Goal: Task Accomplishment & Management: Manage account settings

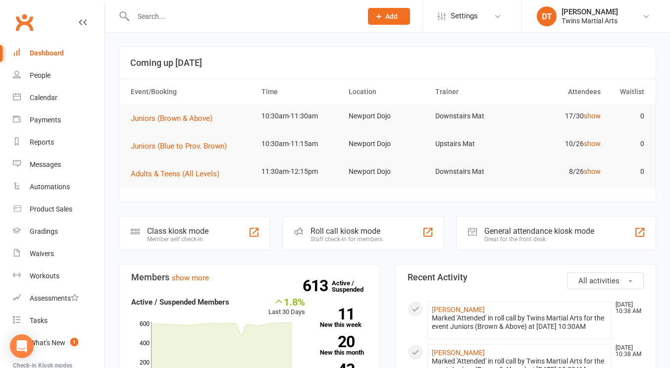
click at [355, 235] on div "Roll call kiosk mode" at bounding box center [346, 230] width 72 height 9
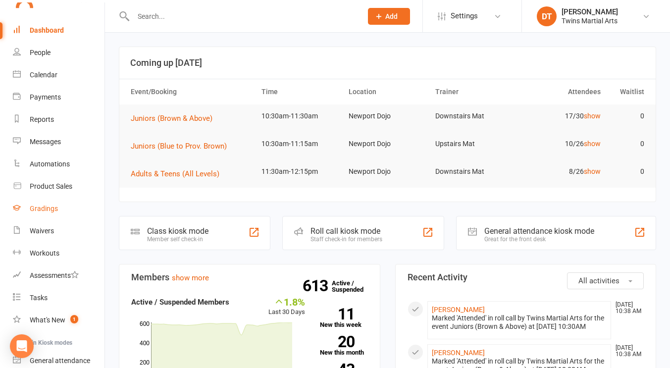
scroll to position [23, 0]
click at [218, 21] on input "text" at bounding box center [242, 16] width 225 height 14
type input "u"
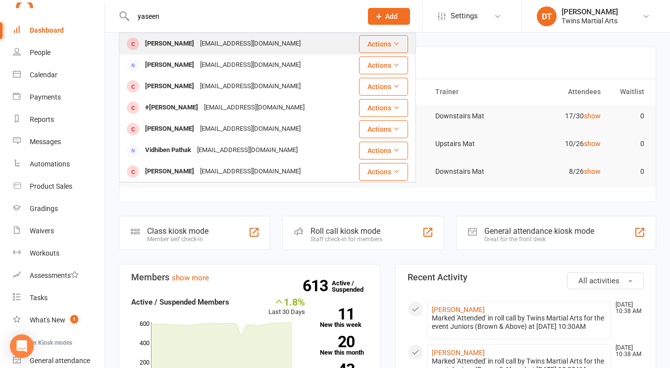
type input "yaseen"
click at [218, 43] on div "noorsofia87@gmail.com" at bounding box center [250, 44] width 106 height 14
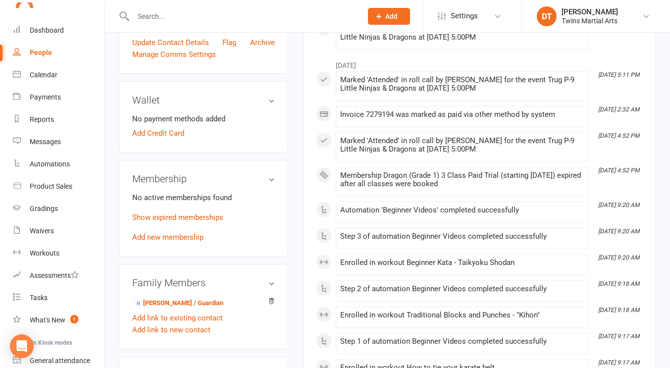
scroll to position [489, 0]
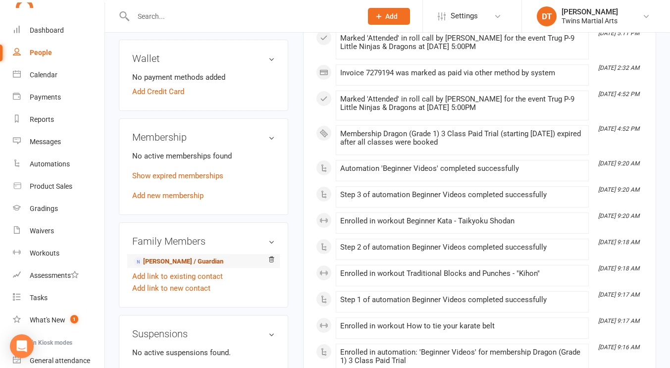
click at [197, 267] on link "Sofia Ahmed - Parent / Guardian" at bounding box center [179, 261] width 90 height 10
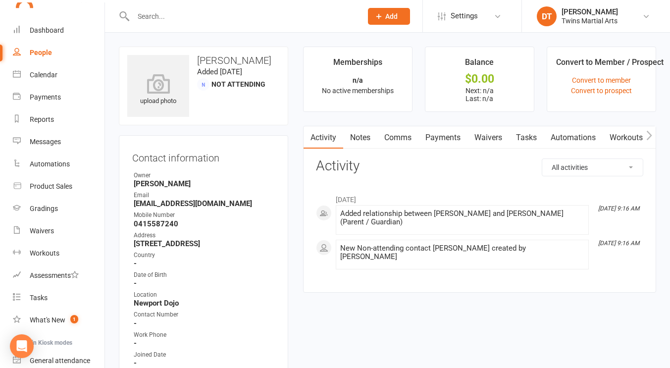
click at [503, 140] on link "Waivers" at bounding box center [488, 137] width 42 height 23
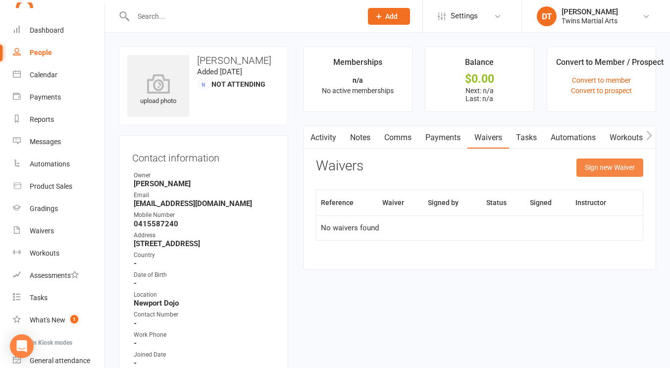
click at [628, 168] on button "Sign new Waiver" at bounding box center [609, 167] width 67 height 18
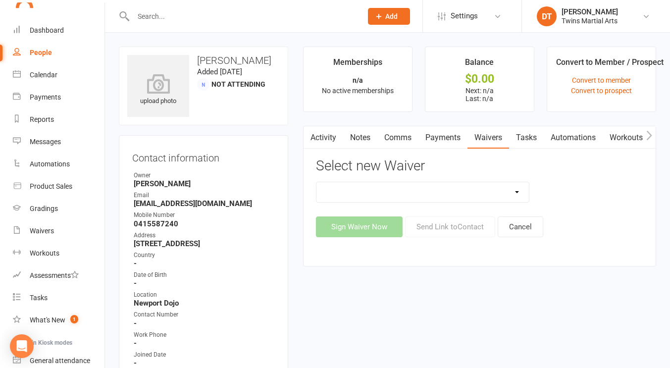
click at [491, 193] on select "Newport Paid Trial (waiver only) Paid Trial Newport Paid Trial Parkville Paid T…" at bounding box center [422, 192] width 212 height 20
select select "5691"
click at [316, 182] on select "Newport Paid Trial (waiver only) Paid Trial Newport Paid Trial Parkville Paid T…" at bounding box center [422, 192] width 212 height 20
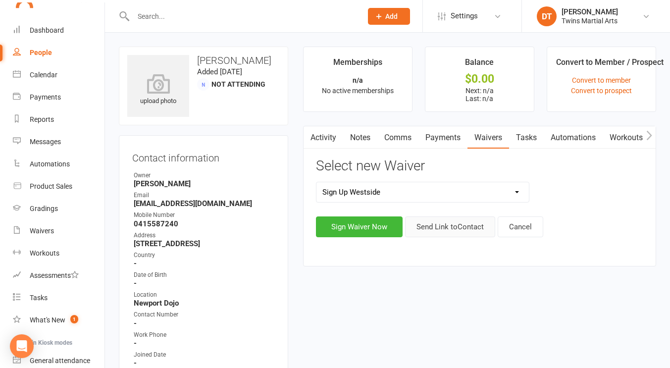
click at [426, 229] on button "Send Link to Contact" at bounding box center [450, 226] width 90 height 21
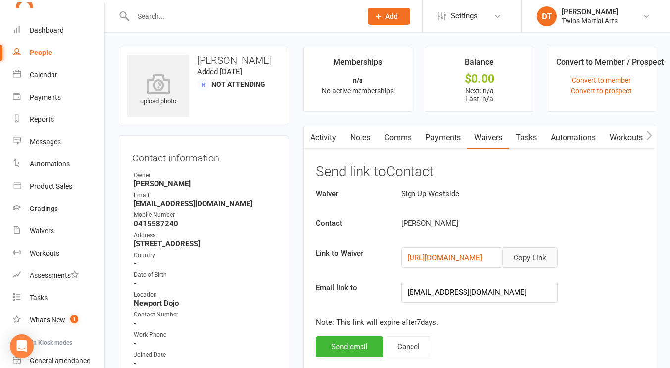
click at [538, 256] on button "Copy Link" at bounding box center [529, 257] width 55 height 21
click at [253, 17] on input "text" at bounding box center [242, 16] width 225 height 14
paste input "damin.melissa@gmail.com"
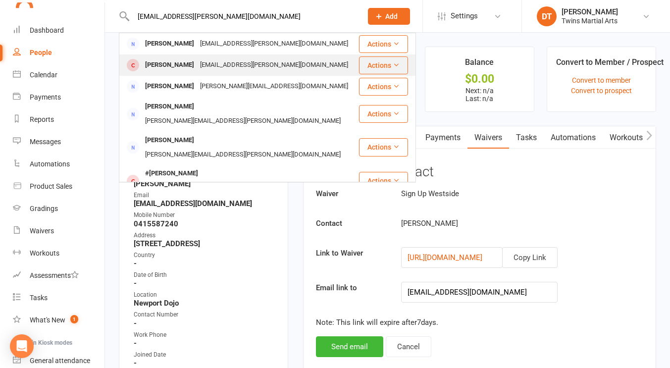
type input "damin.melissa@gmail.com"
click at [240, 66] on div "Damin.melissa@gmail.com" at bounding box center [274, 65] width 154 height 14
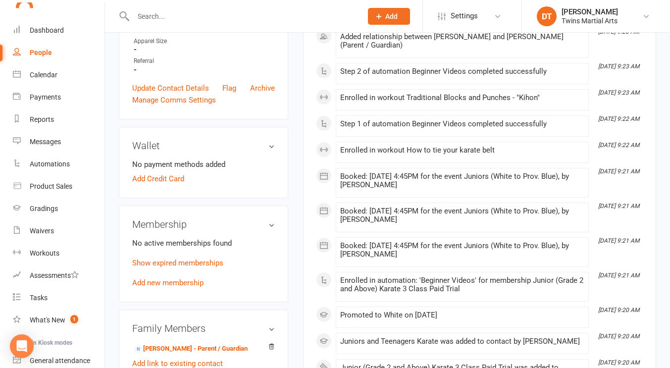
scroll to position [538, 0]
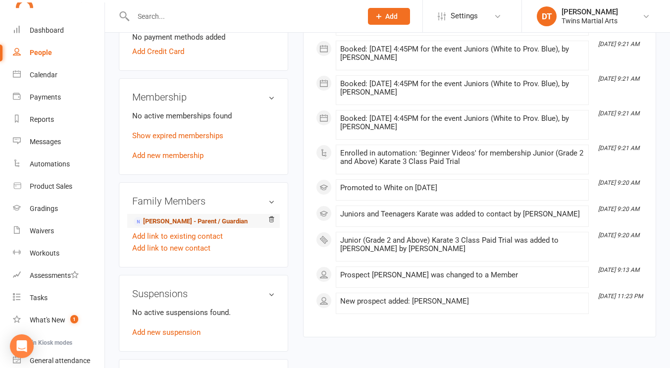
click at [204, 225] on link "Melissa Damin - Parent / Guardian" at bounding box center [191, 221] width 114 height 10
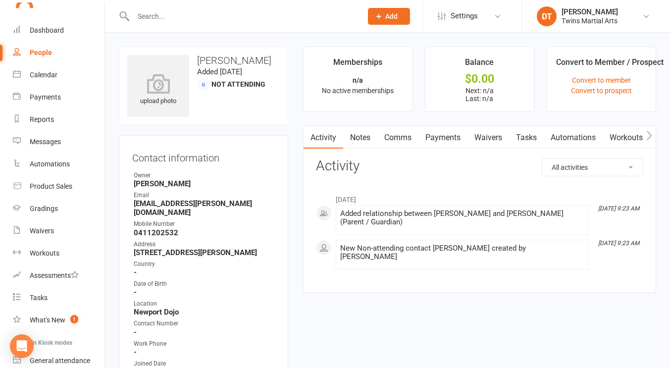
click at [496, 143] on link "Waivers" at bounding box center [488, 137] width 42 height 23
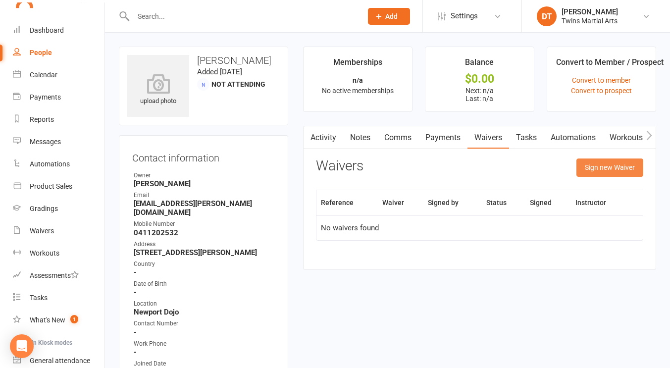
click at [600, 165] on button "Sign new Waiver" at bounding box center [609, 167] width 67 height 18
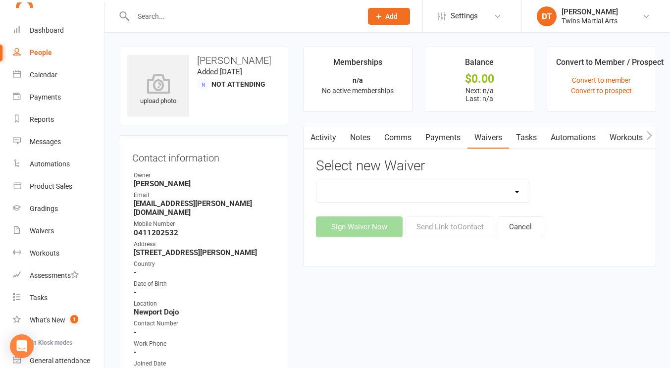
drag, startPoint x: 489, startPoint y: 194, endPoint x: 486, endPoint y: 200, distance: 6.5
click at [489, 194] on select "Newport Paid Trial (waiver only) Paid Trial Newport Paid Trial Parkville Paid T…" at bounding box center [422, 192] width 212 height 20
select select "5584"
click at [316, 182] on select "Newport Paid Trial (waiver only) Paid Trial Newport Paid Trial Parkville Paid T…" at bounding box center [422, 192] width 212 height 20
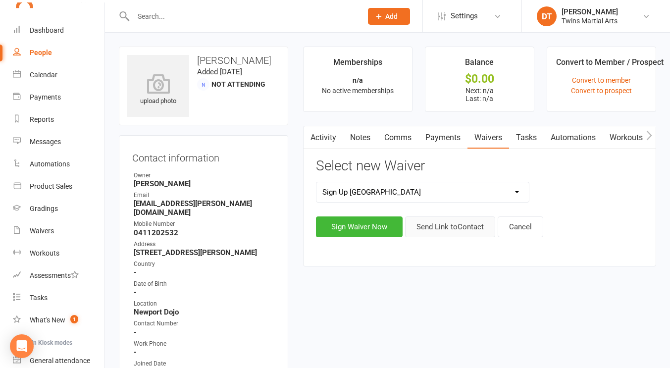
click at [439, 233] on button "Send Link to Contact" at bounding box center [450, 226] width 90 height 21
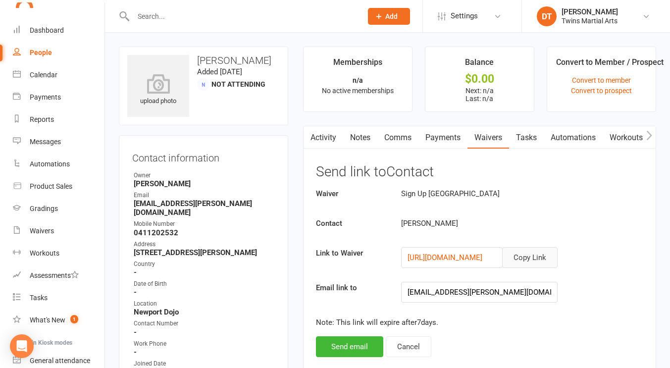
click at [522, 258] on button "Copy Link" at bounding box center [529, 257] width 55 height 21
click at [284, 19] on input "text" at bounding box center [242, 16] width 225 height 14
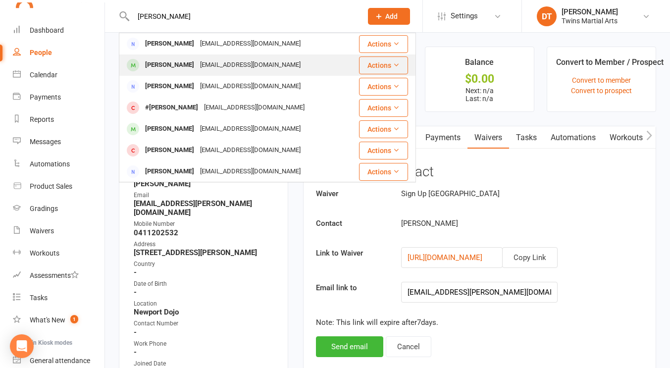
type input "sid ilett"
click at [253, 61] on div "jillandpaul77@gmail.com" at bounding box center [250, 65] width 106 height 14
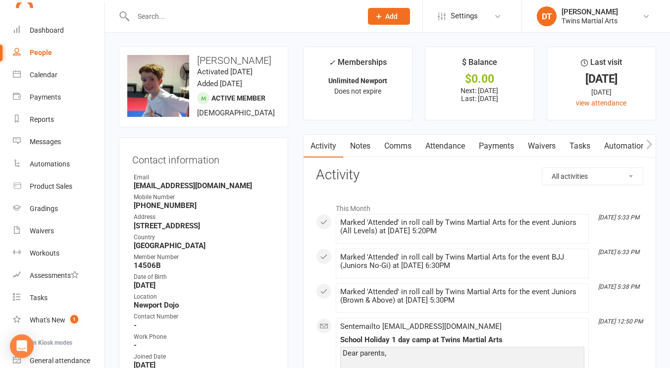
click at [480, 147] on link "Payments" at bounding box center [496, 146] width 49 height 23
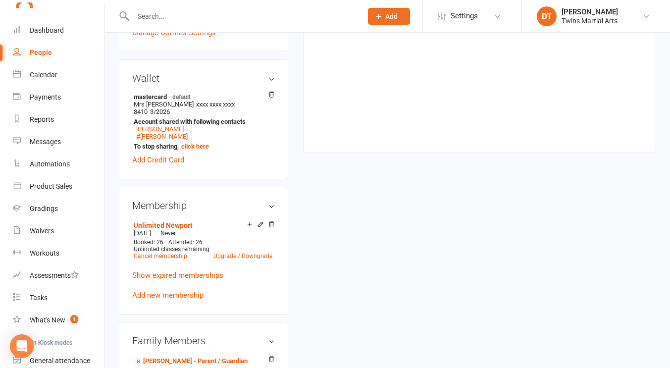
scroll to position [464, 0]
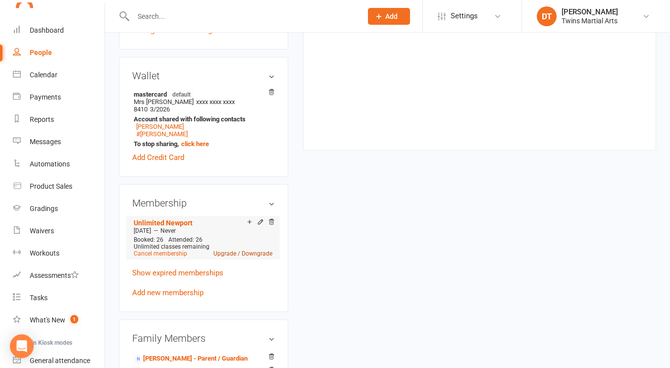
click at [250, 257] on link "Upgrade / Downgrade" at bounding box center [242, 253] width 59 height 7
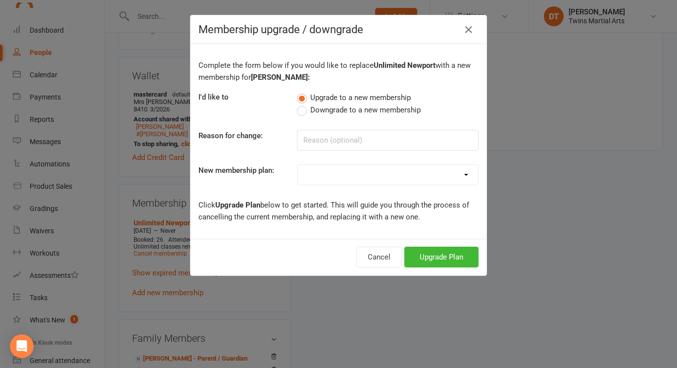
click at [356, 117] on div "Complete the form below if you would like to replace Unlimited Newport with a n…" at bounding box center [339, 141] width 296 height 194
click at [348, 110] on span "Downgrade to a new membership" at bounding box center [365, 109] width 110 height 10
click at [303, 104] on input "Downgrade to a new membership" at bounding box center [300, 104] width 6 height 0
click at [433, 257] on button "Downgrade Plan" at bounding box center [436, 256] width 84 height 21
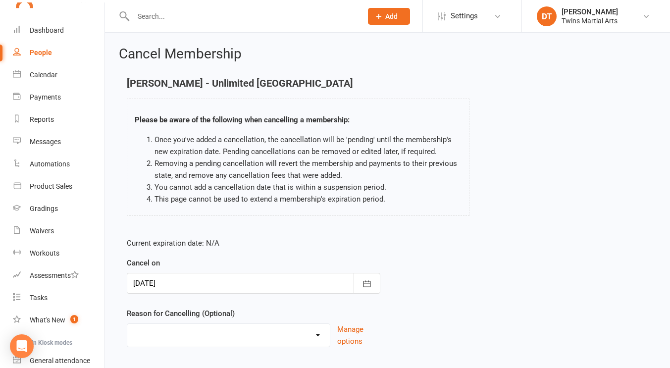
scroll to position [60, 0]
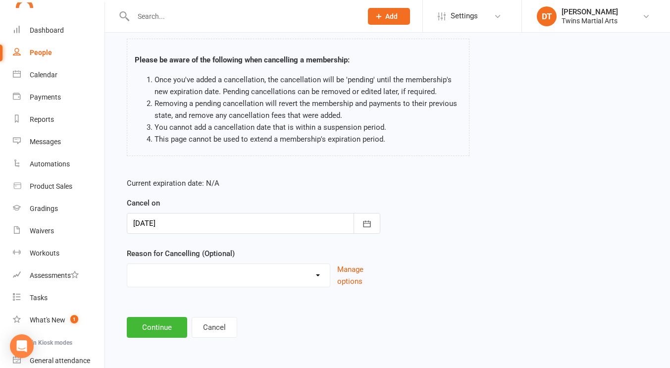
click at [229, 217] on div at bounding box center [253, 223] width 253 height 21
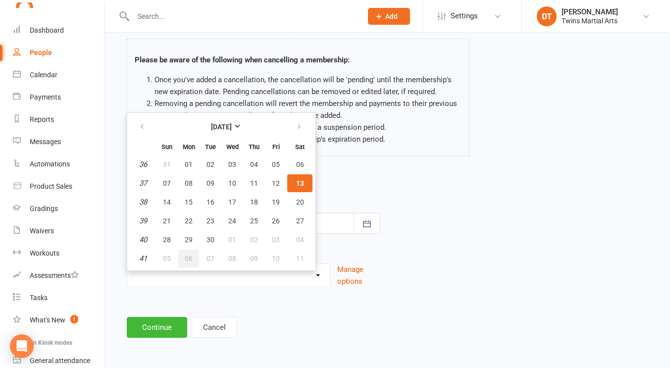
click at [194, 254] on button "06" at bounding box center [188, 258] width 21 height 18
type input "06 Oct 2025"
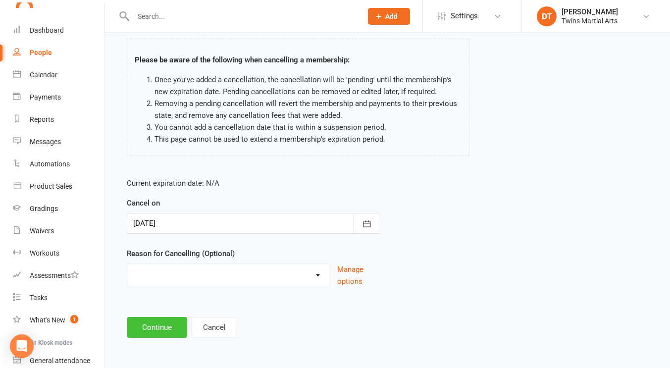
click at [160, 325] on button "Continue" at bounding box center [157, 327] width 60 height 21
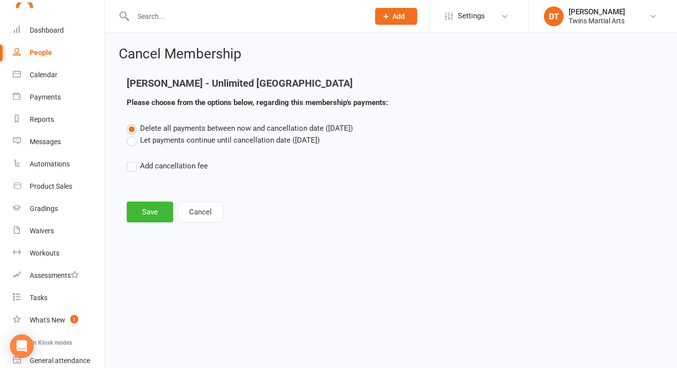
click at [211, 139] on label "Let payments continue until cancellation date (Oct 6, 2025)" at bounding box center [223, 140] width 193 height 12
click at [133, 134] on input "Let payments continue until cancellation date (Oct 6, 2025)" at bounding box center [130, 134] width 6 height 0
click at [156, 215] on button "Save" at bounding box center [150, 211] width 47 height 21
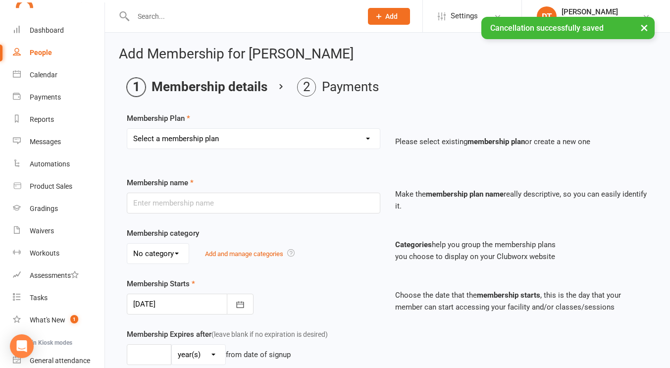
click at [212, 144] on select "Select a membership plan Create new Membership Plan 1 x Per Week Tiny Ninjas/Li…" at bounding box center [253, 139] width 252 height 20
select select "5"
click at [127, 129] on select "Select a membership plan Create new Membership Plan 1 x Per Week Tiny Ninjas/Li…" at bounding box center [253, 139] width 252 height 20
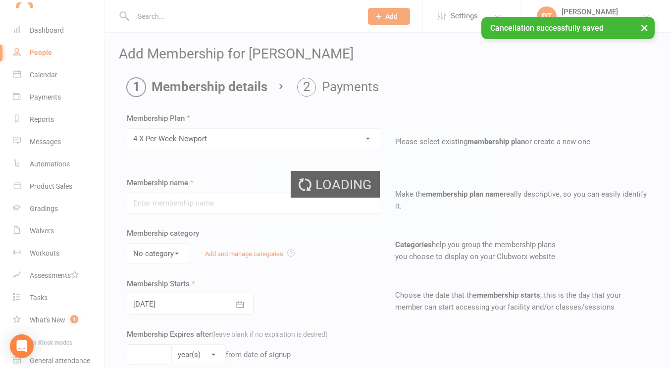
type input "4 X Per Week Newport"
select select "3"
type input "0"
type input "32"
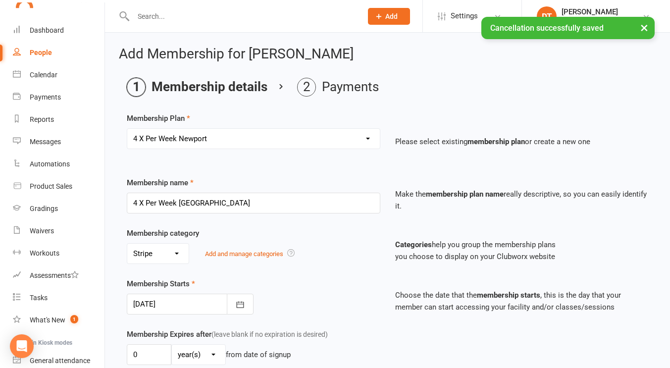
scroll to position [44, 0]
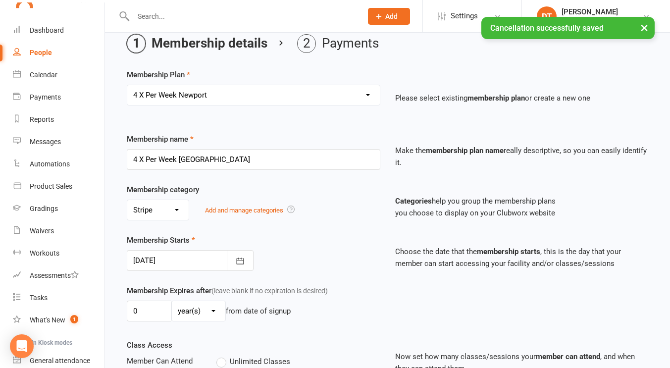
click at [222, 263] on div at bounding box center [190, 260] width 127 height 21
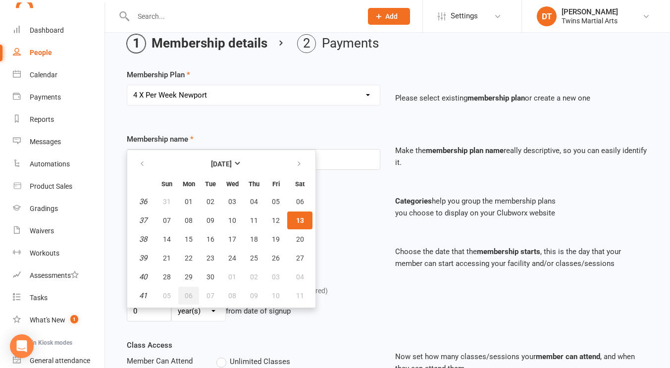
click at [197, 295] on button "06" at bounding box center [188, 296] width 21 height 18
type input "06 Oct 2025"
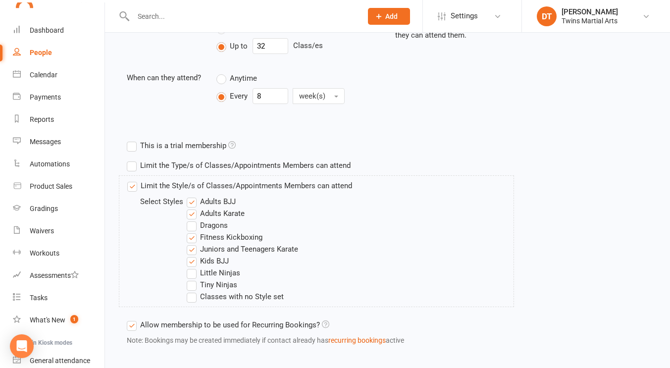
scroll to position [397, 0]
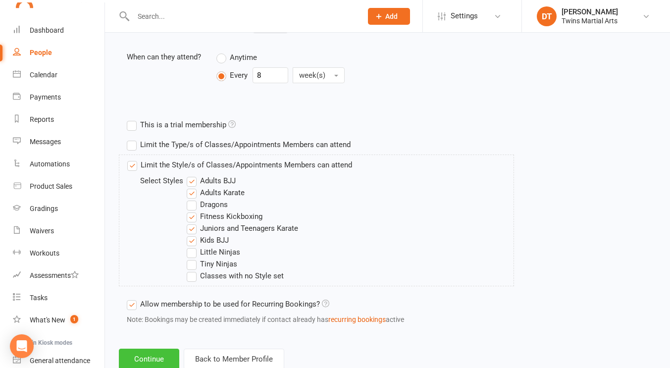
click at [144, 354] on button "Continue" at bounding box center [149, 358] width 60 height 21
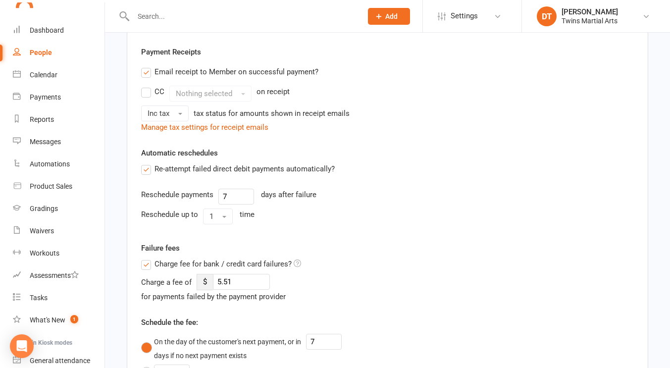
scroll to position [563, 0]
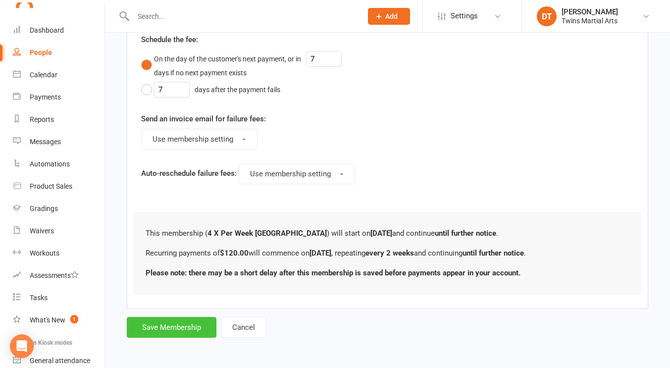
click at [190, 324] on button "Save Membership" at bounding box center [172, 327] width 90 height 21
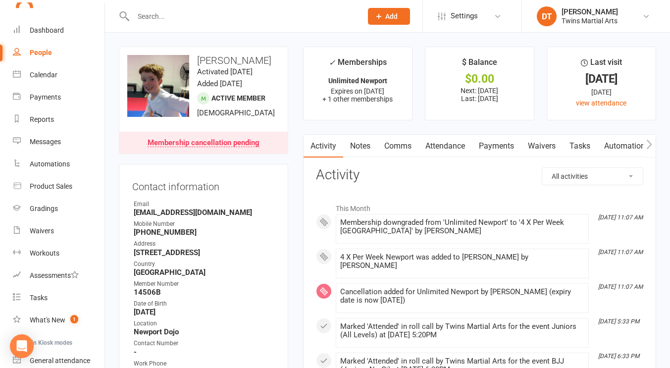
click at [509, 137] on link "Payments" at bounding box center [496, 146] width 49 height 23
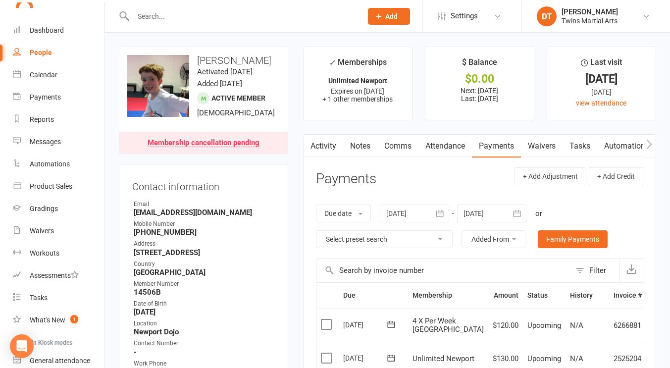
scroll to position [108, 0]
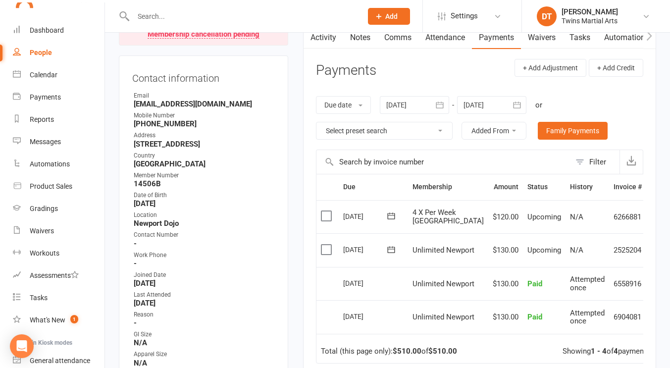
click at [239, 20] on input "text" at bounding box center [242, 16] width 225 height 14
paste input "natalie.stolnik@outlook.com"
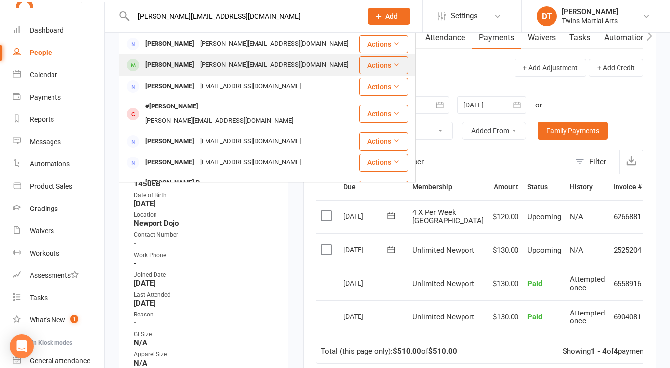
type input "natalie.stolnik@outlook.com"
click at [231, 61] on div "Natalie.stolnik@outlook.com" at bounding box center [274, 65] width 154 height 14
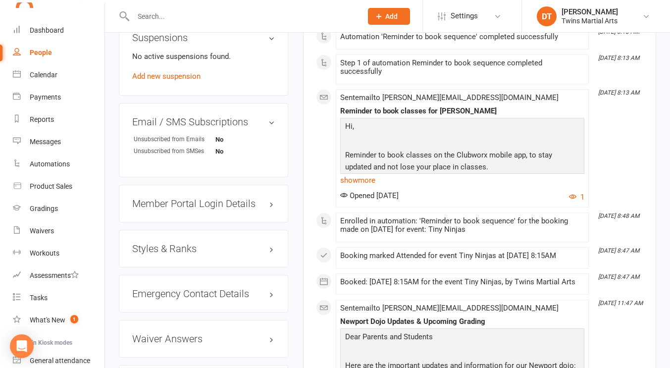
scroll to position [853, 0]
click at [208, 247] on h3 "Styles & Ranks" at bounding box center [203, 247] width 143 height 11
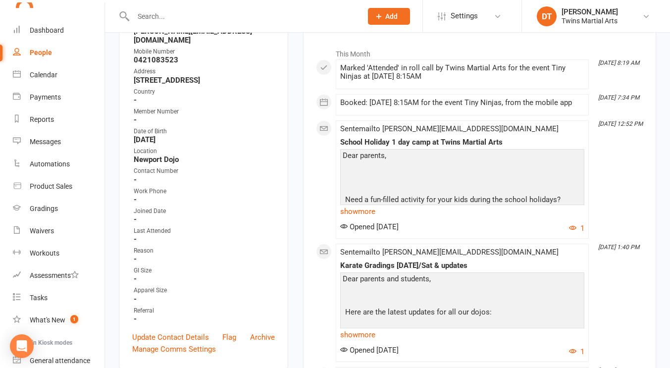
scroll to position [157, 0]
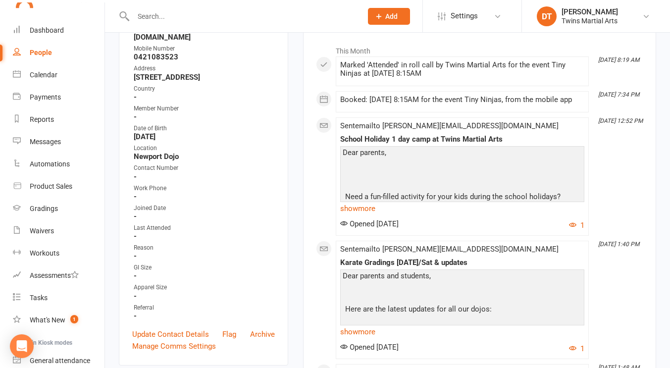
click at [201, 13] on input "text" at bounding box center [242, 16] width 225 height 14
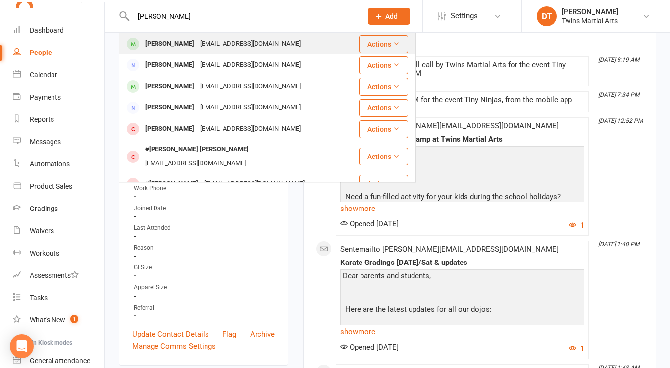
type input "oscar edwards"
click at [233, 42] on div "Khaiwedw@gmail.com" at bounding box center [250, 44] width 106 height 14
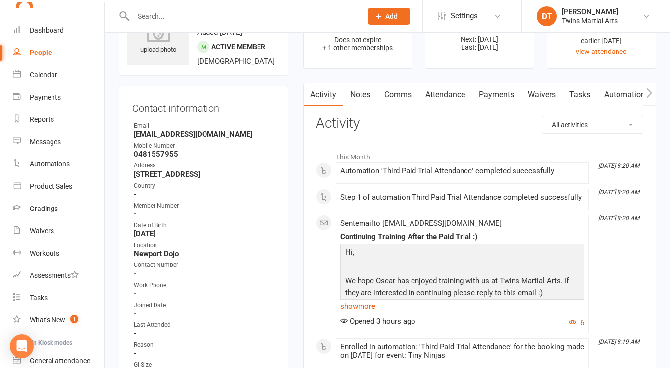
scroll to position [51, 0]
click at [547, 90] on link "Waivers" at bounding box center [542, 95] width 42 height 23
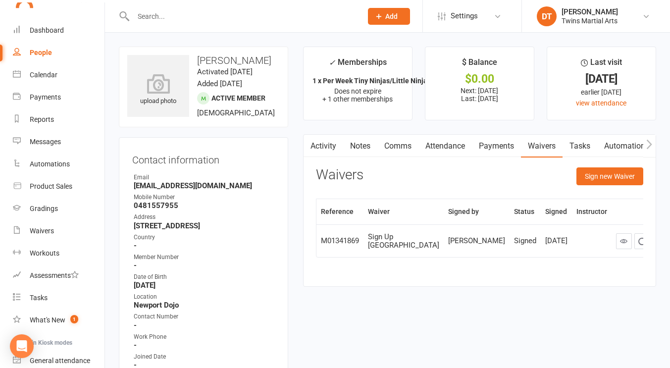
click at [330, 148] on link "Activity" at bounding box center [323, 146] width 40 height 23
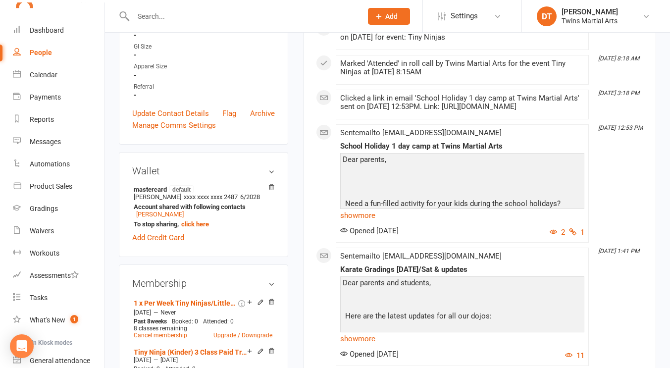
scroll to position [370, 0]
click at [167, 229] on li "mastercard default Khai Edwards xxxx xxxx xxxx 2487 6/2028 Account shared with …" at bounding box center [203, 206] width 143 height 46
click at [164, 217] on link "Khai Edwards" at bounding box center [160, 213] width 48 height 7
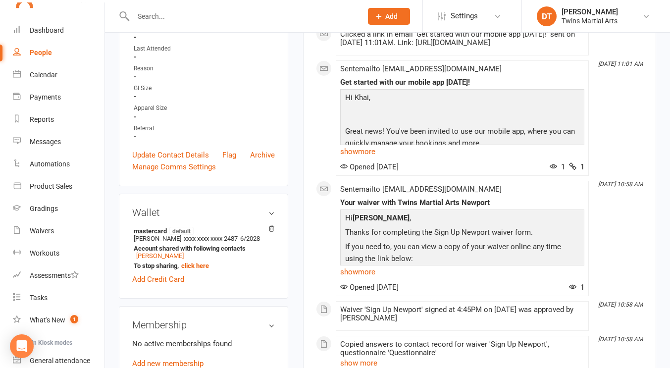
scroll to position [327, 0]
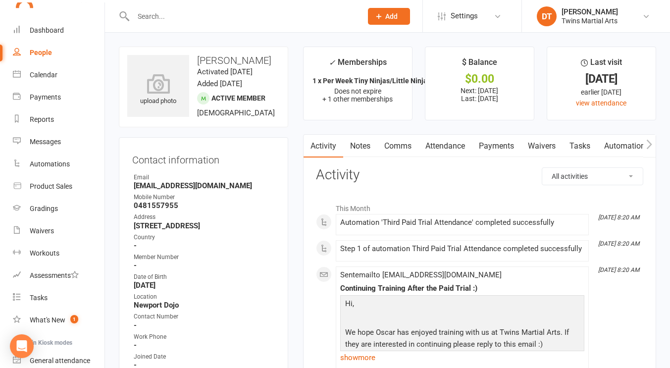
click at [542, 142] on link "Waivers" at bounding box center [542, 146] width 42 height 23
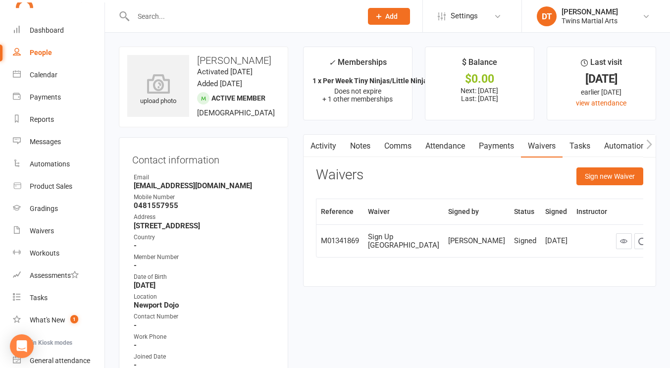
click at [236, 17] on input "text" at bounding box center [242, 16] width 225 height 14
paste input "nicola.vanaardt@gmail.com"
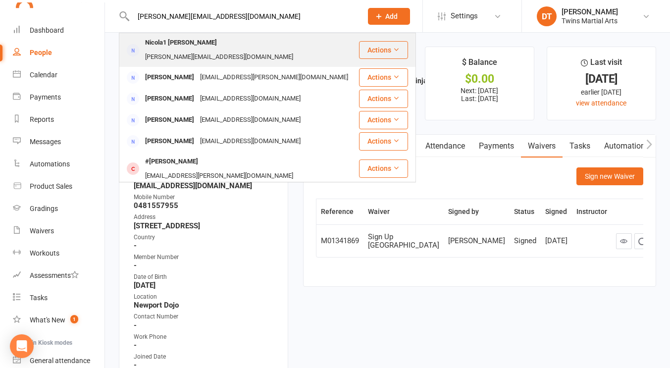
type input "nicola.vanaardt@gmail.com"
click at [262, 50] on div "nicola.vanaardt@gmail.com" at bounding box center [219, 57] width 154 height 14
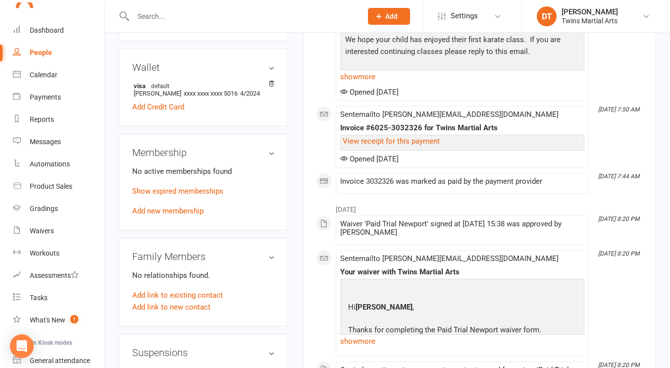
scroll to position [453, 0]
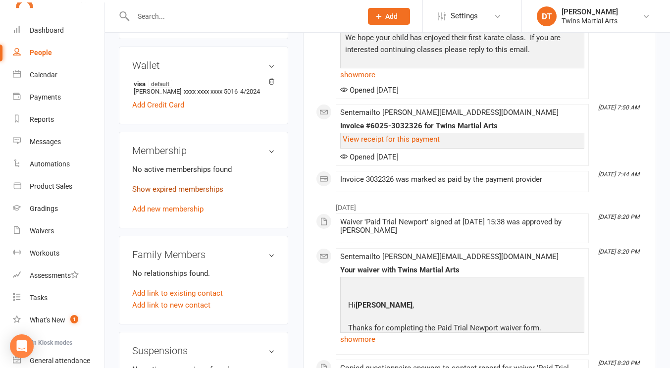
click at [191, 187] on link "Show expired memberships" at bounding box center [177, 189] width 91 height 9
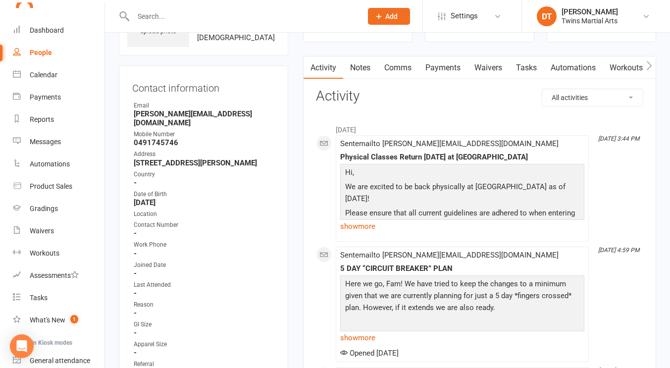
scroll to position [0, 0]
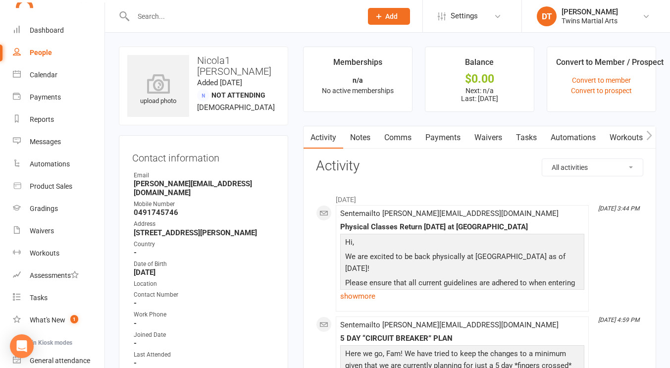
click at [242, 17] on input "text" at bounding box center [242, 16] width 225 height 14
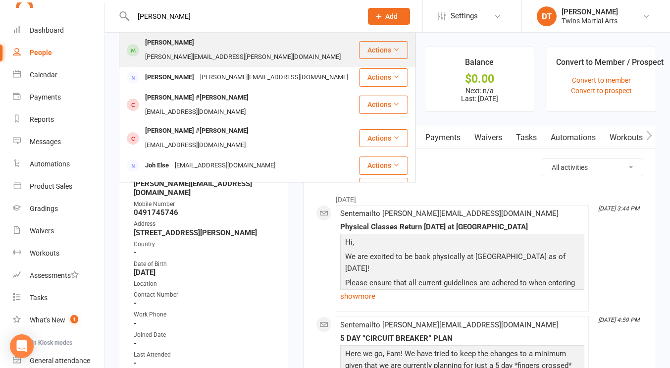
type input "evan john"
click at [245, 50] on div "kelly.a.johnson@zoho.com" at bounding box center [242, 57] width 201 height 14
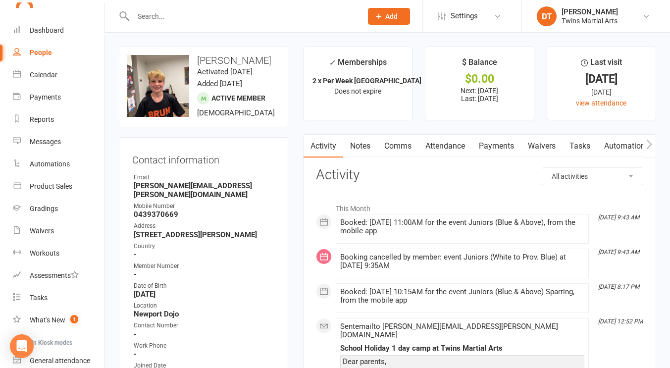
click at [466, 146] on link "Attendance" at bounding box center [444, 146] width 53 height 23
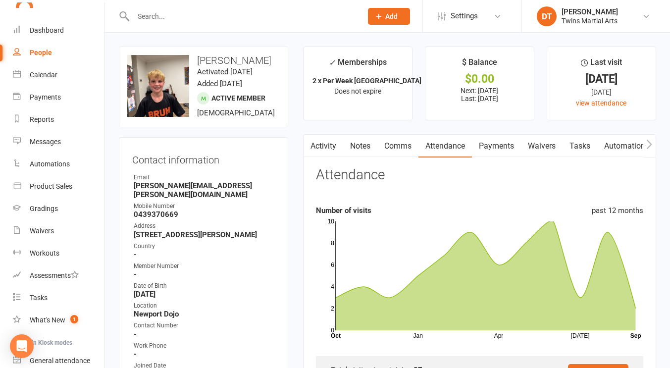
click at [250, 13] on input "text" at bounding box center [242, 16] width 225 height 14
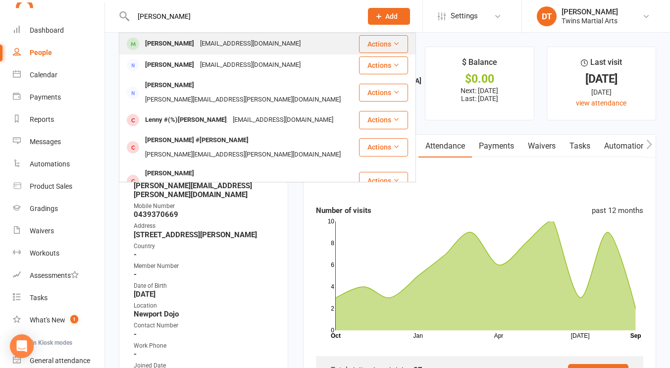
type input "mabel morse"
click at [259, 48] on div "harrietmorse7@gmail.com" at bounding box center [250, 44] width 106 height 14
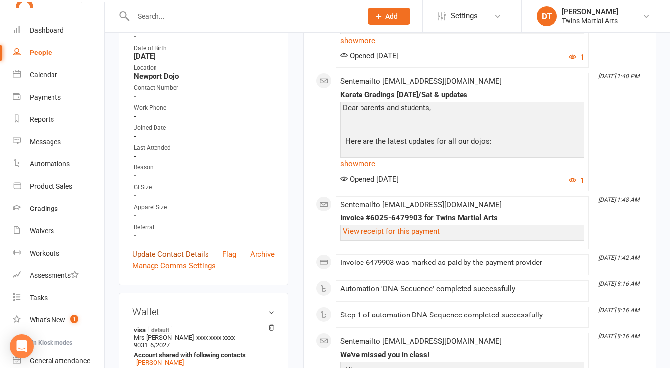
click at [199, 248] on link "Update Contact Details" at bounding box center [170, 254] width 77 height 12
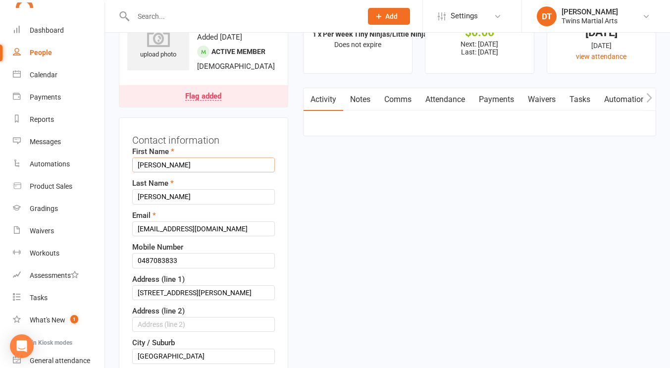
click at [139, 167] on input "Mabel" at bounding box center [203, 164] width 143 height 15
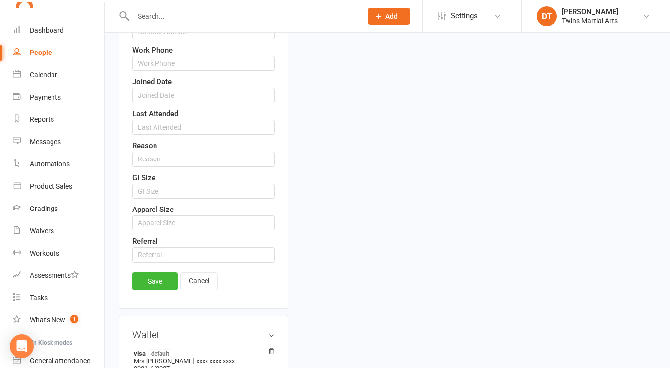
scroll to position [650, 0]
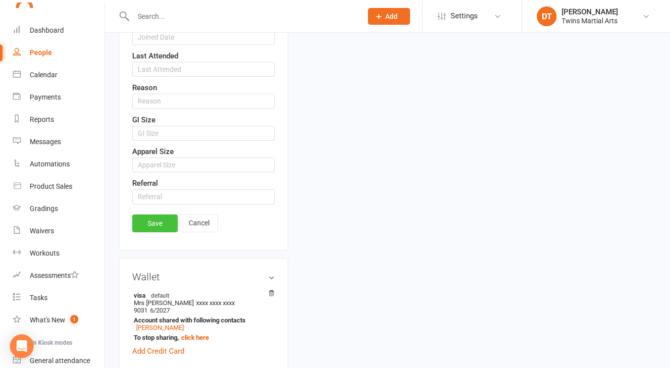
type input "#Mabel"
click at [158, 221] on link "Save" at bounding box center [155, 223] width 46 height 18
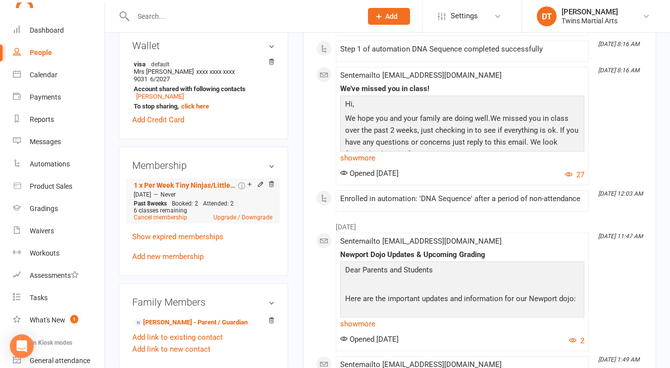
scroll to position [530, 0]
click at [166, 213] on link "Cancel membership" at bounding box center [160, 216] width 53 height 7
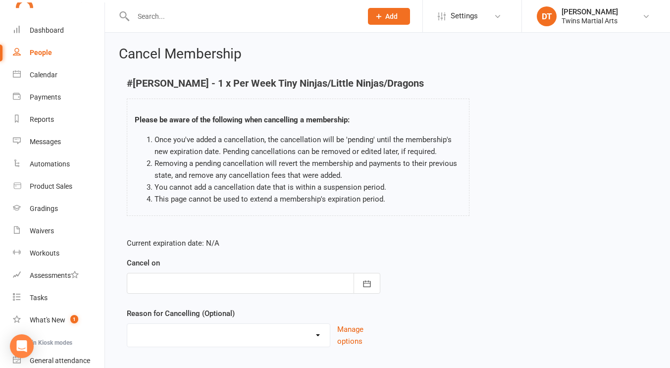
click at [229, 279] on div at bounding box center [253, 283] width 253 height 21
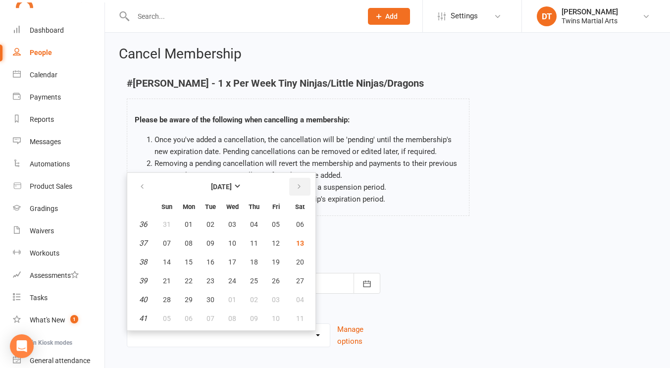
click at [300, 187] on icon "button" at bounding box center [298, 187] width 7 height 8
click at [169, 261] on span "12" at bounding box center [167, 262] width 8 height 8
type input "12 Oct 2025"
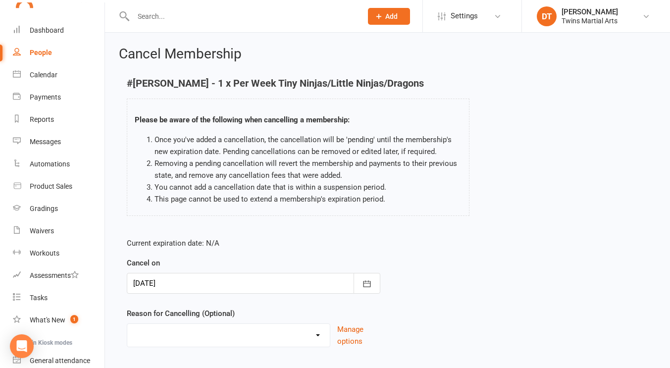
scroll to position [60, 0]
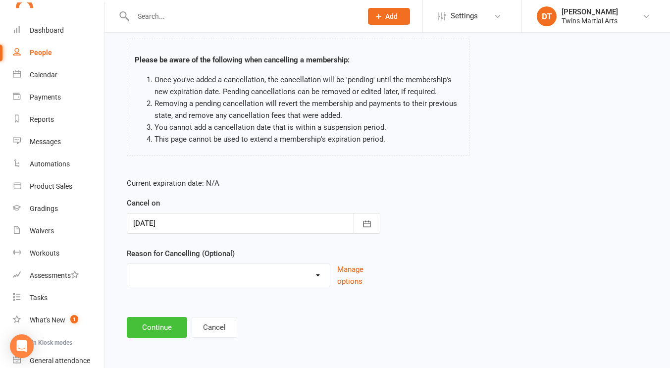
click at [165, 336] on button "Continue" at bounding box center [157, 327] width 60 height 21
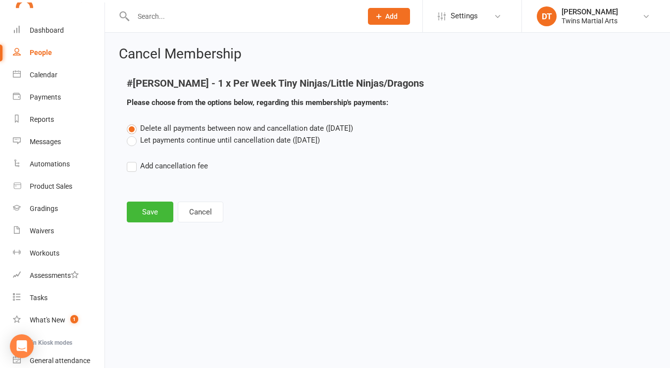
scroll to position [0, 0]
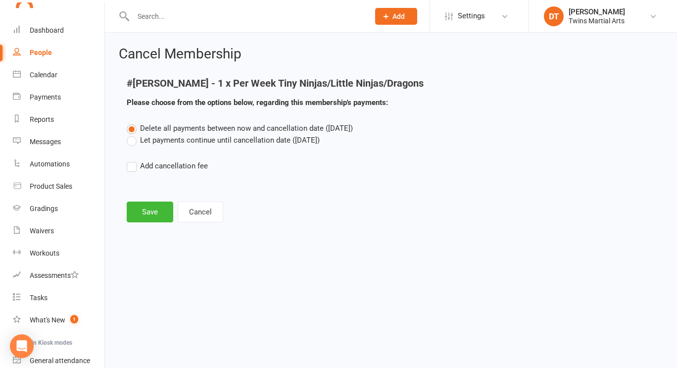
click at [222, 141] on label "Let payments continue until cancellation date (Oct 12, 2025)" at bounding box center [223, 140] width 193 height 12
click at [133, 134] on input "Let payments continue until cancellation date (Oct 12, 2025)" at bounding box center [130, 134] width 6 height 0
click at [150, 207] on button "Save" at bounding box center [150, 211] width 47 height 21
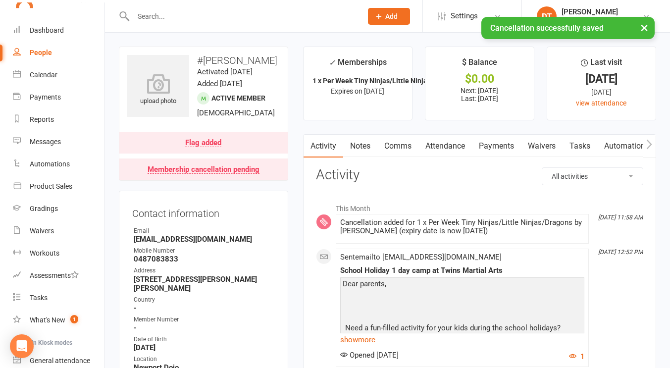
click at [503, 141] on link "Payments" at bounding box center [496, 146] width 49 height 23
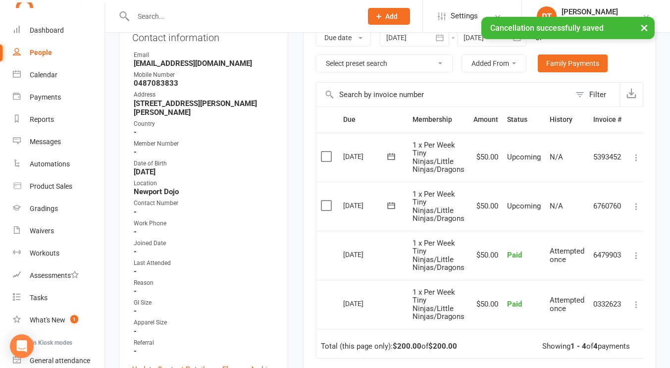
scroll to position [0, 4]
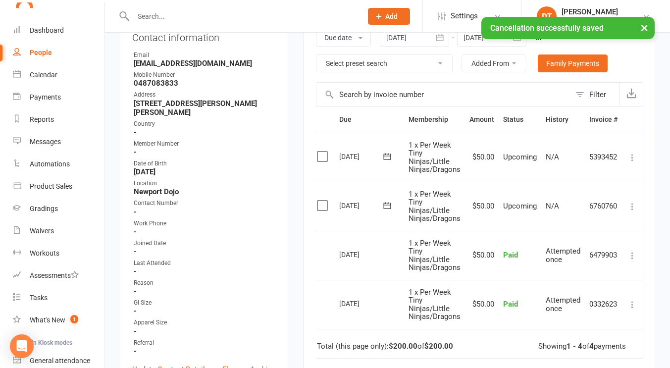
click at [636, 157] on icon at bounding box center [632, 157] width 10 height 10
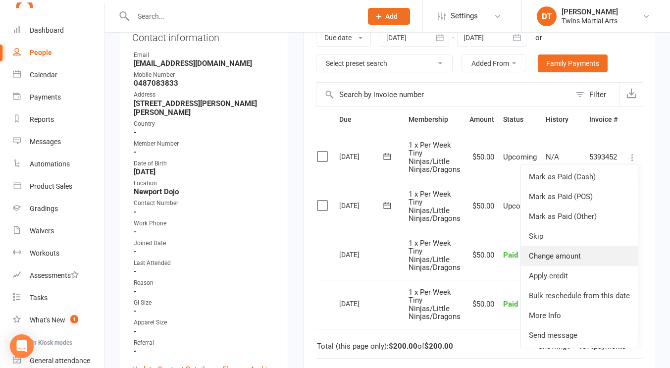
click at [576, 262] on link "Change amount" at bounding box center [579, 256] width 117 height 20
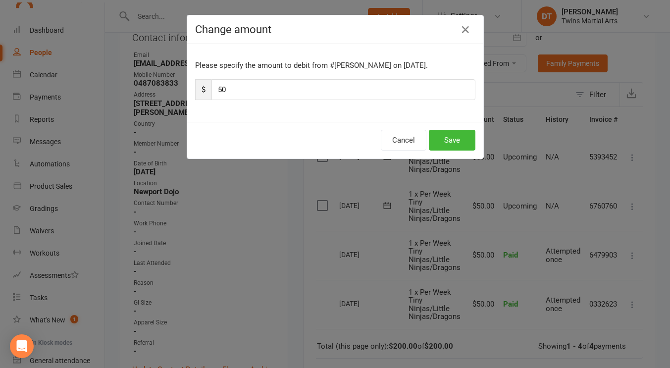
scroll to position [0, 0]
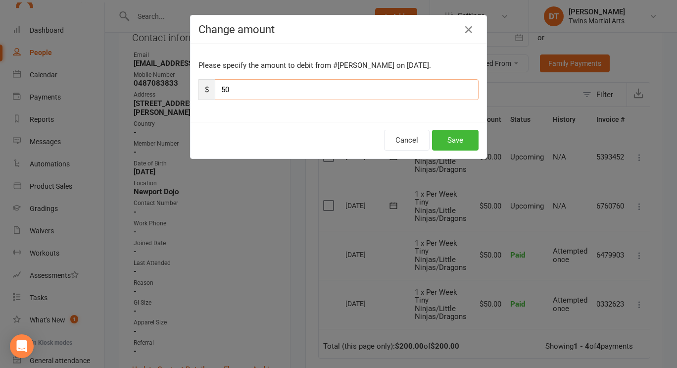
click at [320, 87] on input "50" at bounding box center [347, 89] width 264 height 21
type input "25"
click at [437, 138] on button "Save" at bounding box center [455, 140] width 47 height 21
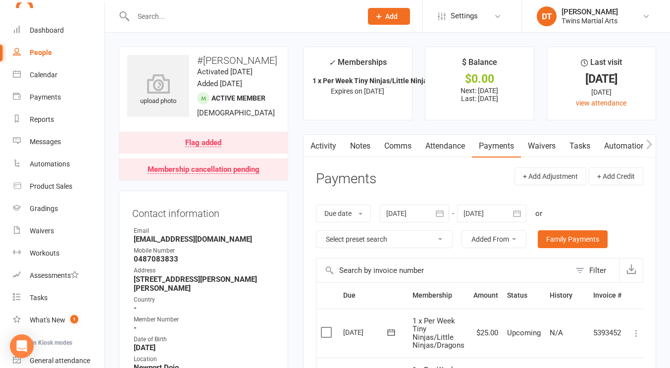
click at [242, 22] on input "text" at bounding box center [242, 16] width 225 height 14
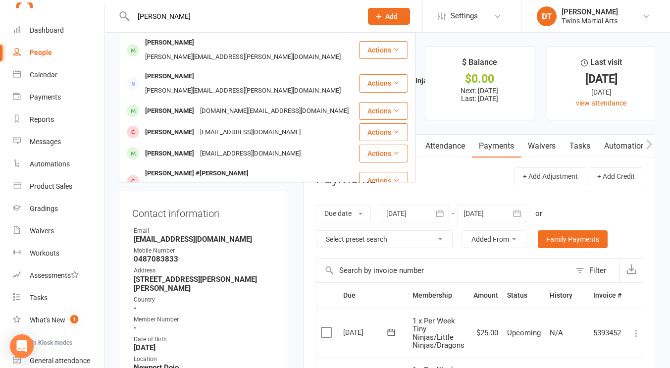
type input "lucas ghobrial"
click at [288, 30] on div "lucas ghobrial Lucas Ghobrial Jessie.ghobrial@gmail.com Actions Jessie Ghobrial…" at bounding box center [237, 16] width 236 height 32
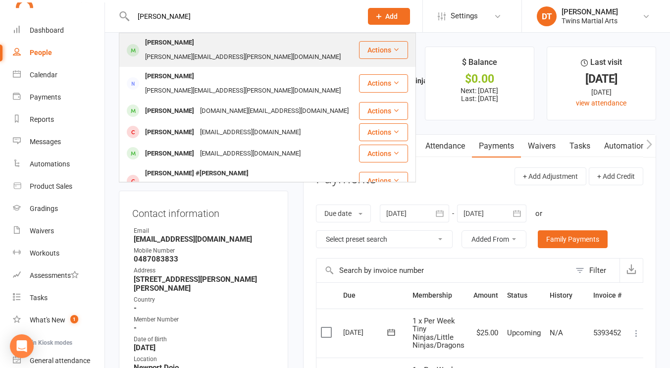
click at [274, 50] on div "Jessie.ghobrial@gmail.com" at bounding box center [242, 57] width 201 height 14
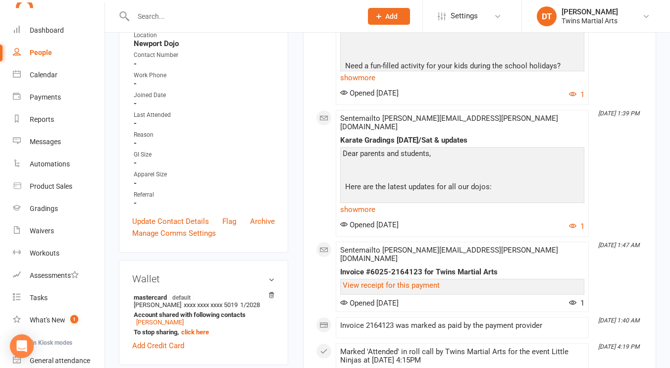
scroll to position [423, 0]
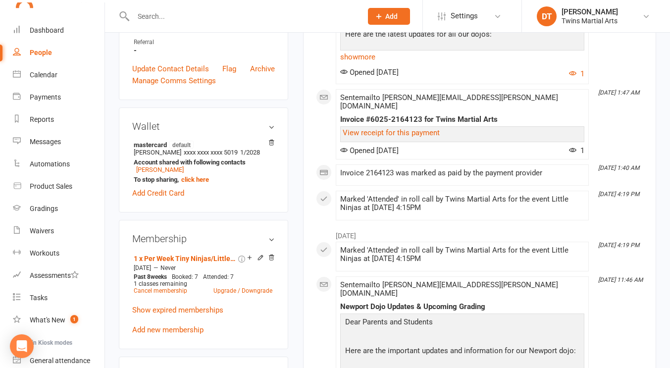
click at [286, 187] on div "Wallet mastercard default Jessie Ghobrial xxxx xxxx xxxx 5019 1/2028 Account sh…" at bounding box center [203, 159] width 169 height 105
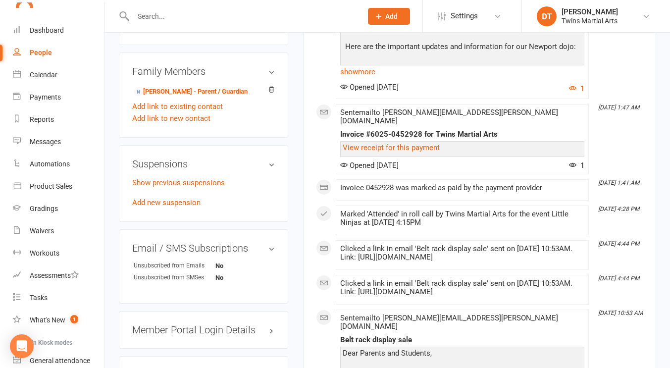
scroll to position [756, 0]
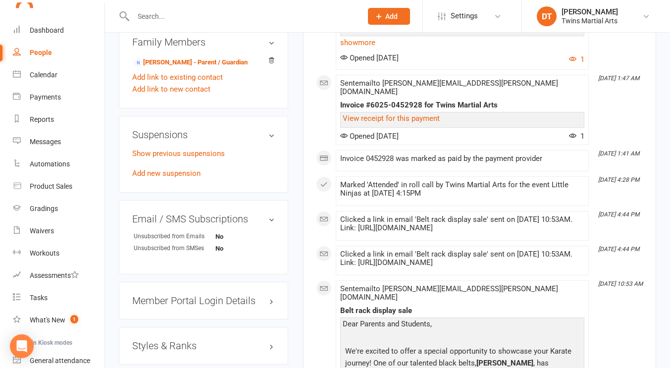
click at [54, 43] on link "People" at bounding box center [59, 53] width 92 height 22
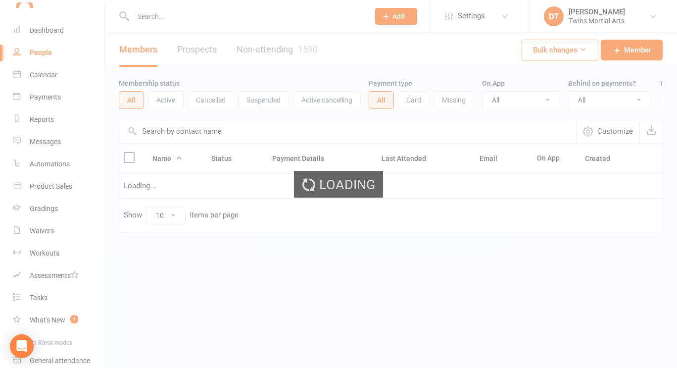
click at [46, 34] on div "Loading" at bounding box center [338, 184] width 677 height 368
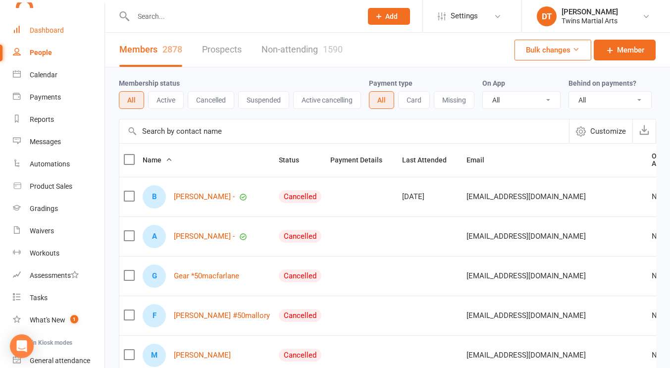
click at [46, 34] on div "Dashboard" at bounding box center [47, 30] width 34 height 8
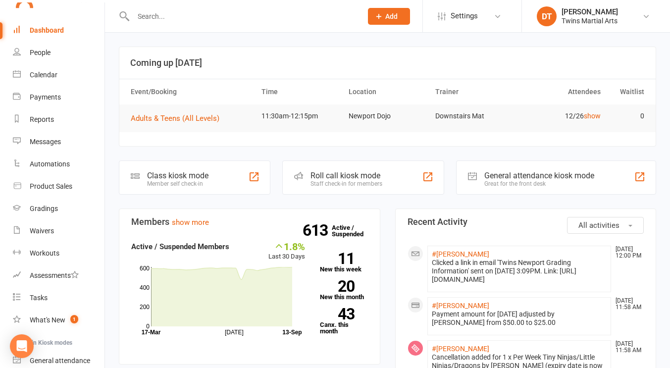
click at [234, 17] on input "text" at bounding box center [242, 16] width 225 height 14
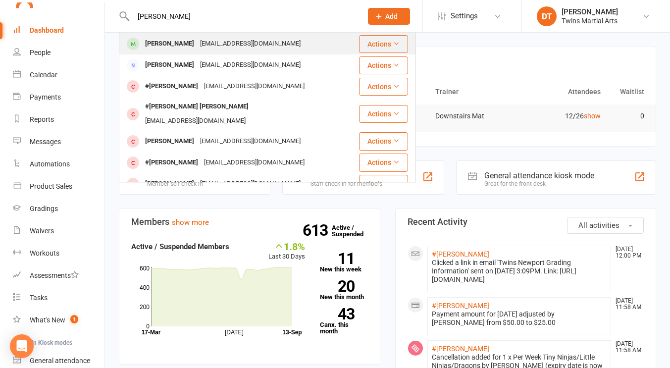
type input "cooper jarvis"
click at [244, 38] on div "gemima3@gmail.com" at bounding box center [250, 44] width 106 height 14
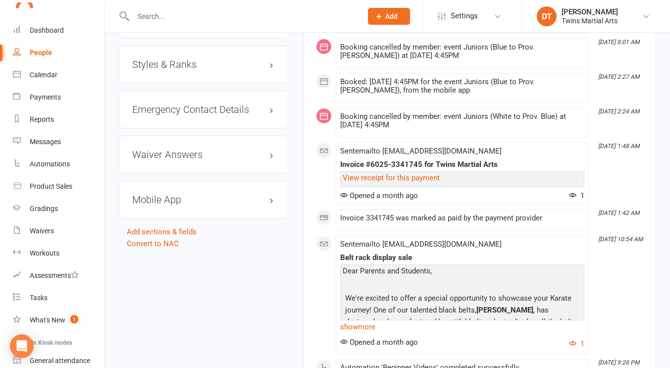
scroll to position [1054, 0]
click at [172, 66] on h3 "Styles & Ranks" at bounding box center [203, 64] width 143 height 11
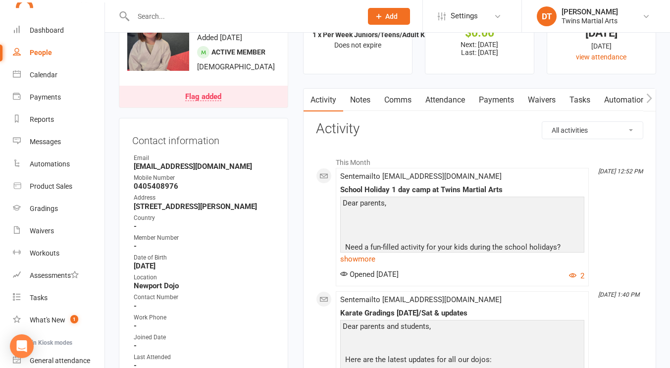
scroll to position [0, 0]
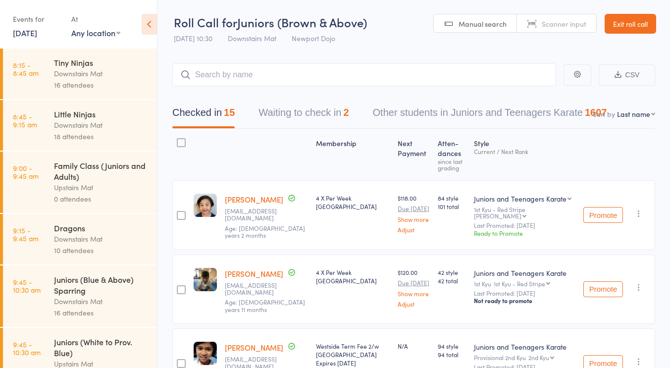
click at [108, 180] on div "Family Class (Juniors and Adults)" at bounding box center [101, 171] width 95 height 22
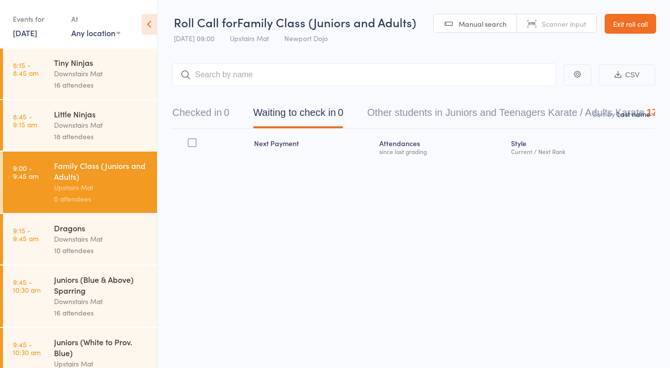
scroll to position [0, 0]
click at [118, 76] on div "Downstairs Mat" at bounding box center [101, 73] width 95 height 11
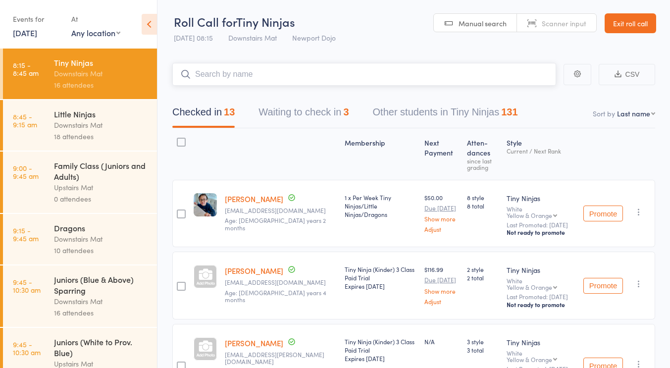
click at [291, 101] on button "Waiting to check in 3" at bounding box center [303, 114] width 90 height 26
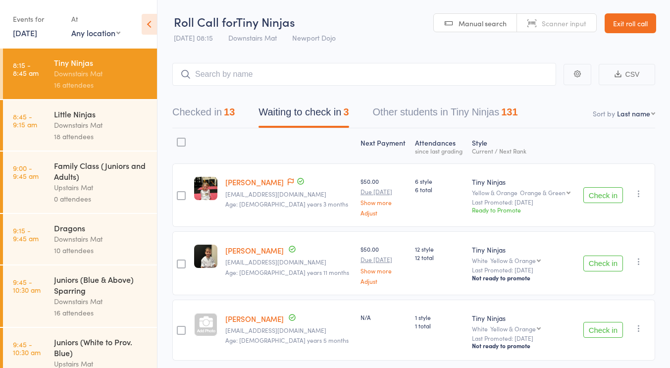
click at [187, 143] on div at bounding box center [181, 146] width 18 height 26
click at [181, 144] on div at bounding box center [181, 142] width 9 height 9
click at [179, 139] on input "checkbox" at bounding box center [179, 139] width 0 height 0
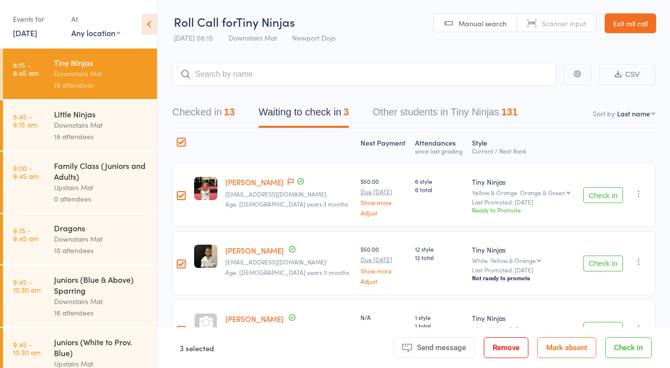
click at [506, 351] on button "Remove" at bounding box center [505, 347] width 45 height 21
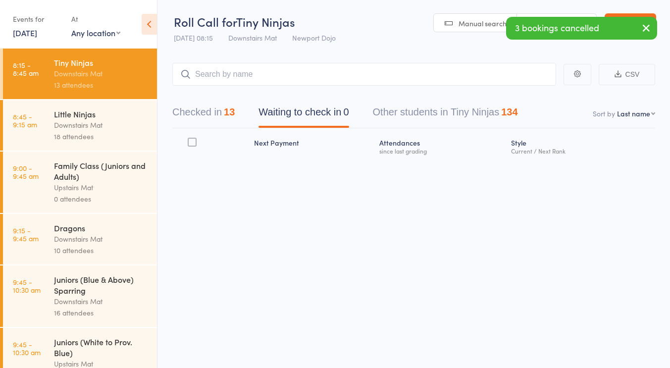
click at [116, 125] on div "Downstairs Mat" at bounding box center [101, 124] width 95 height 11
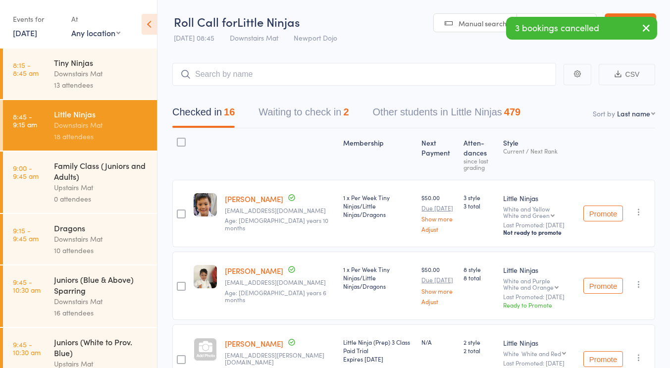
click at [294, 120] on button "Waiting to check in 2" at bounding box center [303, 114] width 90 height 26
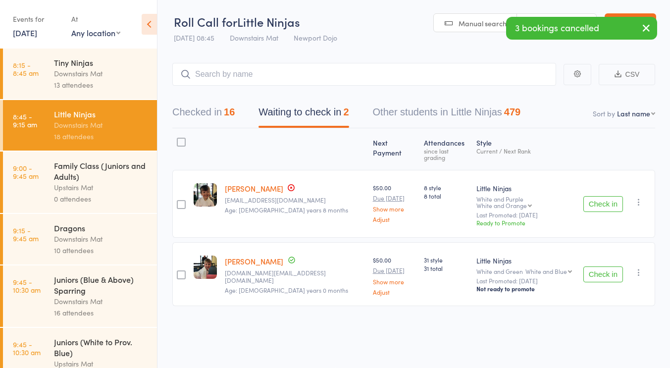
click at [181, 144] on div at bounding box center [181, 142] width 9 height 9
click at [179, 139] on input "checkbox" at bounding box center [179, 139] width 0 height 0
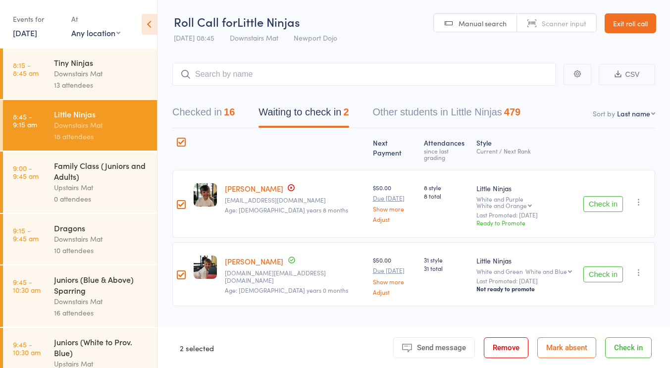
click at [499, 344] on button "Remove" at bounding box center [505, 347] width 45 height 21
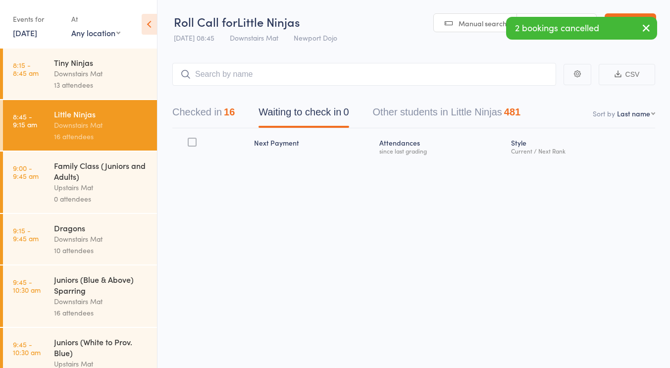
click at [111, 248] on div "10 attendees" at bounding box center [101, 249] width 95 height 11
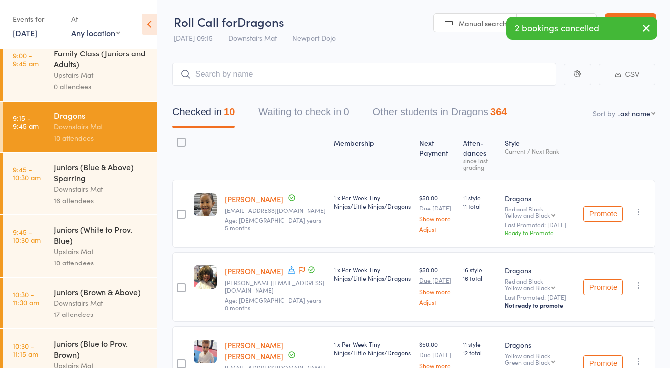
scroll to position [113, 0]
click at [79, 178] on div "Juniors (Blue & Above) Sparring" at bounding box center [101, 172] width 95 height 22
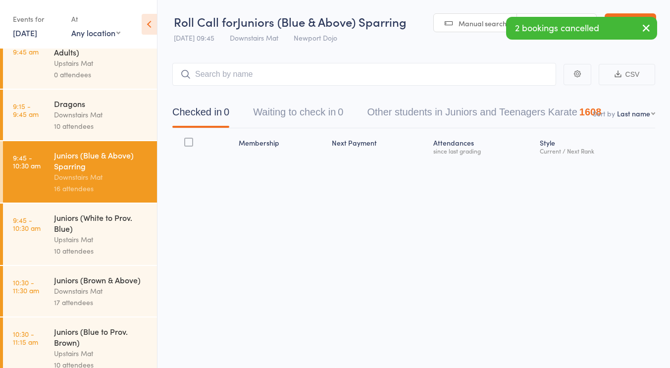
scroll to position [153, 0]
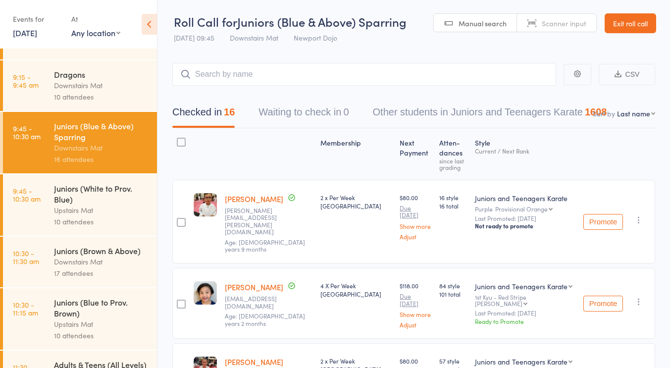
click at [120, 190] on div "Juniors (White to Prov. Blue)" at bounding box center [101, 194] width 95 height 22
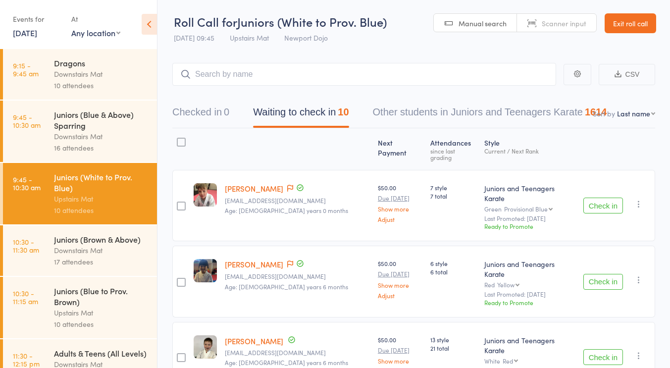
scroll to position [202, 0]
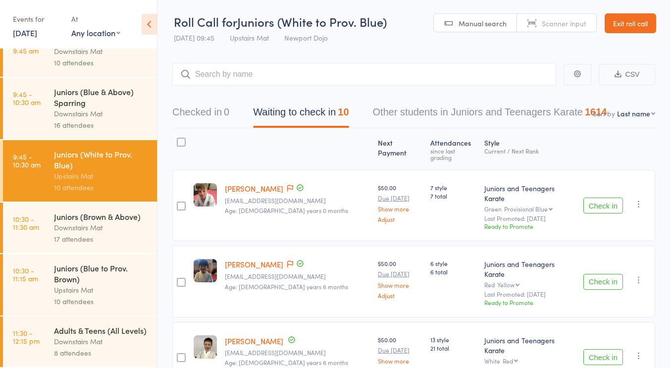
click at [104, 222] on div "Downstairs Mat" at bounding box center [101, 227] width 95 height 11
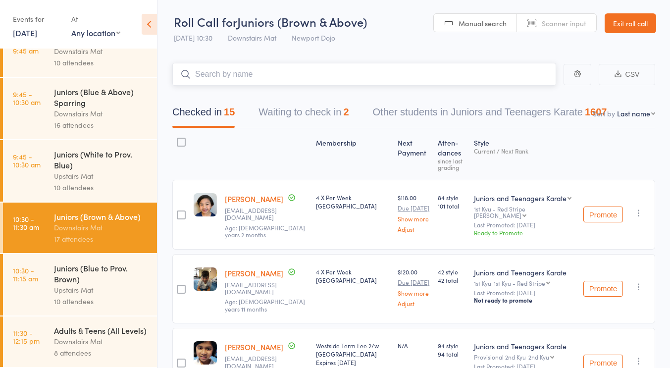
scroll to position [87, 0]
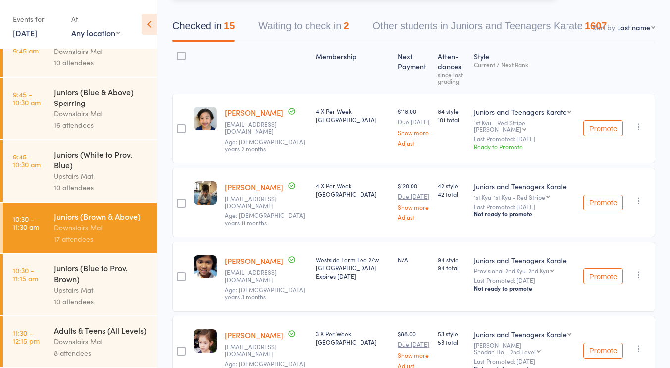
click at [301, 26] on button "Waiting to check in 2" at bounding box center [303, 28] width 90 height 26
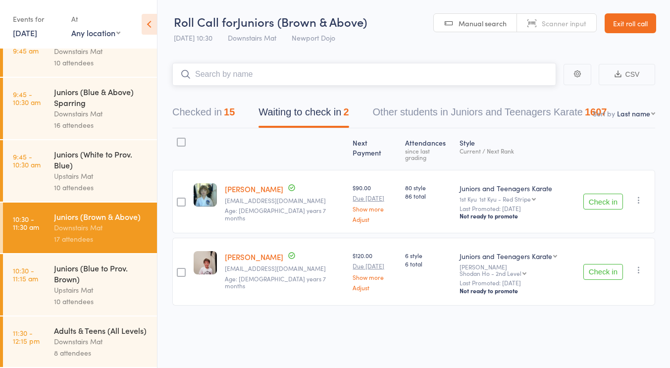
scroll to position [0, 0]
click at [185, 142] on div at bounding box center [181, 142] width 9 height 9
click at [179, 139] on input "checkbox" at bounding box center [179, 139] width 0 height 0
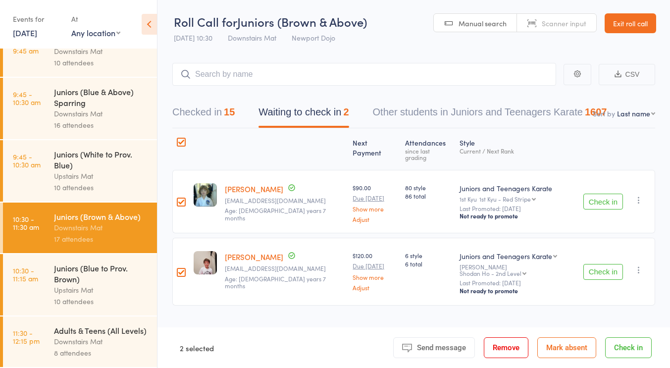
click at [495, 345] on button "Remove" at bounding box center [505, 347] width 45 height 21
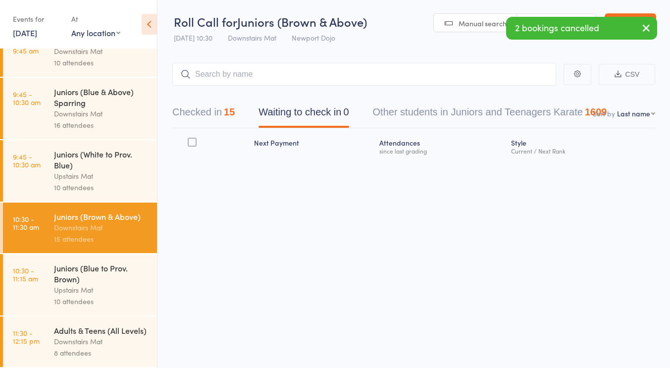
click at [113, 268] on div "Juniors (Blue to Prov. Brown)" at bounding box center [101, 273] width 95 height 22
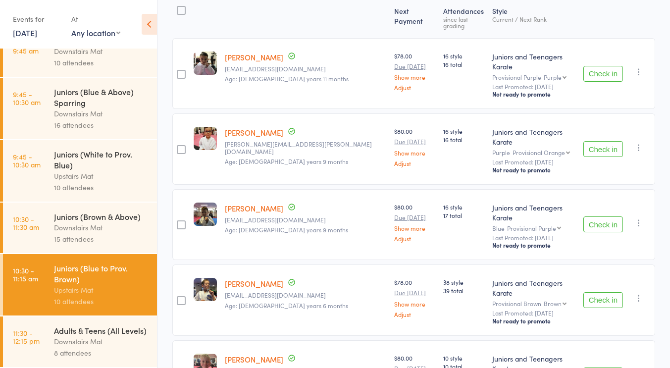
scroll to position [133, 0]
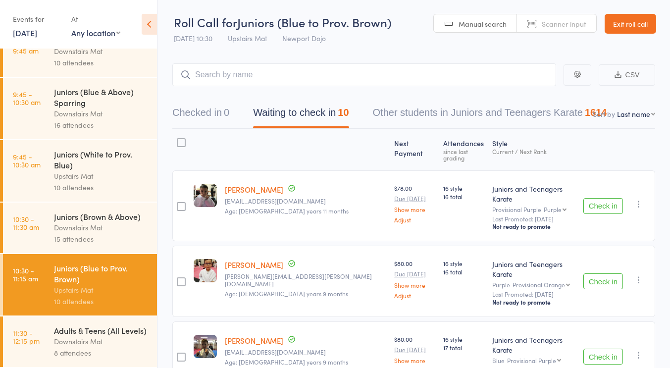
click at [391, 36] on div "Roll Call for Juniors (Blue to Prov. Brown) 13 Sep 10:30 Upstairs Mat Newport D…" at bounding box center [282, 31] width 217 height 35
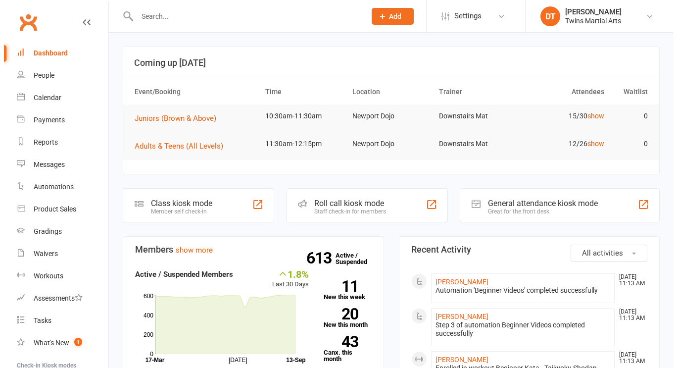
scroll to position [17, 0]
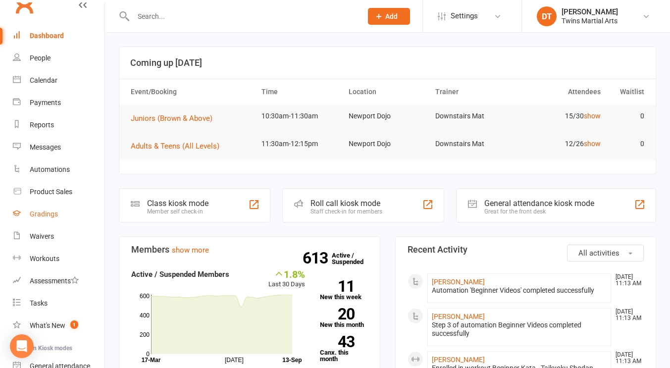
click at [44, 213] on div "Gradings" at bounding box center [44, 214] width 28 height 8
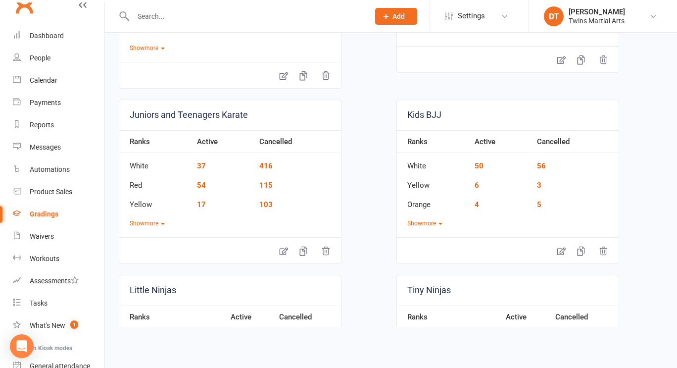
scroll to position [501, 0]
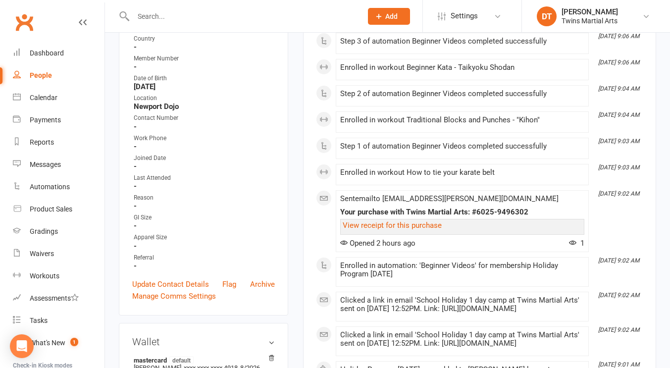
scroll to position [209, 0]
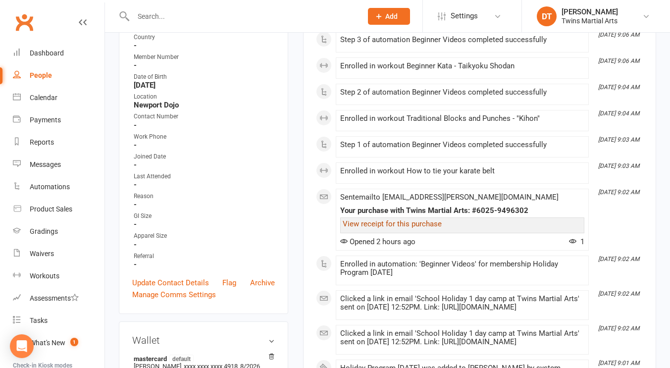
click at [403, 220] on link "View receipt for this purchase" at bounding box center [391, 223] width 99 height 9
click at [49, 240] on link "Gradings" at bounding box center [59, 231] width 92 height 22
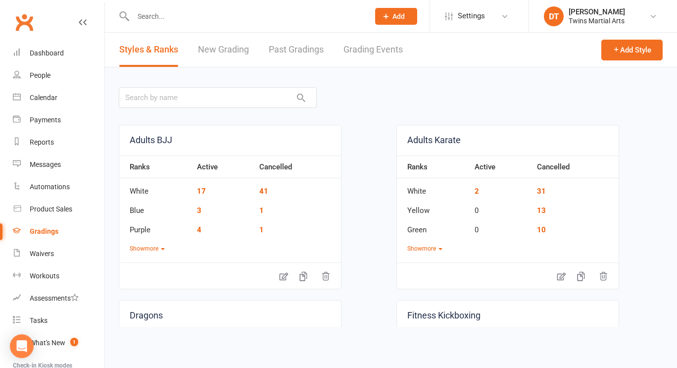
click at [257, 53] on div "Styles & Ranks New Grading Past Gradings Grading Events" at bounding box center [261, 50] width 312 height 34
click at [229, 55] on link "New Grading" at bounding box center [223, 50] width 51 height 34
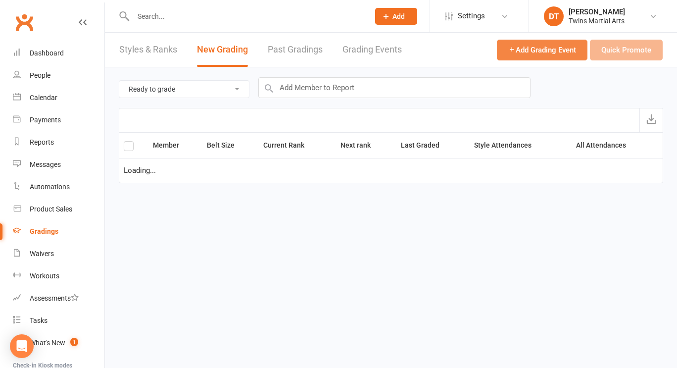
click at [556, 48] on span "Add Grading Event" at bounding box center [542, 50] width 68 height 9
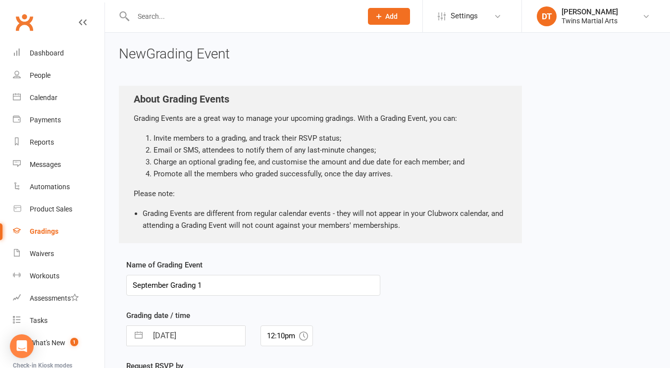
scroll to position [172, 0]
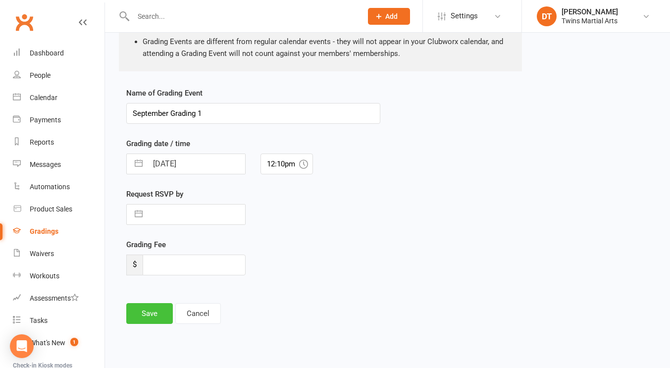
type input "September Grading 1"
click at [153, 305] on button "Save" at bounding box center [149, 313] width 47 height 21
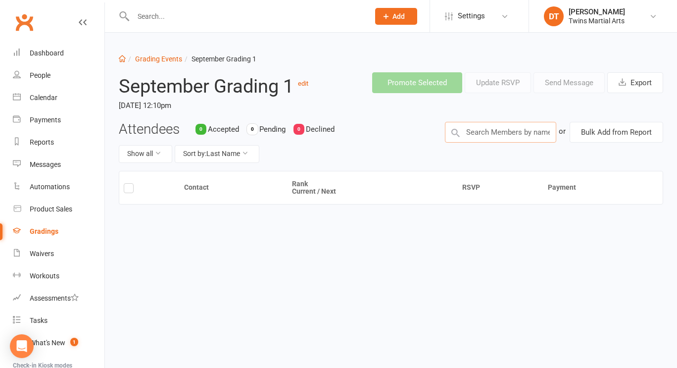
click at [514, 139] on input "text" at bounding box center [500, 132] width 111 height 21
type input "[PERSON_NAME]"
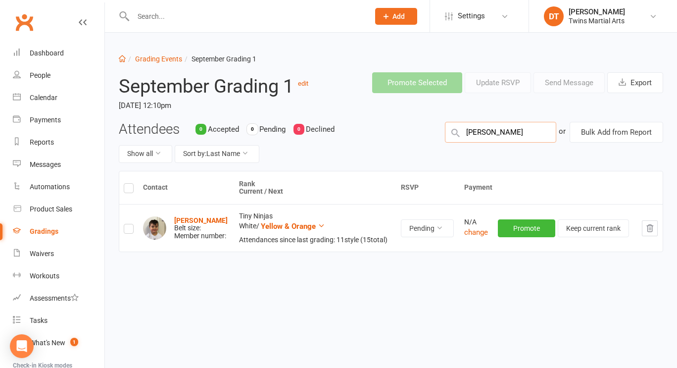
type input "[PERSON_NAME]"
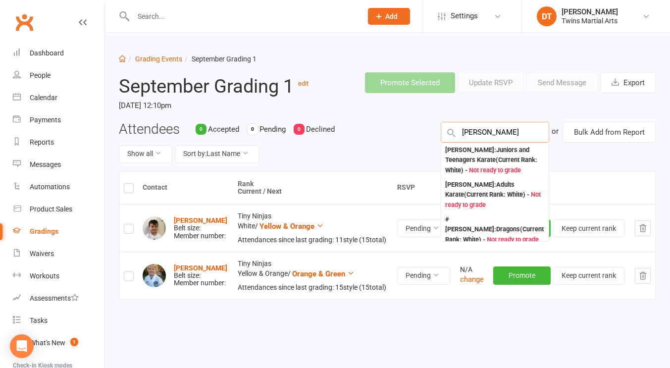
type input "[PERSON_NAME]"
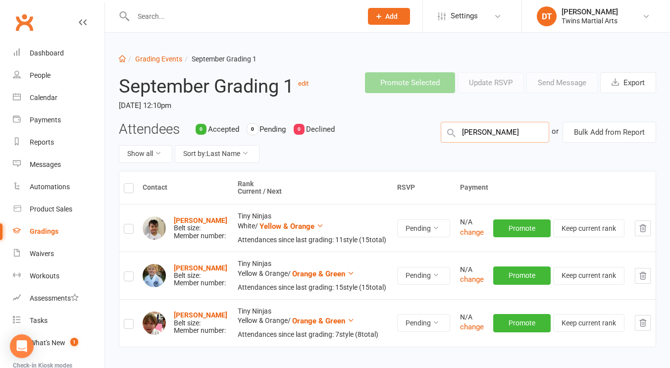
type input "[PERSON_NAME]"
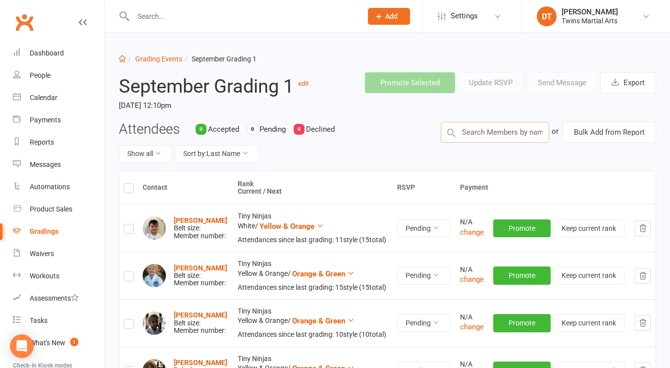
scroll to position [75, 0]
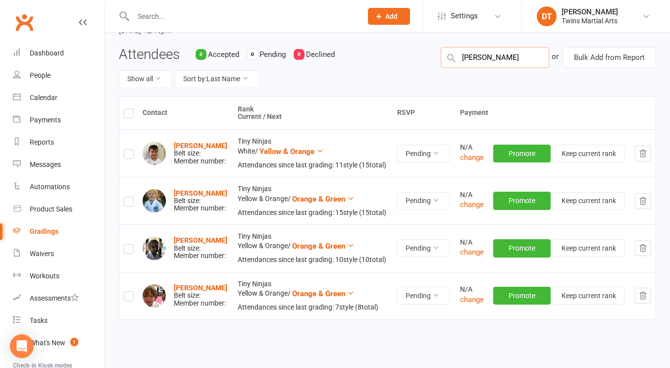
type input "[PERSON_NAME]"
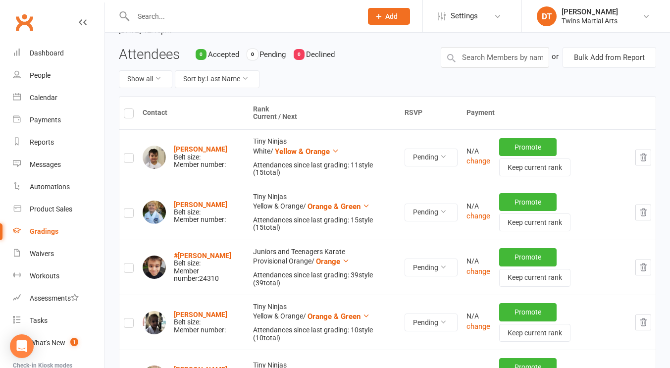
click at [643, 264] on icon "button" at bounding box center [643, 266] width 6 height 7
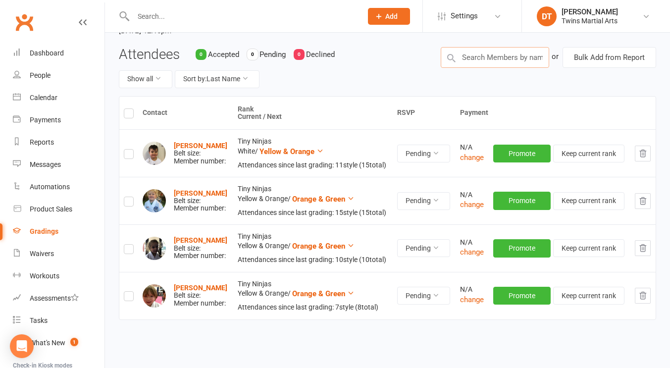
click at [479, 53] on input "text" at bounding box center [494, 57] width 108 height 21
type input "[PERSON_NAME]"
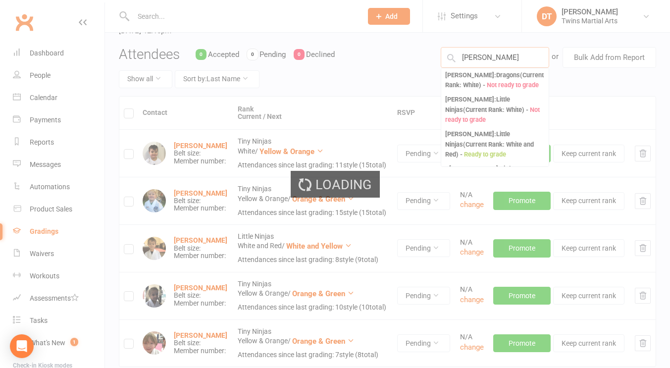
type input "[PERSON_NAME]"
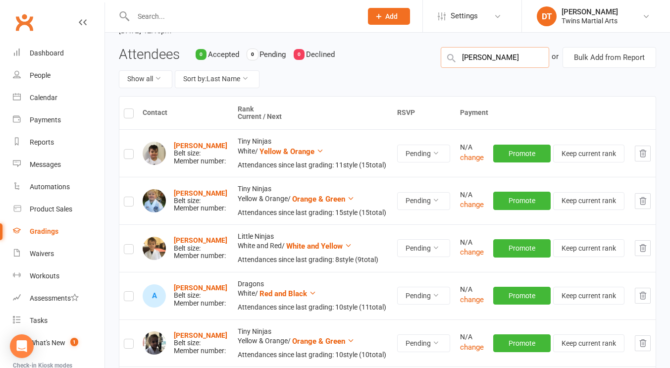
type input "[PERSON_NAME]"
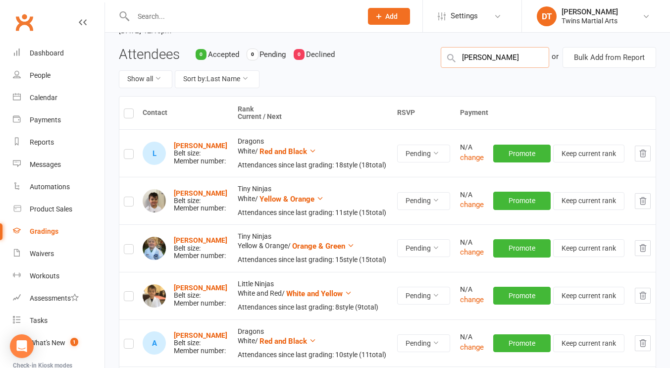
type input "[PERSON_NAME]"
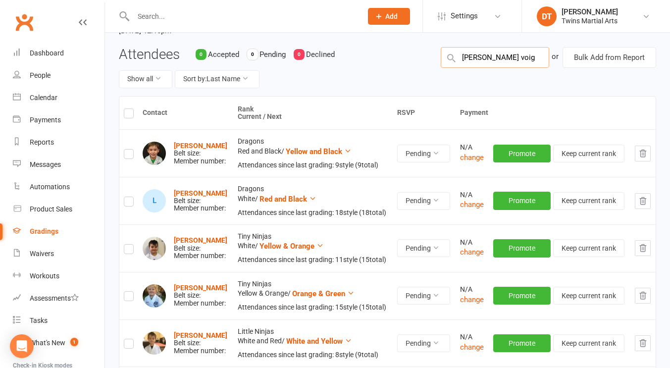
type input "[PERSON_NAME]"
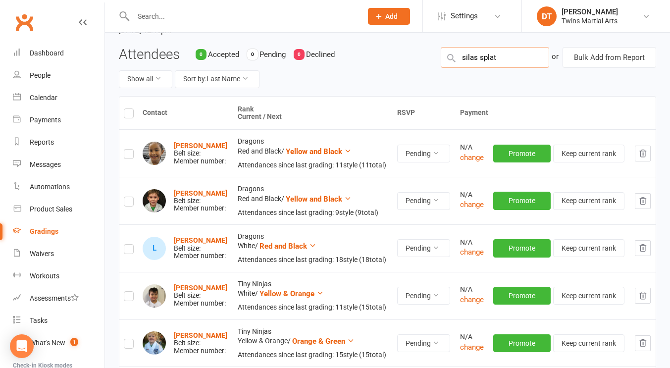
type input "[PERSON_NAME]"
type input "adhira bis"
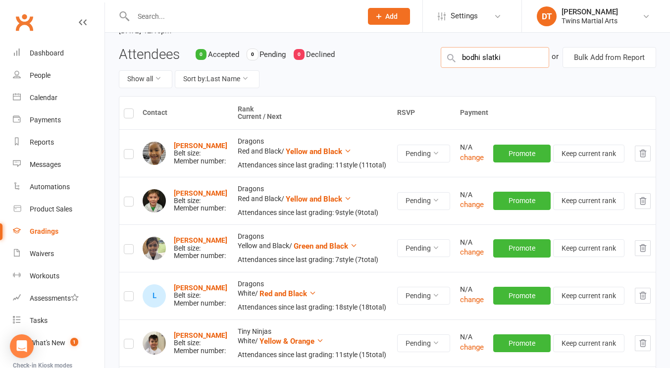
type input "[PERSON_NAME]"
type input "ehtan ang"
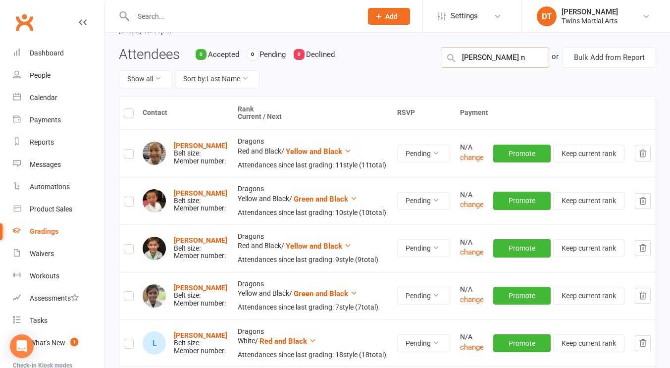
type input "[PERSON_NAME]"
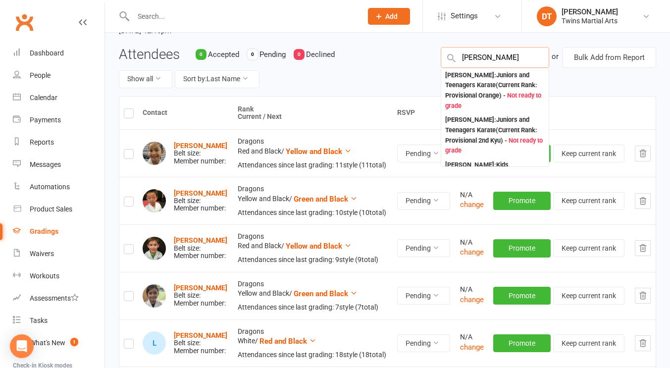
type input "[PERSON_NAME]"
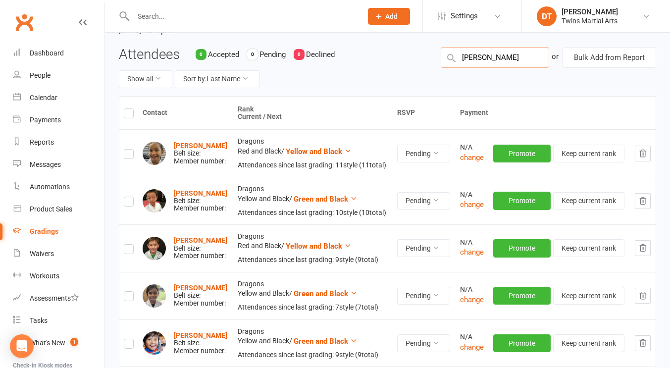
type input "[PERSON_NAME]"
type input "[PERSON_NAME] esq"
type input "bella nt"
click at [127, 115] on label at bounding box center [129, 115] width 10 height 0
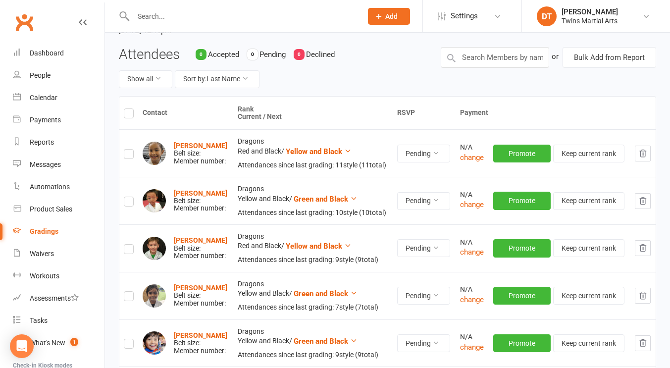
click at [127, 109] on input "checkbox" at bounding box center [129, 109] width 10 height 0
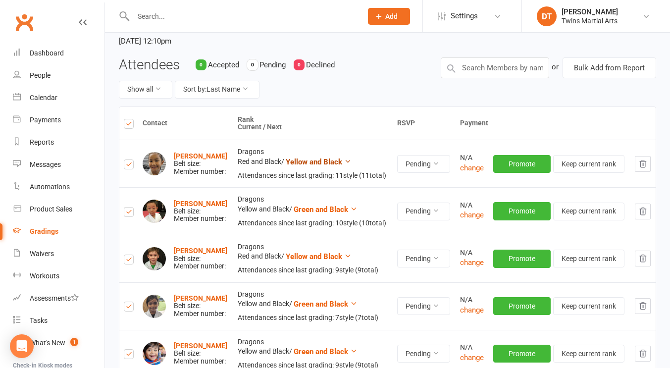
scroll to position [0, 0]
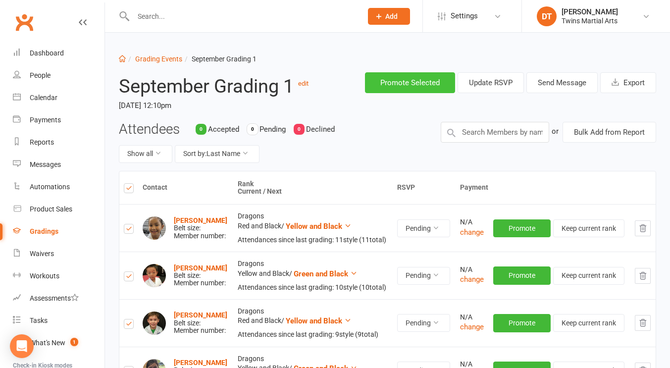
click at [420, 90] on button "Promote Selected" at bounding box center [410, 82] width 90 height 21
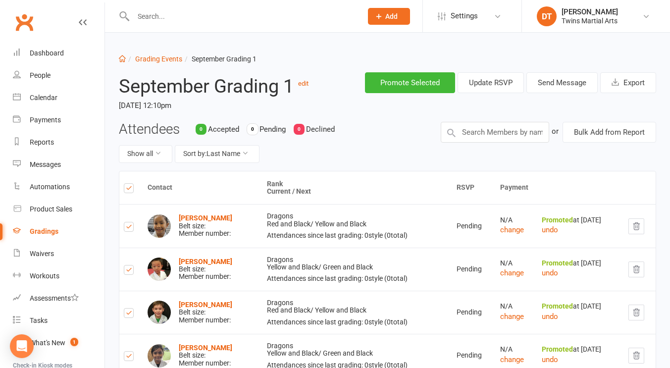
click at [45, 229] on div "Gradings" at bounding box center [44, 231] width 29 height 8
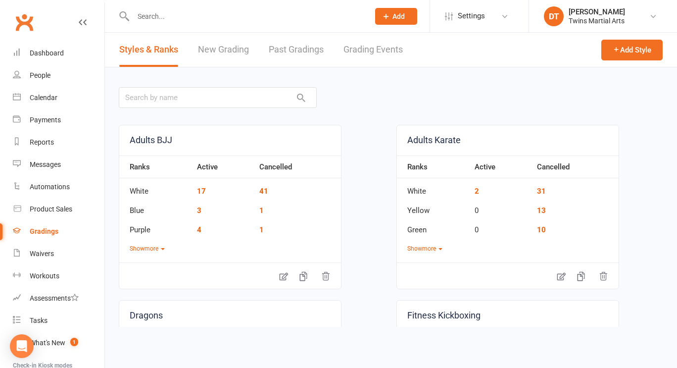
click at [244, 57] on link "New Grading" at bounding box center [223, 50] width 51 height 34
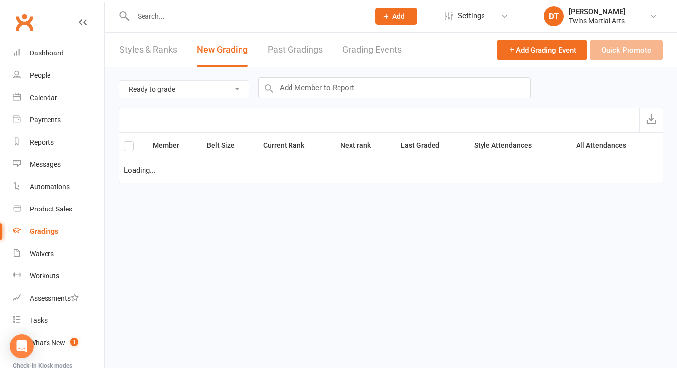
click at [541, 60] on div "Add Grading Event Quick Promote" at bounding box center [580, 50] width 166 height 34
click at [545, 56] on button "Add Grading Event" at bounding box center [542, 50] width 91 height 21
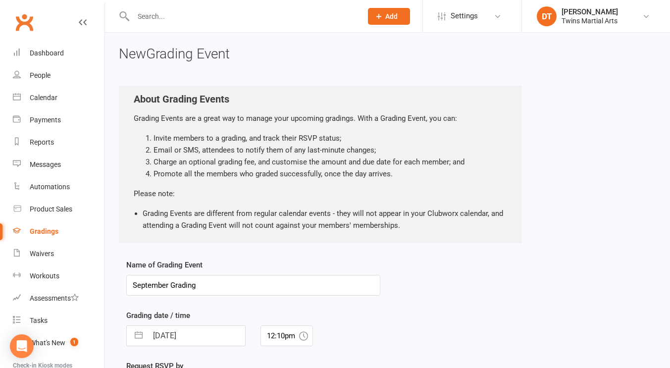
click at [315, 284] on input "September Grading" at bounding box center [253, 285] width 254 height 21
type input "September Grading 3 4 5"
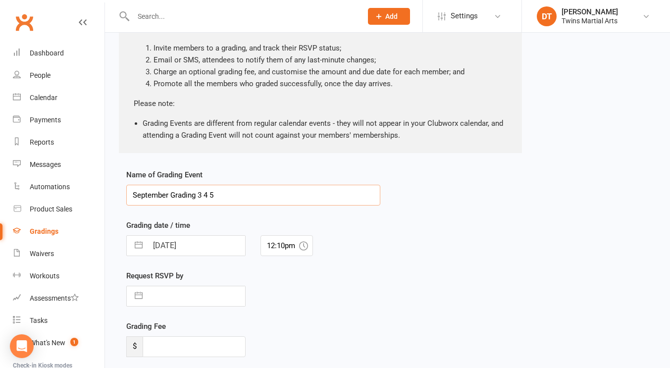
scroll to position [172, 0]
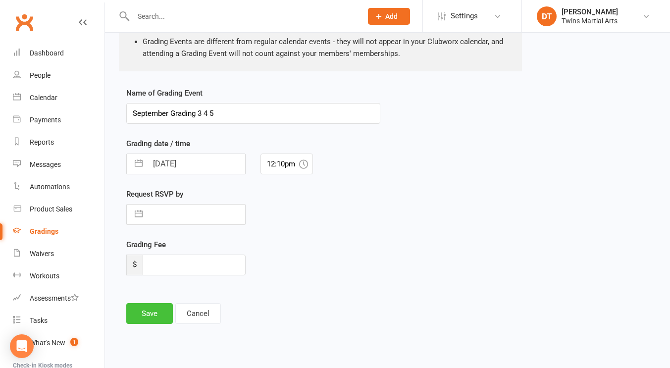
click at [153, 321] on button "Save" at bounding box center [149, 313] width 47 height 21
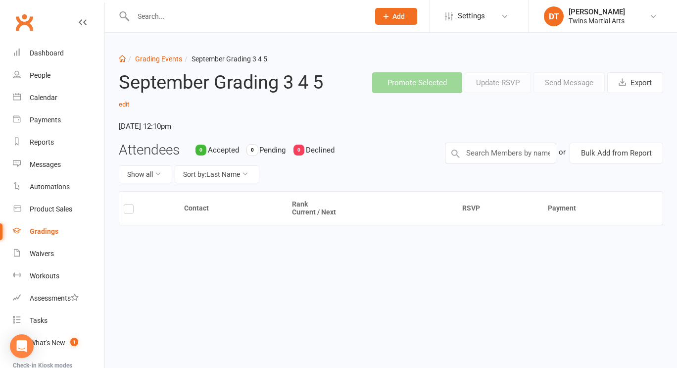
click at [535, 140] on header "September Grading 3 4 5 edit [DATE] 12:10pm Promote Selected Update RSVP Send M…" at bounding box center [390, 103] width 559 height 78
click at [523, 150] on input "text" at bounding box center [500, 153] width 111 height 21
type input "[PERSON_NAME]"
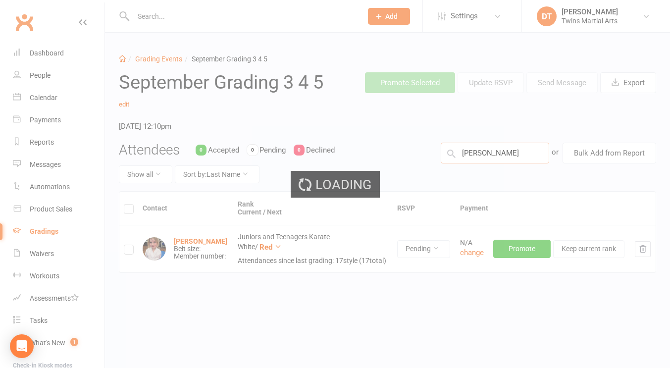
type input "[PERSON_NAME]"
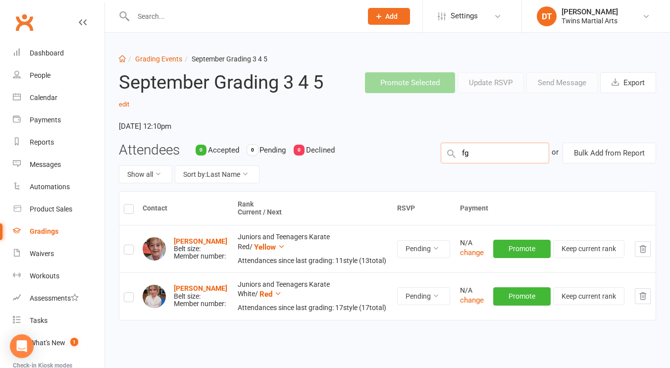
type input "f"
type input "[PERSON_NAME]"
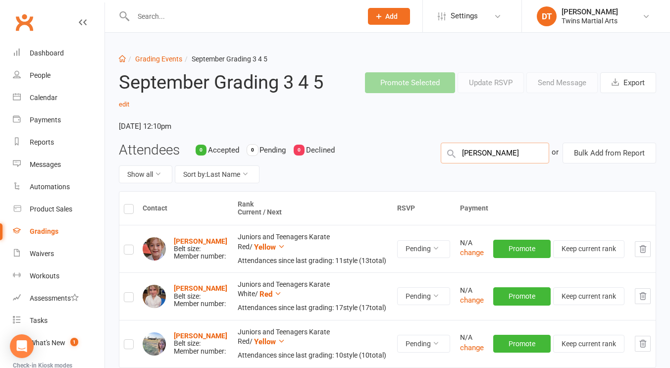
type input "[PERSON_NAME]"
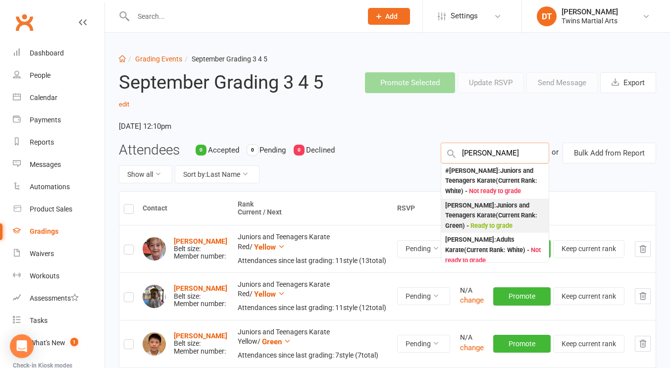
type input "[PERSON_NAME]"
click at [501, 231] on div "[PERSON_NAME] : Juniors and Teenagers Karate (Current Rank: Green ) - Ready to …" at bounding box center [494, 215] width 99 height 31
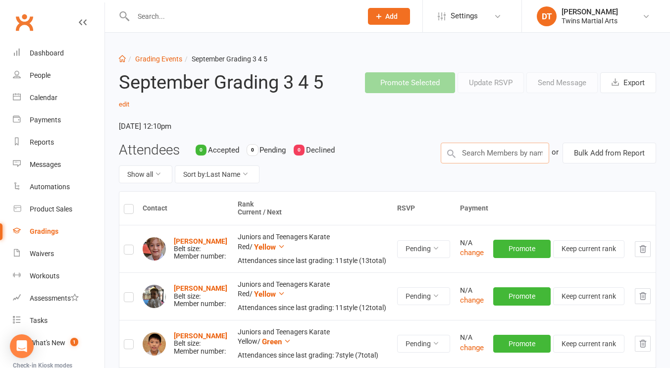
click at [503, 156] on input "text" at bounding box center [494, 153] width 108 height 21
type input "[PERSON_NAME]"
type input "[PERSON_NAME] play"
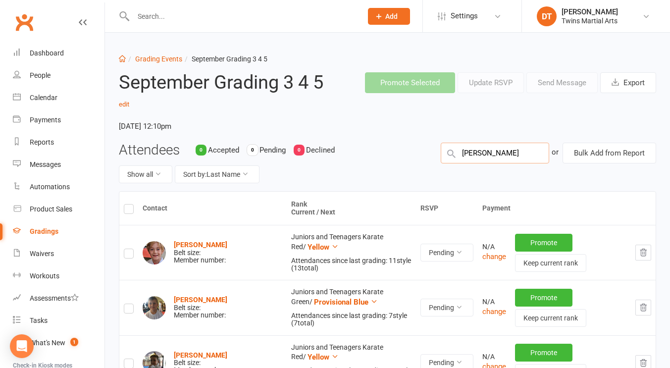
type input "[PERSON_NAME]"
type input "ainsley mc"
type input "[PERSON_NAME]"
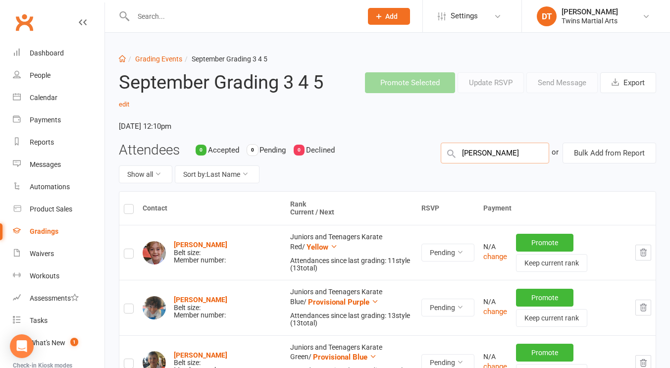
type input "[PERSON_NAME]"
type input "bisan bhatt"
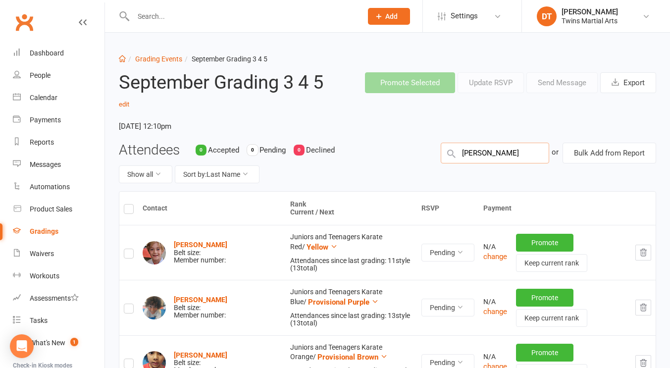
type input "[PERSON_NAME]"
type input "b"
type input "[PERSON_NAME]"
type input "[PERSON_NAME] esq"
click at [127, 210] on label at bounding box center [129, 210] width 10 height 0
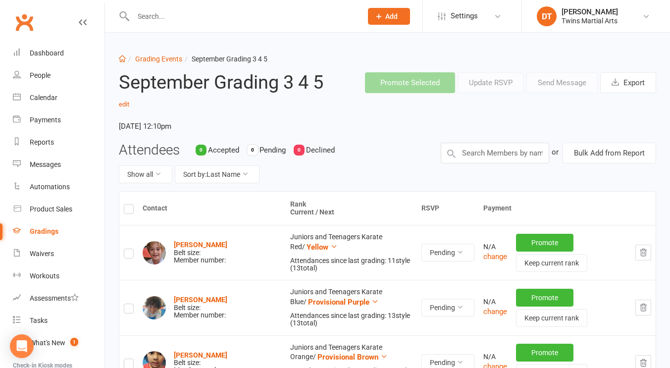
click at [127, 204] on input "checkbox" at bounding box center [129, 204] width 10 height 0
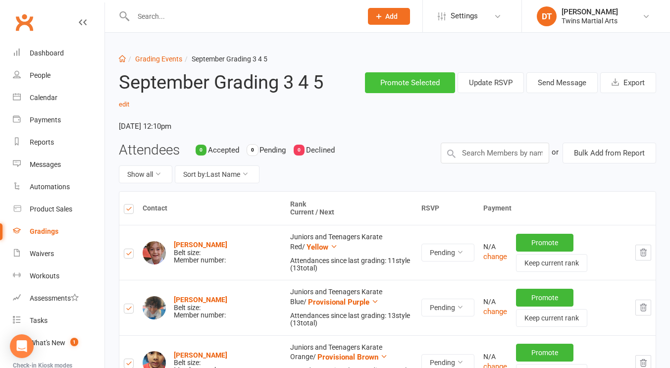
click at [416, 91] on button "Promote Selected" at bounding box center [410, 82] width 90 height 21
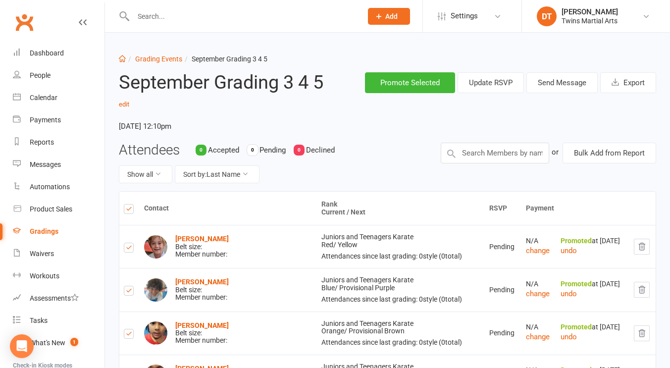
click at [50, 228] on div "Gradings" at bounding box center [44, 231] width 29 height 8
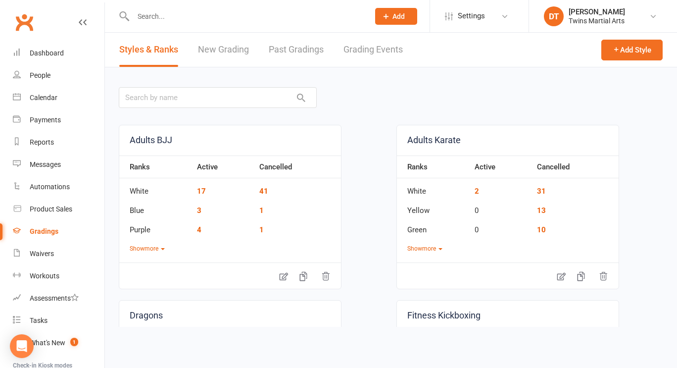
click at [194, 52] on div "Styles & Ranks New Grading Past Gradings Grading Events" at bounding box center [261, 50] width 312 height 34
click at [259, 59] on div "Styles & Ranks New Grading Past Gradings Grading Events" at bounding box center [261, 50] width 312 height 34
click at [246, 57] on link "New Grading" at bounding box center [223, 50] width 51 height 34
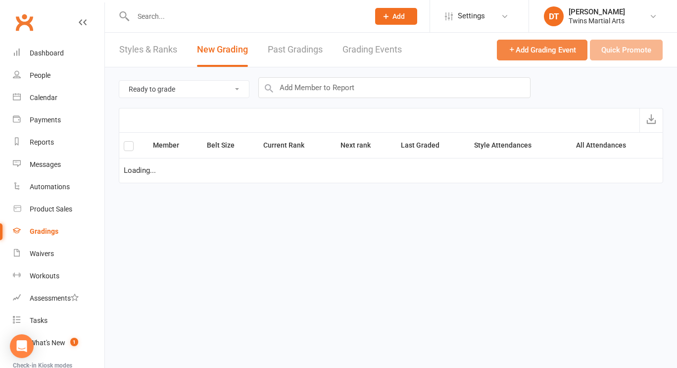
click at [543, 52] on span "Add Grading Event" at bounding box center [542, 50] width 68 height 9
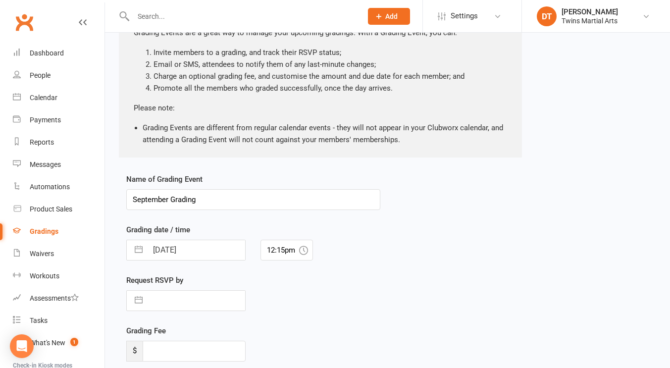
scroll to position [86, 0]
click at [262, 202] on input "September Grading" at bounding box center [253, 199] width 254 height 21
type input "September Grading 6"
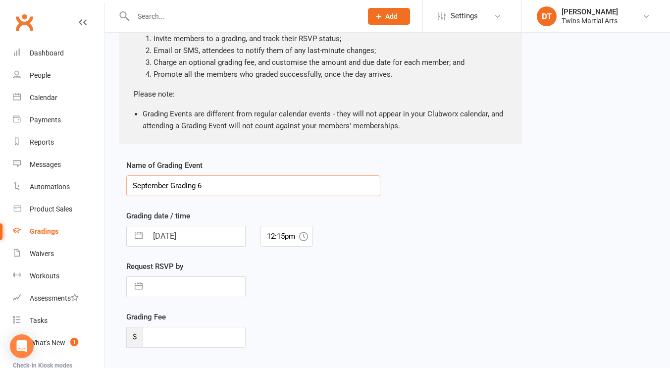
scroll to position [172, 0]
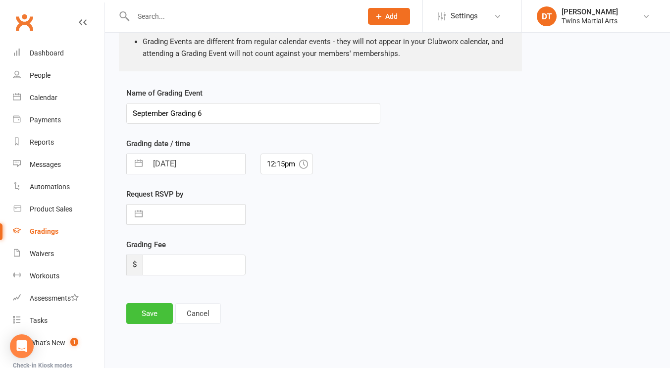
click at [167, 321] on button "Save" at bounding box center [149, 313] width 47 height 21
click at [160, 320] on div "Save Cancel" at bounding box center [253, 313] width 254 height 21
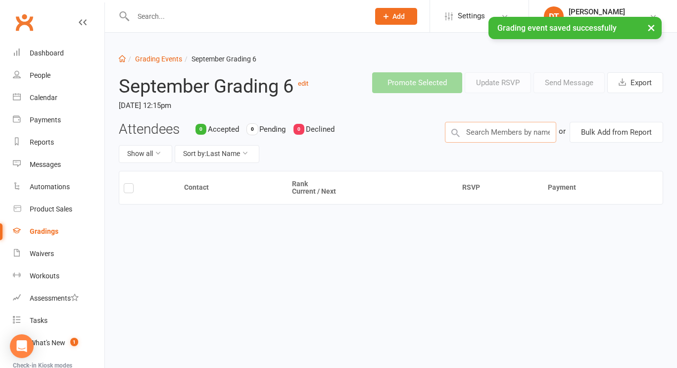
click at [498, 128] on input "text" at bounding box center [500, 132] width 111 height 21
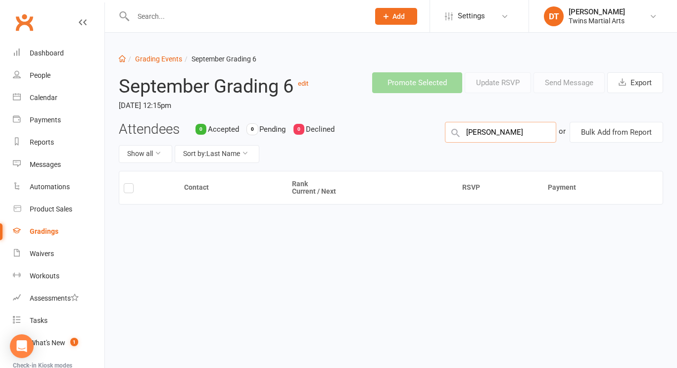
type input "[PERSON_NAME]"
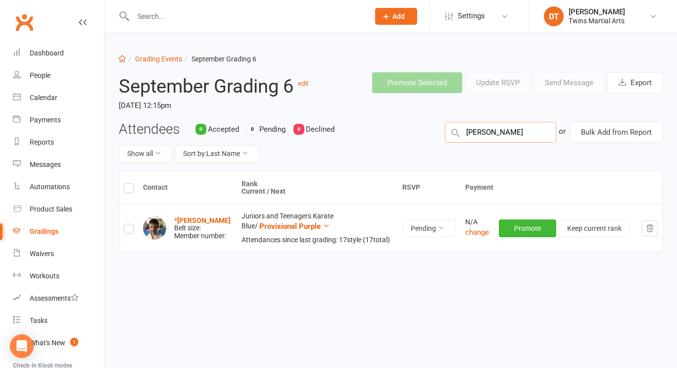
type input "[PERSON_NAME]"
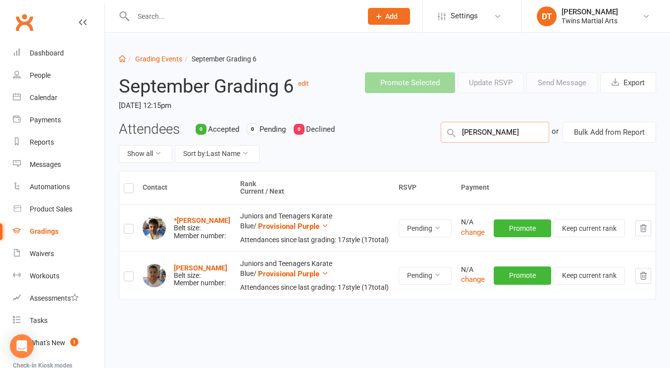
type input "[PERSON_NAME]"
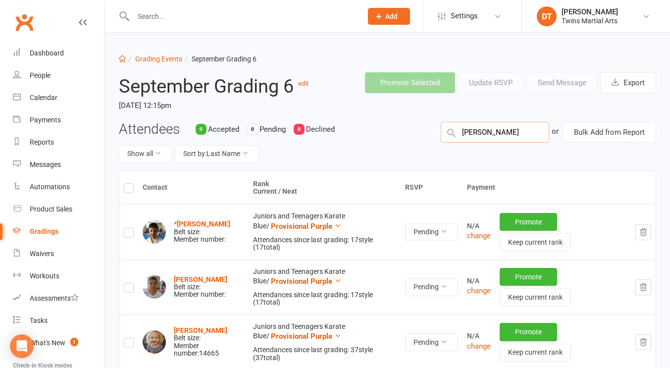
type input "[PERSON_NAME]"
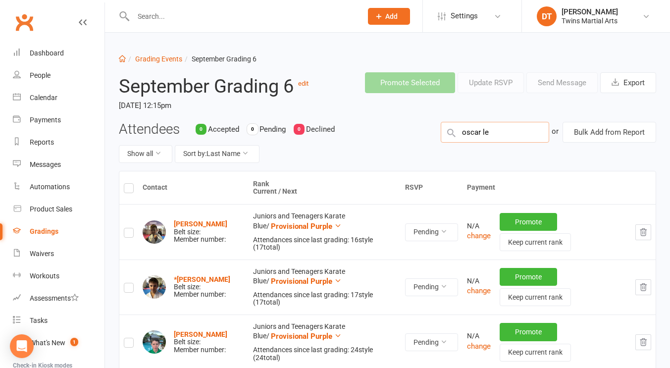
type input "[PERSON_NAME]"
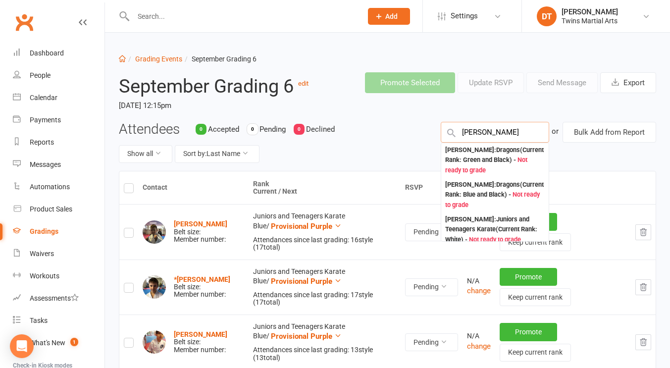
type input "[PERSON_NAME]"
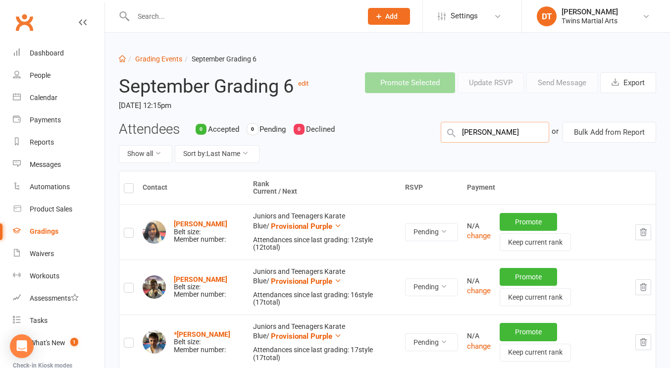
type input "[PERSON_NAME]"
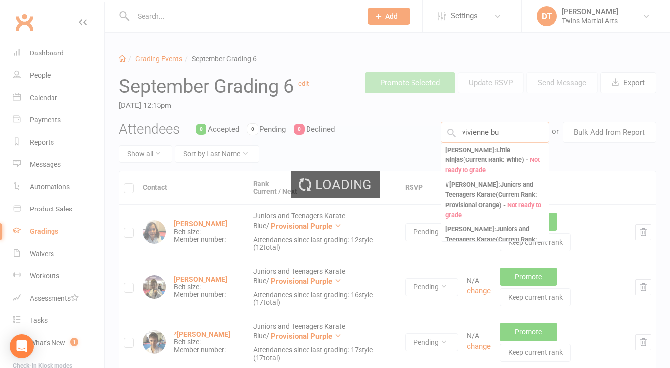
type input "vivienne but"
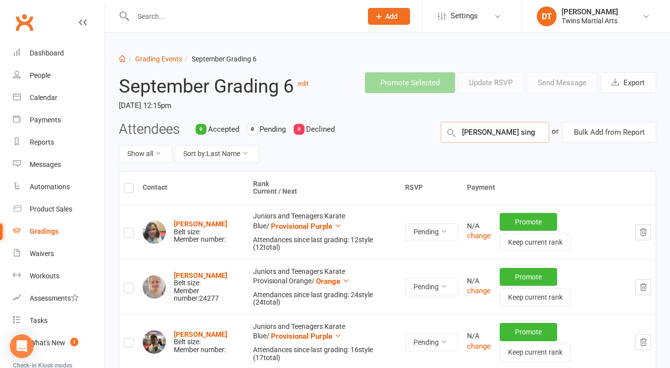
type input "[PERSON_NAME]"
type input "[PERSON_NAME] nwa"
type input "[PERSON_NAME]"
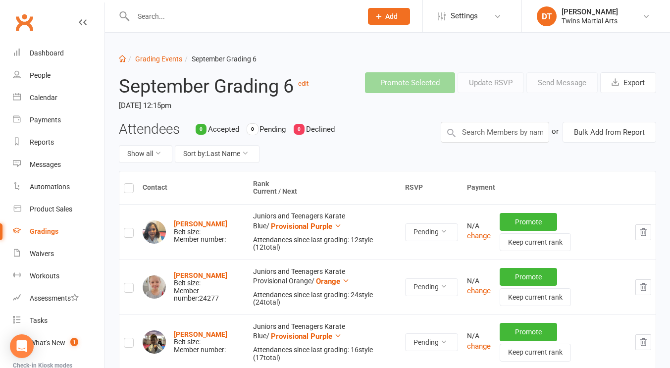
click at [129, 190] on label at bounding box center [129, 190] width 10 height 0
click at [129, 184] on input "checkbox" at bounding box center [129, 184] width 10 height 0
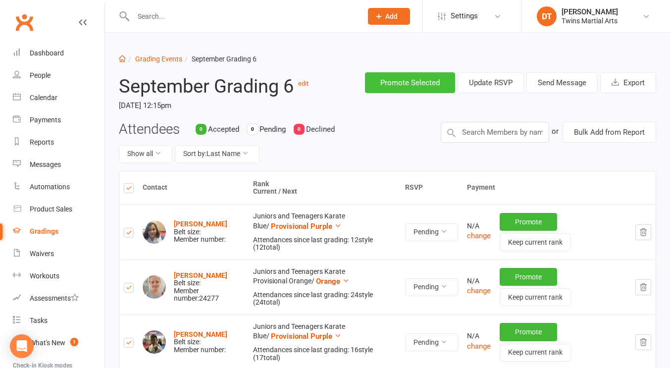
click at [391, 78] on button "Promote Selected" at bounding box center [410, 82] width 90 height 21
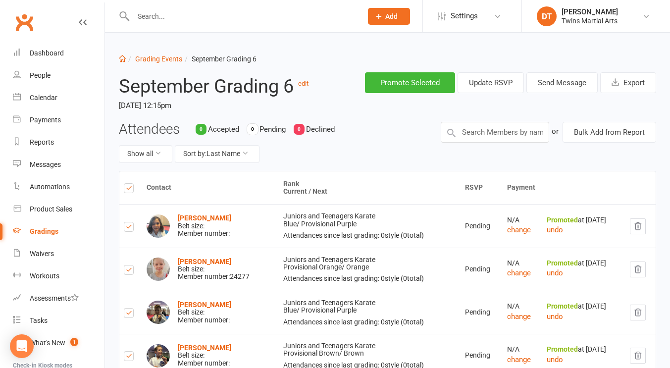
click at [47, 234] on div "Gradings" at bounding box center [44, 231] width 29 height 8
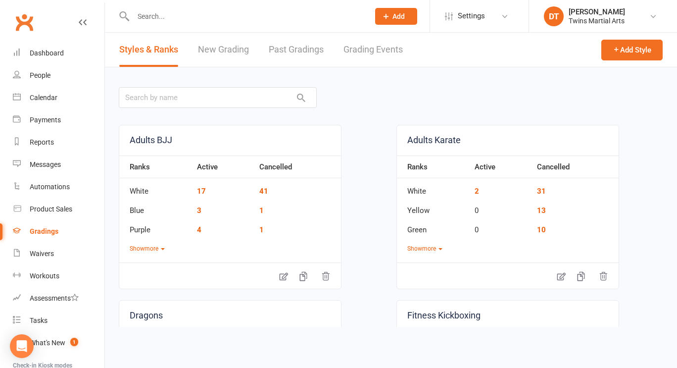
drag, startPoint x: 271, startPoint y: -30, endPoint x: 251, endPoint y: -51, distance: 29.8
click at [251, 0] on html "Prospect Member Non-attending contact Class / event Appointment Grading event T…" at bounding box center [338, 170] width 677 height 340
click at [53, 233] on div "Gradings" at bounding box center [44, 231] width 29 height 8
click at [213, 55] on link "New Grading" at bounding box center [223, 50] width 51 height 34
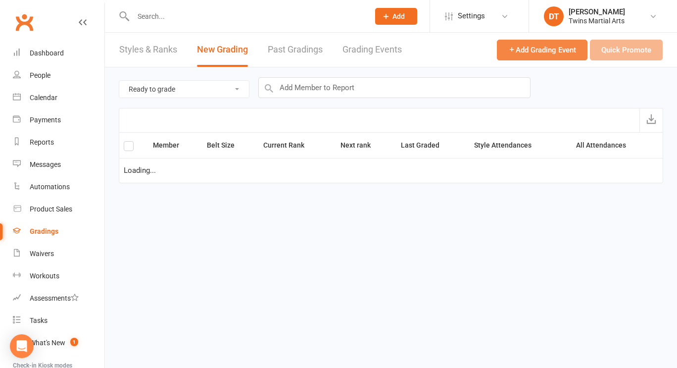
click at [535, 52] on span "Add Grading Event" at bounding box center [542, 50] width 68 height 9
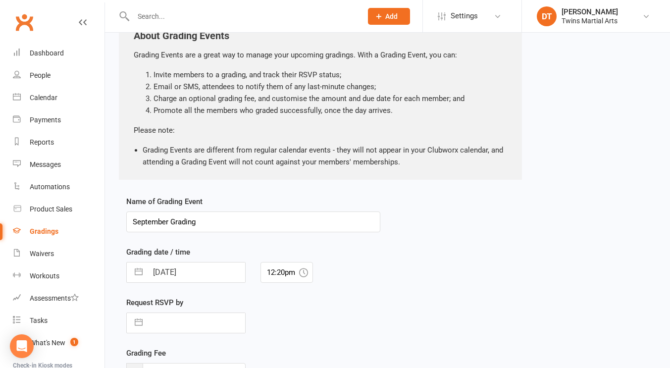
scroll to position [69, 0]
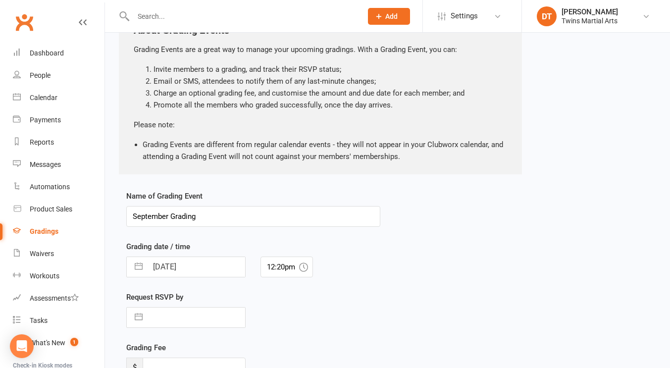
click at [323, 214] on input "September Grading" at bounding box center [253, 216] width 254 height 21
type input "September Grading 7"
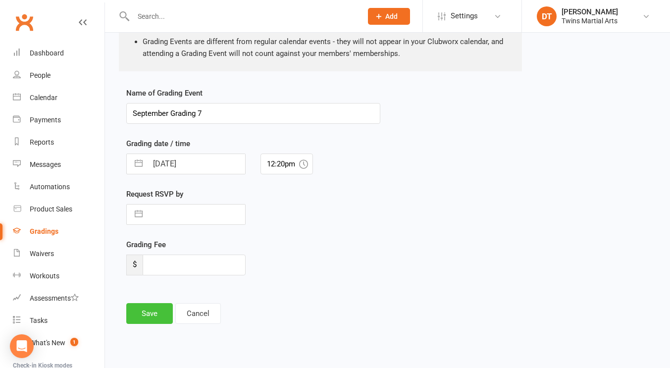
click at [159, 316] on button "Save" at bounding box center [149, 313] width 47 height 21
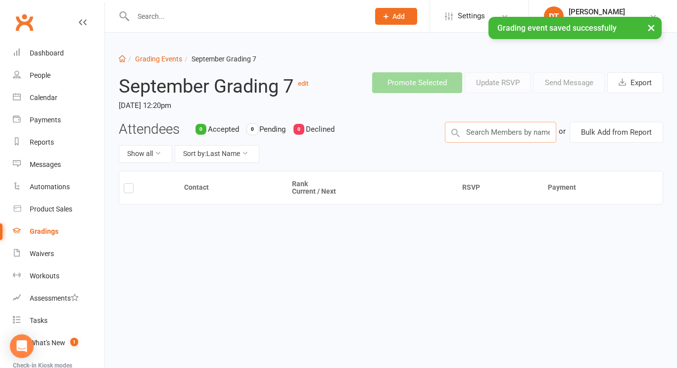
click at [503, 141] on input "text" at bounding box center [500, 132] width 111 height 21
type input "[PERSON_NAME]"
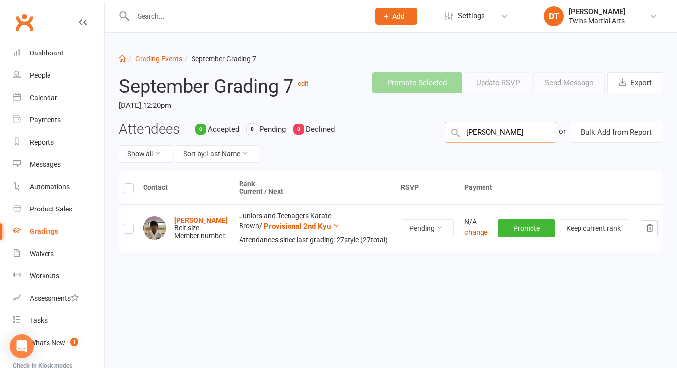
type input "[PERSON_NAME]"
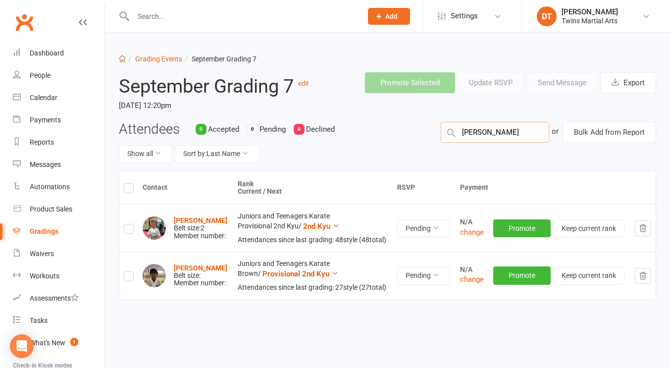
type input "[PERSON_NAME]"
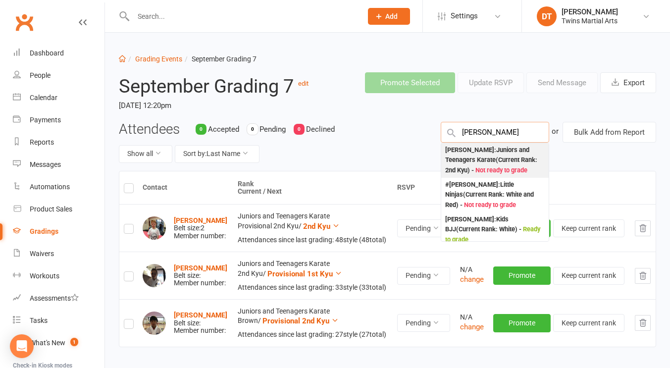
type input "[PERSON_NAME]"
click at [499, 147] on div "[PERSON_NAME] : Juniors and Teenagers Karate (Current Rank: 2nd Kyu ) - Not rea…" at bounding box center [494, 160] width 99 height 31
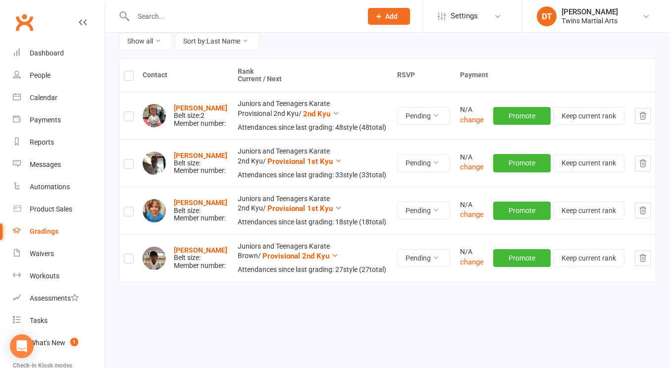
scroll to position [113, 0]
click at [499, 147] on td "Promote Keep current rank" at bounding box center [559, 163] width 142 height 48
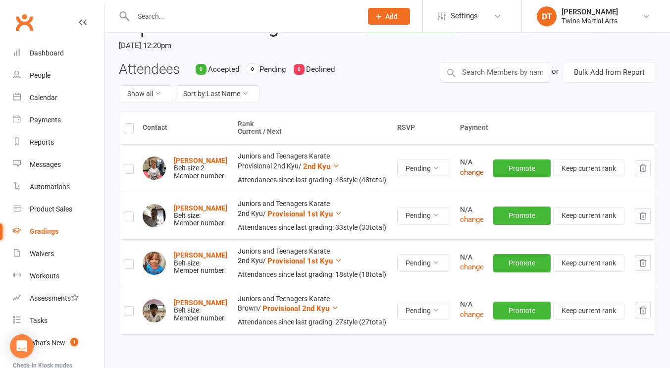
scroll to position [58, 0]
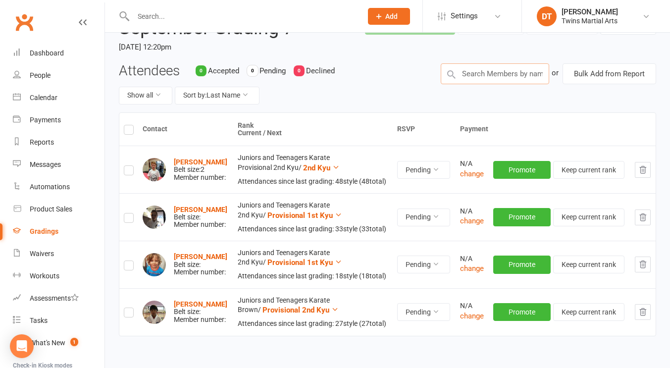
click at [504, 76] on input "text" at bounding box center [494, 73] width 108 height 21
type input "[PERSON_NAME]"
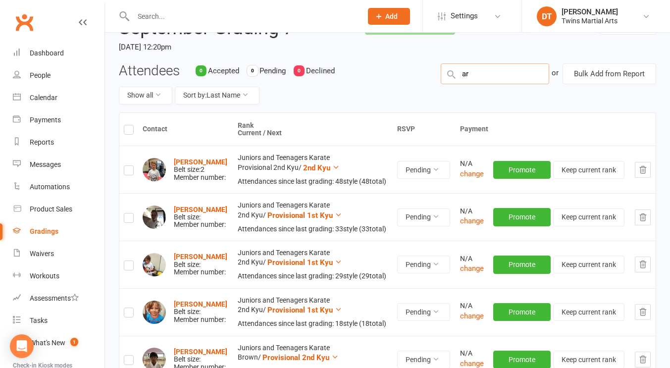
type input "a"
type input "[PERSON_NAME]"
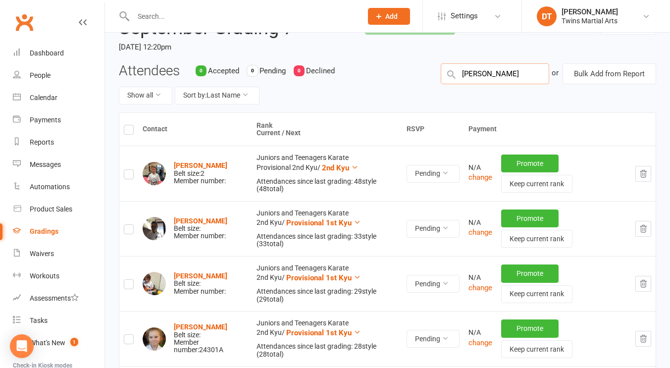
type input "[PERSON_NAME]"
type input "o"
type input "[PERSON_NAME]"
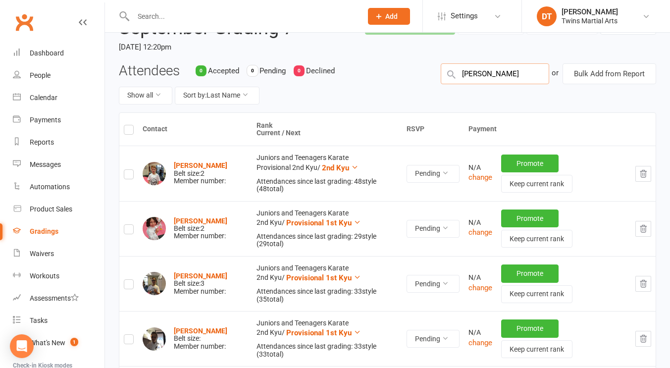
type input "[PERSON_NAME]"
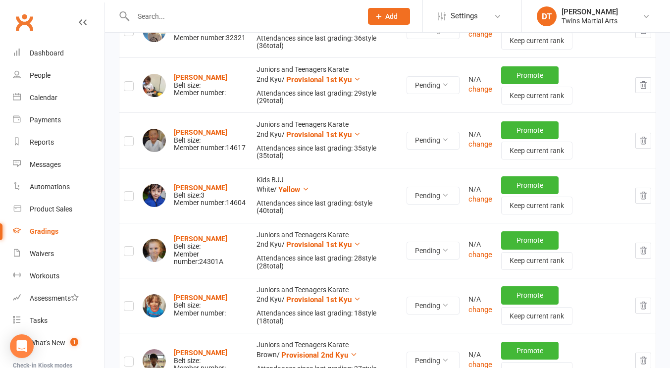
scroll to position [422, 0]
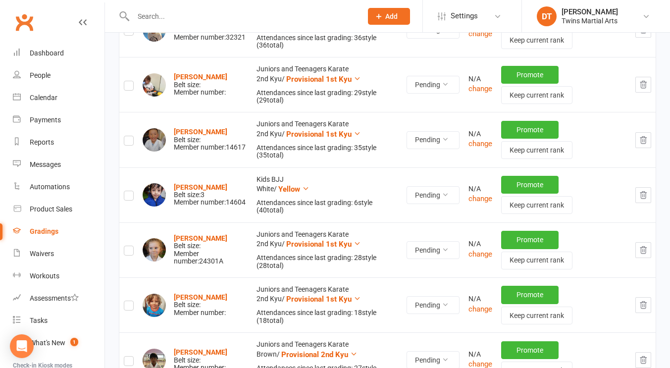
click at [646, 194] on icon "button" at bounding box center [642, 195] width 9 height 9
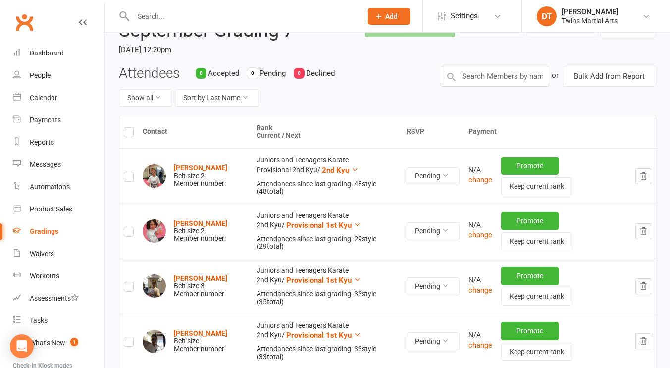
scroll to position [0, 0]
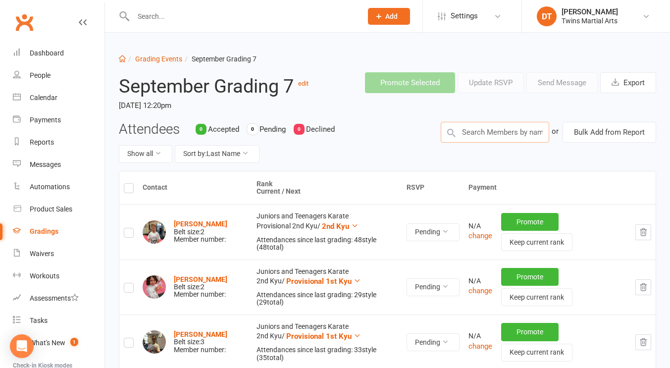
click at [501, 133] on input "text" at bounding box center [494, 132] width 108 height 21
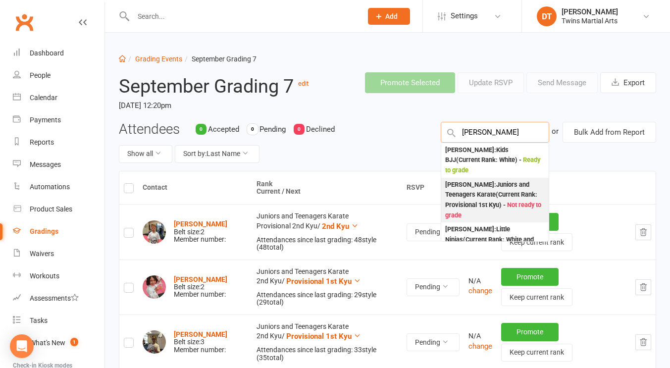
type input "[PERSON_NAME]"
click at [520, 189] on div "[PERSON_NAME] : Juniors and Teenagers Karate (Current Rank: Provisional 1st Kyu…" at bounding box center [494, 200] width 99 height 41
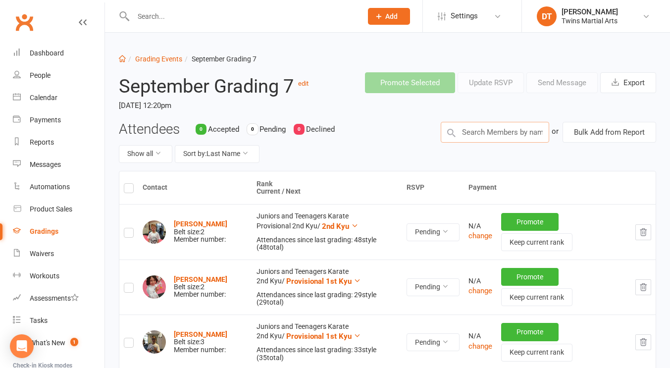
click at [496, 129] on input "text" at bounding box center [494, 132] width 108 height 21
type input "[PERSON_NAME]"
type input "yzabela"
click at [131, 190] on label at bounding box center [129, 190] width 10 height 0
click at [131, 184] on input "checkbox" at bounding box center [129, 184] width 10 height 0
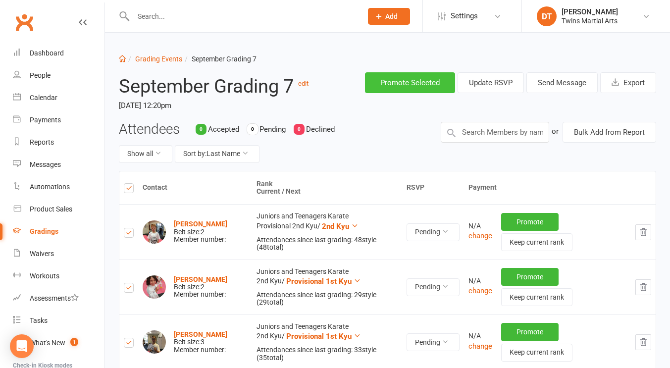
click at [412, 83] on button "Promote Selected" at bounding box center [410, 82] width 90 height 21
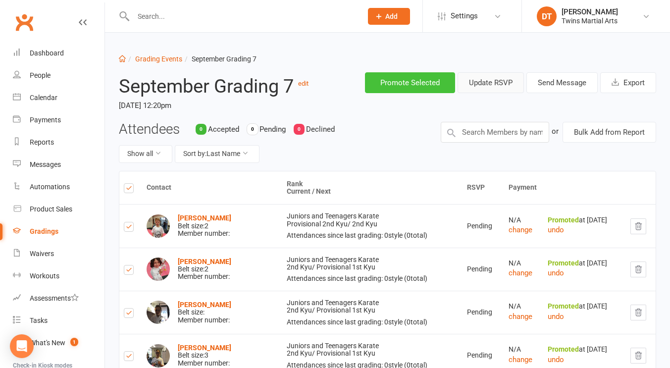
scroll to position [21, 0]
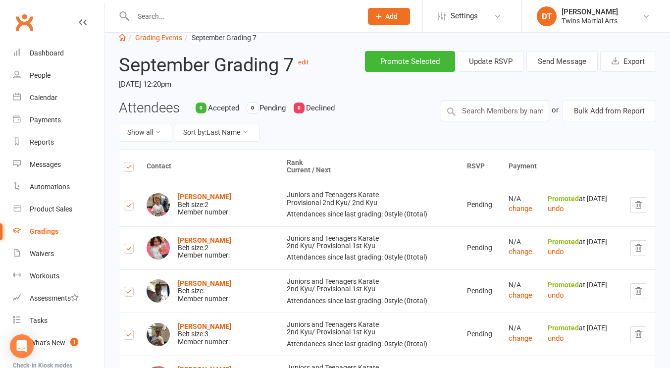
click at [50, 233] on div "Gradings" at bounding box center [44, 231] width 29 height 8
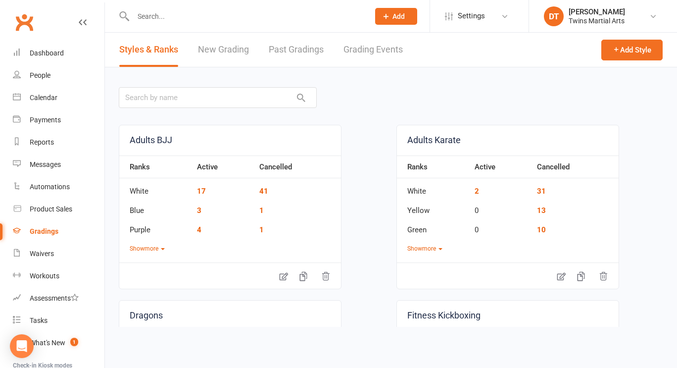
click at [240, 54] on link "New Grading" at bounding box center [223, 50] width 51 height 34
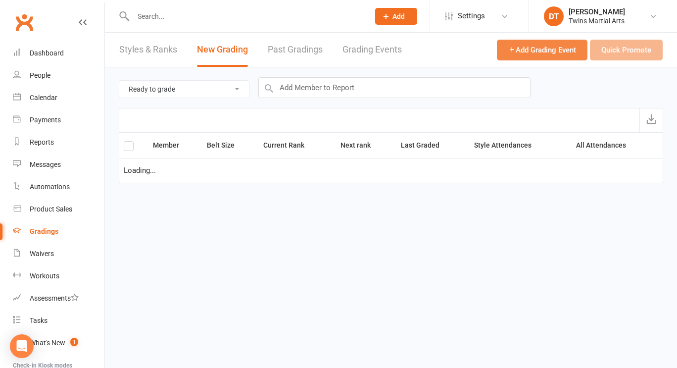
click at [497, 55] on button "Add Grading Event" at bounding box center [542, 50] width 91 height 21
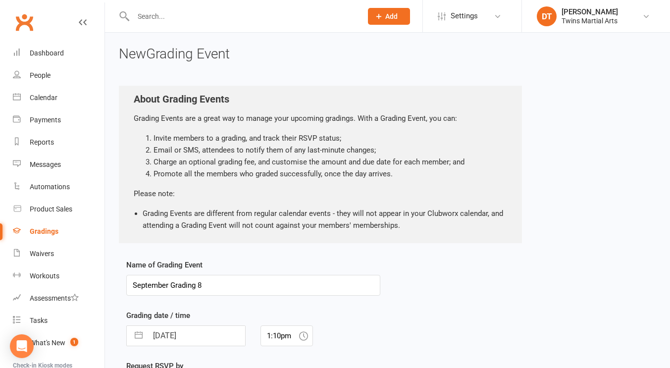
type input "September Grading 8"
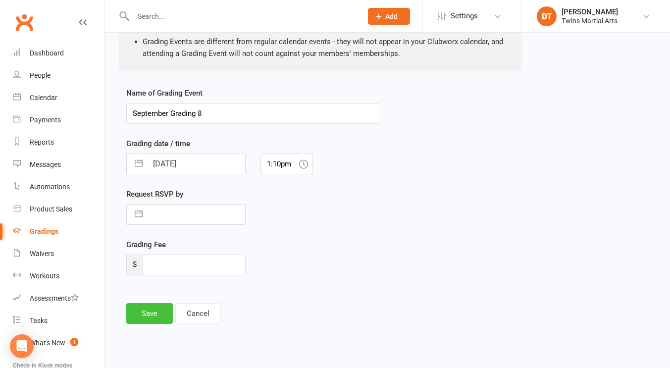
click at [149, 313] on button "Save" at bounding box center [149, 313] width 47 height 21
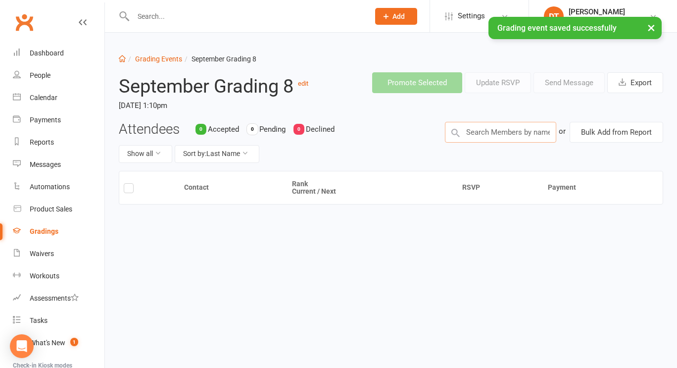
click at [541, 127] on input "text" at bounding box center [500, 132] width 111 height 21
type input "[PERSON_NAME]"
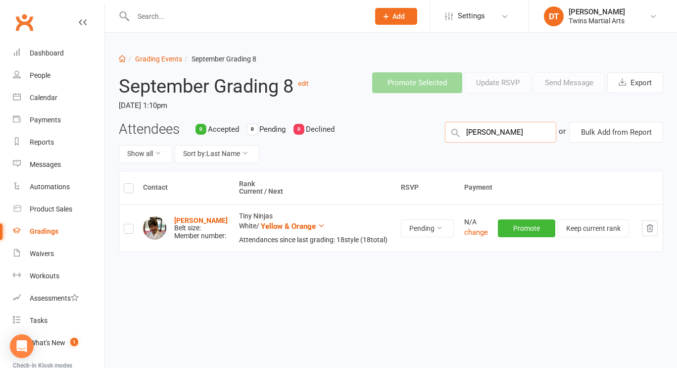
type input "[PERSON_NAME]"
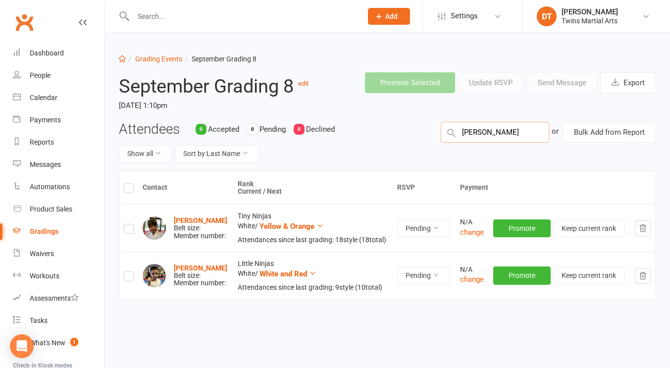
type input "[PERSON_NAME]"
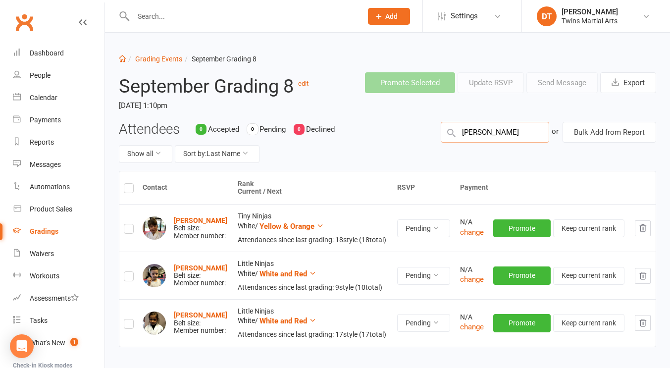
type input "[PERSON_NAME]"
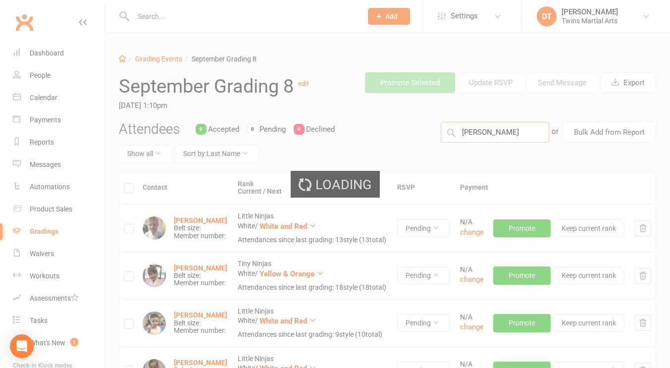
type input "[PERSON_NAME]"
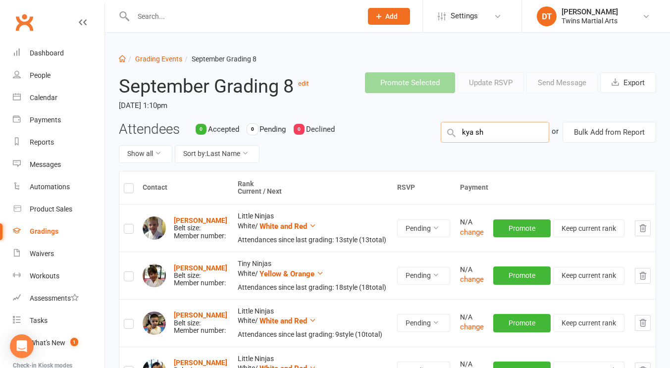
type input "[PERSON_NAME]"
type input "mikkel fair"
type input "olicia yep"
type input "[PERSON_NAME]"
type input "oscar le"
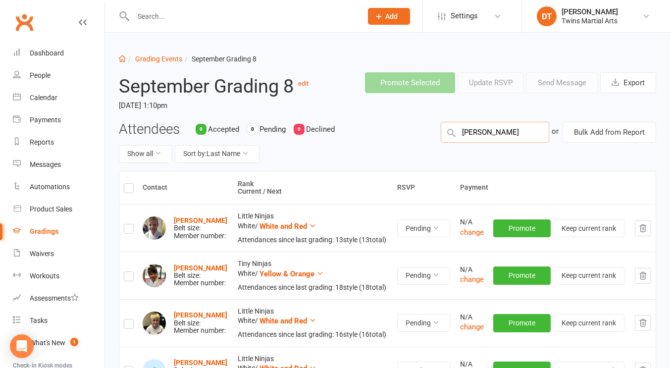
type input "[PERSON_NAME]"
type input "[PERSON_NAME] cro"
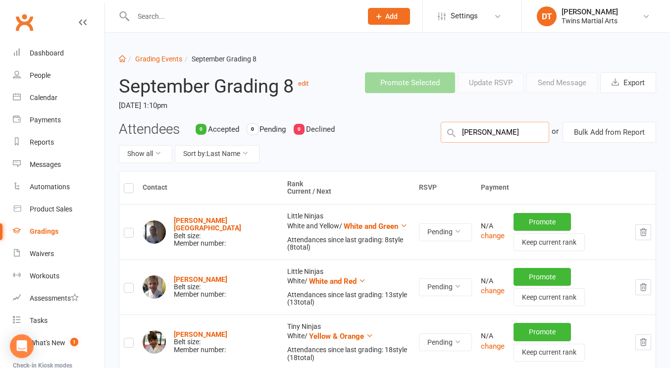
type input "[PERSON_NAME]"
click at [131, 190] on label at bounding box center [129, 190] width 10 height 0
click at [131, 184] on input "checkbox" at bounding box center [129, 184] width 10 height 0
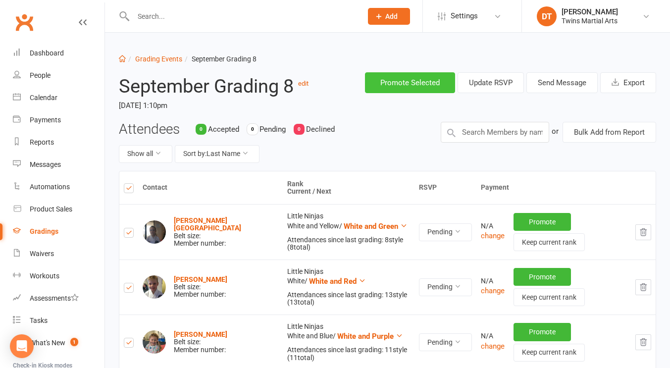
click at [415, 82] on button "Promote Selected" at bounding box center [410, 82] width 90 height 21
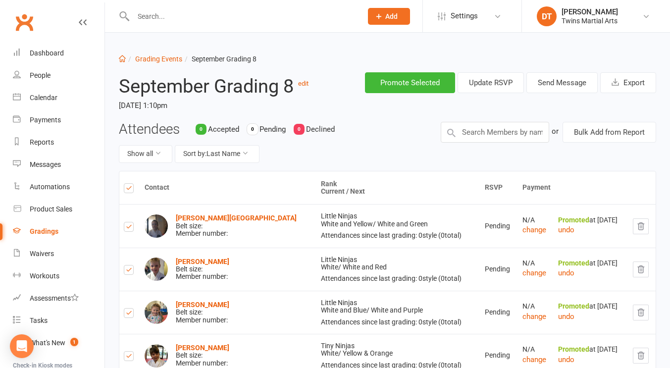
click at [46, 227] on link "Gradings" at bounding box center [59, 231] width 92 height 22
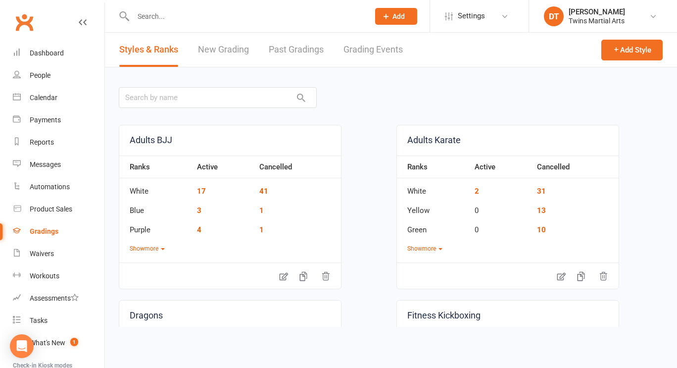
click at [227, 64] on link "New Grading" at bounding box center [223, 50] width 51 height 34
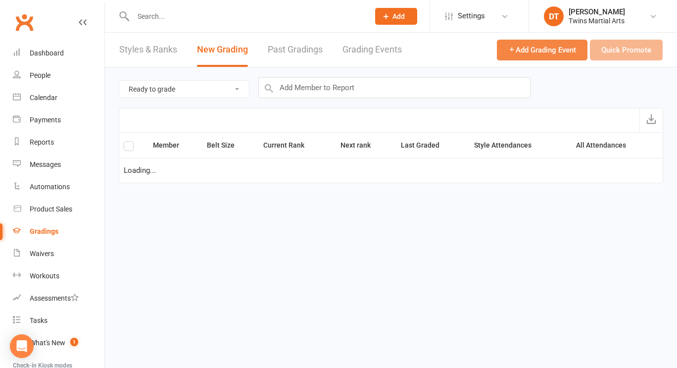
click at [551, 48] on span "Add Grading Event" at bounding box center [542, 50] width 68 height 9
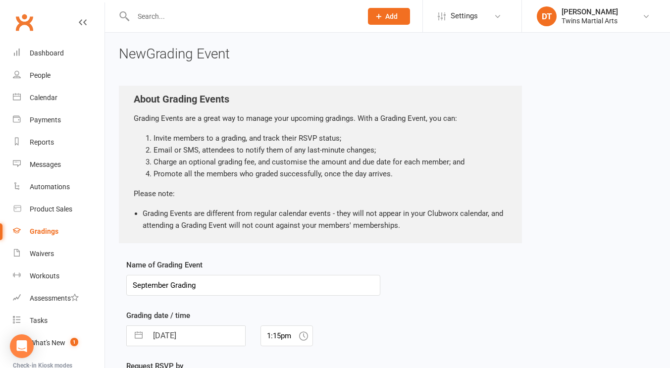
click at [261, 278] on input "September Grading" at bounding box center [253, 285] width 254 height 21
type input "September Grading 9 10"
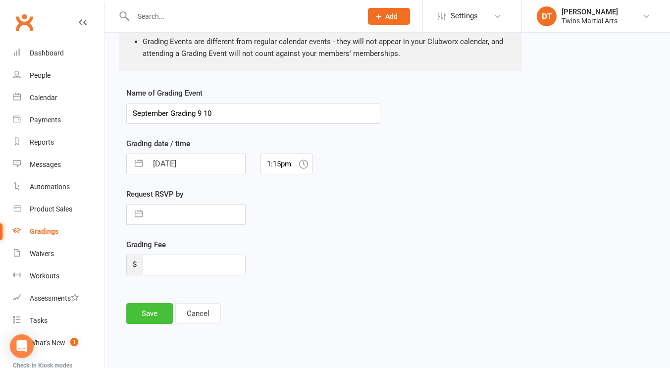
click at [148, 316] on button "Save" at bounding box center [149, 313] width 47 height 21
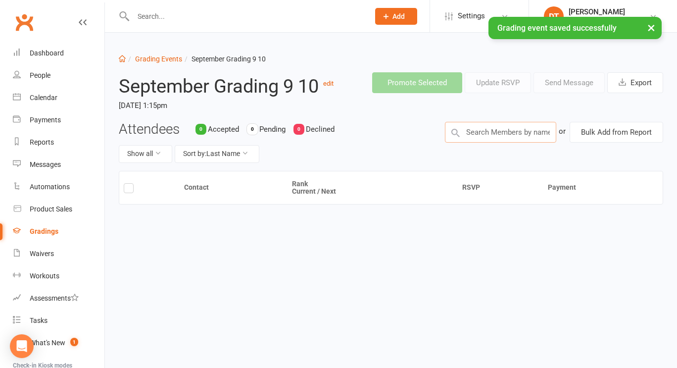
click at [526, 143] on input "text" at bounding box center [500, 132] width 111 height 21
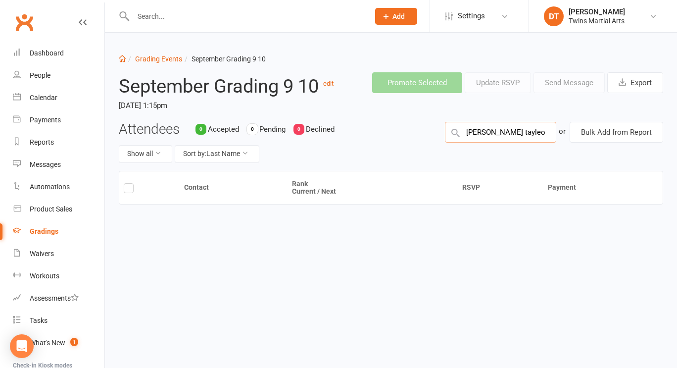
type input "[PERSON_NAME] tayleor"
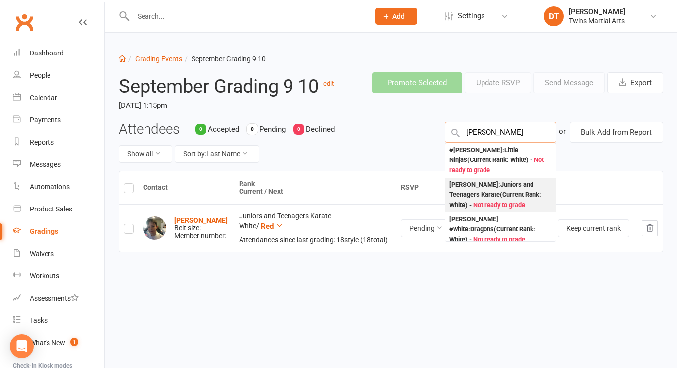
type input "[PERSON_NAME]"
click at [505, 210] on div "[PERSON_NAME] : Juniors and Teenagers Karate (Current Rank: White ) - Not ready…" at bounding box center [500, 195] width 102 height 31
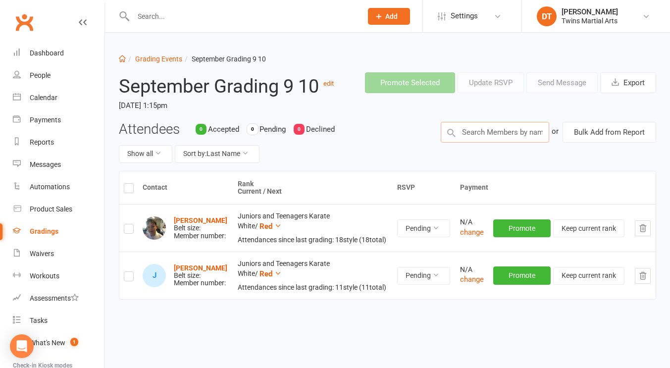
click at [515, 143] on input "text" at bounding box center [494, 132] width 108 height 21
type input "[PERSON_NAME]"
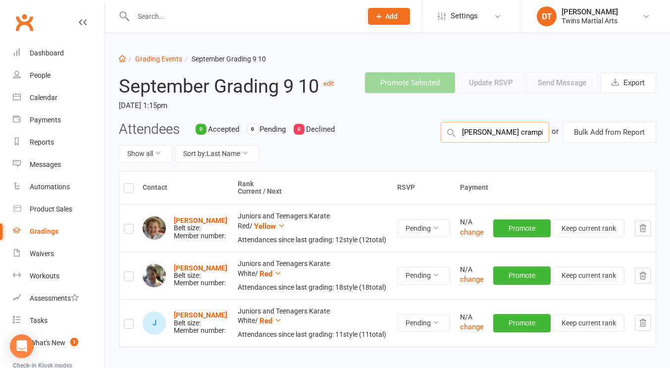
type input "[PERSON_NAME]"
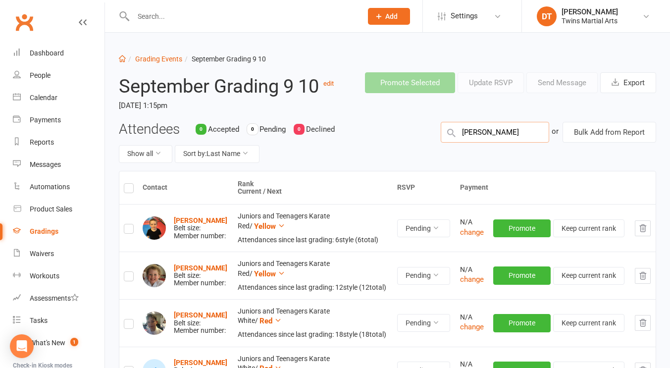
type input "[PERSON_NAME]"
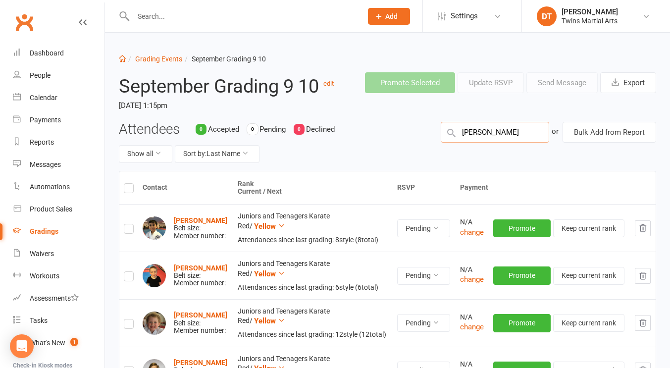
type input "[PERSON_NAME]"
type input "isaac zeng"
type input "jason thurley"
type input "sam rowe"
type input "samantha thur"
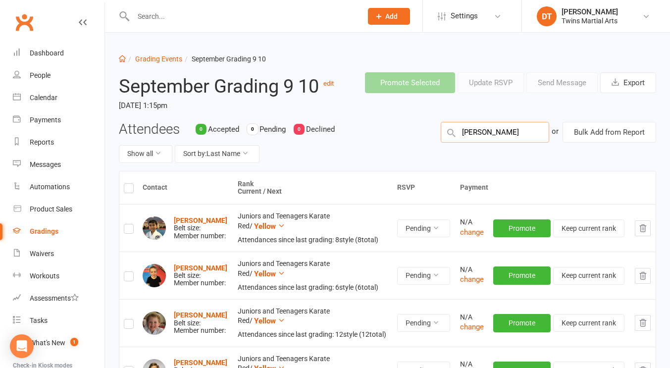
type input "teddy hall"
type input "ameer ali"
type input "evan johnson"
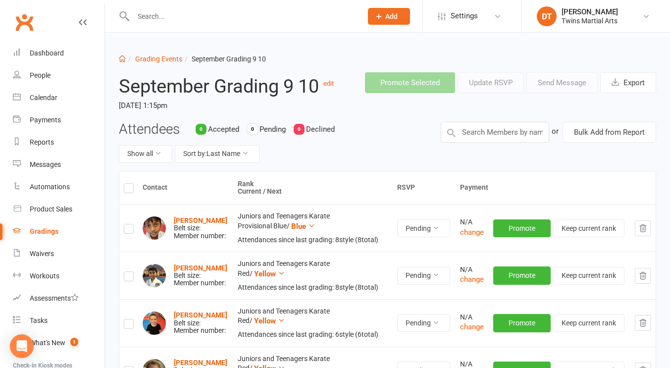
click at [130, 190] on label at bounding box center [129, 190] width 10 height 0
click at [130, 184] on input "checkbox" at bounding box center [129, 184] width 10 height 0
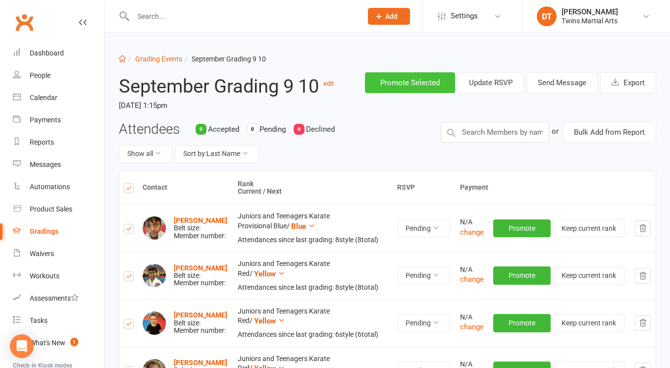
click at [426, 85] on button "Promote Selected" at bounding box center [410, 82] width 90 height 21
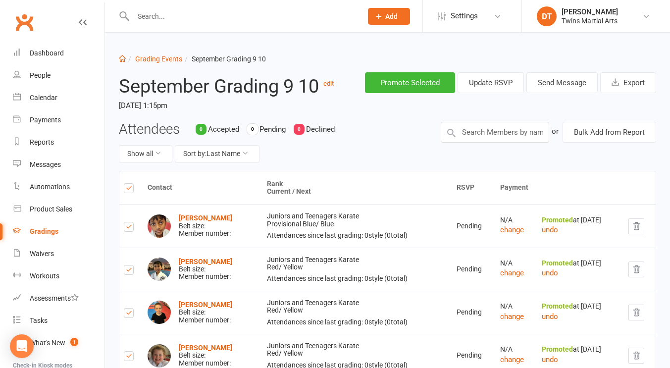
click at [51, 234] on div "Gradings" at bounding box center [44, 231] width 29 height 8
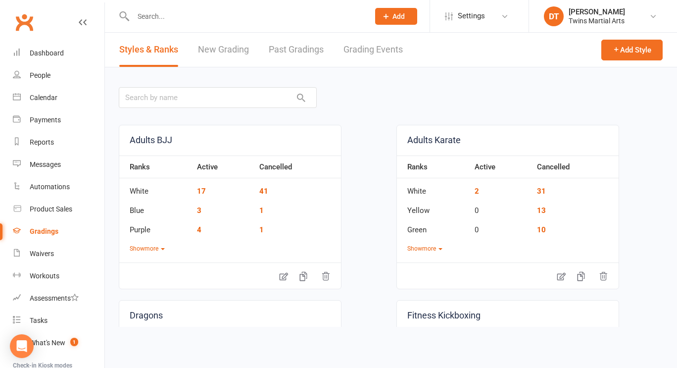
click at [224, 51] on link "New Grading" at bounding box center [223, 50] width 51 height 34
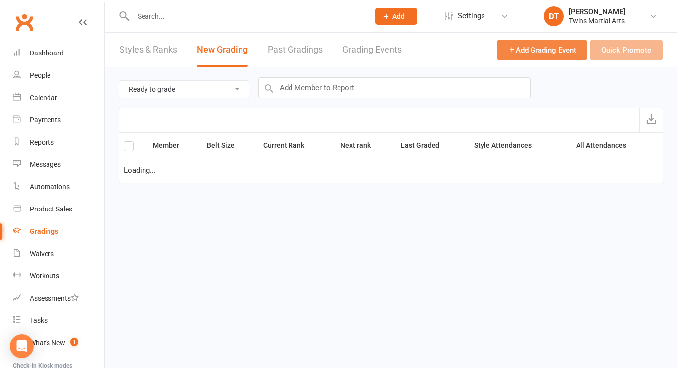
click at [529, 51] on span "Add Grading Event" at bounding box center [542, 50] width 68 height 9
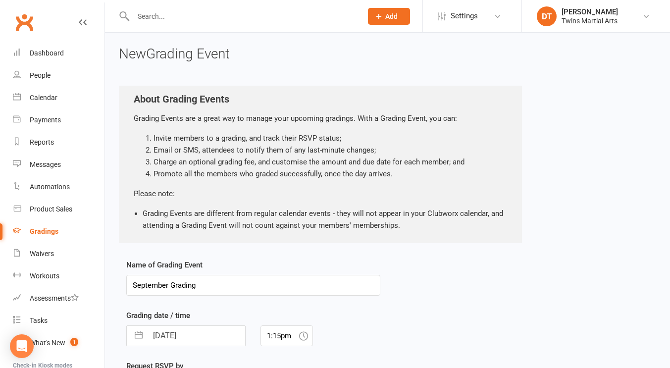
click at [314, 285] on input "September Grading" at bounding box center [253, 285] width 254 height 21
type input "September Grading 11 12"
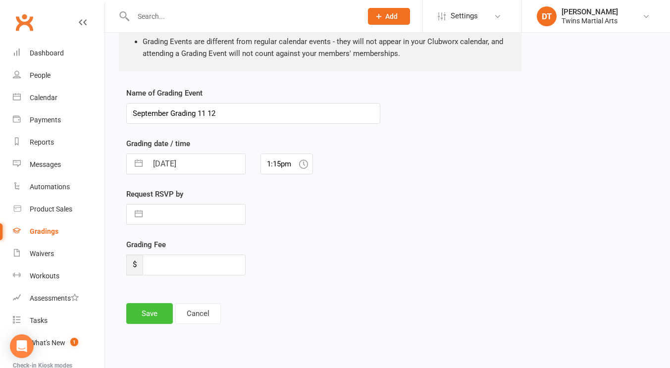
click at [145, 309] on button "Save" at bounding box center [149, 313] width 47 height 21
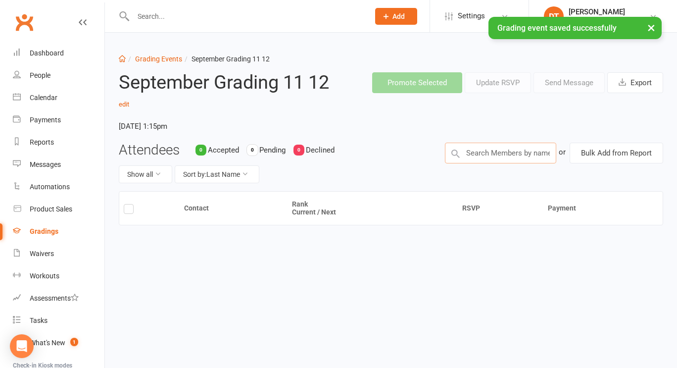
click at [532, 153] on input "text" at bounding box center [500, 153] width 111 height 21
type input "felix bourke"
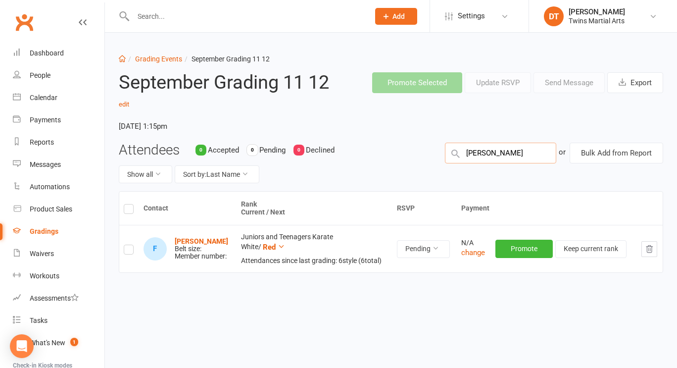
type input "jesse grayson"
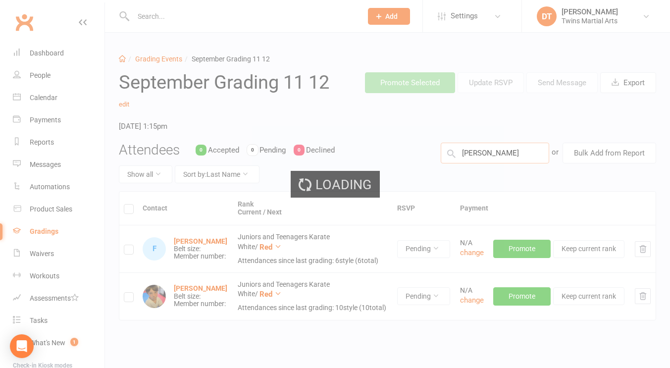
type input "lennox mcgee"
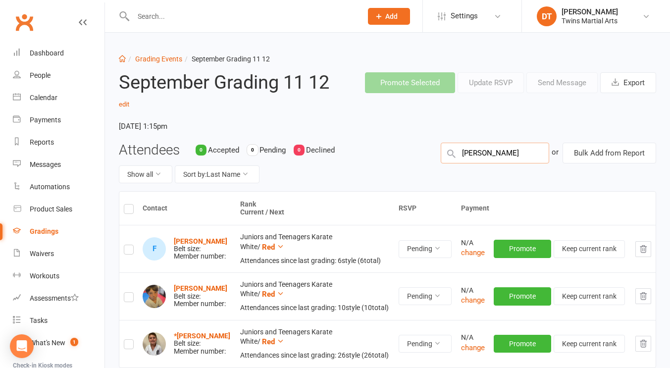
type input "tavish narani"
type input "ahmed ali"
type input "hamish milne"
type input "hannah rodder"
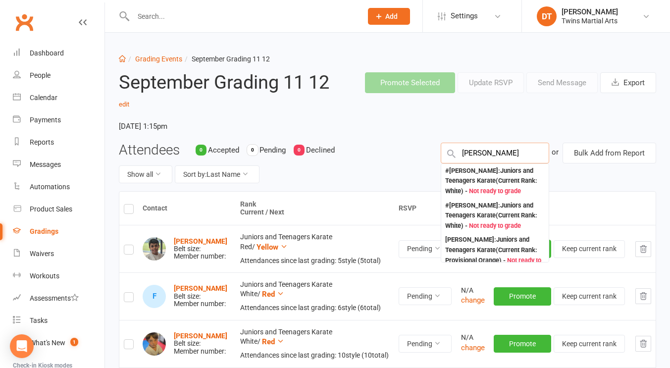
type input "lachlan pratt"
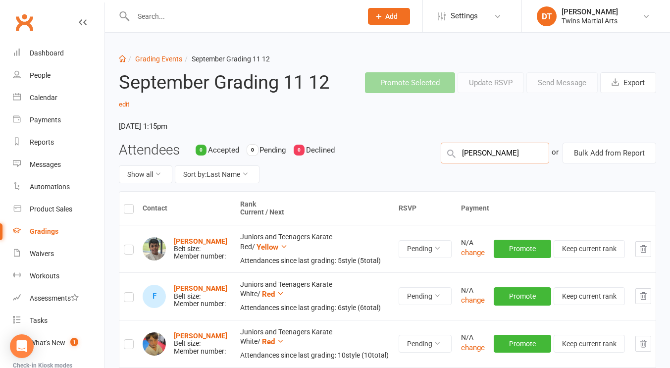
type input "leo scott"
type input "mika mcan"
type input "lily sevdalis"
type input "michaela bland"
type input "archie whitfield"
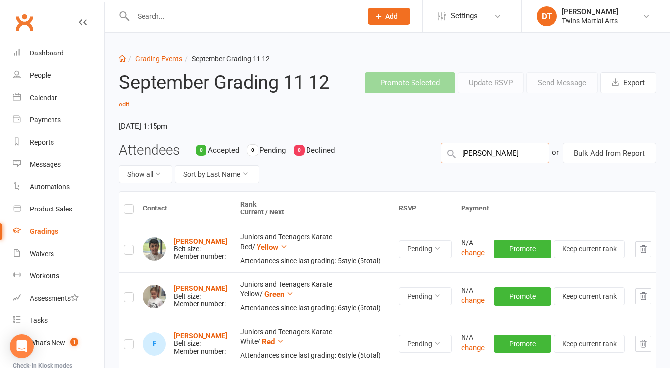
type input "harvey spriggs"
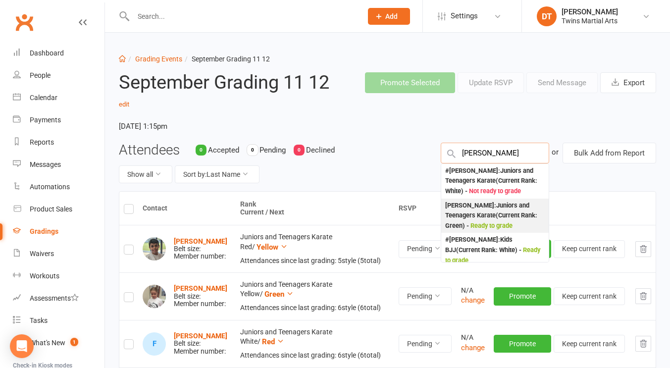
type input "isabella baka"
click at [503, 218] on div "Isabella Bakatsoulas : Juniors and Teenagers Karate (Current Rank: Green ) - Re…" at bounding box center [494, 215] width 99 height 31
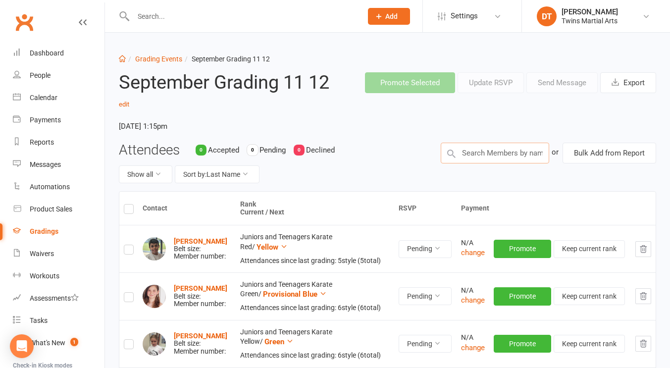
click at [526, 149] on input "text" at bounding box center [494, 153] width 108 height 21
type input "benjamin li"
type input "henry leitch"
click at [132, 210] on label at bounding box center [129, 210] width 10 height 0
click at [132, 204] on input "checkbox" at bounding box center [129, 204] width 10 height 0
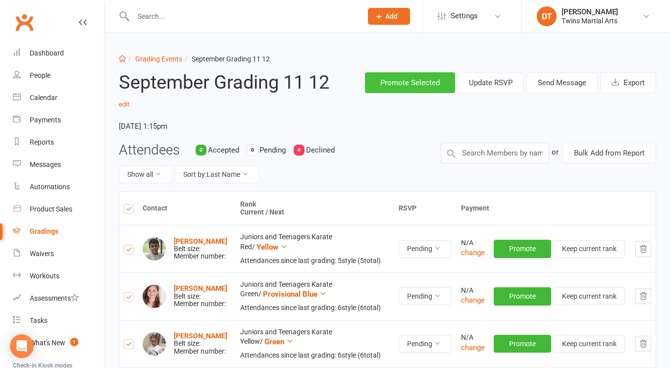
click at [428, 82] on button "Promote Selected" at bounding box center [410, 82] width 90 height 21
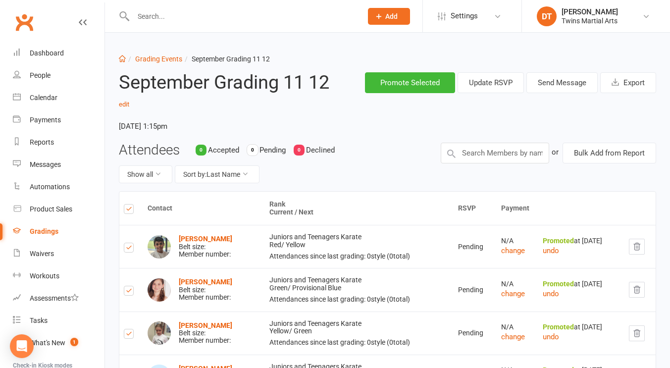
click at [54, 234] on div "Gradings" at bounding box center [44, 231] width 29 height 8
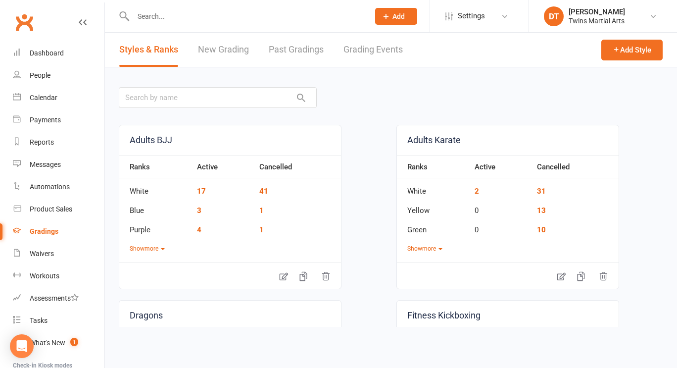
click at [242, 54] on link "New Grading" at bounding box center [223, 50] width 51 height 34
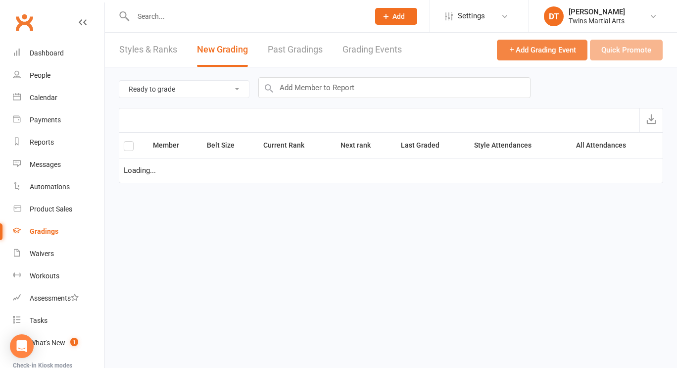
click at [537, 48] on span "Add Grading Event" at bounding box center [542, 50] width 68 height 9
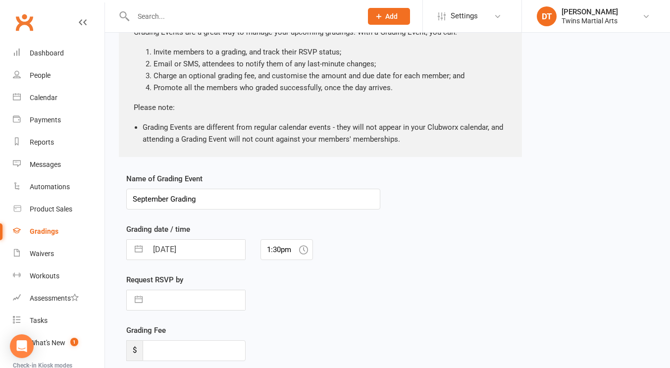
scroll to position [87, 0]
click at [324, 200] on input "September Grading" at bounding box center [253, 198] width 254 height 21
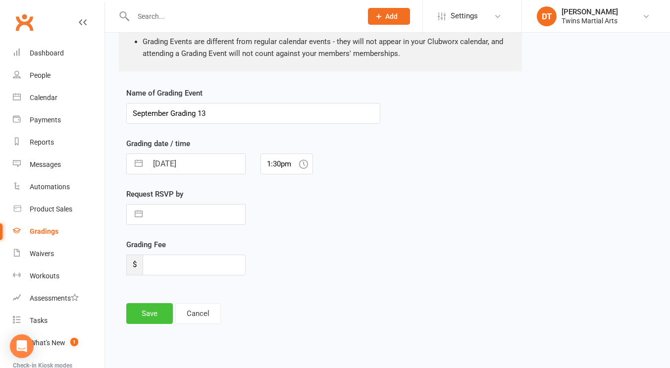
type input "September Grading 13"
click at [156, 309] on button "Save" at bounding box center [149, 313] width 47 height 21
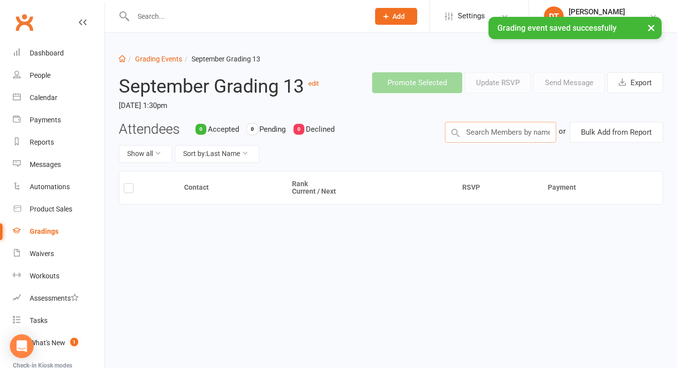
click at [488, 133] on input "text" at bounding box center [500, 132] width 111 height 21
type input "ella postle"
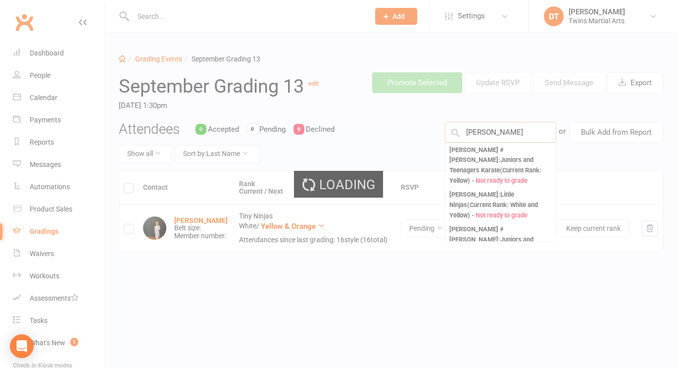
type input "jack pelar"
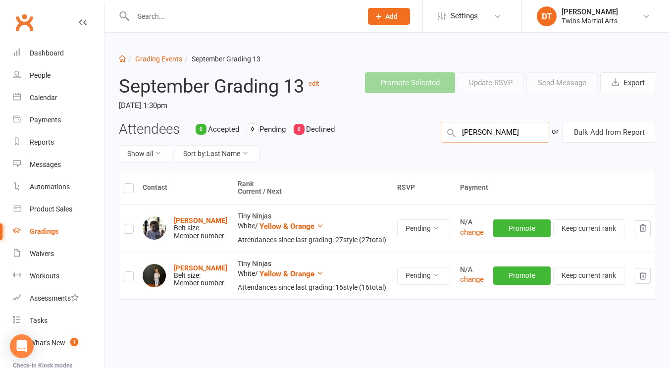
type input "alex rowe"
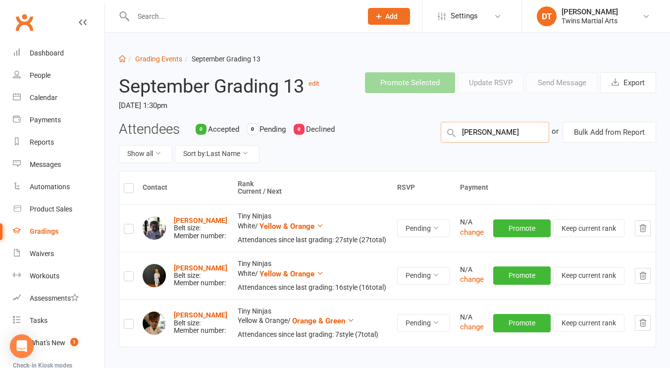
type input "james van"
type input "silas ngiuen"
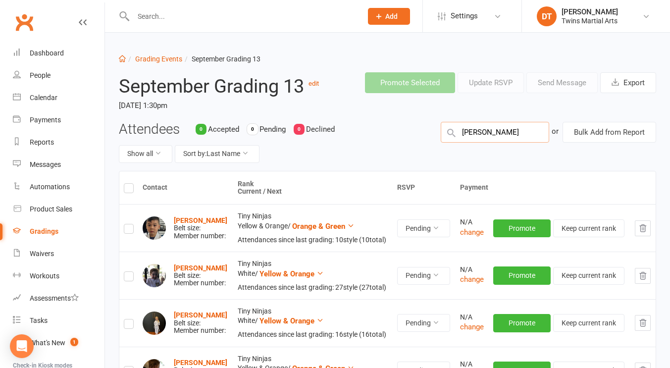
type input "elena schem"
type input "aldie"
type input "alfie hallam"
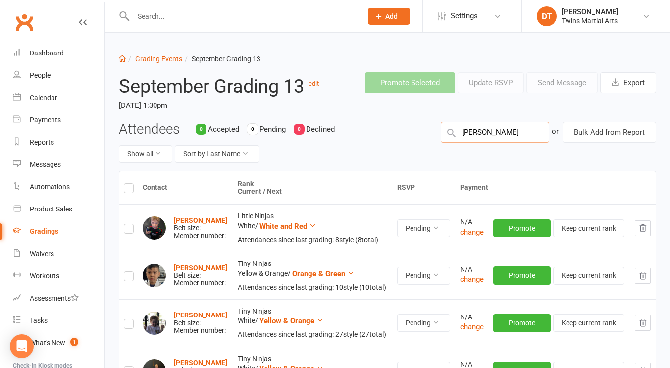
type input "evie gilhma"
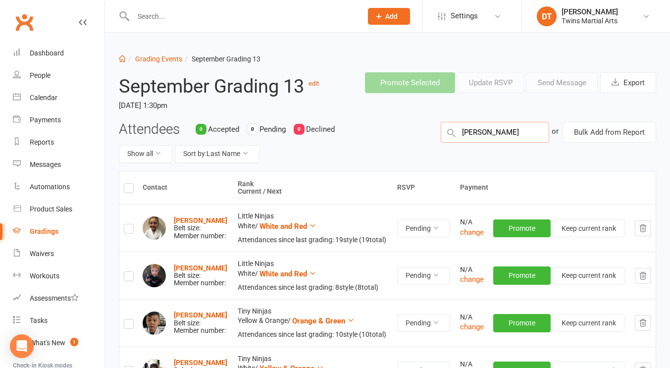
type input "levi strangio"
type input "myra singh"
type input "lucas ghobrial"
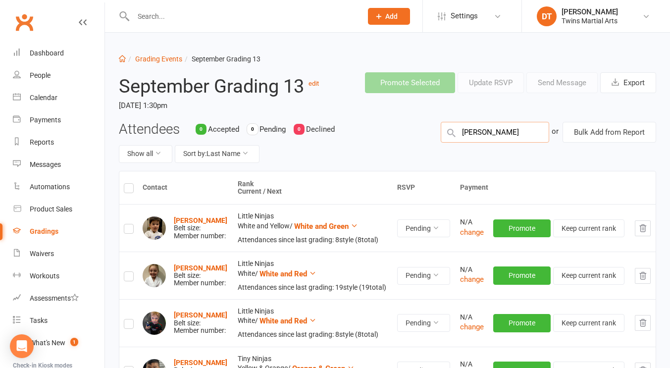
type input "tatum heller"
type input "sophie chapman"
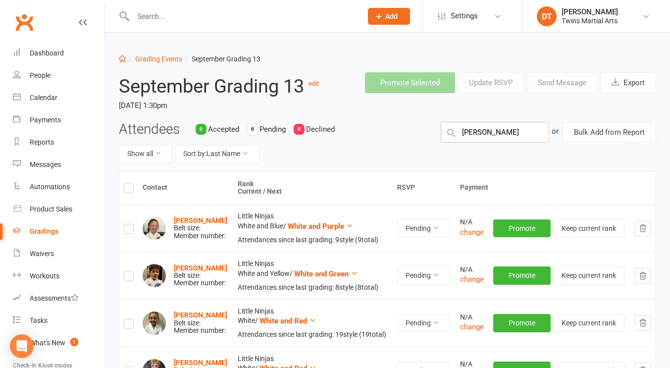
type input "alvi chandaria"
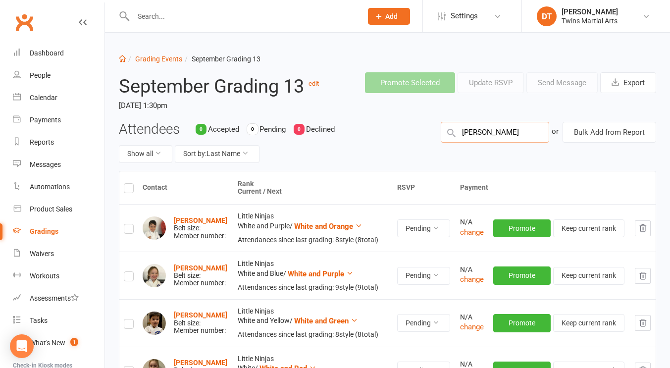
type input "audrey stoln"
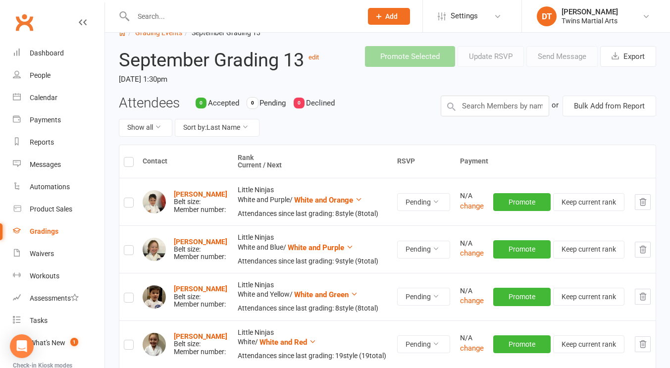
click at [131, 156] on th at bounding box center [128, 161] width 19 height 33
click at [129, 163] on label at bounding box center [129, 163] width 10 height 0
click at [129, 157] on input "checkbox" at bounding box center [129, 157] width 10 height 0
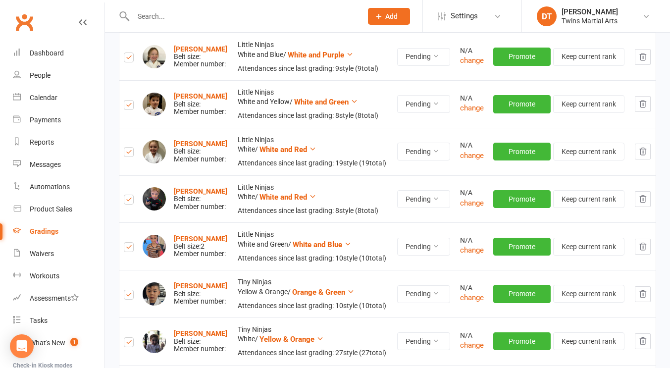
scroll to position [0, 0]
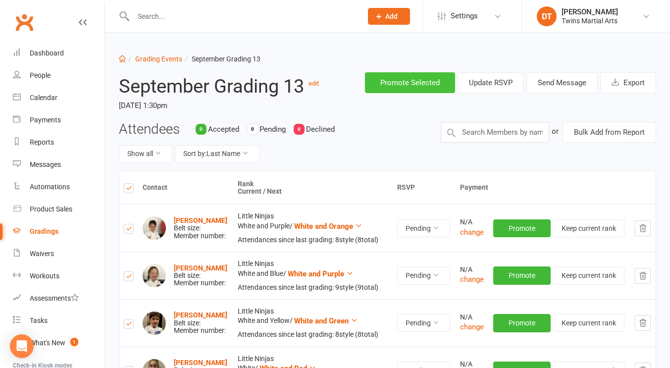
click at [390, 85] on button "Promote Selected" at bounding box center [410, 82] width 90 height 21
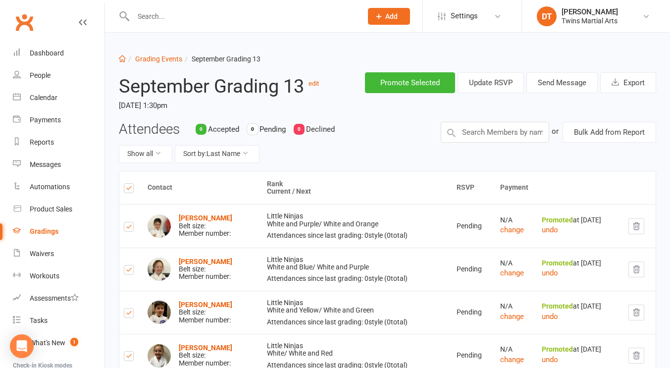
click at [52, 232] on div "Gradings" at bounding box center [44, 231] width 29 height 8
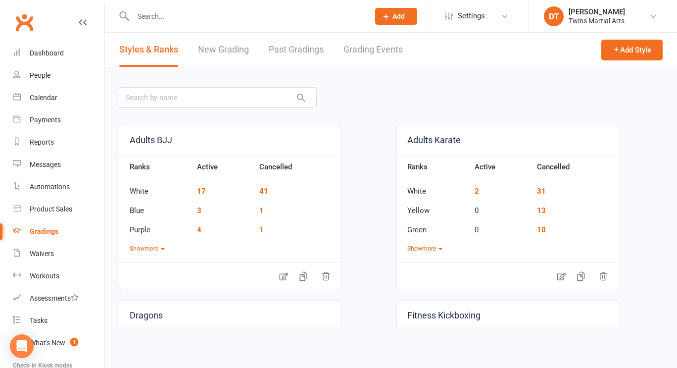
click at [55, 238] on link "Gradings" at bounding box center [59, 231] width 92 height 22
click at [212, 52] on link "New Grading" at bounding box center [223, 50] width 51 height 34
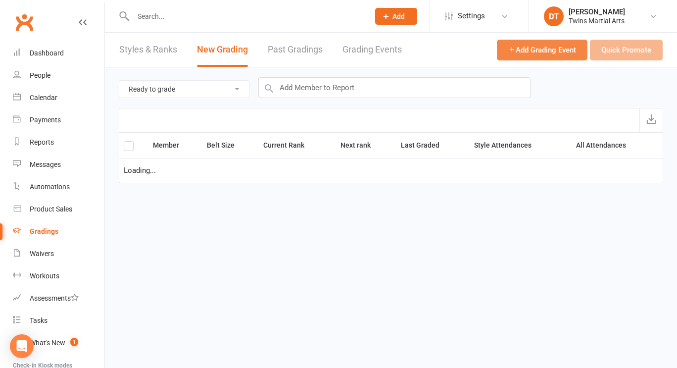
click at [548, 53] on span "Add Grading Event" at bounding box center [542, 50] width 68 height 9
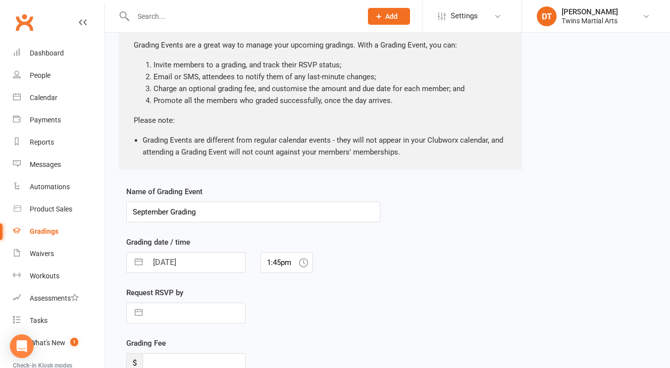
scroll to position [74, 0]
click at [318, 205] on input "September Grading" at bounding box center [253, 211] width 254 height 21
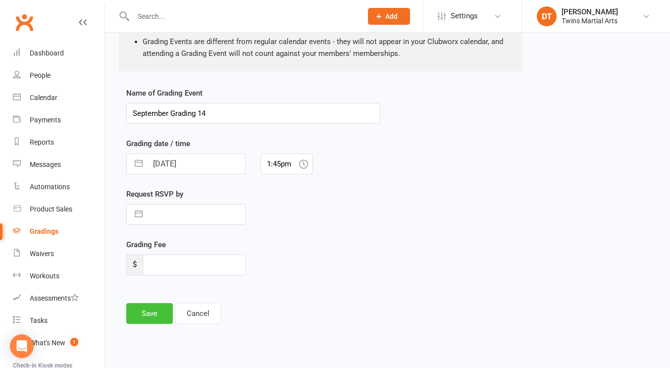
type input "September Grading 14"
click at [144, 319] on button "Save" at bounding box center [149, 313] width 47 height 21
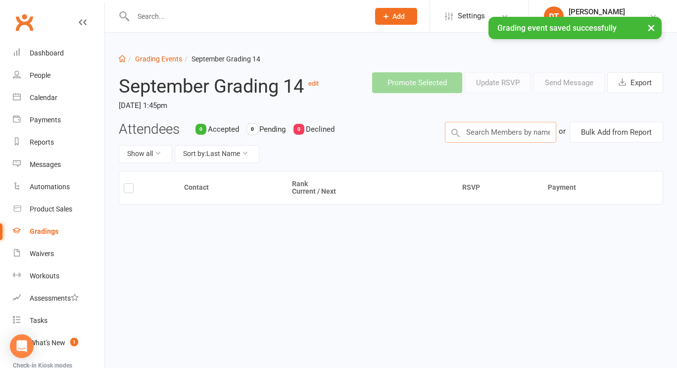
click at [490, 138] on input "text" at bounding box center [500, 132] width 111 height 21
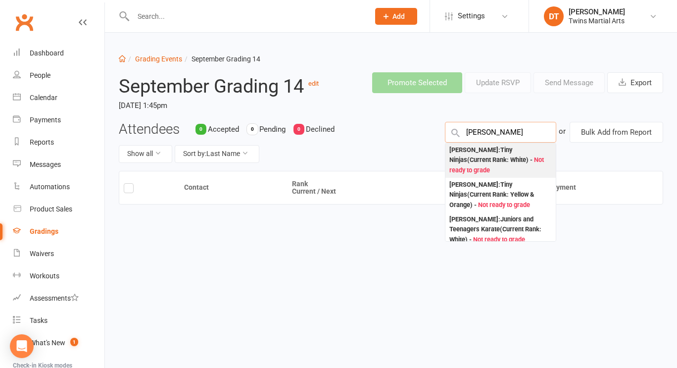
type input "liliana kon"
click at [490, 150] on div "Liliana Konieczny : Tiny Ninjas (Current Rank: White ) - Not ready to grade" at bounding box center [500, 160] width 102 height 31
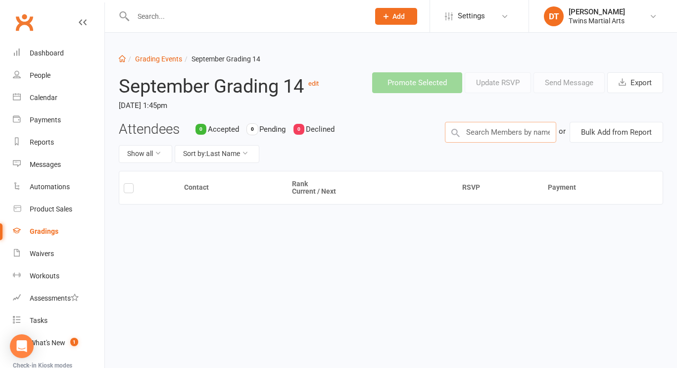
click at [509, 130] on input "text" at bounding box center [500, 132] width 111 height 21
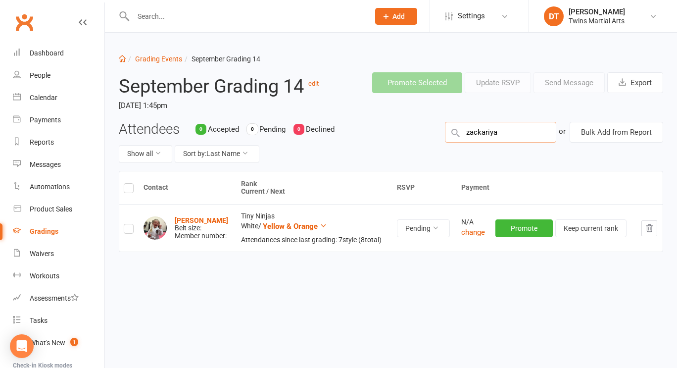
type input "zackariya b"
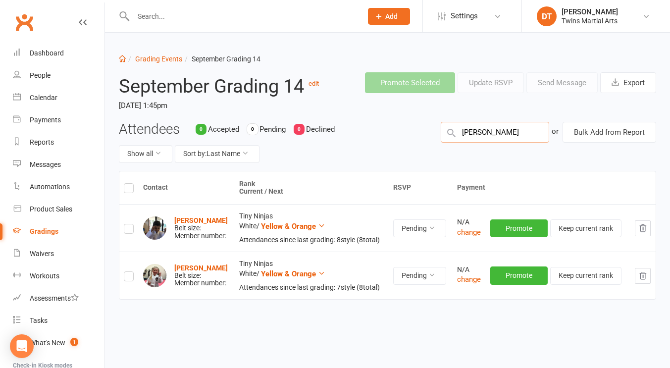
type input "oscar sanders"
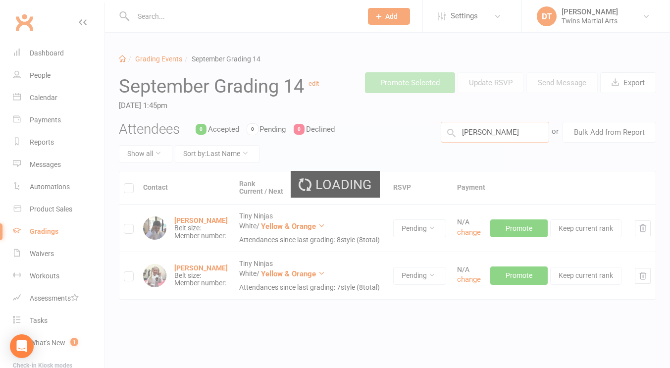
type input "blake kemp"
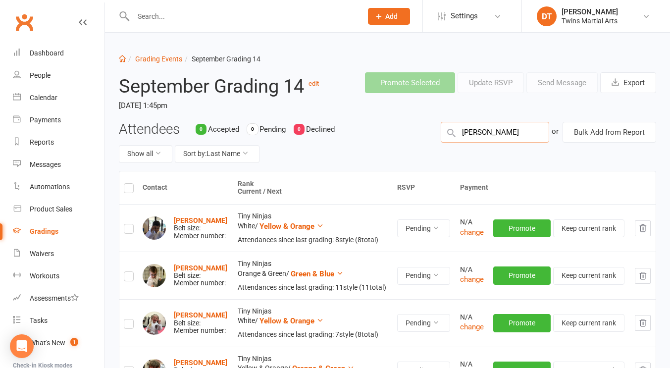
type input "cody lee"
type input "sienna wan"
type input "s"
type input "eloise liong"
type input "isaac marais"
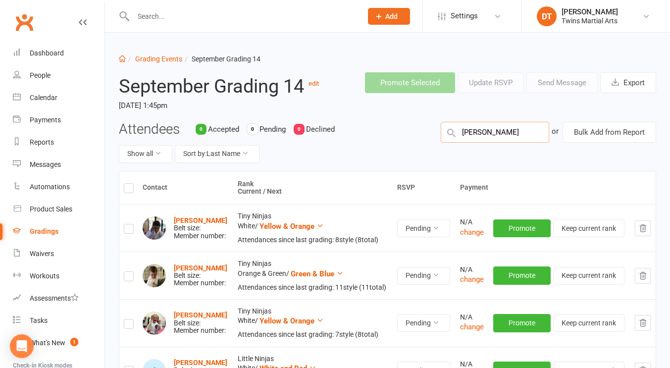
type input "leah marais"
type input "rehaan rashid"
type input "samuel palmer"
type input "levi muscat"
click at [130, 190] on label at bounding box center [129, 190] width 10 height 0
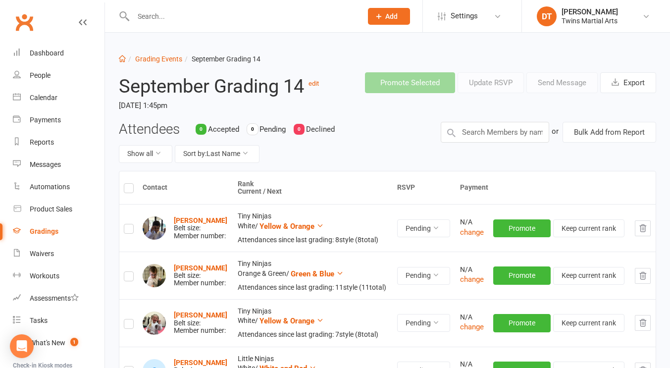
click at [130, 184] on input "checkbox" at bounding box center [129, 184] width 10 height 0
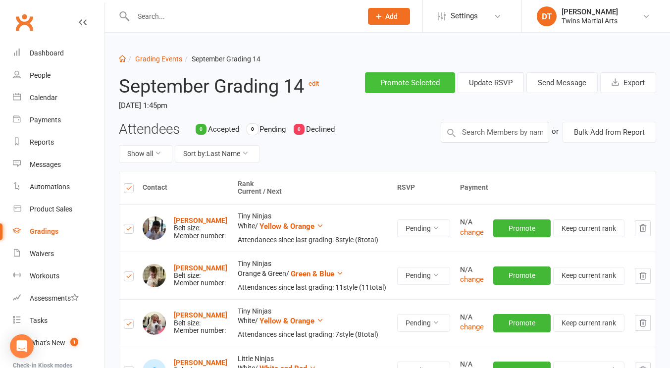
click at [412, 86] on button "Promote Selected" at bounding box center [410, 82] width 90 height 21
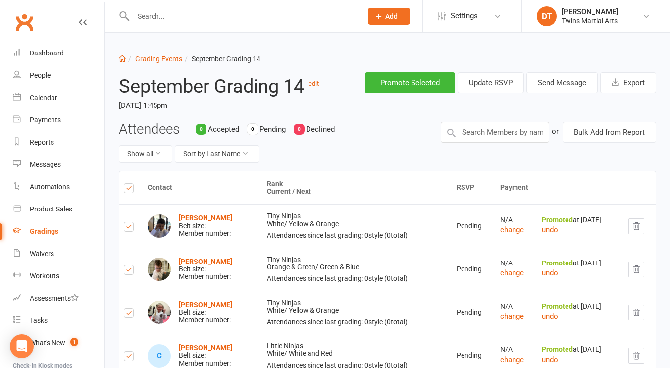
click at [56, 236] on link "Gradings" at bounding box center [59, 231] width 92 height 22
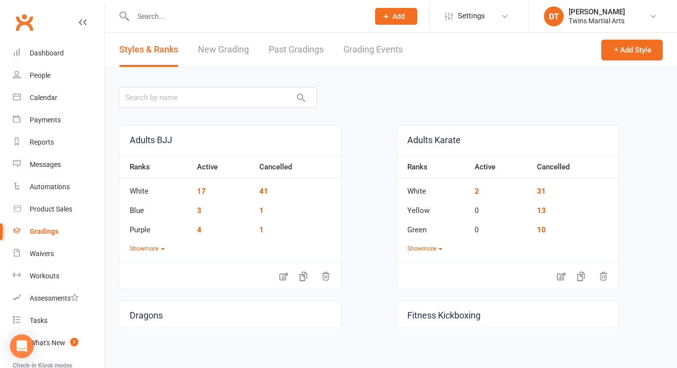
click at [247, 65] on link "New Grading" at bounding box center [223, 50] width 51 height 34
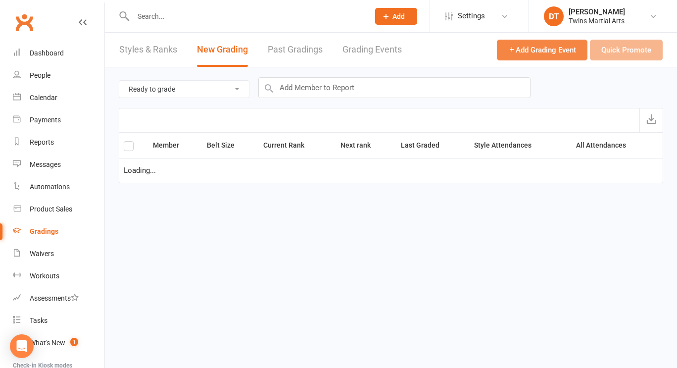
click at [531, 53] on span "Add Grading Event" at bounding box center [542, 50] width 68 height 9
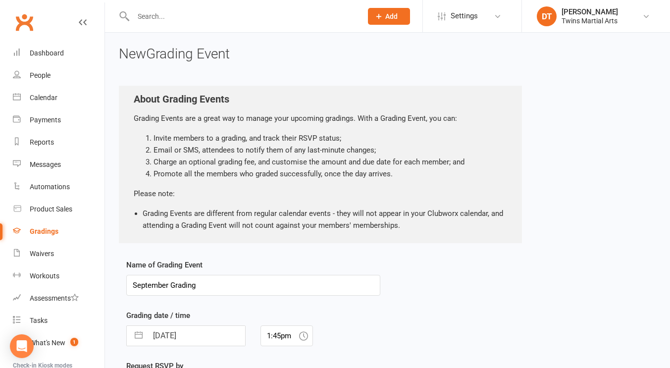
click at [245, 279] on input "September Grading" at bounding box center [253, 285] width 254 height 21
type input "September Grading 15 16"
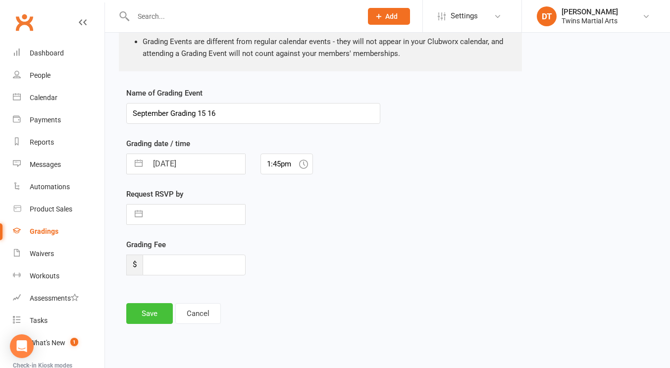
click at [158, 307] on button "Save" at bounding box center [149, 313] width 47 height 21
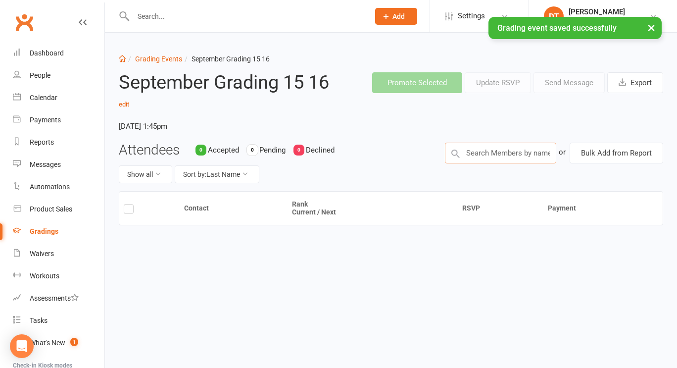
click at [498, 159] on input "text" at bounding box center [500, 153] width 111 height 21
type input "alexander owen"
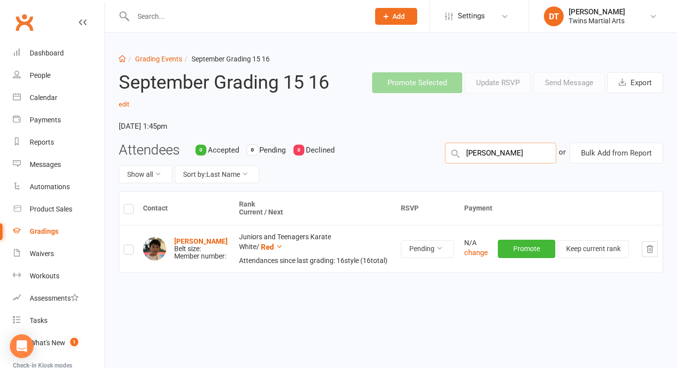
type input "ethan emans"
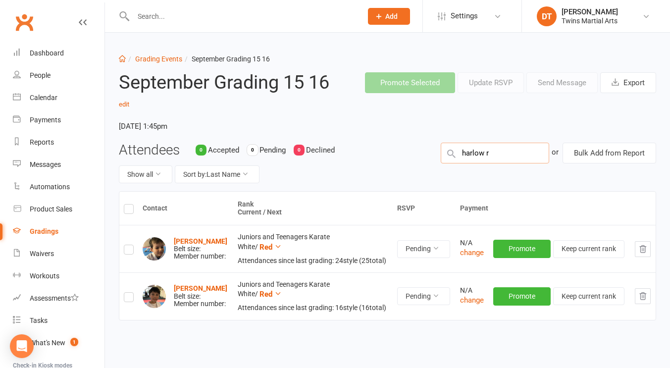
type input "harlow re"
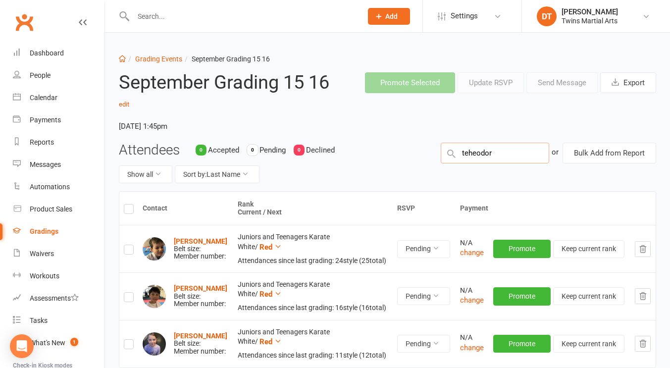
type input "teheodore"
type input "theodore w"
type input "oscar alexander"
type input "angus ritchie"
type input "archie davey"
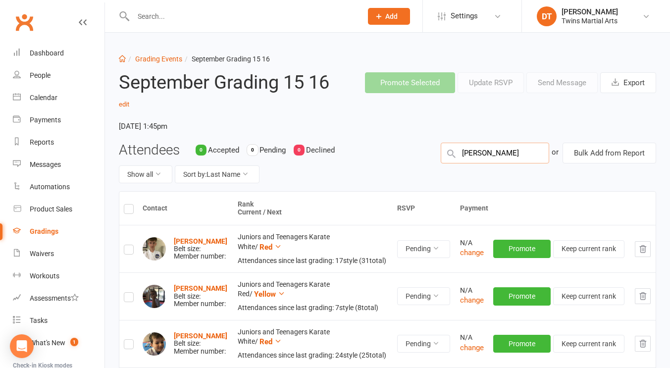
type input "cooper kennedy"
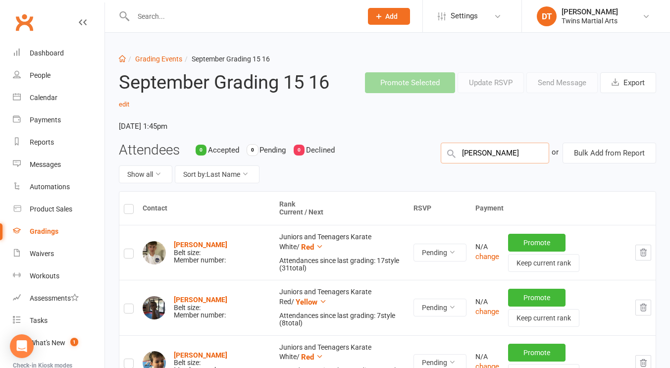
type input "george oakman"
click at [502, 151] on input "text" at bounding box center [494, 153] width 108 height 21
type input "jenson tolcher"
type input "louis lazaridis"
type input "michael palmer"
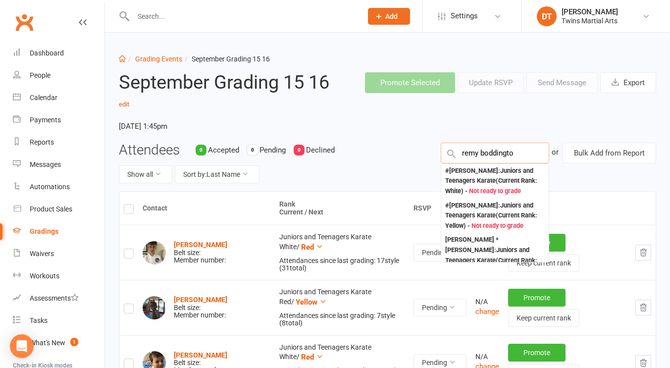
type input "remy boddington"
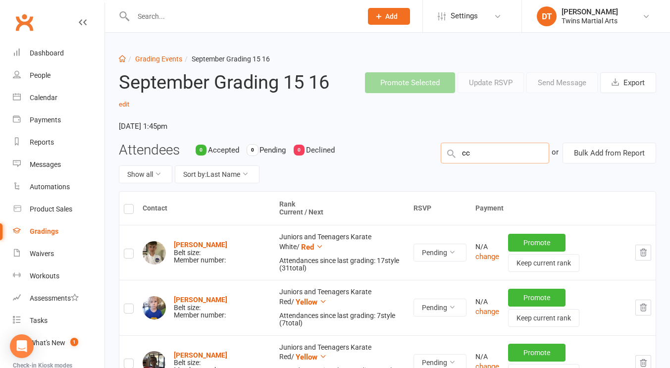
type input "c"
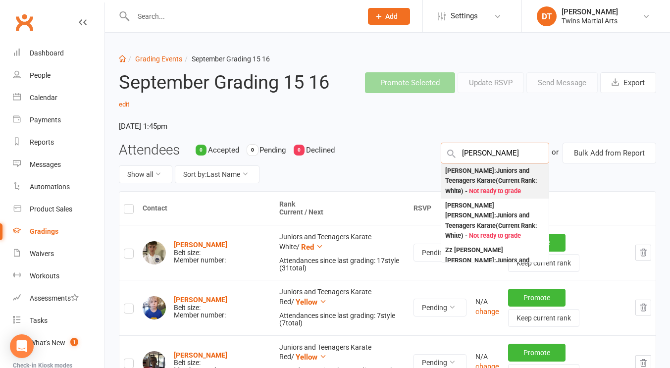
type input "[PERSON_NAME]"
click at [489, 177] on div "Cooper Jarvis : Juniors and Teenagers Karate (Current Rank: White ) - Not ready…" at bounding box center [494, 181] width 99 height 31
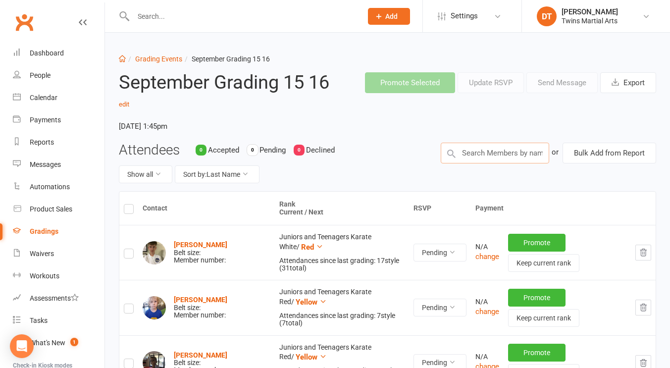
click at [510, 150] on input "text" at bounding box center [494, 153] width 108 height 21
type input "owen arnot"
click at [497, 146] on input "text" at bounding box center [494, 153] width 108 height 21
click at [133, 210] on label at bounding box center [129, 210] width 10 height 0
click at [133, 204] on input "checkbox" at bounding box center [129, 204] width 10 height 0
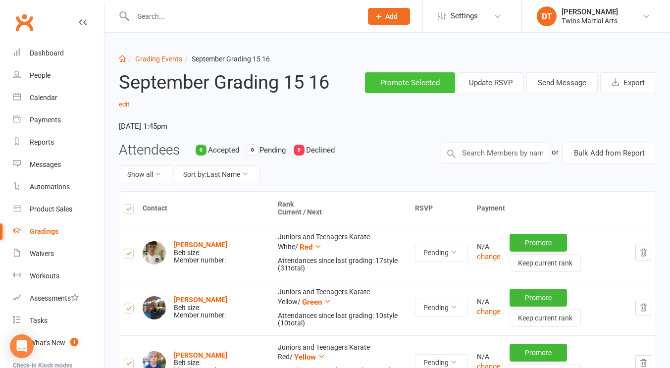
click at [391, 88] on button "Promote Selected" at bounding box center [410, 82] width 90 height 21
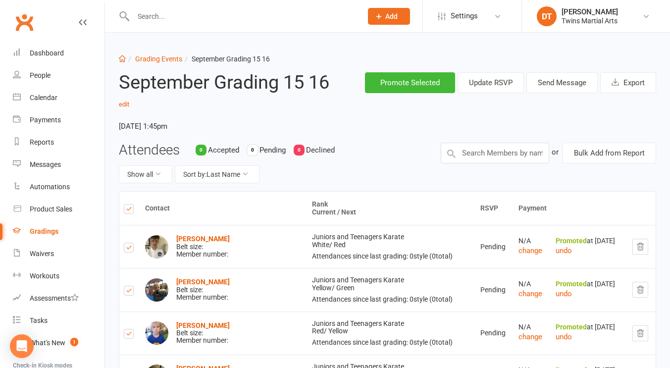
click at [59, 227] on link "Gradings" at bounding box center [59, 231] width 92 height 22
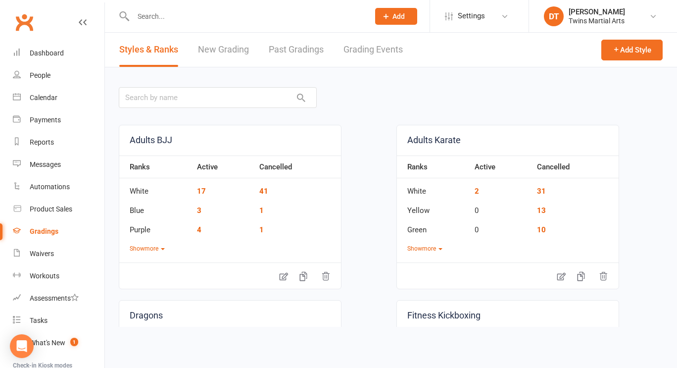
click at [253, 51] on div "Styles & Ranks New Grading Past Gradings Grading Events" at bounding box center [261, 50] width 312 height 34
click at [252, 52] on div "Styles & Ranks New Grading Past Gradings Grading Events" at bounding box center [261, 50] width 312 height 34
click at [234, 56] on link "New Grading" at bounding box center [223, 50] width 51 height 34
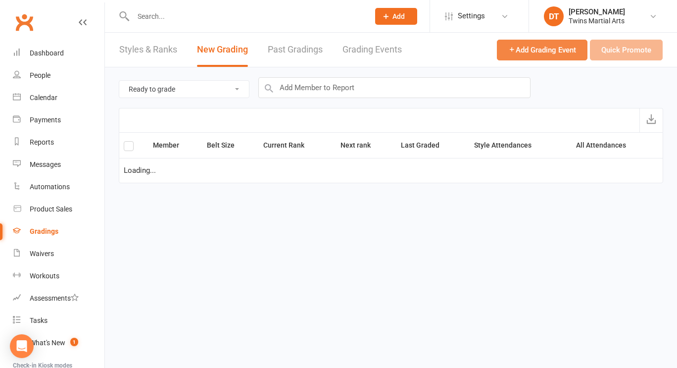
click at [519, 50] on span "Add Grading Event" at bounding box center [542, 50] width 68 height 9
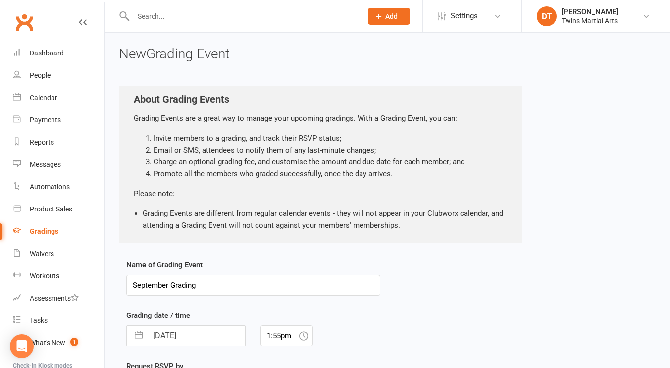
click at [260, 293] on input "September Grading" at bounding box center [253, 285] width 254 height 21
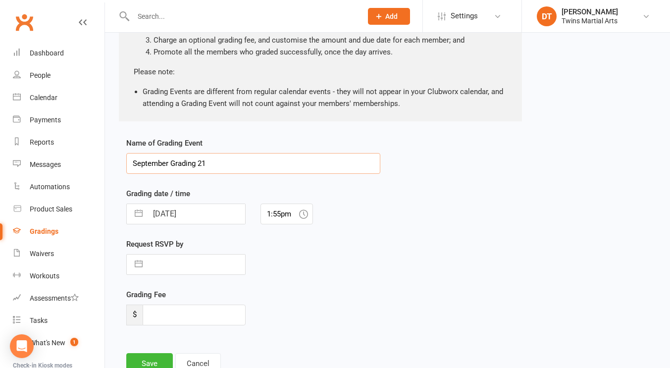
scroll to position [172, 0]
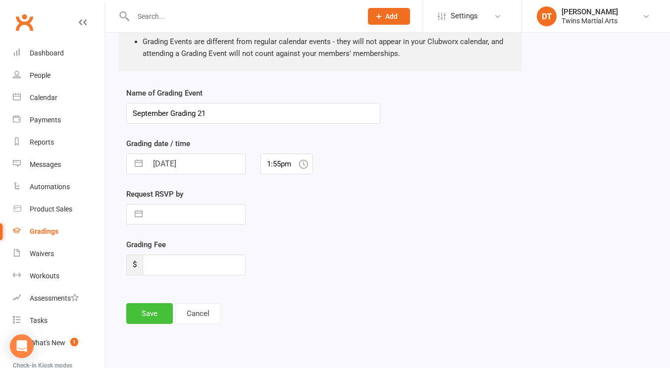
click at [158, 308] on button "Save" at bounding box center [149, 313] width 47 height 21
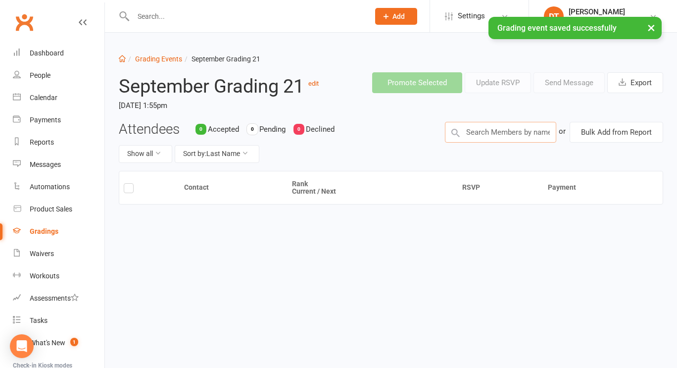
click at [496, 125] on input "text" at bounding box center [500, 132] width 111 height 21
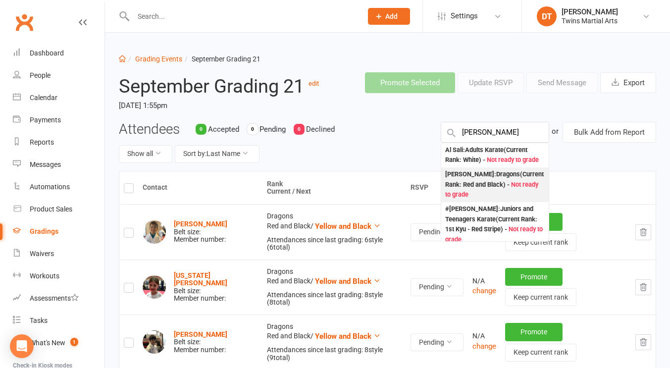
click at [485, 182] on div "Sami Almihaidi : Dragons (Current Rank: Red and Black ) - Not ready to grade" at bounding box center [494, 184] width 99 height 31
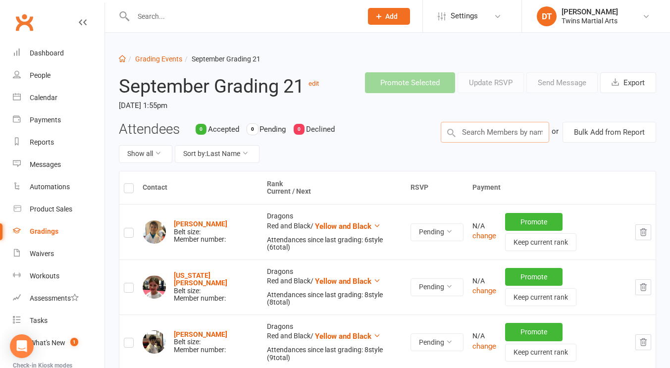
click at [511, 130] on input "text" at bounding box center [494, 132] width 108 height 21
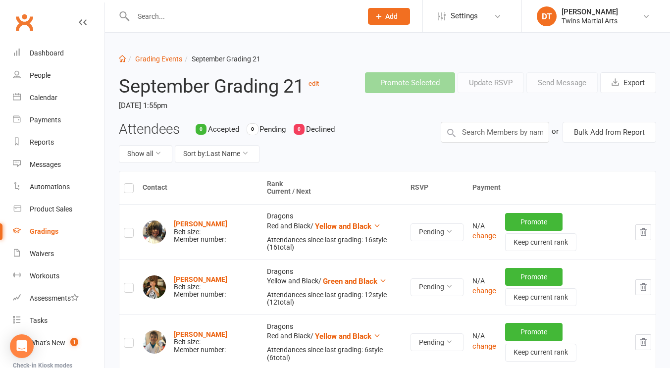
click at [130, 190] on label at bounding box center [129, 190] width 10 height 0
click at [130, 184] on input "checkbox" at bounding box center [129, 184] width 10 height 0
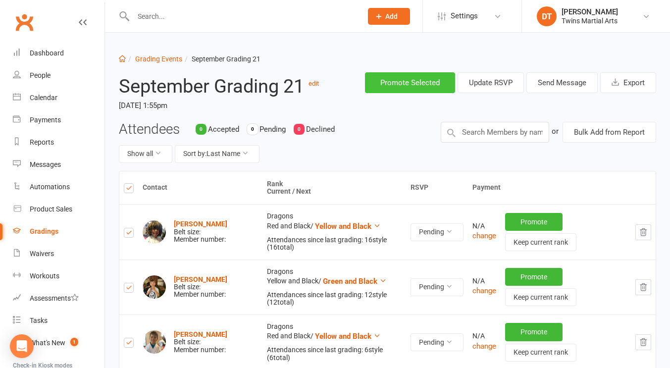
click at [402, 80] on button "Promote Selected" at bounding box center [410, 82] width 90 height 21
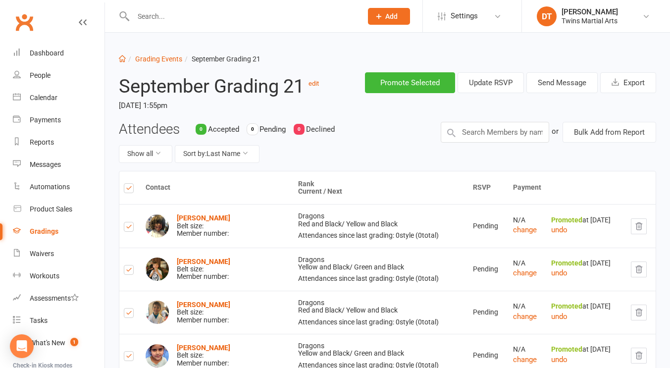
click at [58, 226] on link "Gradings" at bounding box center [59, 231] width 92 height 22
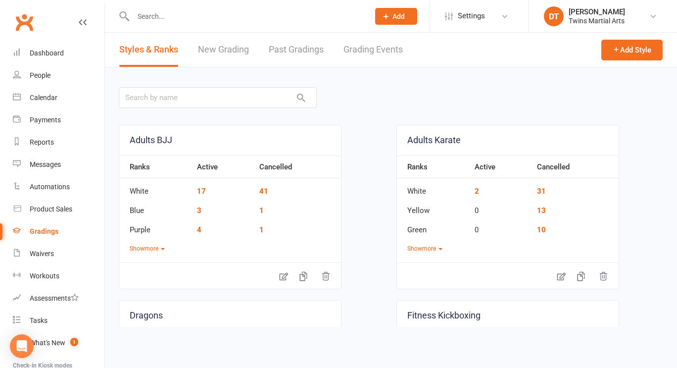
click at [240, 53] on link "New Grading" at bounding box center [223, 50] width 51 height 34
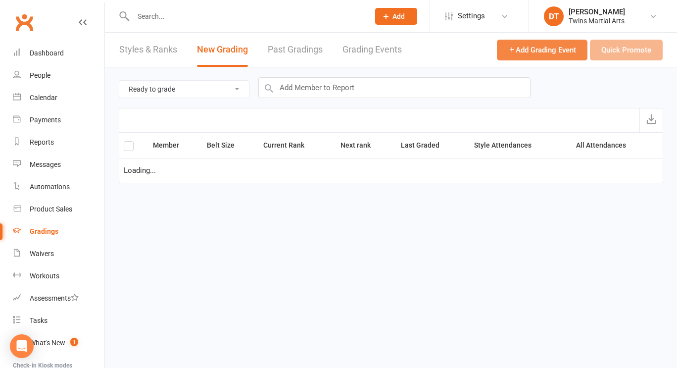
click at [523, 50] on span "Add Grading Event" at bounding box center [542, 50] width 68 height 9
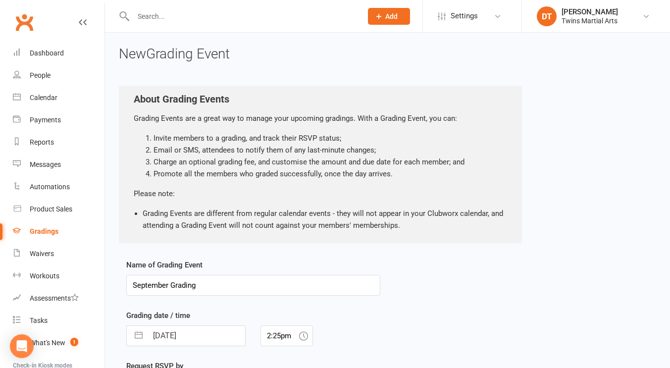
click at [300, 286] on input "September Grading" at bounding box center [253, 285] width 254 height 21
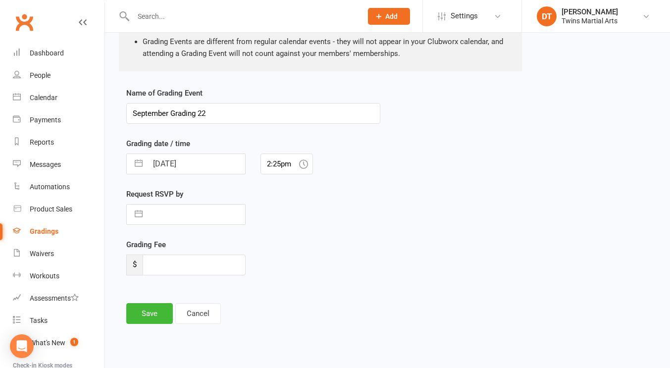
click at [158, 301] on div "Name of Grading Event September Grading 22 Grading date / time 13 Sep 2025 Navi…" at bounding box center [253, 212] width 269 height 250
click at [154, 304] on button "Save" at bounding box center [149, 313] width 47 height 21
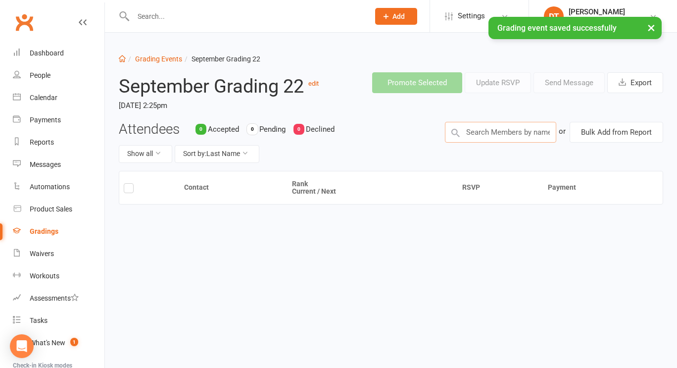
click at [508, 132] on input "text" at bounding box center [500, 132] width 111 height 21
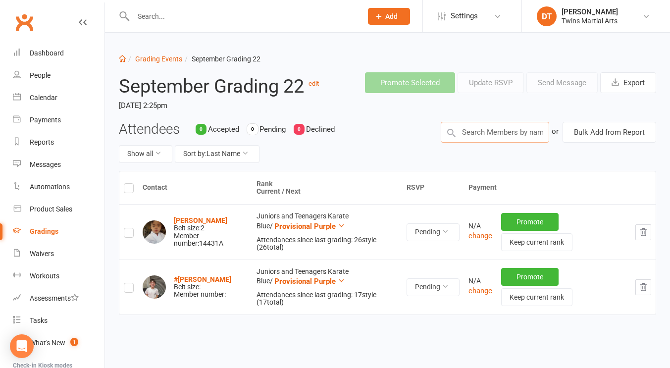
click at [513, 127] on input "text" at bounding box center [494, 132] width 108 height 21
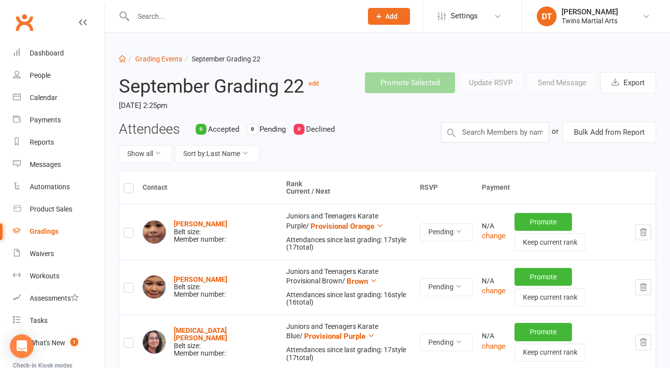
click at [127, 190] on label at bounding box center [129, 190] width 10 height 0
click at [127, 184] on input "checkbox" at bounding box center [129, 184] width 10 height 0
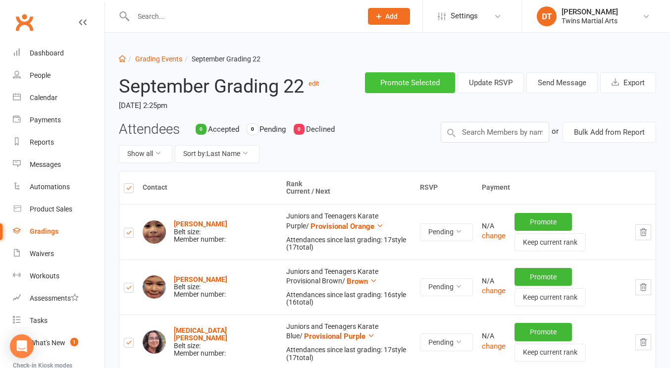
click at [437, 84] on button "Promote Selected" at bounding box center [410, 82] width 90 height 21
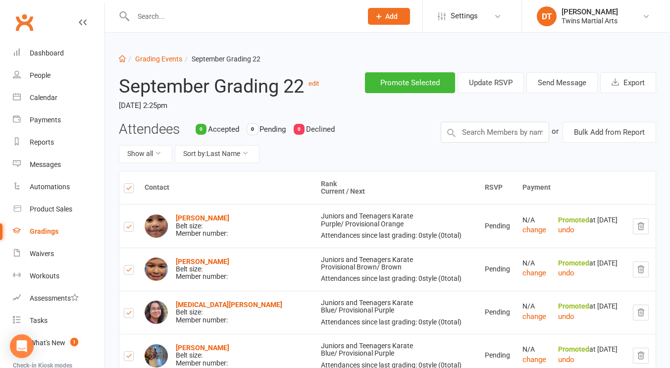
click at [53, 227] on link "Gradings" at bounding box center [59, 231] width 92 height 22
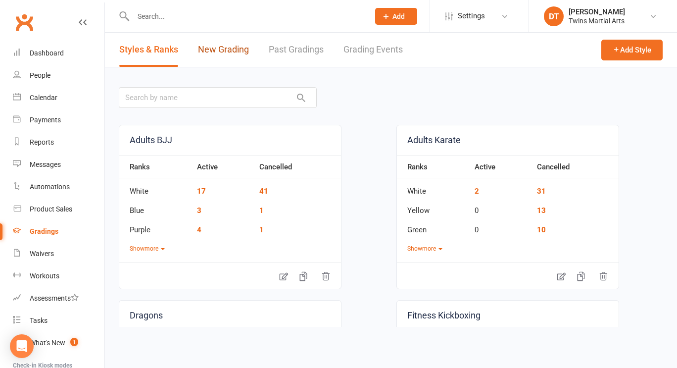
click at [217, 50] on link "New Grading" at bounding box center [223, 50] width 51 height 34
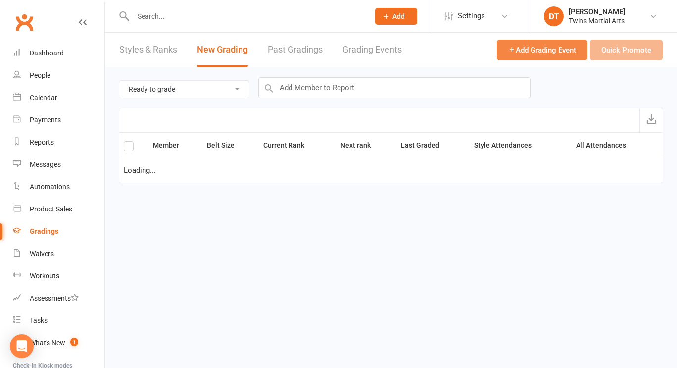
click at [526, 51] on span "Add Grading Event" at bounding box center [542, 50] width 68 height 9
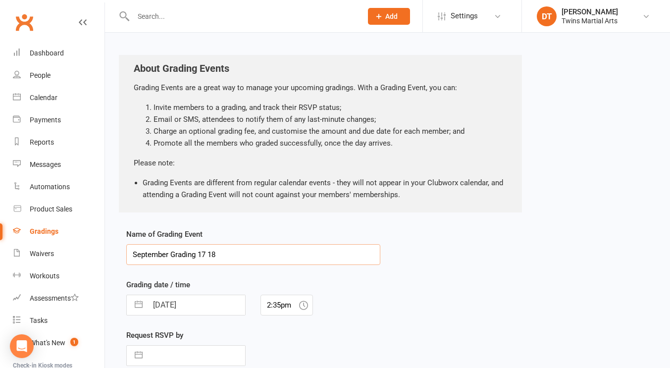
scroll to position [172, 0]
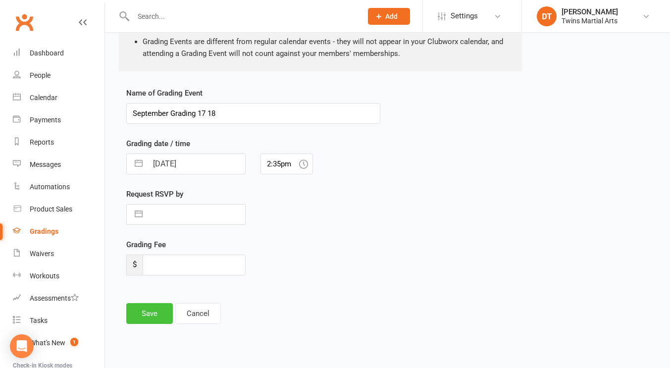
click at [144, 317] on button "Save" at bounding box center [149, 313] width 47 height 21
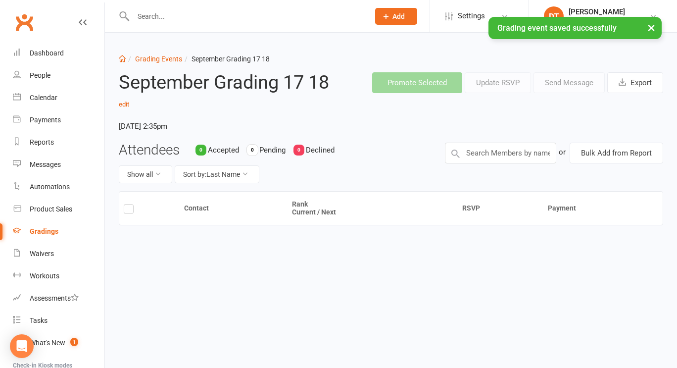
click at [507, 165] on div "Attendees 0 Accepted 0 Pending 0 Declined Show all Sort by: Last Name or Bulk A…" at bounding box center [390, 167] width 559 height 49
click at [520, 155] on input "text" at bounding box center [500, 153] width 111 height 21
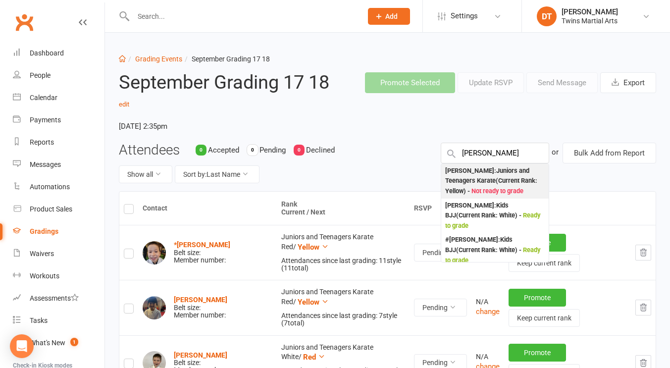
click at [516, 184] on div "Nicholas Rutherford : Juniors and Teenagers Karate (Current Rank: Yellow ) - No…" at bounding box center [494, 181] width 99 height 31
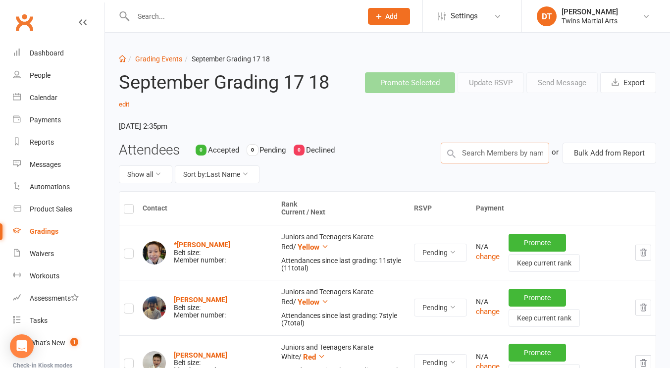
click at [515, 155] on input "text" at bounding box center [494, 153] width 108 height 21
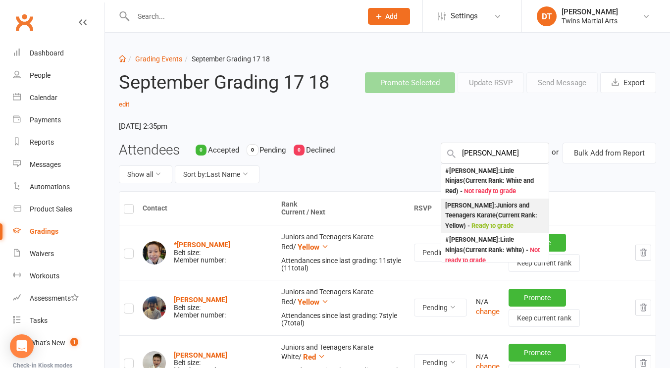
click at [495, 207] on div "Rupert Lowe : Juniors and Teenagers Karate (Current Rank: Yellow ) - Ready to g…" at bounding box center [494, 215] width 99 height 31
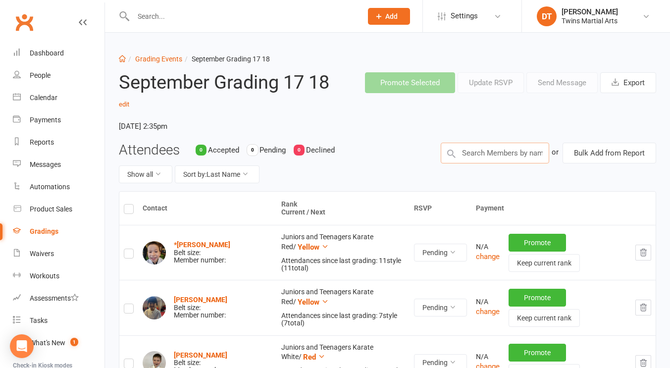
click at [511, 150] on input "text" at bounding box center [494, 153] width 108 height 21
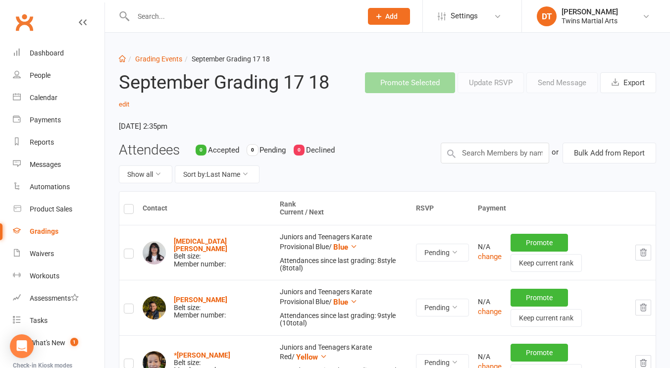
click at [138, 207] on th at bounding box center [128, 208] width 19 height 33
click at [125, 210] on label at bounding box center [129, 210] width 10 height 0
click at [125, 204] on input "checkbox" at bounding box center [129, 204] width 10 height 0
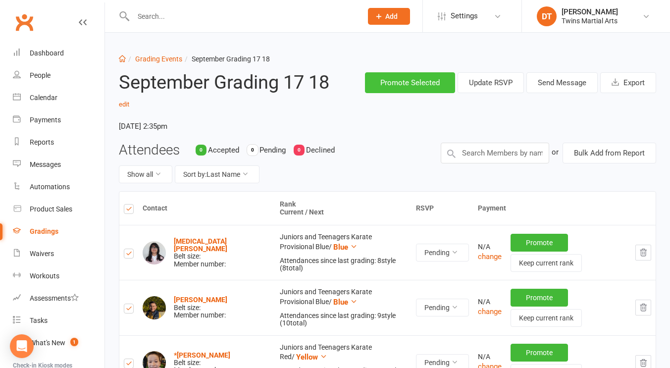
click at [414, 81] on button "Promote Selected" at bounding box center [410, 82] width 90 height 21
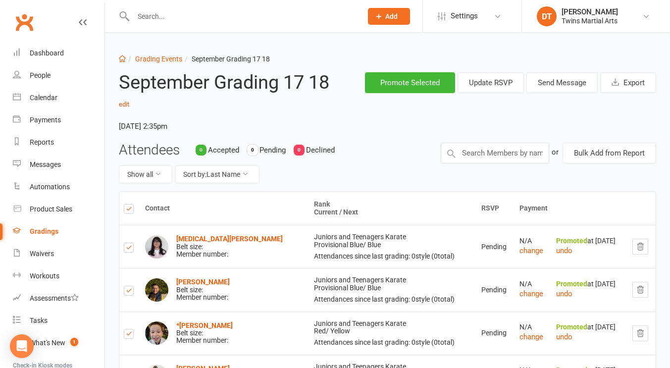
click at [49, 229] on div "Gradings" at bounding box center [44, 231] width 29 height 8
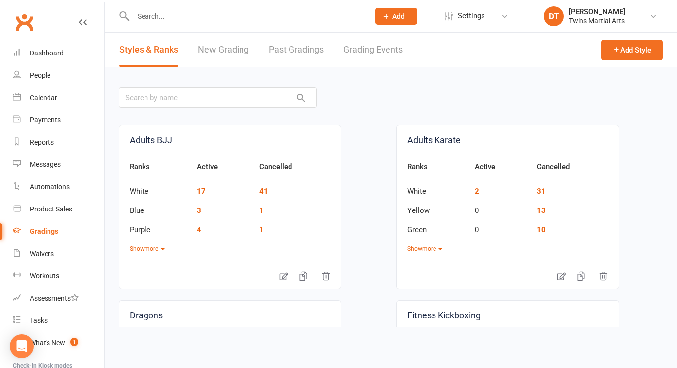
click at [286, 56] on link "Past Gradings" at bounding box center [296, 50] width 55 height 34
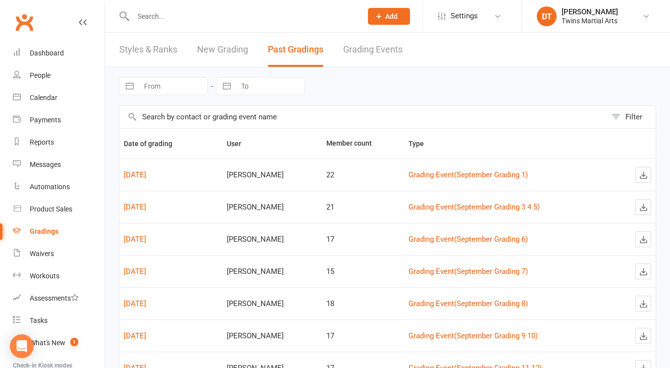
click at [285, 117] on input "text" at bounding box center [362, 116] width 487 height 23
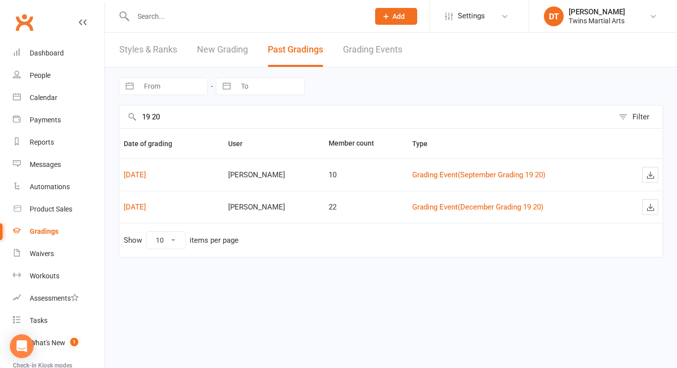
click at [236, 61] on link "New Grading" at bounding box center [222, 50] width 51 height 34
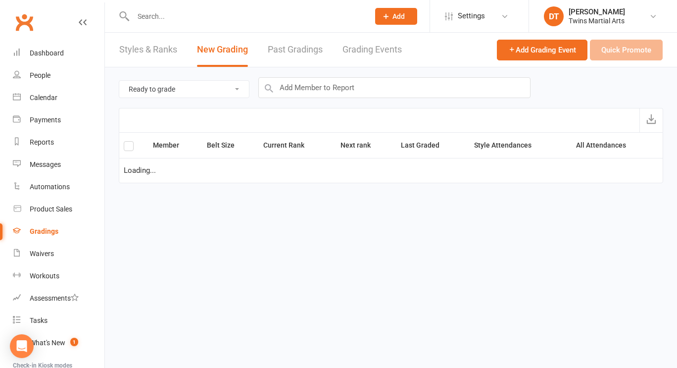
click at [315, 48] on link "Past Gradings" at bounding box center [295, 50] width 55 height 34
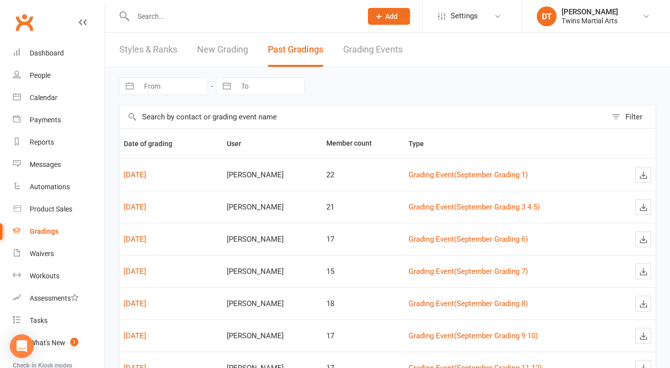
click at [276, 122] on input "text" at bounding box center [362, 116] width 487 height 23
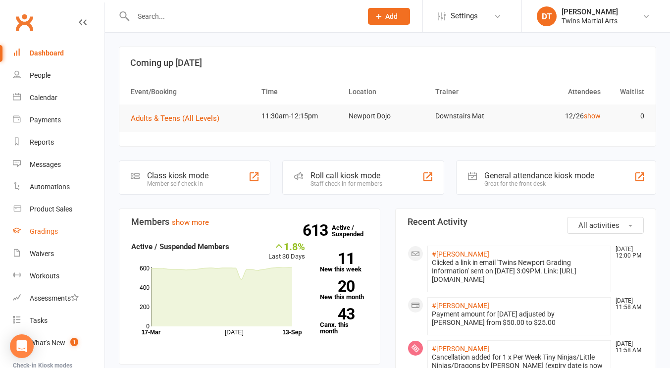
click at [51, 226] on link "Gradings" at bounding box center [59, 231] width 92 height 22
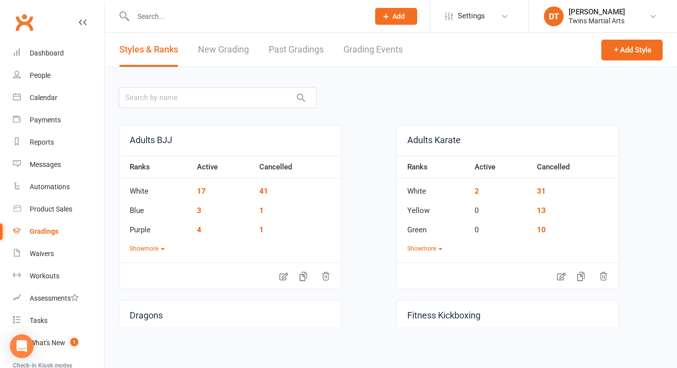
click at [306, 55] on link "Past Gradings" at bounding box center [296, 50] width 55 height 34
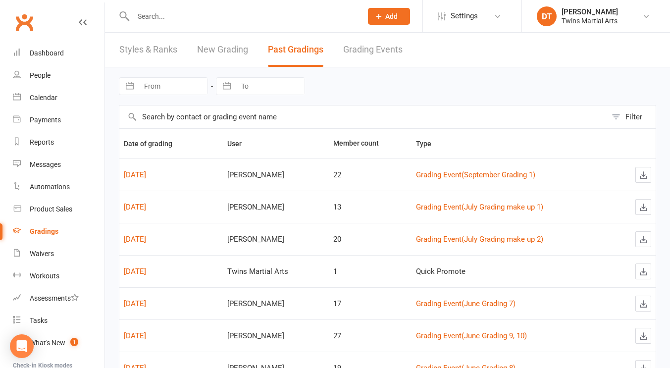
click at [224, 56] on link "New Grading" at bounding box center [222, 50] width 51 height 34
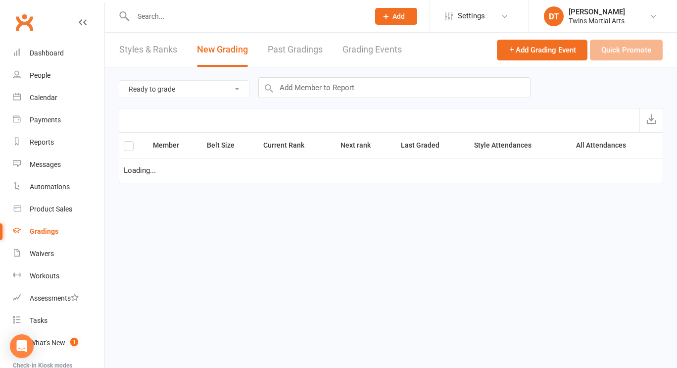
click at [289, 52] on link "Past Gradings" at bounding box center [295, 50] width 55 height 34
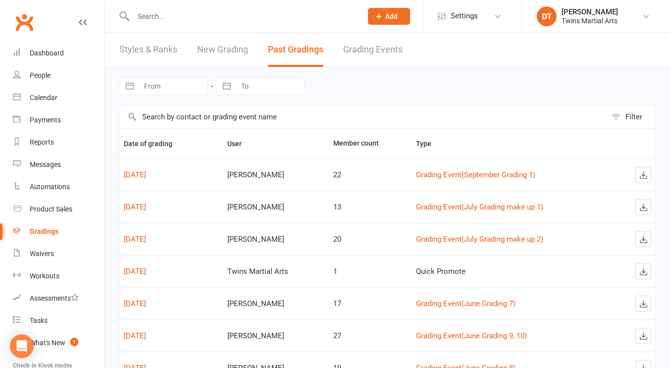
click at [231, 66] on link "New Grading" at bounding box center [222, 50] width 51 height 34
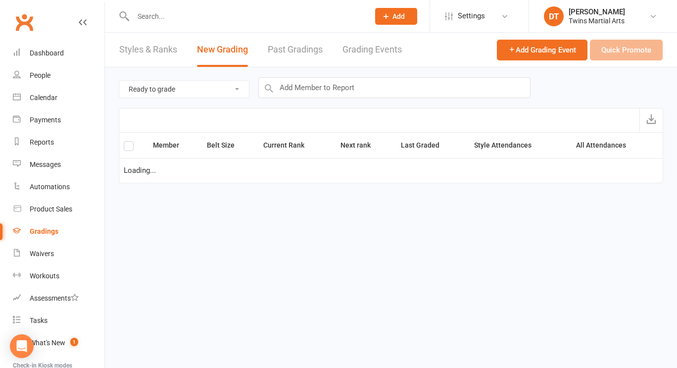
click at [308, 46] on link "Past Gradings" at bounding box center [295, 50] width 55 height 34
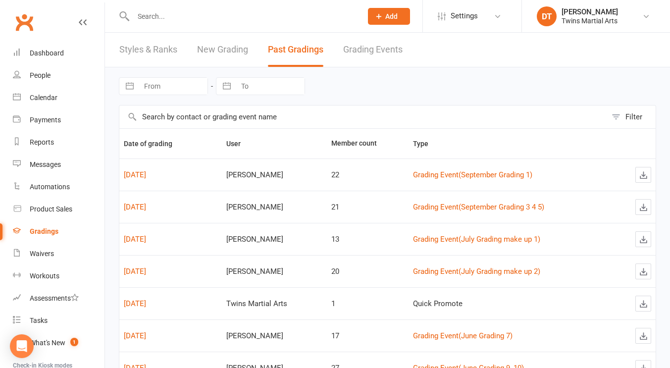
click at [249, 40] on div "Styles & Ranks New Grading Past Gradings Grading Events" at bounding box center [261, 50] width 312 height 34
click at [243, 42] on link "New Grading" at bounding box center [222, 50] width 51 height 34
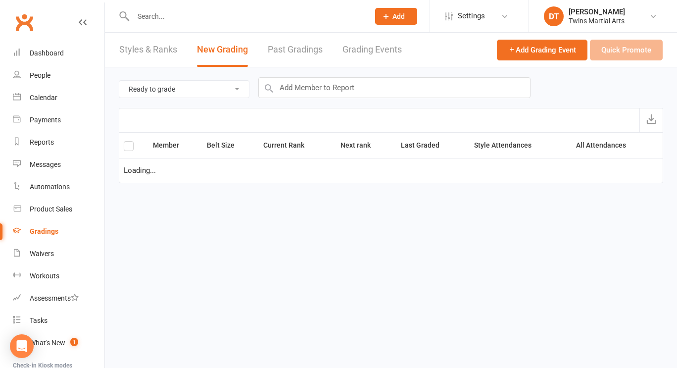
click at [307, 51] on link "Past Gradings" at bounding box center [295, 50] width 55 height 34
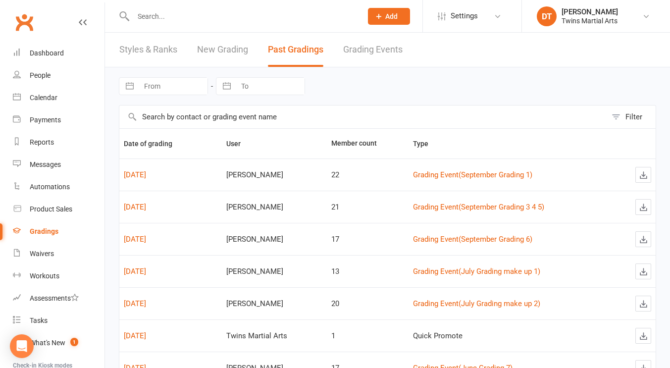
click at [214, 48] on link "New Grading" at bounding box center [222, 50] width 51 height 34
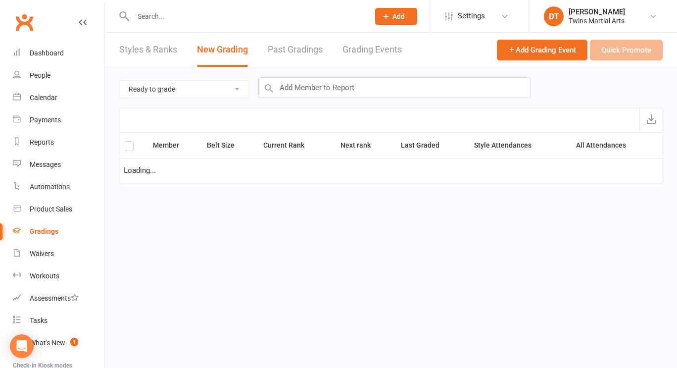
click at [299, 54] on link "Past Gradings" at bounding box center [295, 50] width 55 height 34
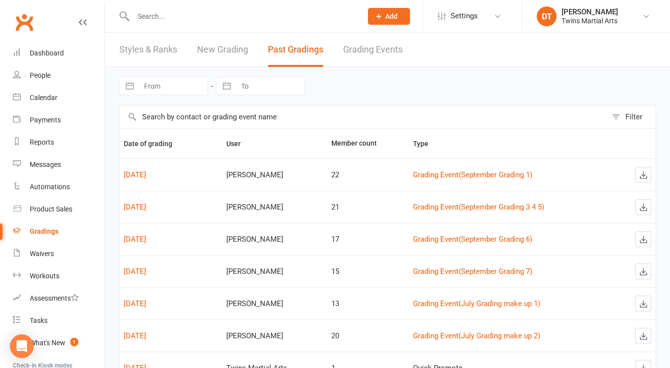
scroll to position [31, 0]
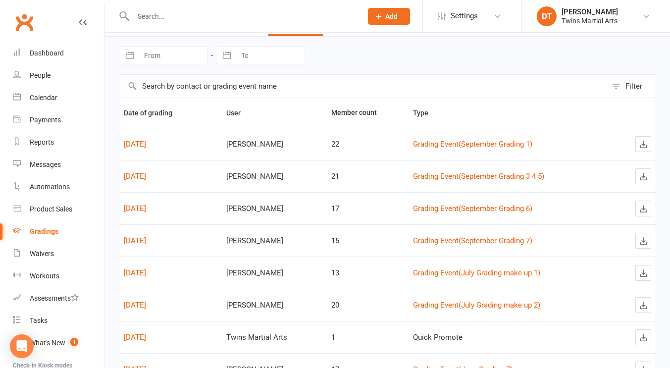
click at [50, 232] on div "Gradings" at bounding box center [44, 231] width 29 height 8
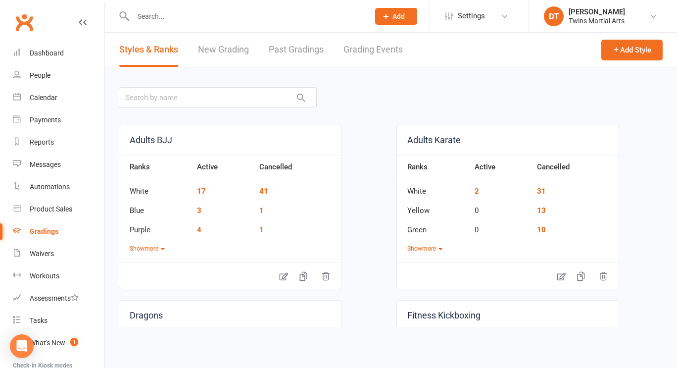
click at [306, 40] on link "Past Gradings" at bounding box center [296, 50] width 55 height 34
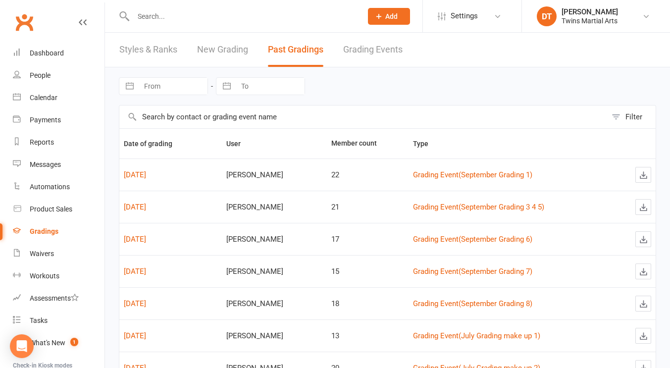
click at [237, 56] on link "New Grading" at bounding box center [222, 50] width 51 height 34
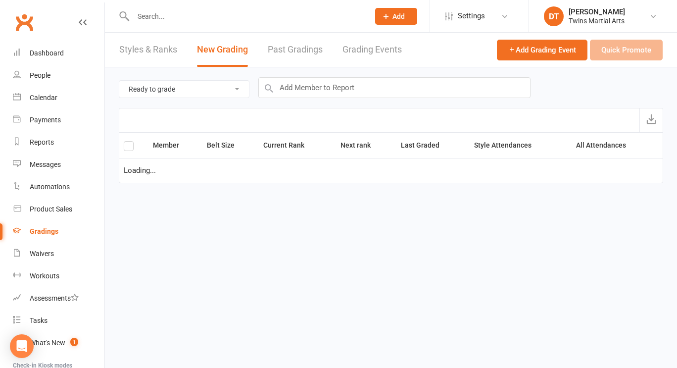
click at [323, 43] on link "Past Gradings" at bounding box center [295, 50] width 55 height 34
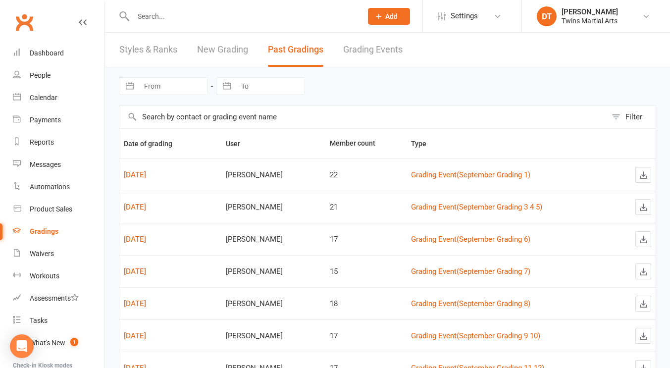
click at [226, 64] on link "New Grading" at bounding box center [222, 50] width 51 height 34
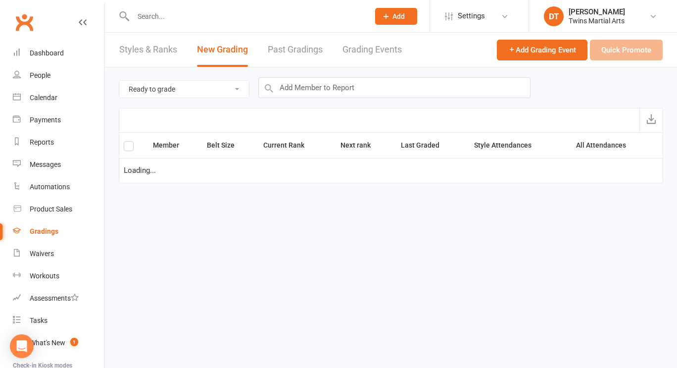
click at [306, 53] on link "Past Gradings" at bounding box center [295, 50] width 55 height 34
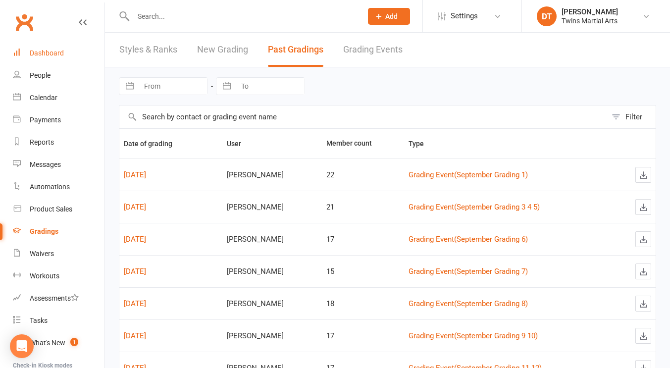
click at [36, 49] on div "Dashboard" at bounding box center [47, 53] width 34 height 8
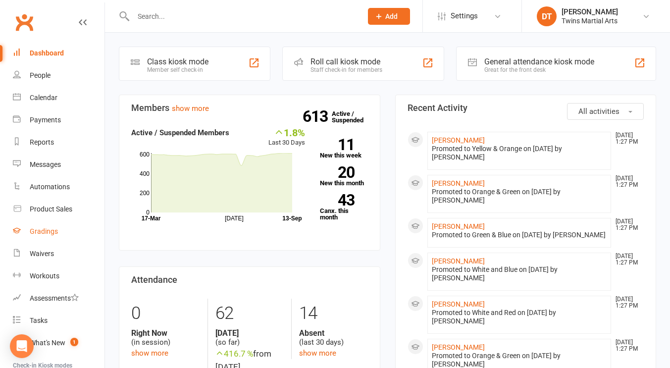
click at [42, 241] on link "Gradings" at bounding box center [59, 231] width 92 height 22
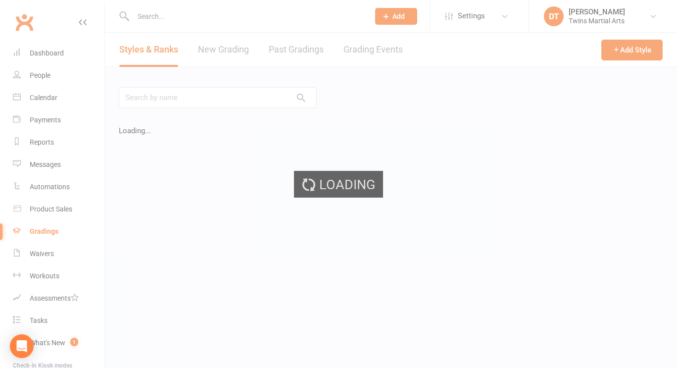
click at [304, 51] on ui-view "Prospect Member Non-attending contact Class / event Appointment Grading event T…" at bounding box center [338, 164] width 677 height 324
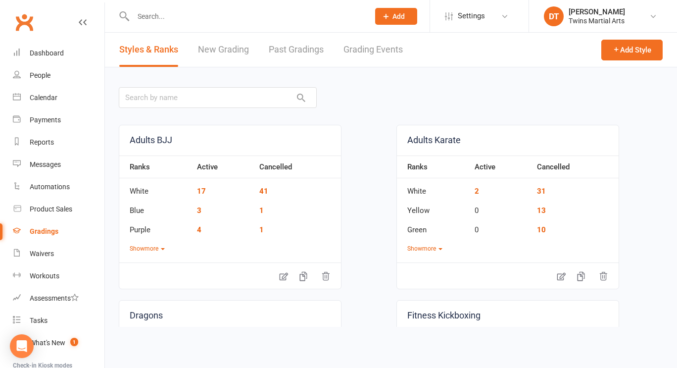
click at [301, 51] on link "Past Gradings" at bounding box center [296, 50] width 55 height 34
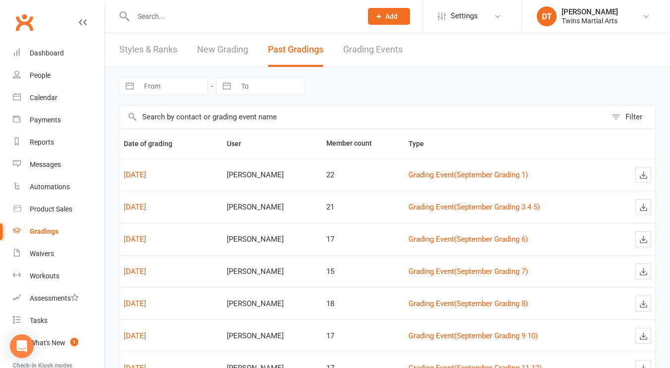
click at [219, 47] on link "New Grading" at bounding box center [222, 50] width 51 height 34
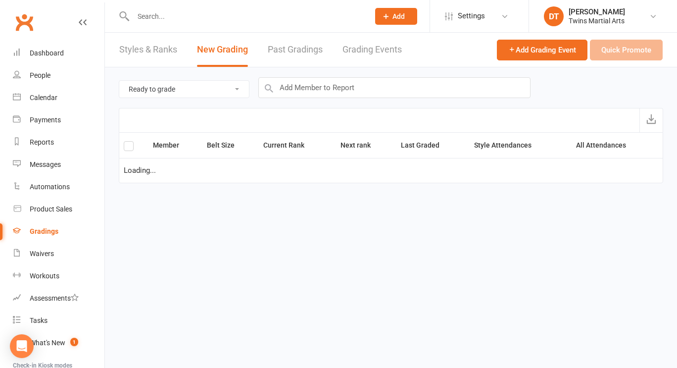
click at [305, 52] on link "Past Gradings" at bounding box center [295, 50] width 55 height 34
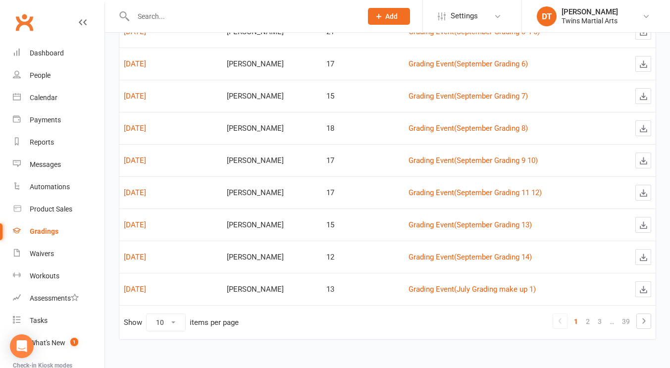
scroll to position [174, 0]
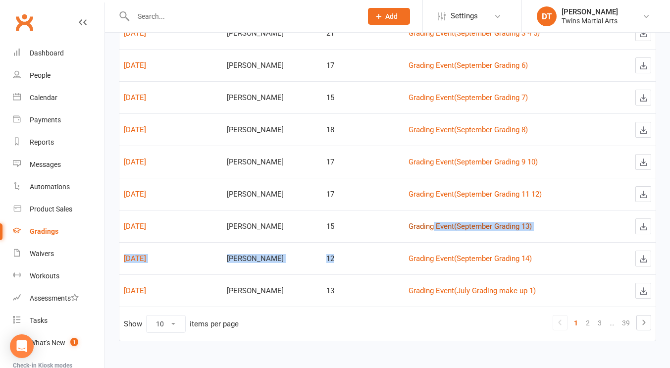
drag, startPoint x: 390, startPoint y: 268, endPoint x: 421, endPoint y: 230, distance: 48.6
click at [421, 230] on tbody "Sep 13, 2025 Dominic Teng 22 Grading Event ( September Grading 1 ) Sep 13, 2025…" at bounding box center [387, 146] width 536 height 322
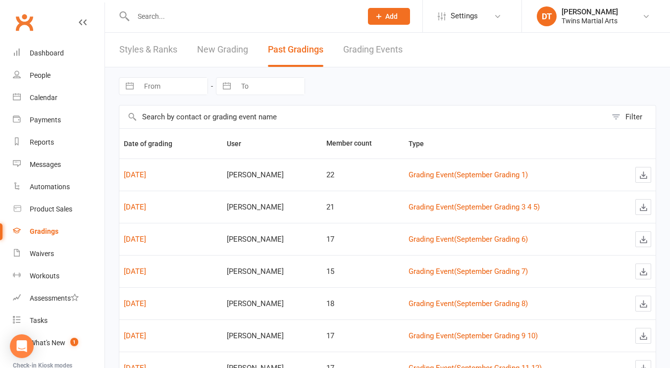
click at [229, 49] on link "New Grading" at bounding box center [222, 50] width 51 height 34
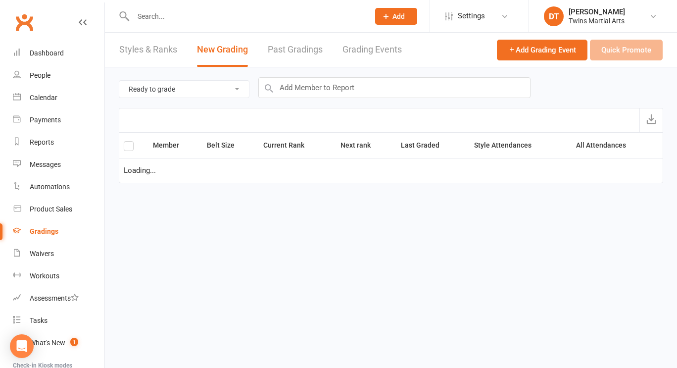
click at [310, 46] on link "Past Gradings" at bounding box center [295, 50] width 55 height 34
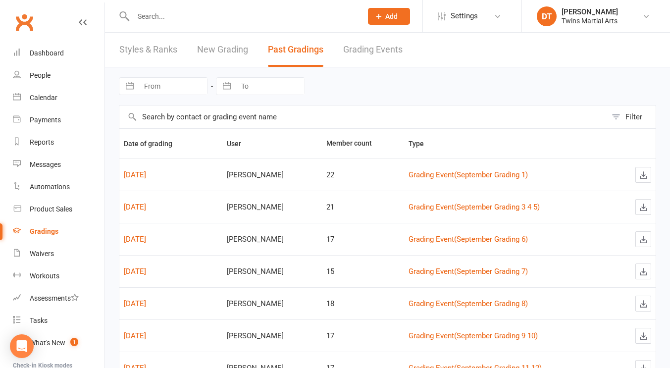
click at [227, 54] on link "New Grading" at bounding box center [222, 50] width 51 height 34
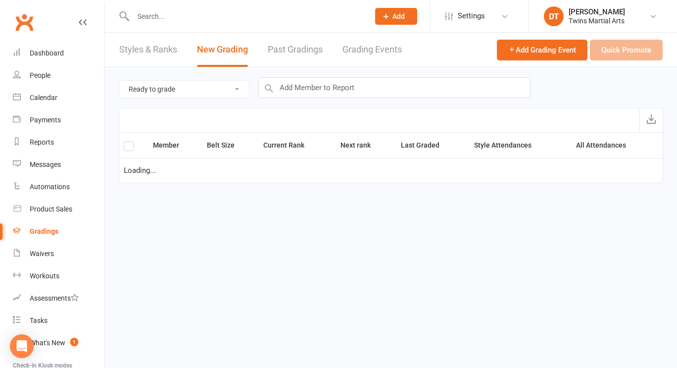
click at [307, 61] on link "Past Gradings" at bounding box center [295, 50] width 55 height 34
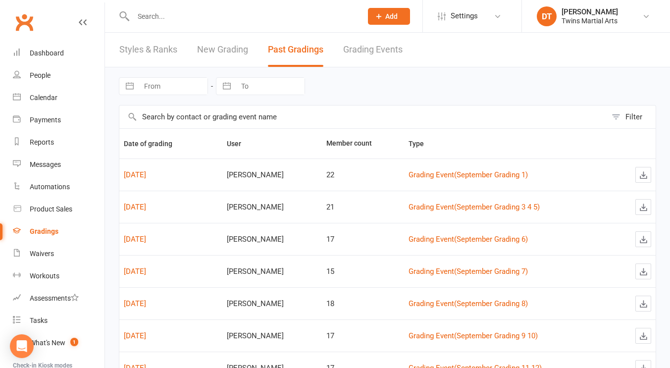
click at [299, 113] on input "text" at bounding box center [362, 116] width 487 height 23
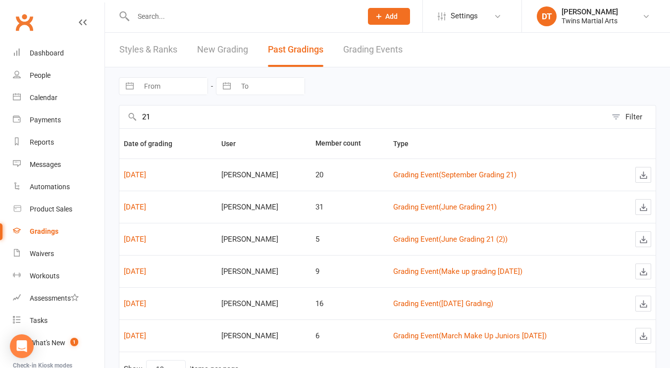
type input "2"
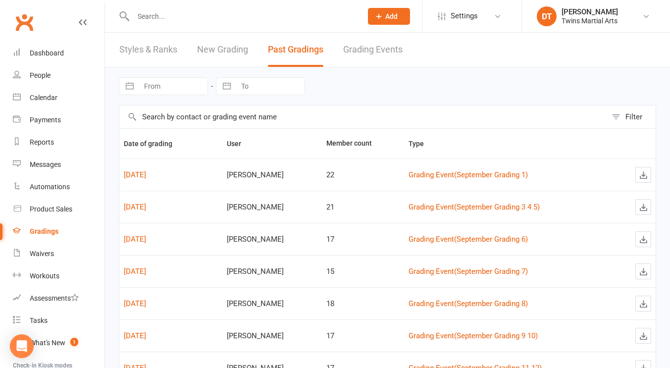
click at [220, 54] on link "New Grading" at bounding box center [222, 50] width 51 height 34
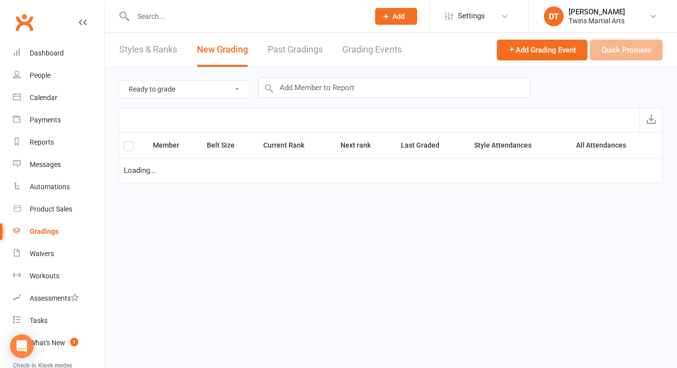
click at [317, 48] on link "Past Gradings" at bounding box center [295, 50] width 55 height 34
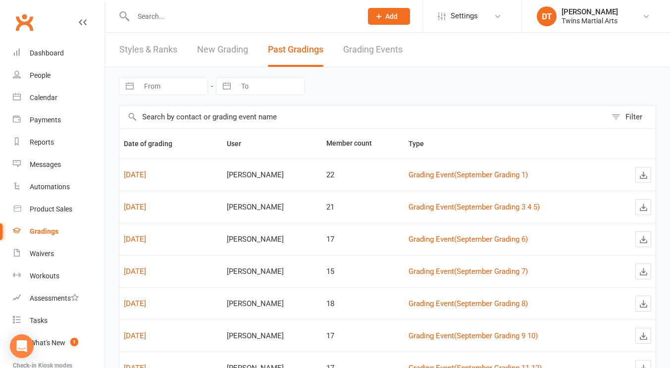
click at [317, 123] on input "text" at bounding box center [362, 116] width 487 height 23
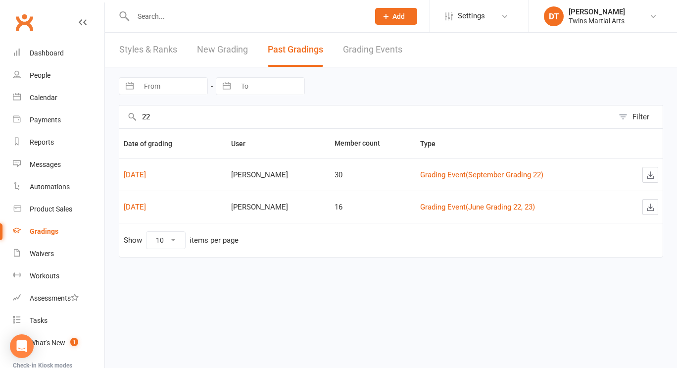
type input "22"
click at [234, 26] on div at bounding box center [240, 16] width 243 height 32
click at [219, 50] on link "New Grading" at bounding box center [222, 50] width 51 height 34
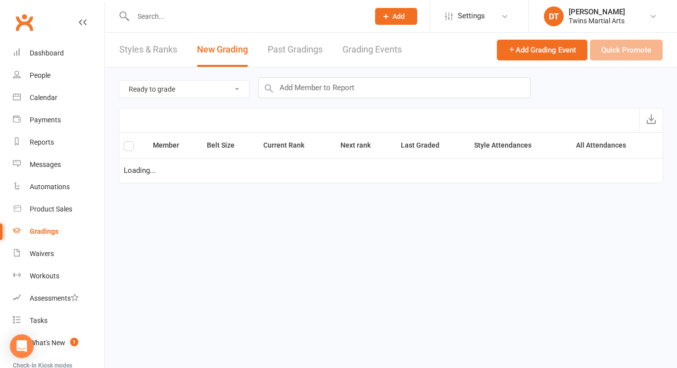
click at [310, 50] on link "Past Gradings" at bounding box center [295, 50] width 55 height 34
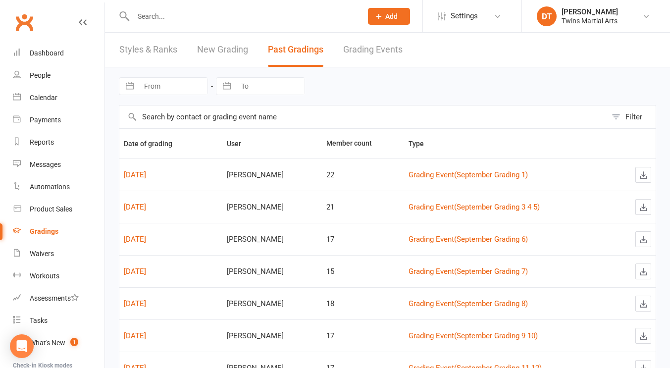
click at [290, 120] on input "text" at bounding box center [362, 116] width 487 height 23
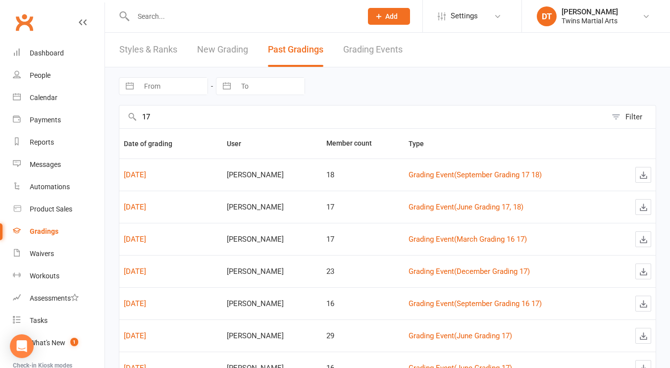
type input "17"
click at [233, 42] on link "New Grading" at bounding box center [222, 50] width 51 height 34
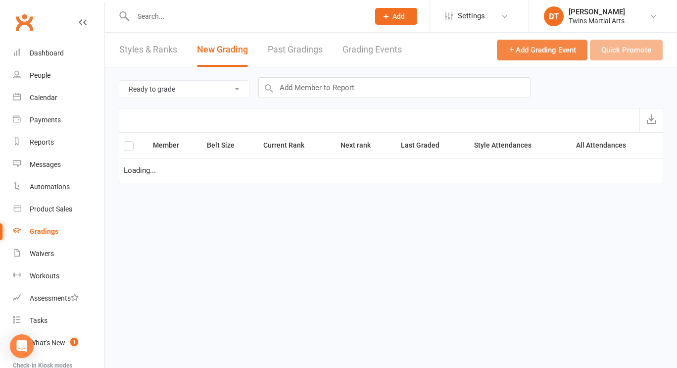
click at [531, 53] on span "Add Grading Event" at bounding box center [542, 50] width 68 height 9
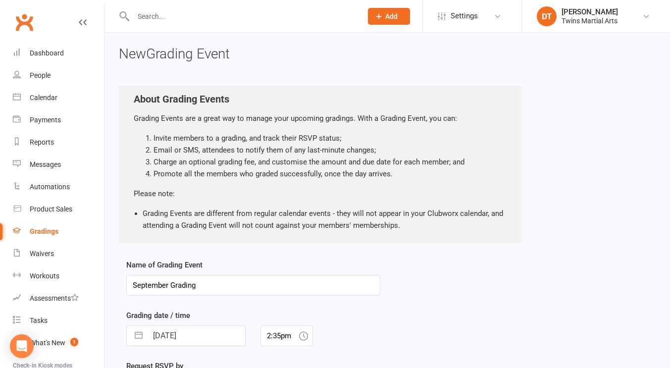
click at [260, 289] on input "September Grading" at bounding box center [253, 285] width 254 height 21
type input "September Grading 19 20"
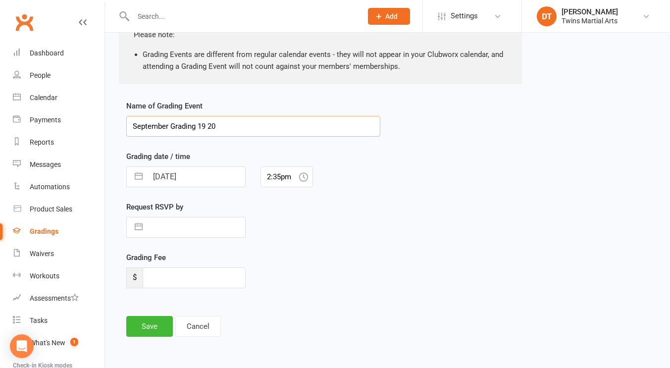
scroll to position [172, 0]
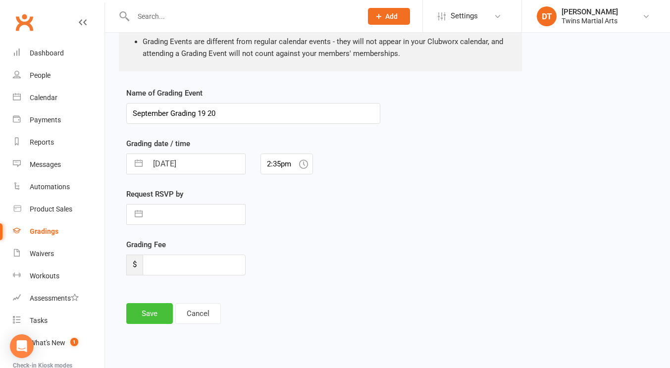
click at [162, 308] on button "Save" at bounding box center [149, 313] width 47 height 21
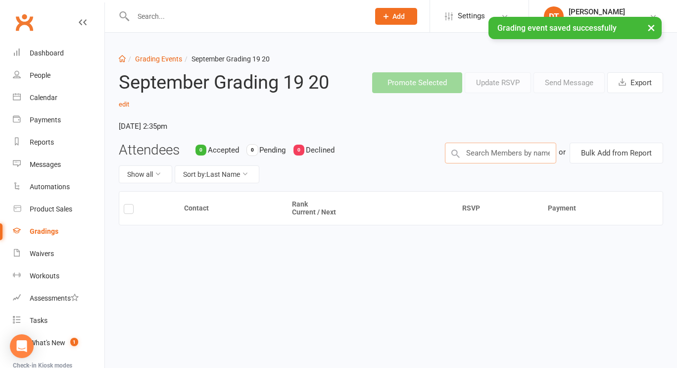
click at [518, 143] on input "text" at bounding box center [500, 153] width 111 height 21
type input "darcy roads"
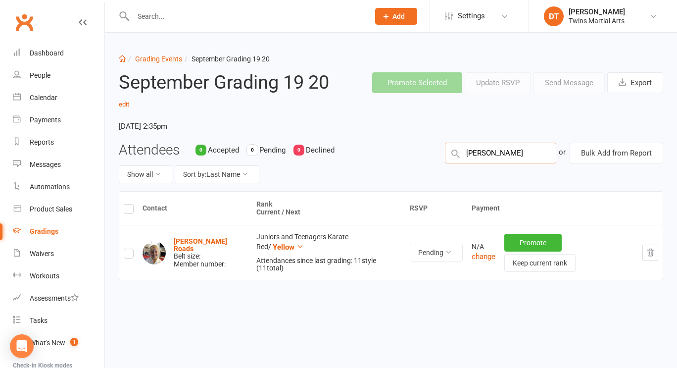
type input "isaac nguyen"
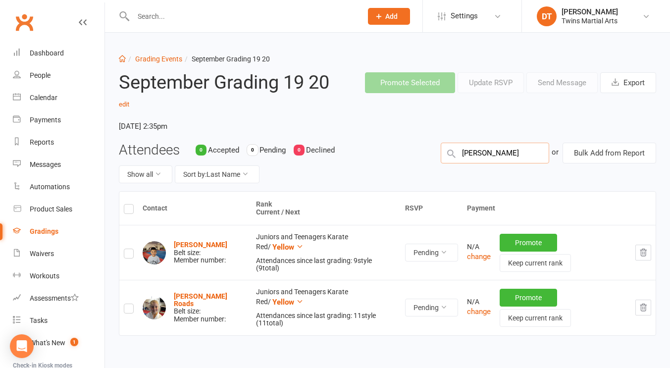
type input "ivy kinder"
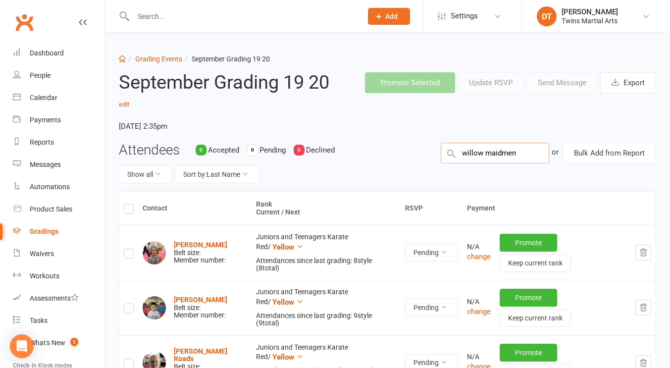
type input "willow maidment"
type input "akshay g"
type input "aryan gos"
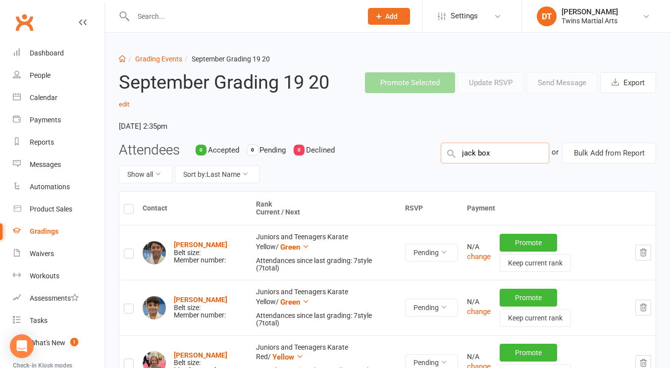
type input "jack boxs"
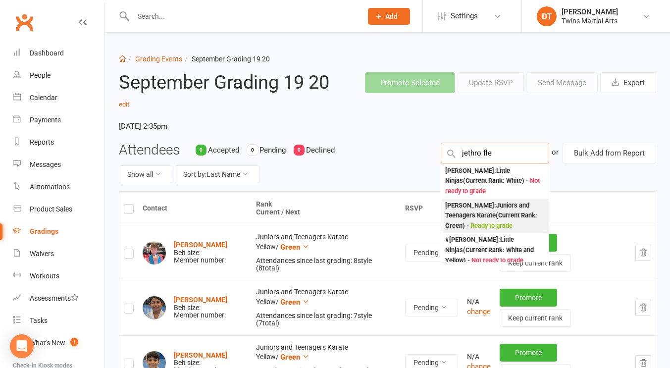
type input "jethro fle"
click at [510, 210] on div "Jethro Fletcher-Lamb : Juniors and Teenagers Karate (Current Rank: Green ) - Re…" at bounding box center [494, 215] width 99 height 31
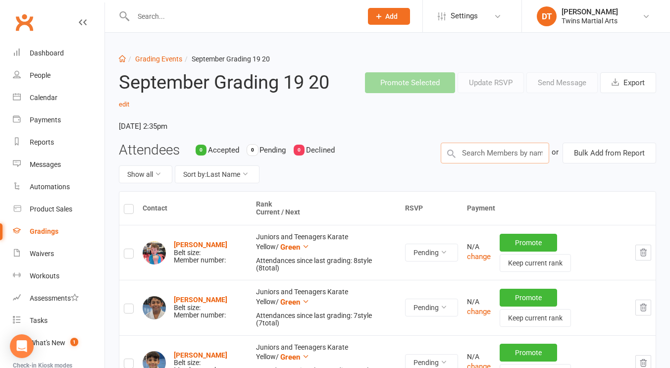
click at [519, 148] on input "text" at bounding box center [494, 153] width 108 height 21
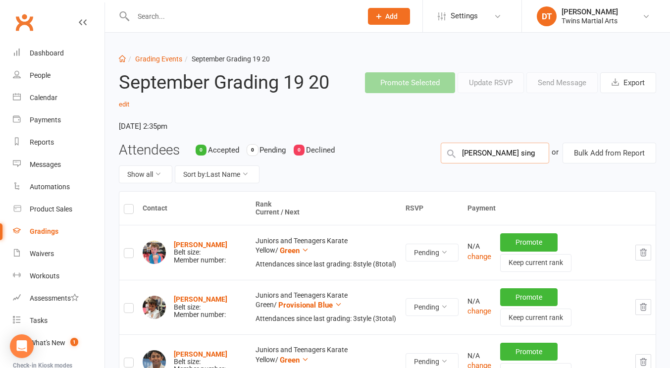
type input "manvi singh"
type input "cameron sanders"
click at [127, 210] on label at bounding box center [129, 210] width 10 height 0
click at [127, 204] on input "checkbox" at bounding box center [129, 204] width 10 height 0
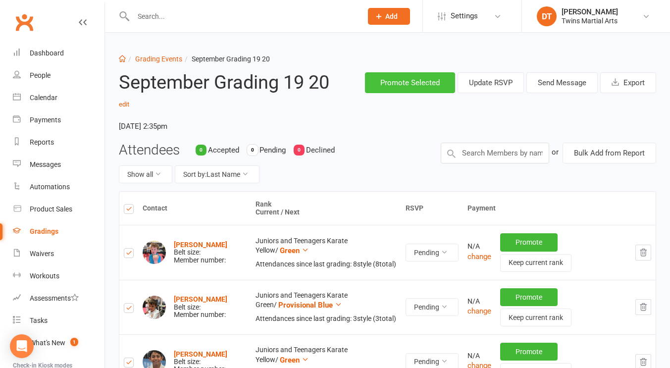
click at [389, 75] on button "Promote Selected" at bounding box center [410, 82] width 90 height 21
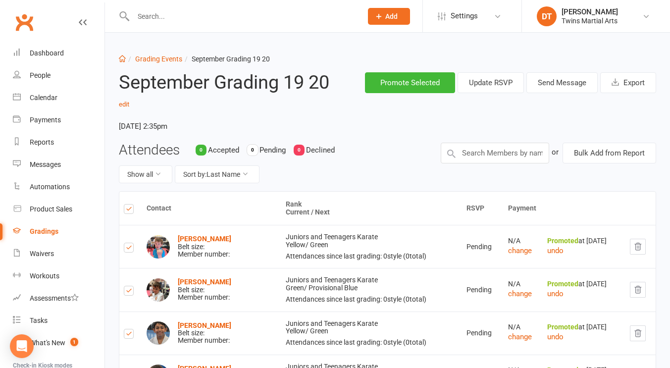
click at [49, 232] on div "Gradings" at bounding box center [44, 231] width 29 height 8
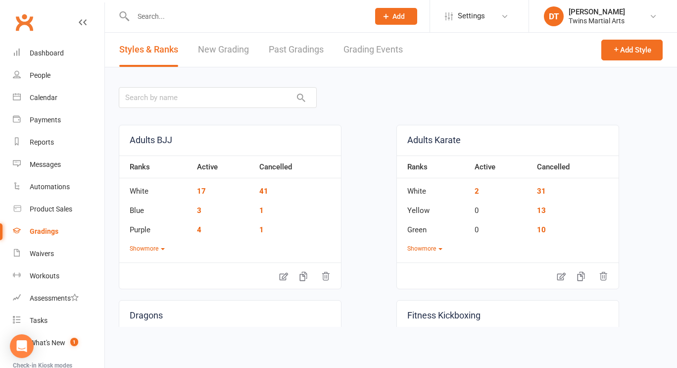
click at [242, 49] on link "New Grading" at bounding box center [223, 50] width 51 height 34
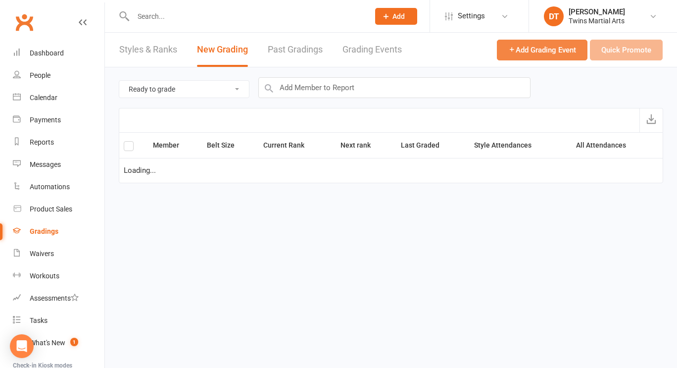
click at [517, 49] on span "Add Grading Event" at bounding box center [542, 50] width 68 height 9
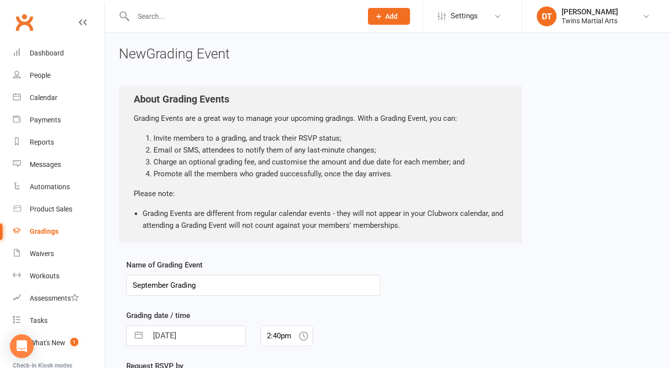
click at [247, 279] on input "September Grading" at bounding box center [253, 285] width 254 height 21
type input "September Grading 23 24"
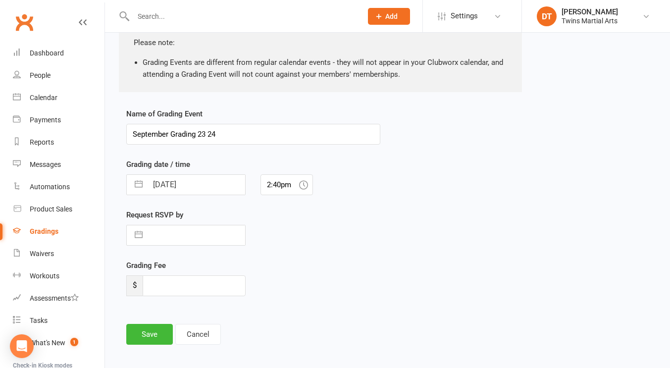
scroll to position [172, 0]
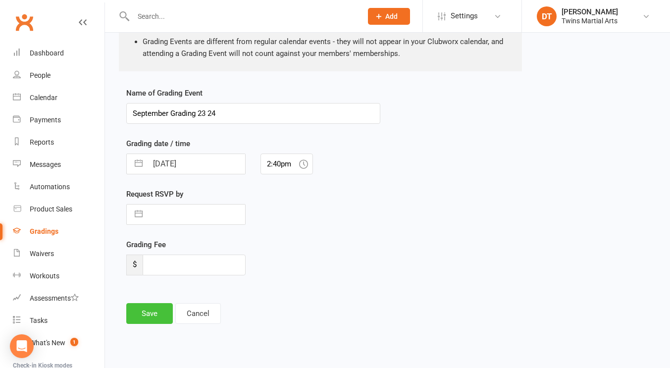
click at [162, 303] on button "Save" at bounding box center [149, 313] width 47 height 21
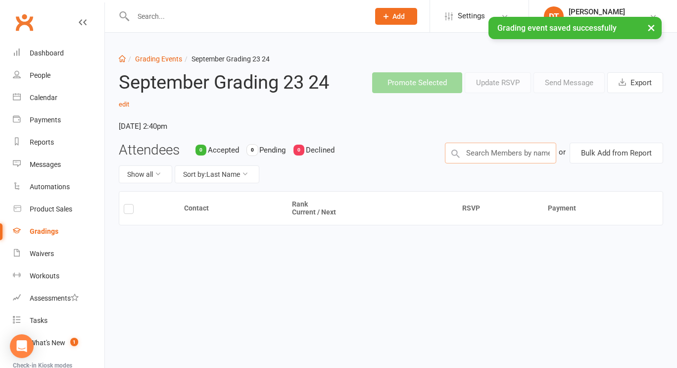
click at [519, 150] on input "text" at bounding box center [500, 153] width 111 height 21
type input "enzo hui"
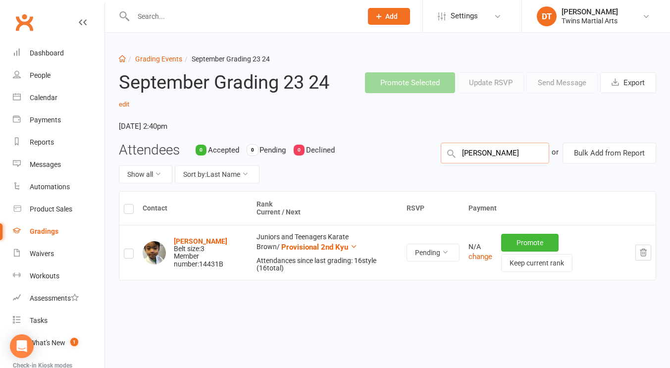
type input "marius g"
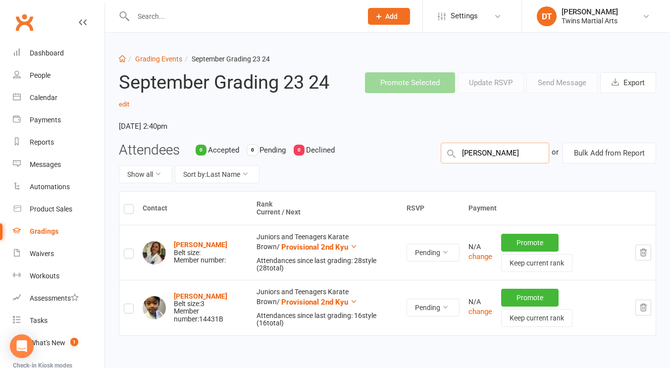
type input "matthew ho"
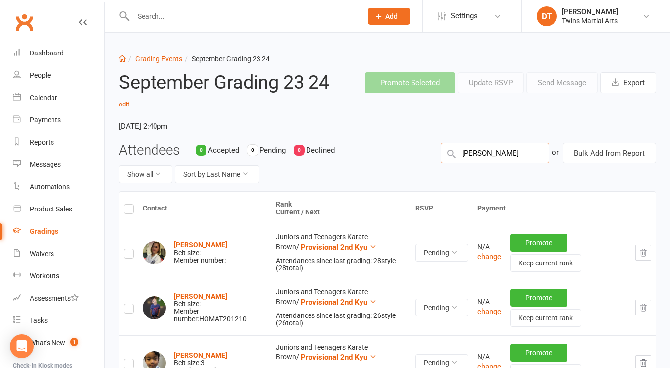
type input "max dowdell"
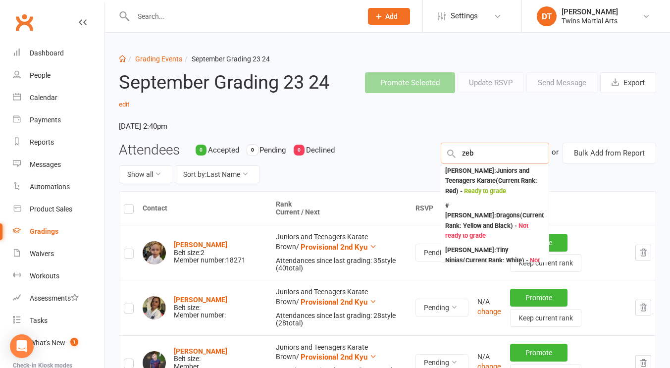
type input "zeb v"
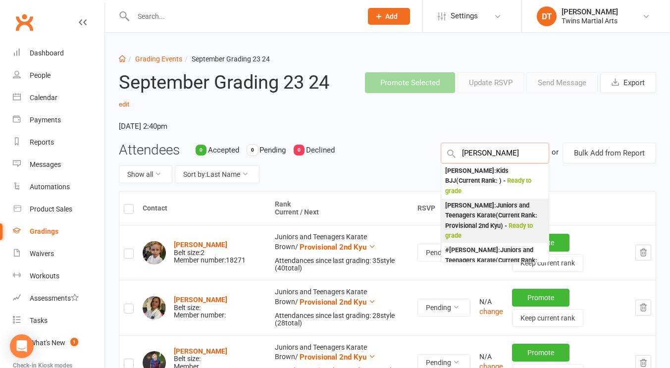
type input "bram phillips"
click at [494, 216] on div "Bram Phillips : Juniors and Teenagers Karate (Current Rank: Provisional 2nd Kyu…" at bounding box center [494, 220] width 99 height 41
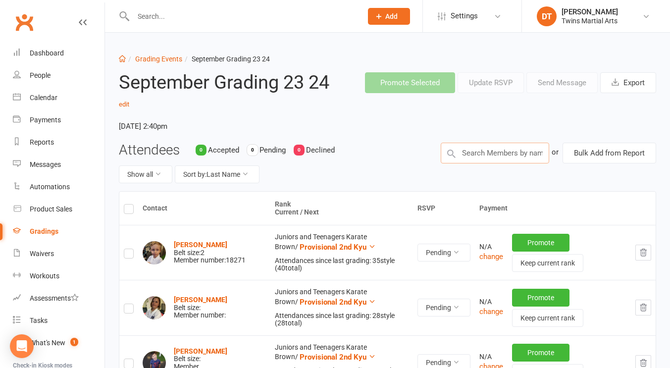
click at [507, 153] on input "text" at bounding box center [494, 153] width 108 height 21
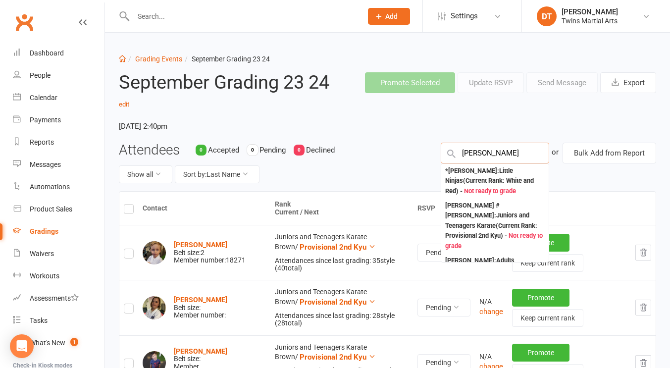
type input "harrison mulle"
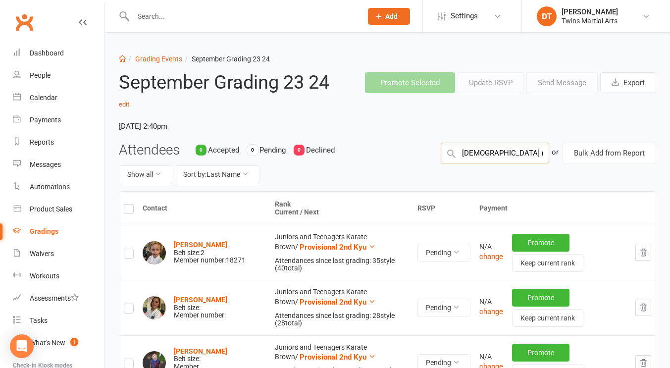
type input "jude middleton"
type input "neshat karim"
type input "ben slade"
type input "lam vu"
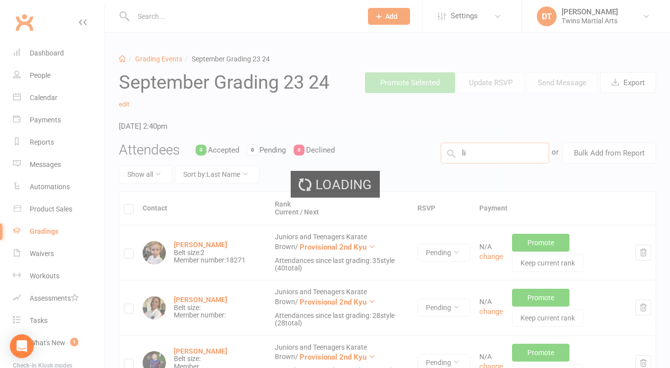
type input "l"
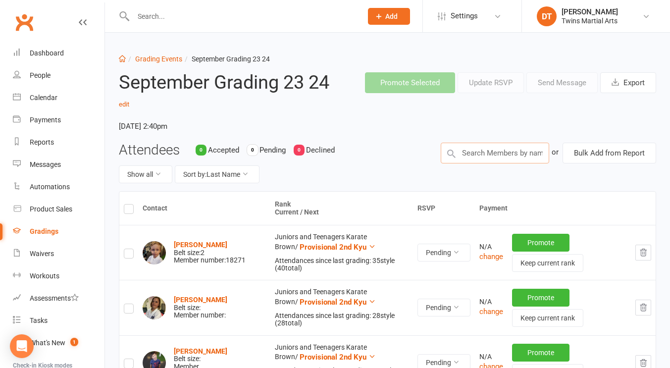
click at [476, 158] on input "text" at bounding box center [494, 153] width 108 height 21
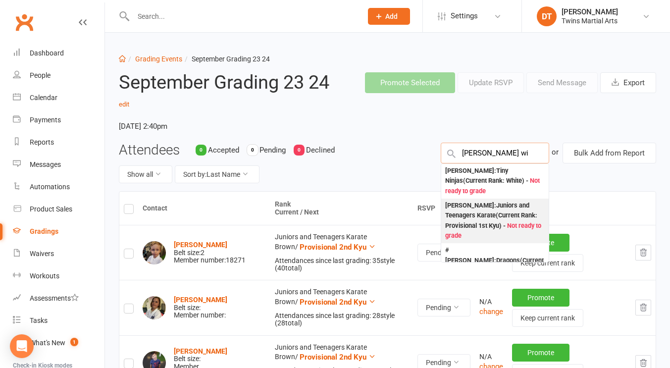
type input "zander wi"
click at [492, 202] on div "Zander Wierzbicki : Juniors and Teenagers Karate (Current Rank: Provisional 1st…" at bounding box center [494, 220] width 99 height 41
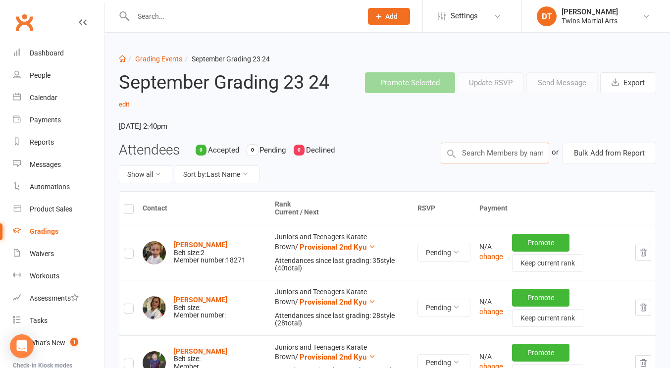
click at [514, 153] on input "text" at bounding box center [494, 153] width 108 height 21
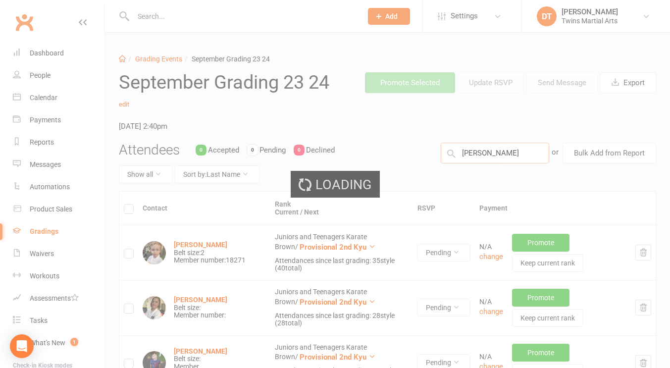
type input "andy samsons"
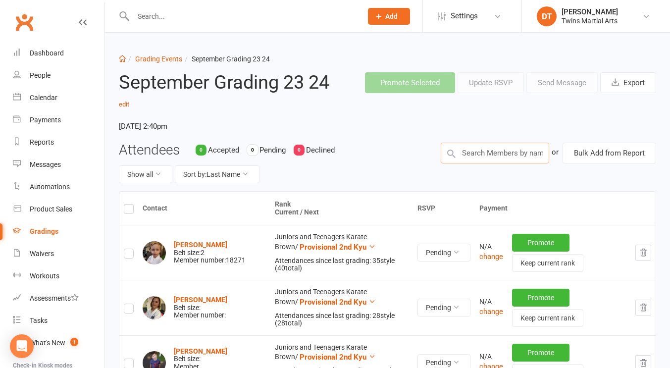
click at [506, 160] on input "text" at bounding box center [494, 153] width 108 height 21
type input "liam devlin"
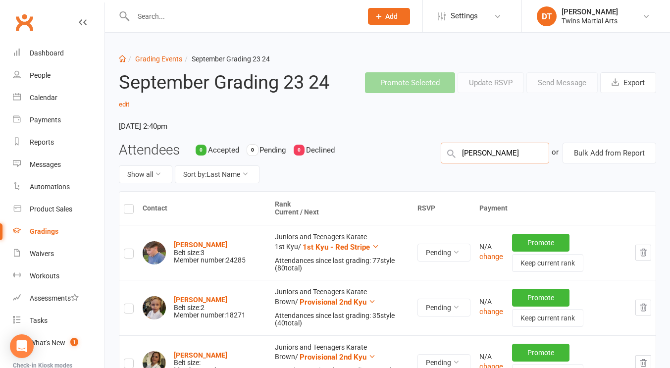
type input "lucinda collins"
type input "natihan josehp"
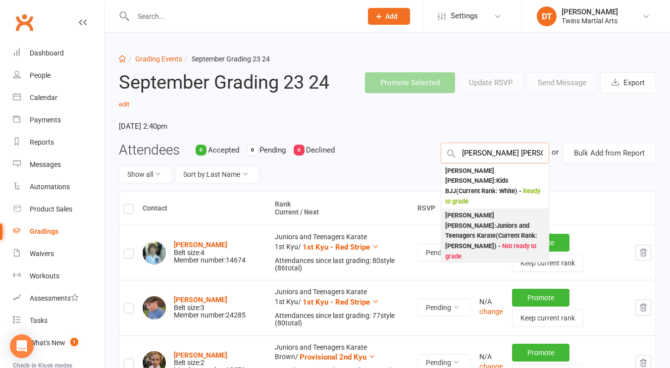
type input "griffin leevers"
click at [503, 217] on div "Griffin Leevers : Juniors and Teenagers Karate (Current Rank: Shodan Ho ) - Not…" at bounding box center [494, 235] width 99 height 51
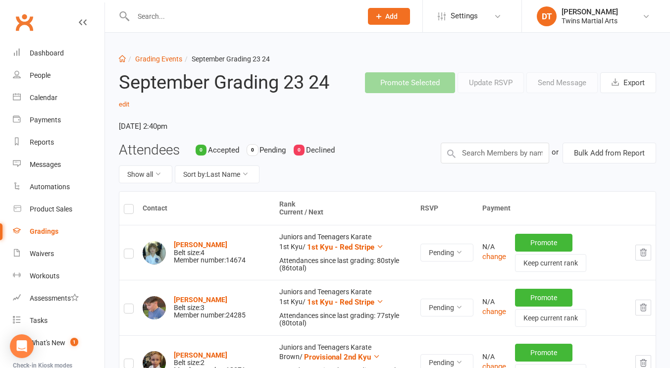
click at [129, 210] on label at bounding box center [129, 210] width 10 height 0
click at [129, 204] on input "checkbox" at bounding box center [129, 204] width 10 height 0
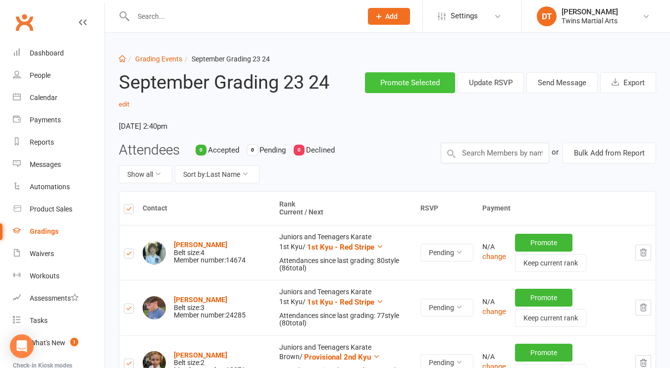
click at [426, 90] on button "Promote Selected" at bounding box center [410, 82] width 90 height 21
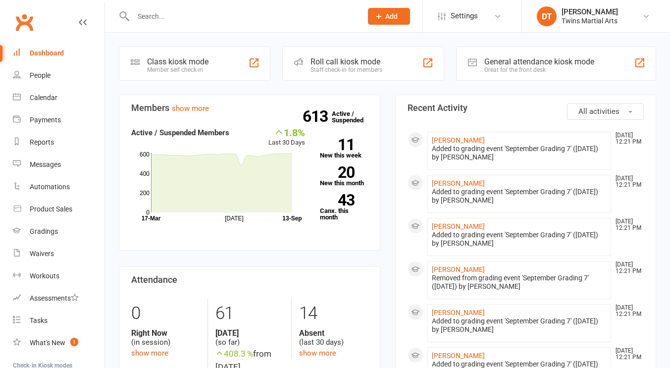
click at [218, 19] on input "text" at bounding box center [242, 16] width 225 height 14
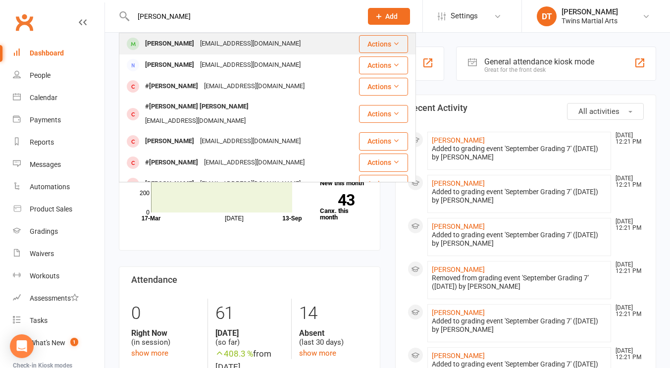
type input "[PERSON_NAME]"
click at [239, 34] on div "[PERSON_NAME] [EMAIL_ADDRESS][DOMAIN_NAME]" at bounding box center [239, 44] width 238 height 20
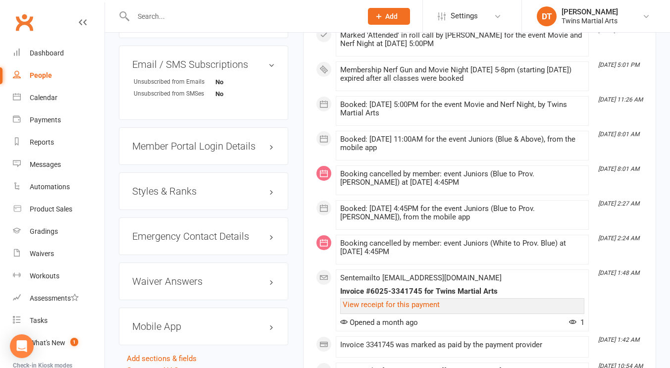
scroll to position [932, 0]
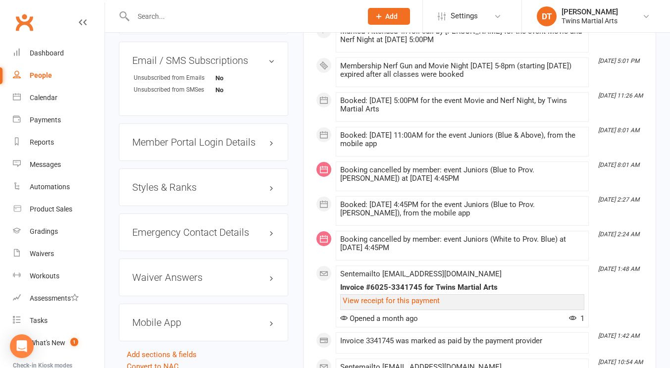
click at [186, 190] on h3 "Styles & Ranks" at bounding box center [203, 187] width 143 height 11
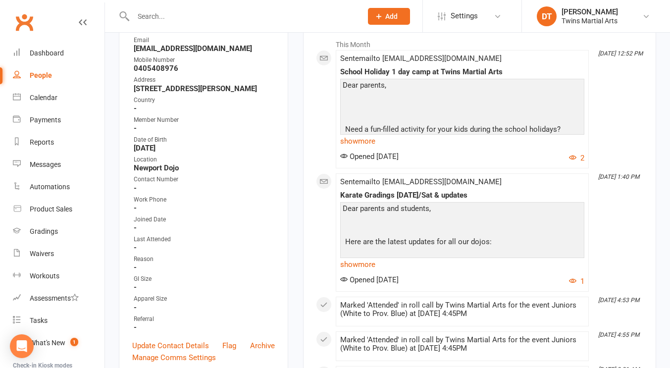
scroll to position [0, 0]
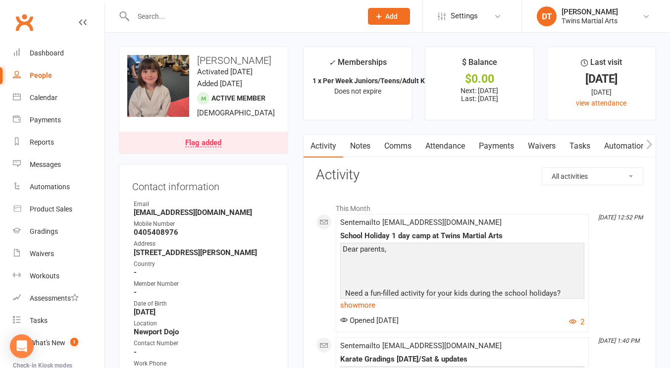
click at [449, 149] on link "Attendance" at bounding box center [444, 146] width 53 height 23
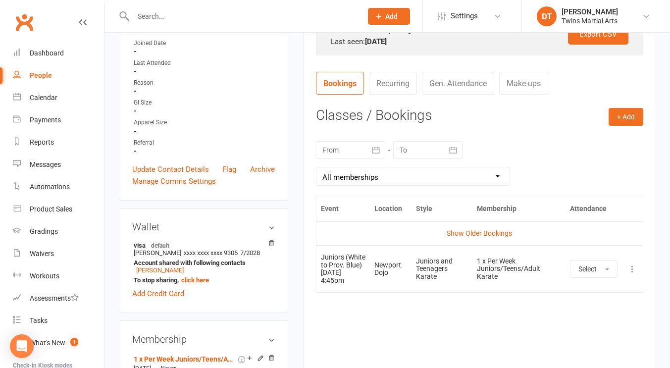
scroll to position [341, 0]
click at [485, 233] on link "Show Older Bookings" at bounding box center [478, 232] width 65 height 8
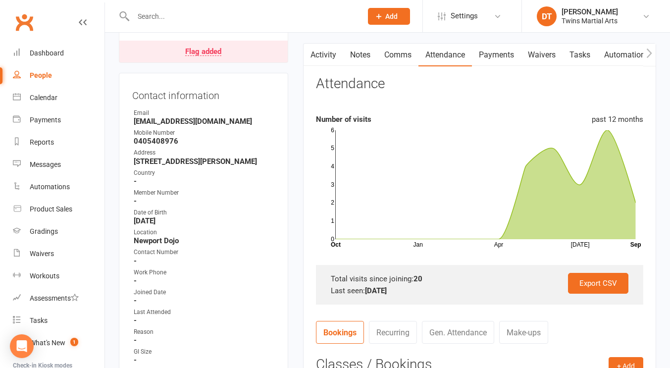
scroll to position [0, 0]
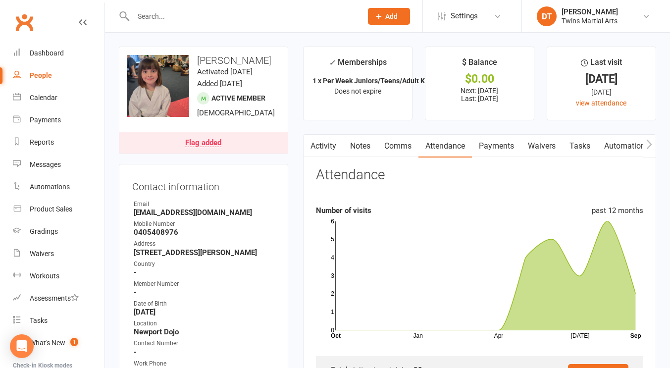
click at [339, 198] on section "Attendance Number of visits past 12 months Jan Apr [DATE] Month Oct Sep 0 1 2 3…" at bounding box center [479, 281] width 327 height 228
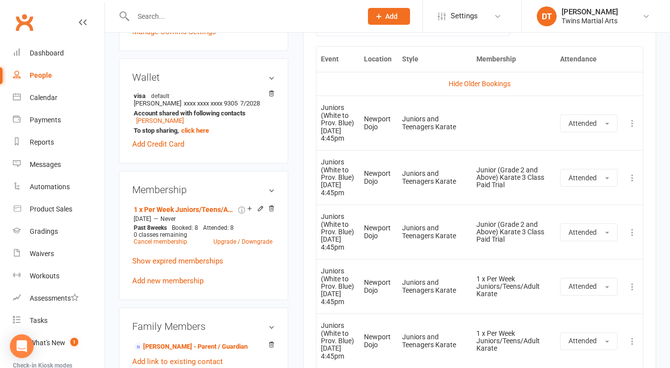
scroll to position [565, 0]
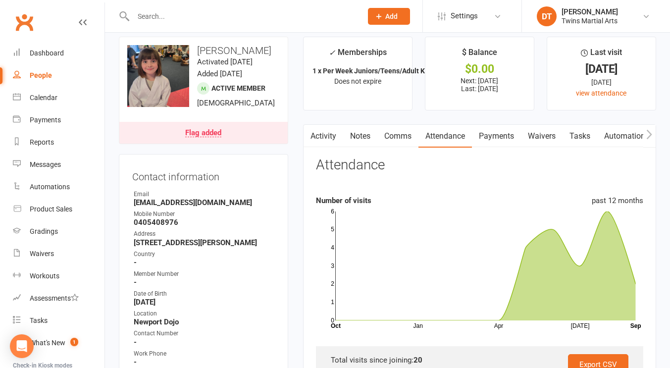
scroll to position [0, 0]
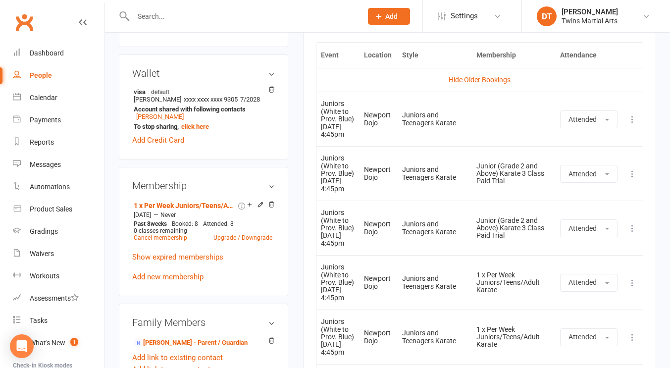
scroll to position [475, 0]
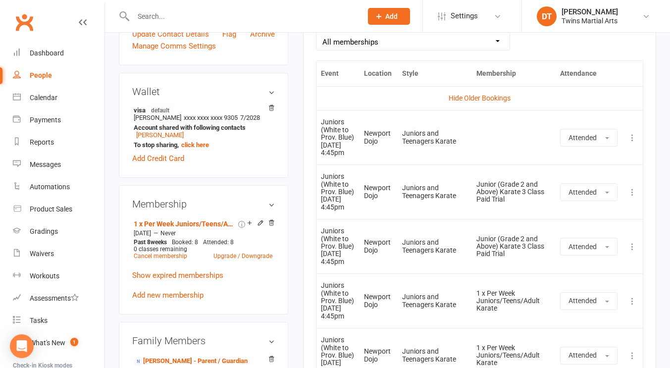
click at [189, 18] on input "text" at bounding box center [242, 16] width 225 height 14
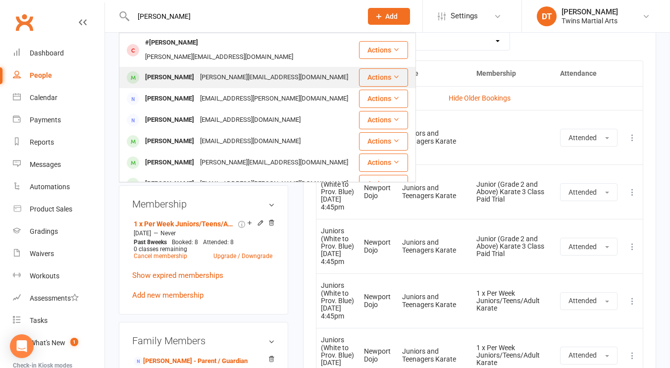
type input "[PERSON_NAME]"
click at [237, 70] on div "[PERSON_NAME][EMAIL_ADDRESS][DOMAIN_NAME]" at bounding box center [274, 77] width 154 height 14
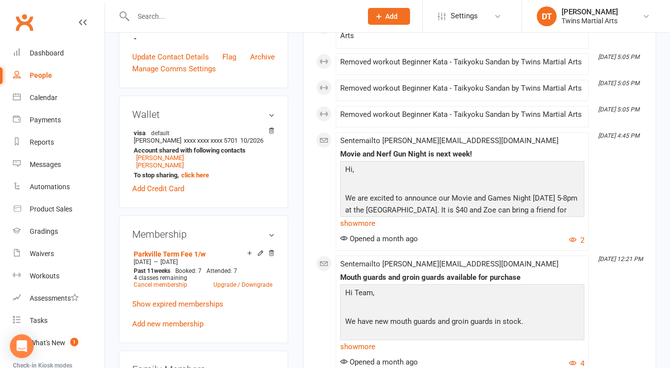
scroll to position [454, 0]
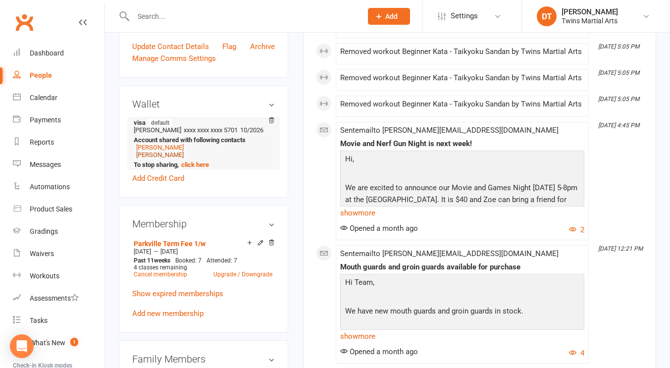
click at [165, 158] on link "[PERSON_NAME]" at bounding box center [160, 154] width 48 height 7
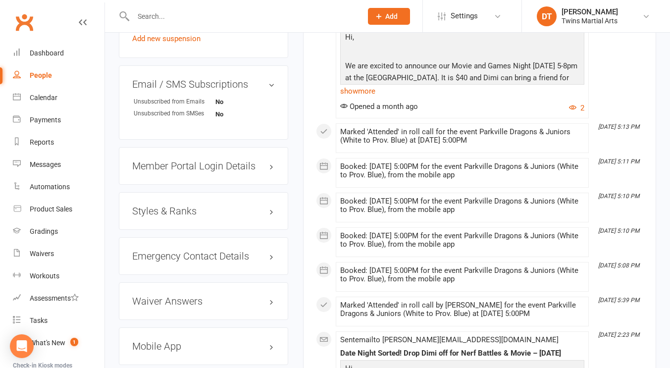
scroll to position [946, 0]
click at [207, 216] on h3 "Styles & Ranks" at bounding box center [203, 210] width 143 height 11
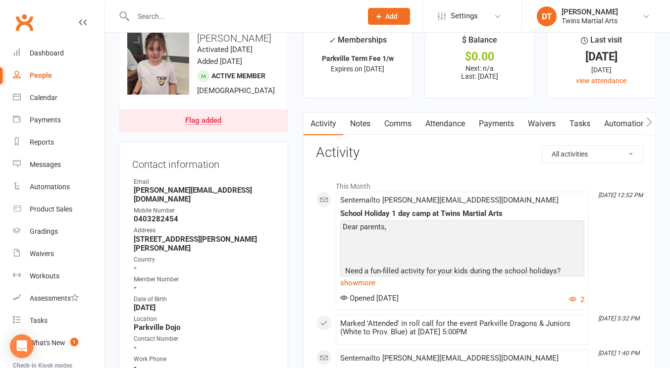
scroll to position [0, 0]
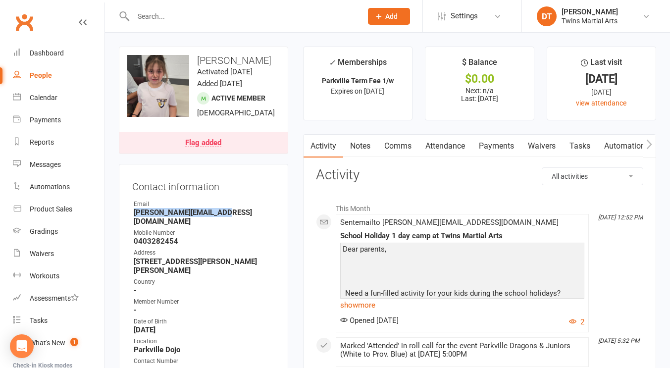
drag, startPoint x: 232, startPoint y: 222, endPoint x: 129, endPoint y: 229, distance: 102.6
click at [129, 229] on div "Contact information Owner Email [PERSON_NAME][EMAIL_ADDRESS][DOMAIN_NAME] Mobil…" at bounding box center [203, 361] width 169 height 394
copy strong "[PERSON_NAME][EMAIL_ADDRESS][DOMAIN_NAME]"
click at [226, 20] on input "text" at bounding box center [242, 16] width 225 height 14
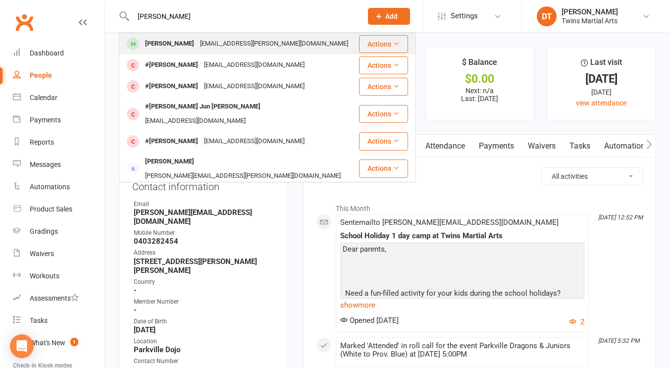
type input "[PERSON_NAME]"
click at [372, 41] on button "Actions" at bounding box center [383, 44] width 49 height 18
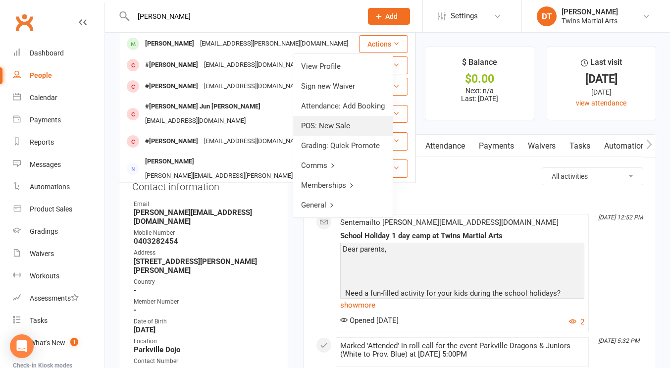
click at [354, 119] on link "POS: New Sale" at bounding box center [342, 126] width 99 height 20
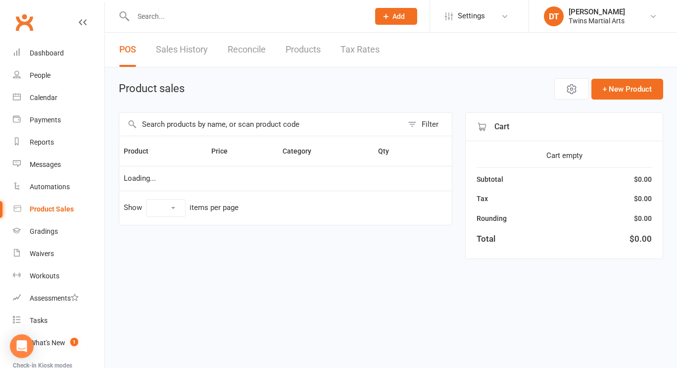
select select "100"
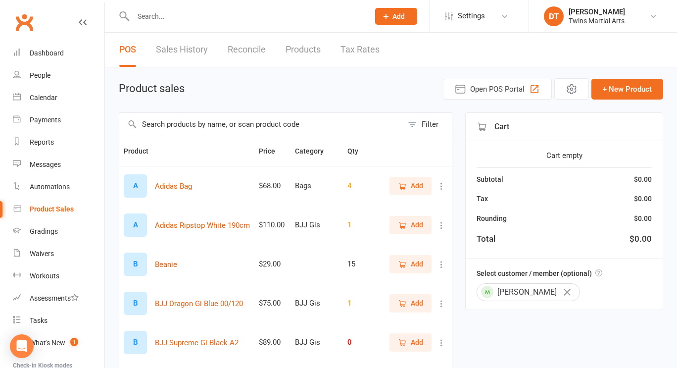
click at [286, 129] on input "text" at bounding box center [261, 124] width 284 height 23
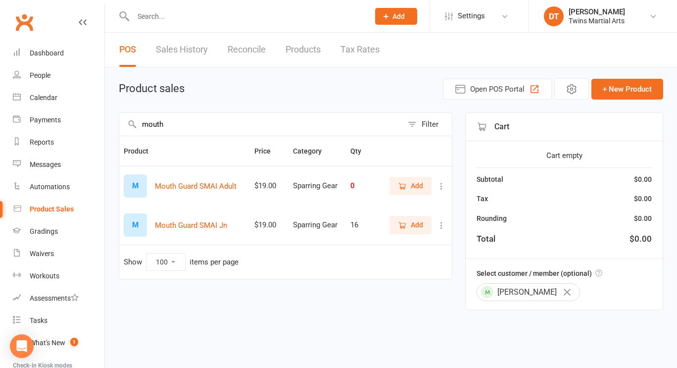
type input "mouth"
click at [405, 222] on icon "button" at bounding box center [402, 225] width 9 height 9
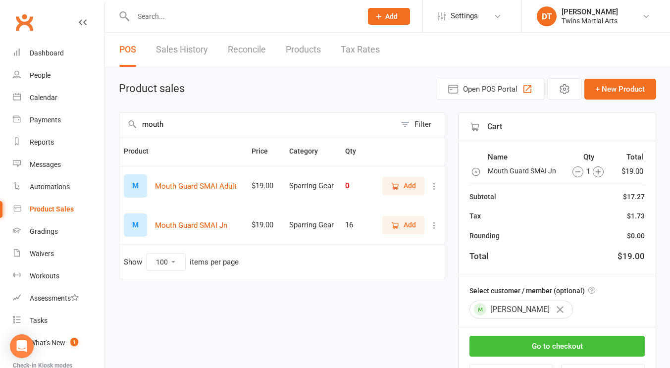
click at [563, 341] on button "Go to checkout" at bounding box center [556, 346] width 175 height 21
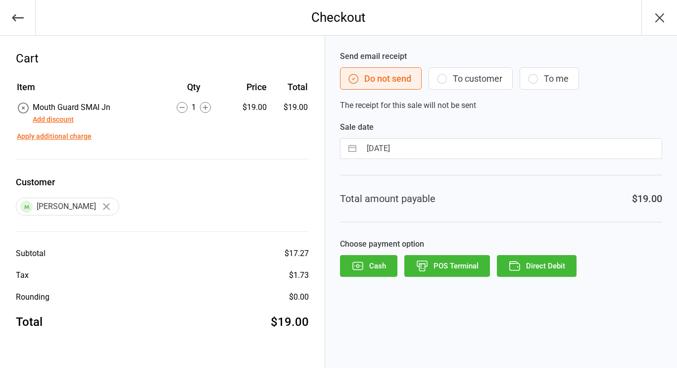
click at [469, 262] on button "POS Terminal" at bounding box center [447, 266] width 86 height 22
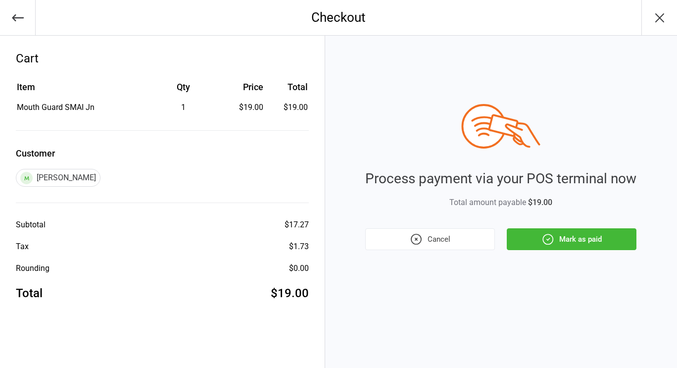
click at [554, 236] on icon "button" at bounding box center [547, 239] width 13 height 13
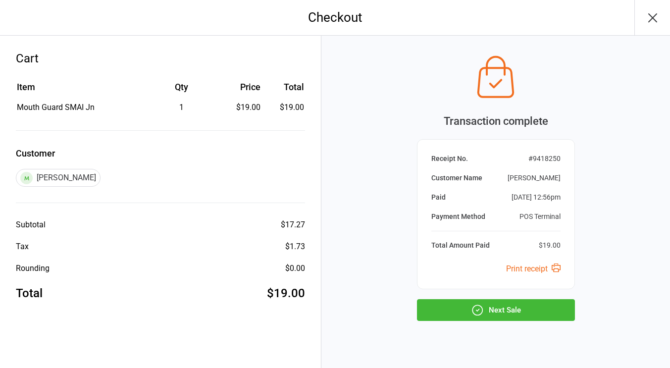
click at [483, 305] on icon "button" at bounding box center [477, 309] width 13 height 13
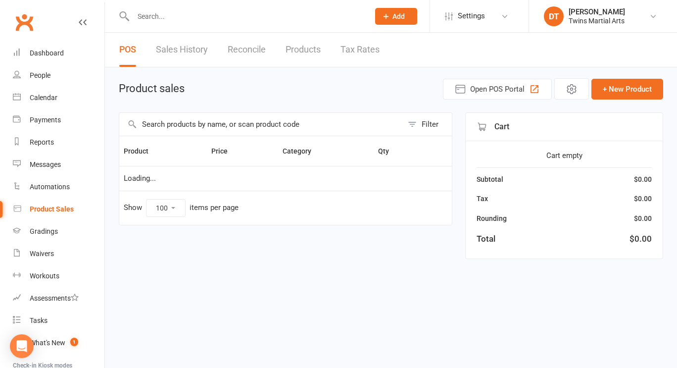
select select "100"
click at [245, 11] on input "text" at bounding box center [246, 16] width 232 height 14
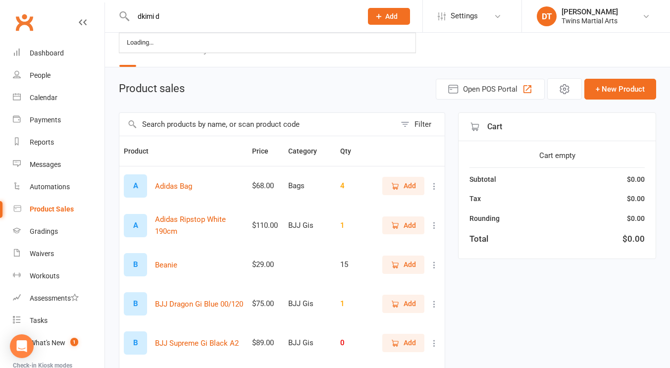
type input "dkimi"
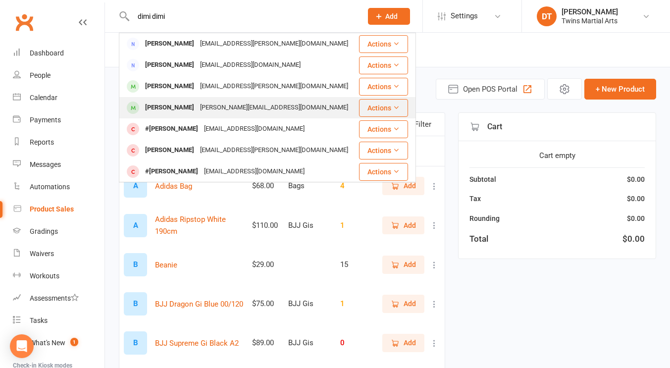
type input "dimi dimi"
click at [246, 107] on div "[PERSON_NAME][EMAIL_ADDRESS][DOMAIN_NAME]" at bounding box center [274, 107] width 154 height 14
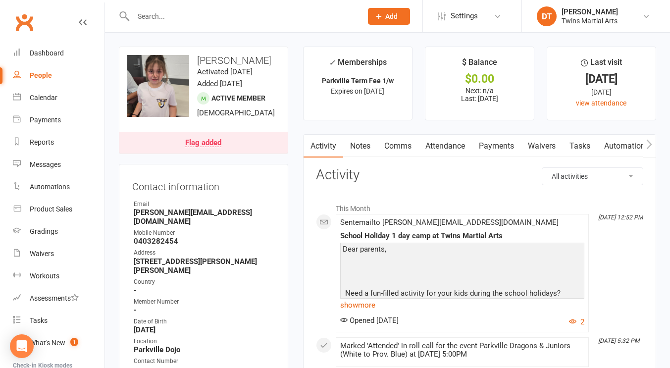
drag, startPoint x: 268, startPoint y: 55, endPoint x: 220, endPoint y: 63, distance: 49.1
click at [220, 63] on h3 "[PERSON_NAME]" at bounding box center [203, 60] width 152 height 11
copy h3 "[PERSON_NAME]"
click at [524, 92] on p "Next: n/a Last: [DATE]" at bounding box center [479, 95] width 91 height 16
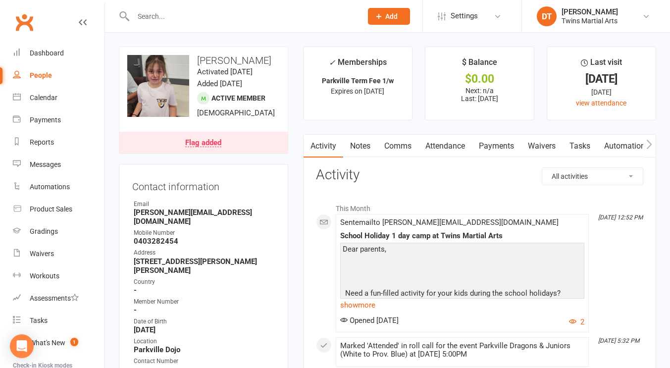
click at [226, 15] on input "text" at bounding box center [242, 16] width 225 height 14
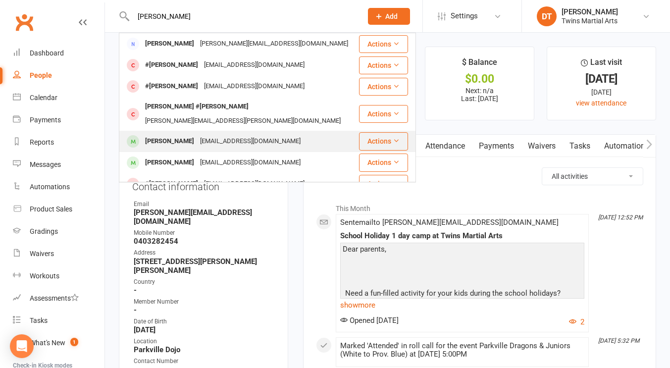
scroll to position [3, 0]
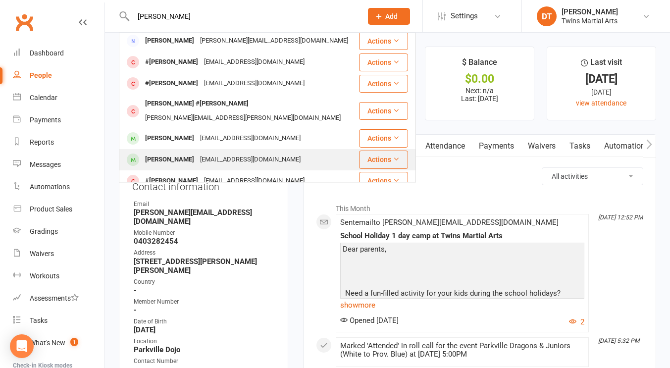
type input "nicholas"
click at [366, 150] on button "Actions" at bounding box center [383, 159] width 49 height 18
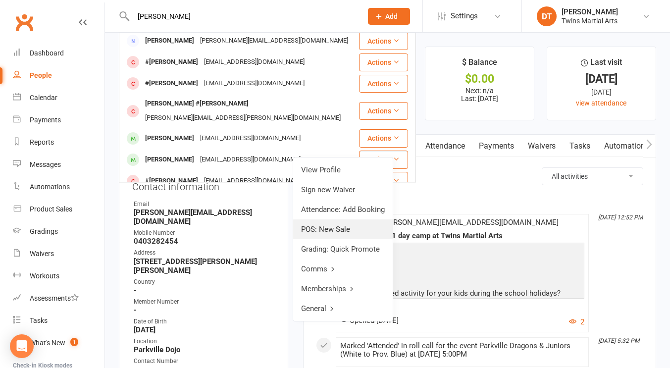
click at [360, 233] on link "POS: New Sale" at bounding box center [342, 229] width 99 height 20
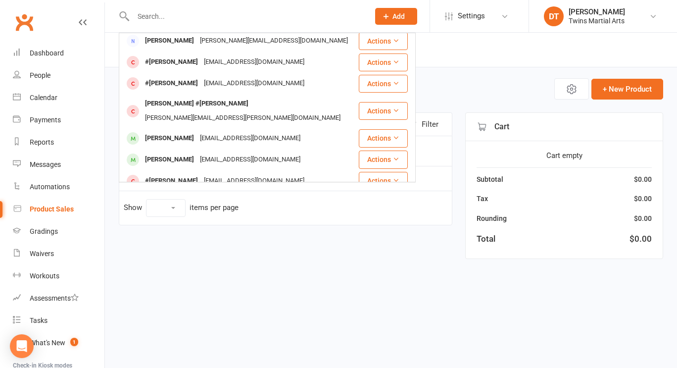
select select "100"
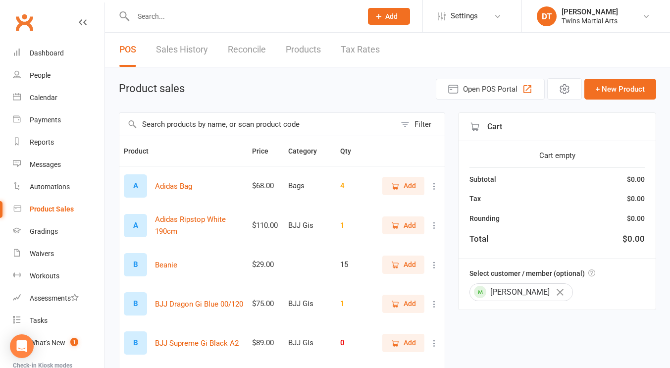
click at [307, 127] on input "text" at bounding box center [257, 124] width 276 height 23
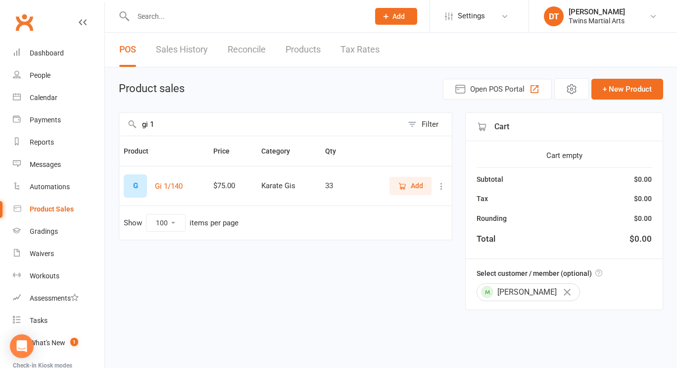
type input "gi 1"
click at [415, 188] on span "Add" at bounding box center [417, 185] width 12 height 11
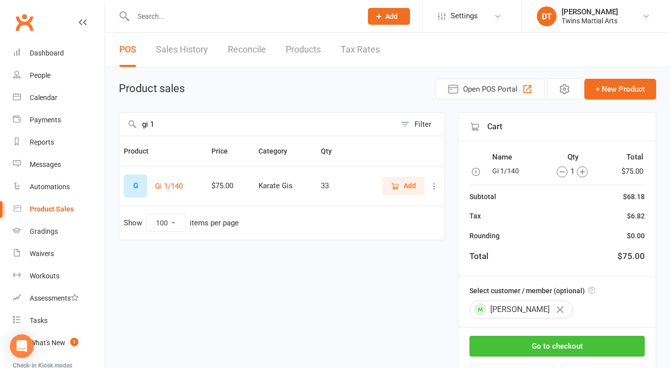
click at [545, 347] on button "Go to checkout" at bounding box center [556, 346] width 175 height 21
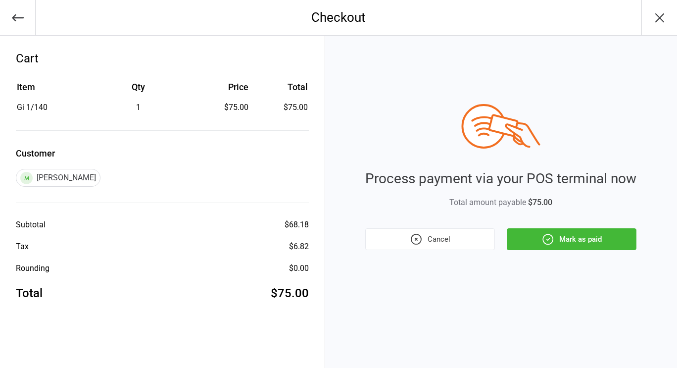
click at [557, 242] on button "Mark as paid" at bounding box center [572, 239] width 130 height 22
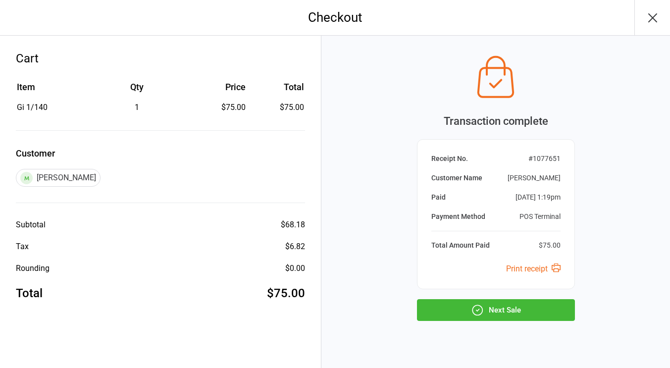
click at [465, 305] on button "Next Sale" at bounding box center [496, 310] width 158 height 22
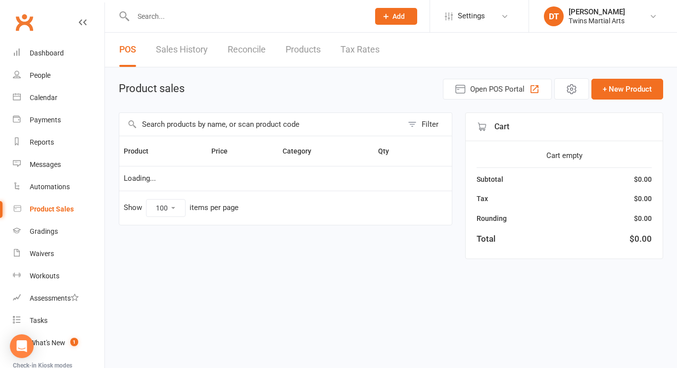
select select "100"
click at [231, 119] on input "text" at bounding box center [261, 124] width 284 height 23
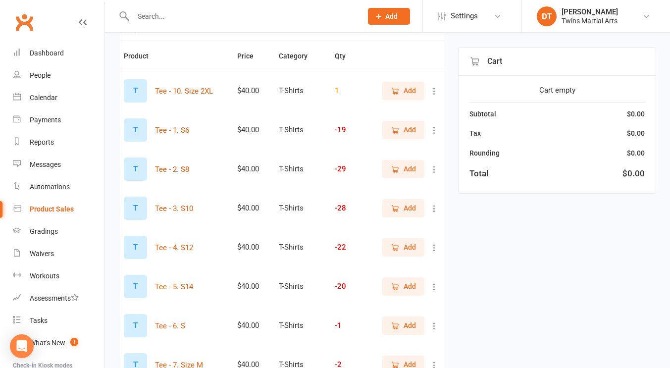
scroll to position [123, 0]
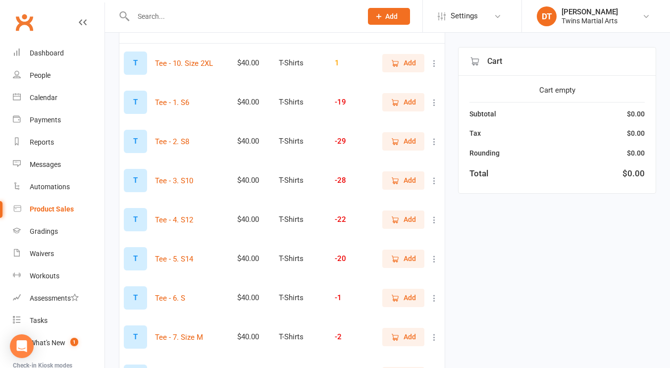
type input "tee"
click at [391, 176] on icon "button" at bounding box center [394, 180] width 9 height 9
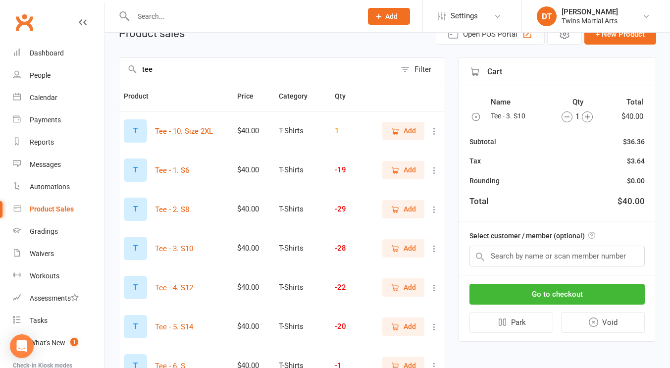
scroll to position [54, 0]
click at [528, 247] on input "text" at bounding box center [556, 256] width 175 height 21
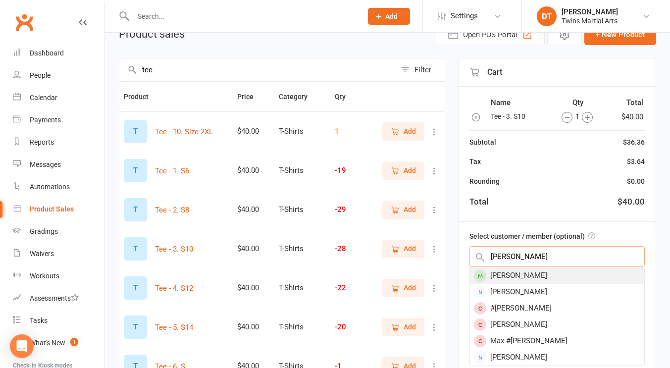
type input "max pullan"
click at [531, 277] on div "[PERSON_NAME]" at bounding box center [557, 275] width 174 height 16
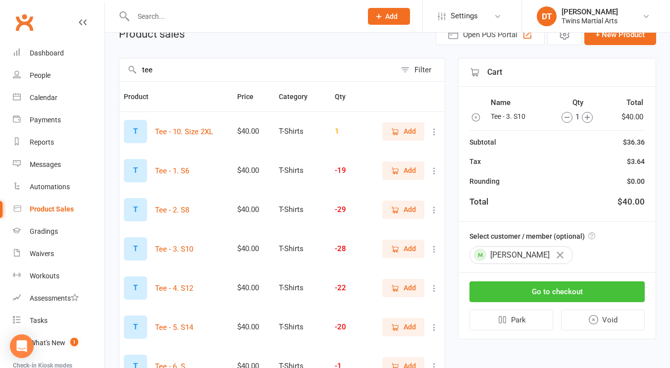
click at [553, 287] on button "Go to checkout" at bounding box center [556, 291] width 175 height 21
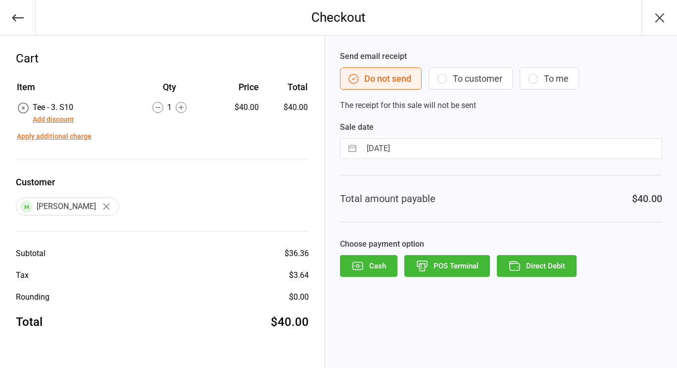
click at [456, 256] on button "POS Terminal" at bounding box center [447, 266] width 86 height 22
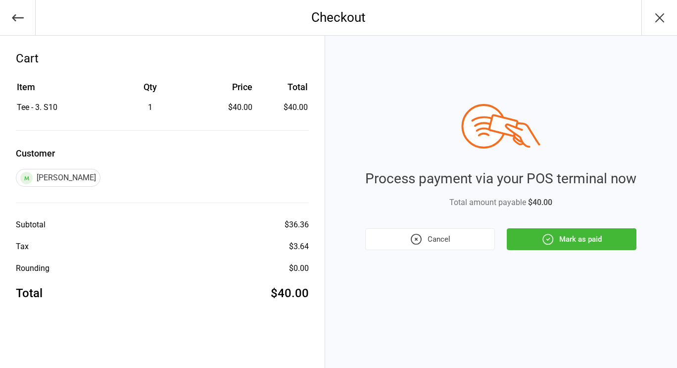
click at [563, 238] on button "Mark as paid" at bounding box center [572, 239] width 130 height 22
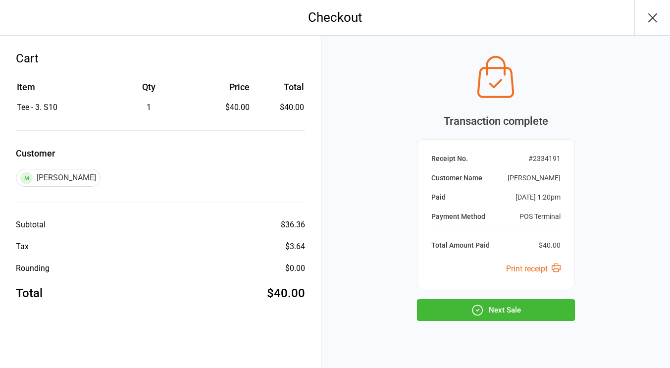
click at [461, 305] on button "Next Sale" at bounding box center [496, 310] width 158 height 22
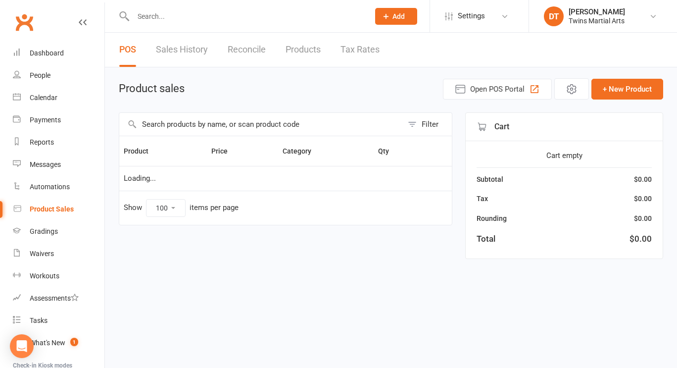
select select "100"
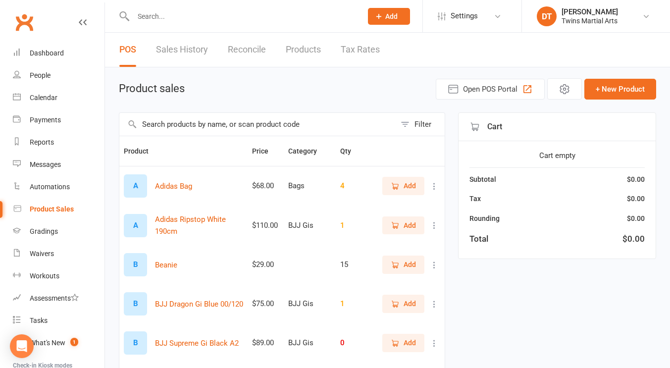
click at [226, 118] on input "text" at bounding box center [257, 124] width 276 height 23
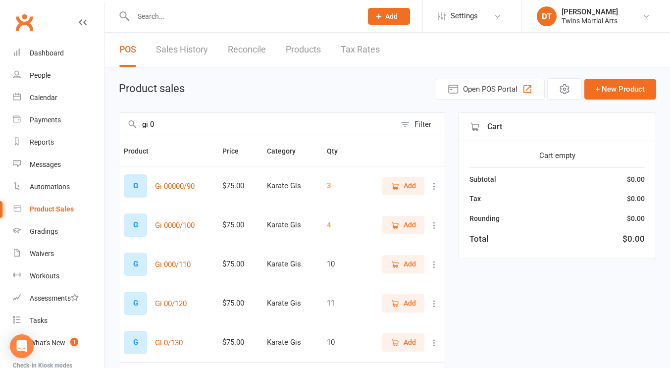
scroll to position [71, 0]
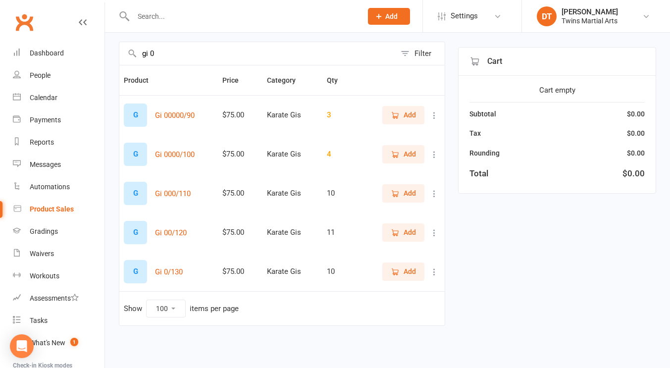
type input "gi 0"
click at [393, 276] on span "Add" at bounding box center [402, 271] width 25 height 11
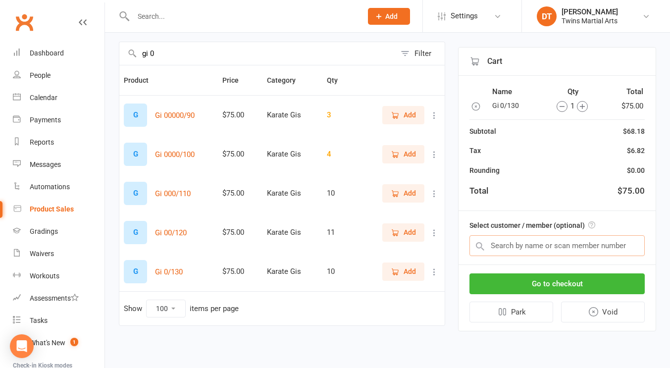
click at [557, 249] on input "text" at bounding box center [556, 245] width 175 height 21
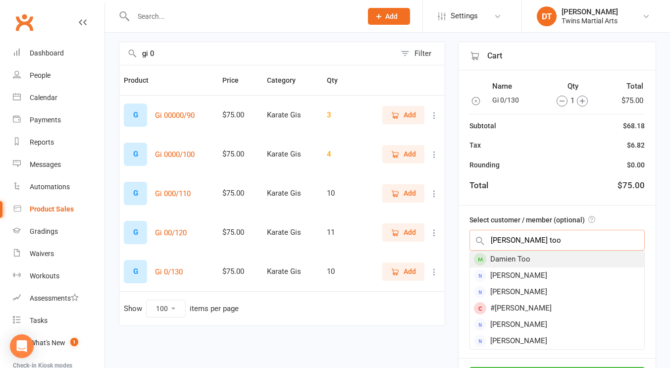
type input "damien too"
click at [554, 258] on div "Damien Too" at bounding box center [557, 259] width 174 height 16
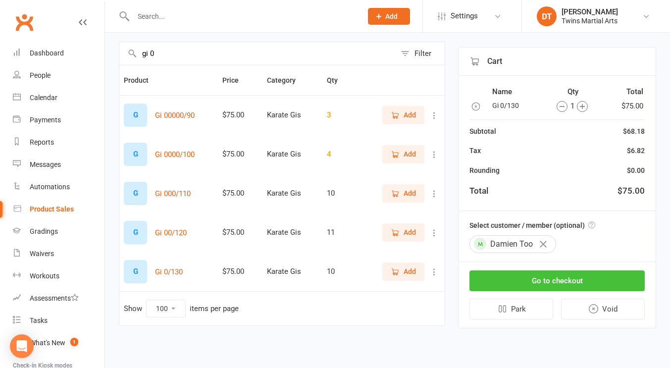
click at [559, 280] on button "Go to checkout" at bounding box center [556, 280] width 175 height 21
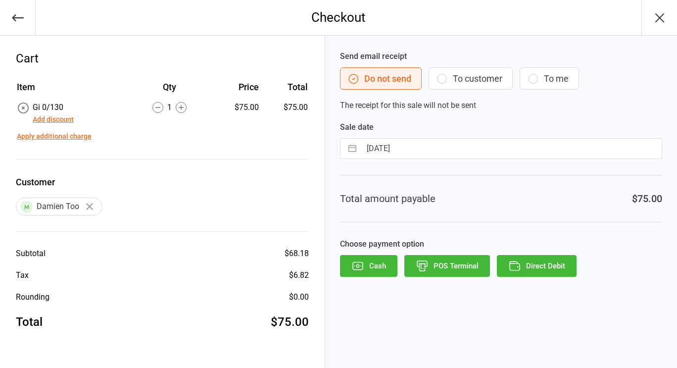
click at [445, 257] on button "POS Terminal" at bounding box center [447, 266] width 86 height 22
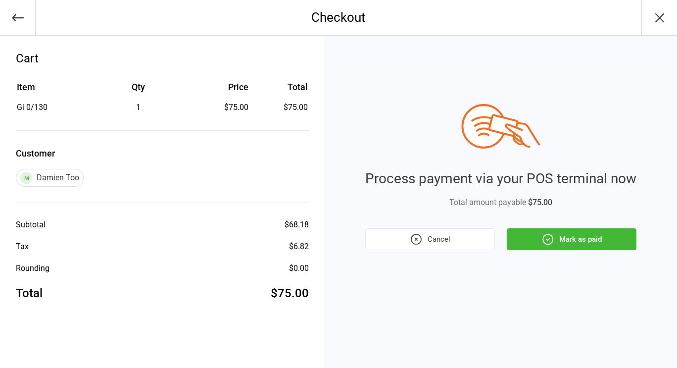
click at [553, 241] on icon "button" at bounding box center [548, 239] width 10 height 10
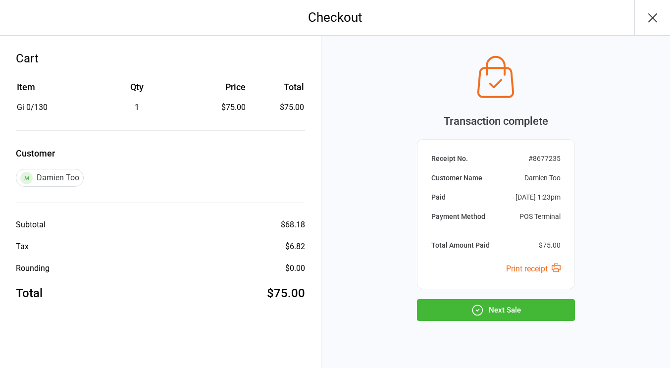
click at [491, 314] on button "Next Sale" at bounding box center [496, 310] width 158 height 22
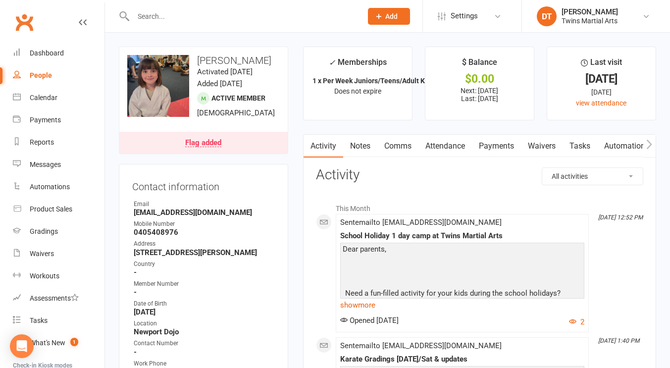
scroll to position [23, 0]
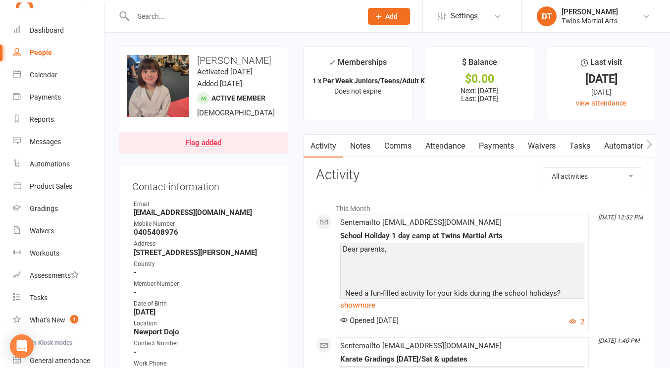
click at [232, 20] on input "text" at bounding box center [242, 16] width 225 height 14
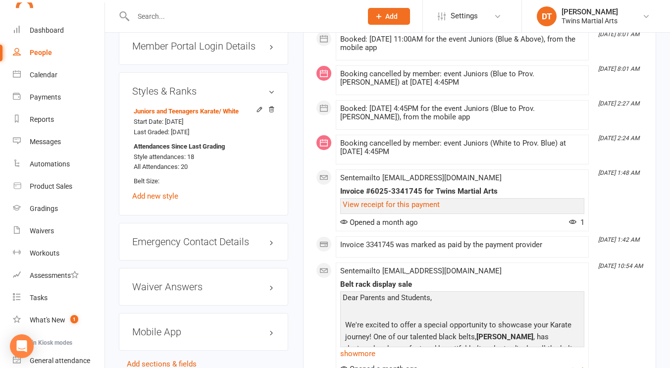
scroll to position [1131, 0]
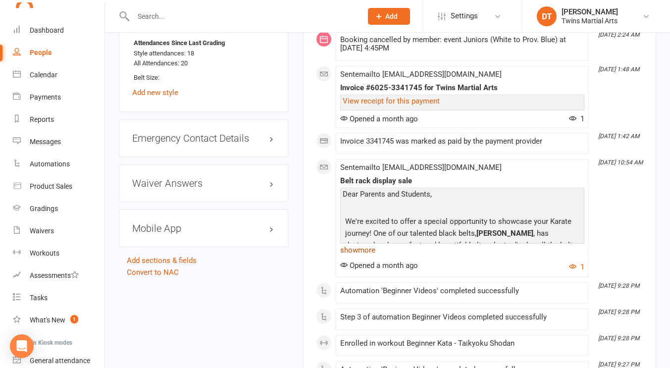
click at [367, 245] on link "show more" at bounding box center [462, 250] width 244 height 14
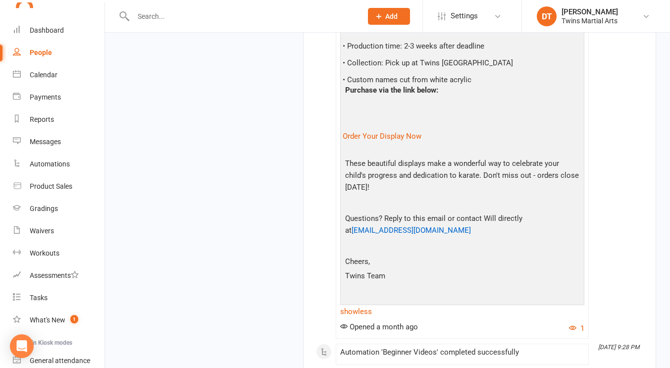
scroll to position [1799, 0]
drag, startPoint x: 417, startPoint y: 274, endPoint x: 416, endPoint y: 202, distance: 72.3
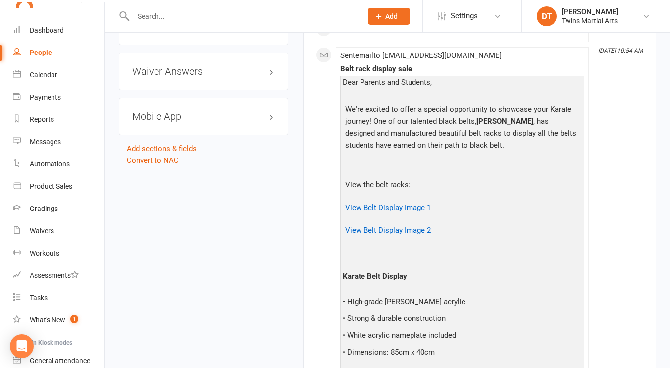
scroll to position [1235, 0]
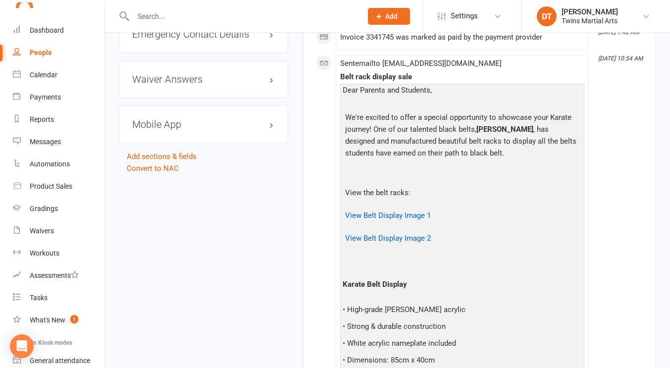
click at [438, 192] on p "View the belt racks:" at bounding box center [461, 194] width 239 height 14
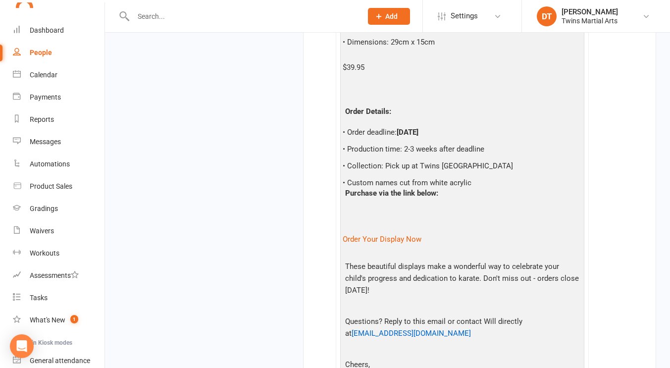
scroll to position [1675, 0]
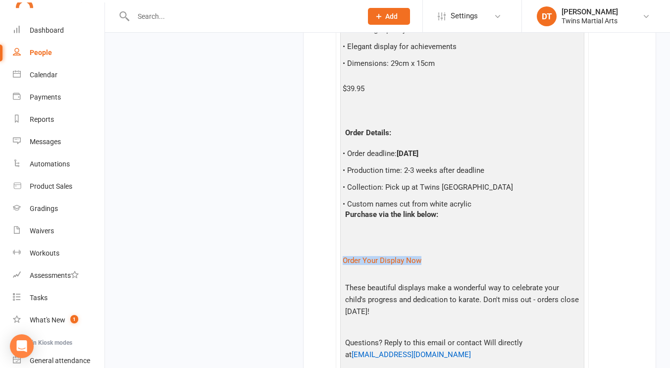
drag, startPoint x: 438, startPoint y: 262, endPoint x: 339, endPoint y: 259, distance: 99.0
click at [339, 259] on li "Aug 16, 10:54 AM Sent email to gemima3@gmail.com Belt rack display sale Dear Pa…" at bounding box center [462, 39] width 253 height 847
copy link "Order Your Display Now"
click at [437, 220] on p "Purchase via the link below:" at bounding box center [461, 215] width 239 height 14
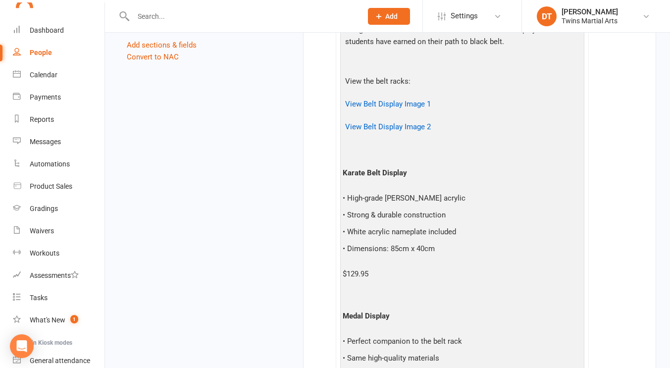
scroll to position [1340, 0]
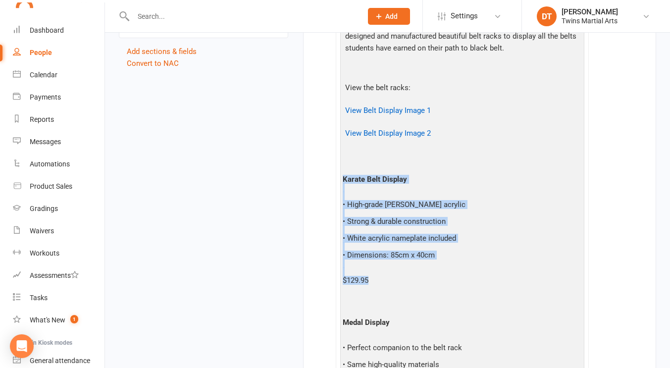
drag, startPoint x: 411, startPoint y: 283, endPoint x: 333, endPoint y: 181, distance: 128.5
copy div "Karate Belt Display • High-grade matt black acrylic • Strong & durable construc…"
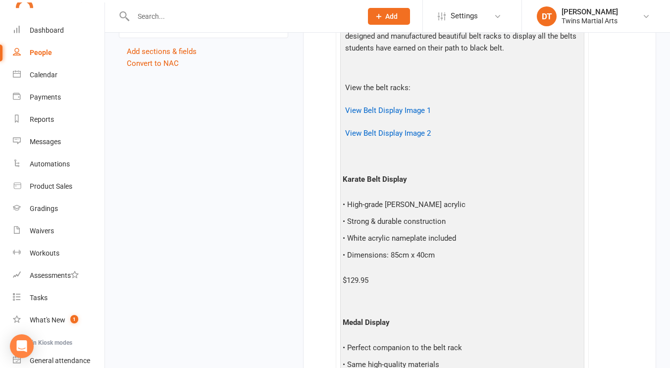
click at [432, 167] on div "Karate Belt Display • High-grade matt black acrylic • Strong & durable construc…" at bounding box center [461, 230] width 239 height 126
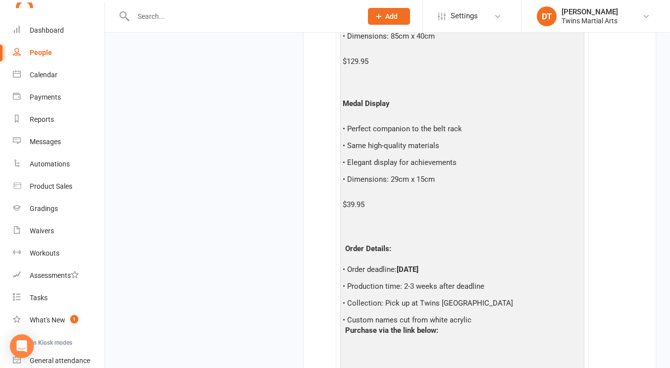
scroll to position [1666, 0]
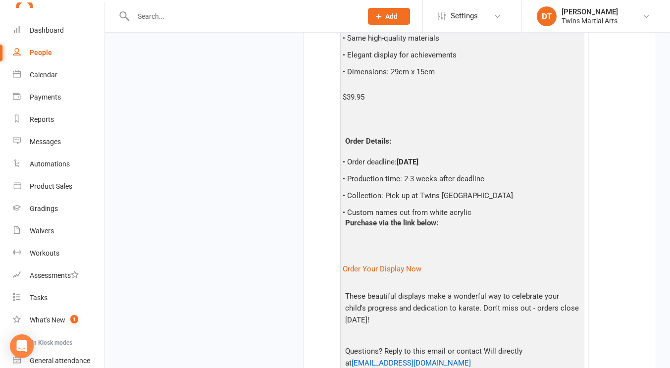
drag, startPoint x: 391, startPoint y: 270, endPoint x: 476, endPoint y: 126, distance: 167.3
click at [476, 127] on div "Order Details: • Order deadline: September 19 • Production time: 2-3 weeks afte…" at bounding box center [461, 183] width 239 height 113
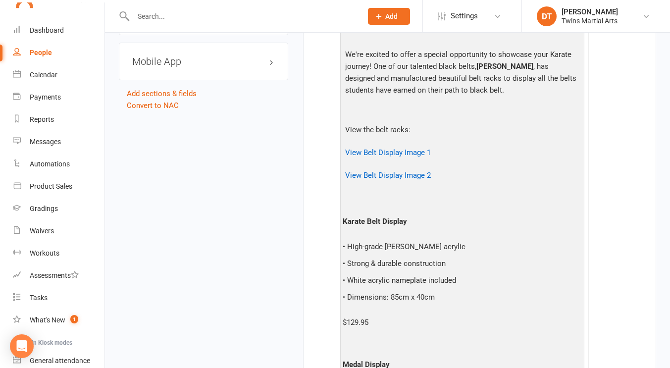
scroll to position [1297, 0]
click at [433, 131] on p "View the belt racks:" at bounding box center [461, 132] width 239 height 14
drag, startPoint x: 399, startPoint y: 157, endPoint x: 306, endPoint y: 151, distance: 93.2
click at [461, 182] on p "View Belt Display Image 2" at bounding box center [461, 177] width 239 height 14
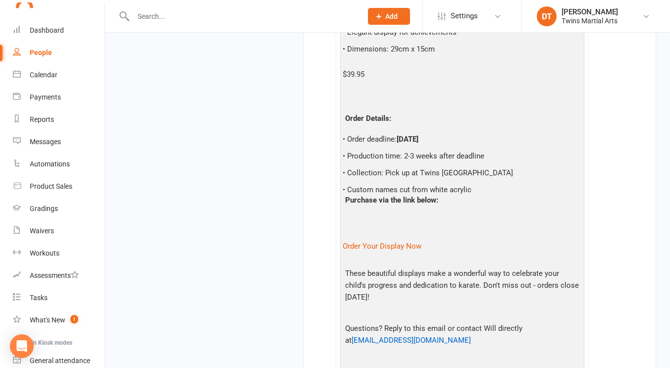
scroll to position [1683, 0]
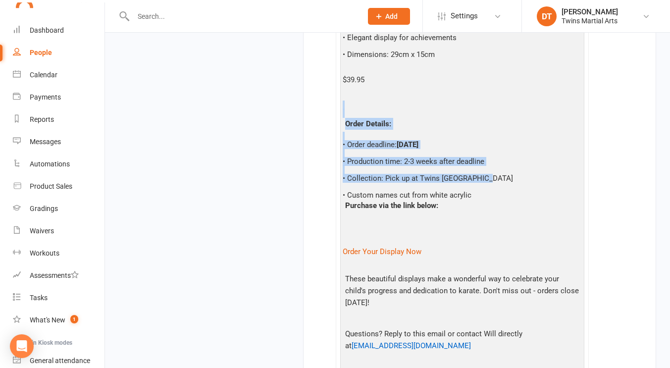
drag, startPoint x: 492, startPoint y: 179, endPoint x: 330, endPoint y: 107, distance: 177.7
copy div "Order Details: • Order deadline: September 19 • Production time: 2-3 weeks afte…"
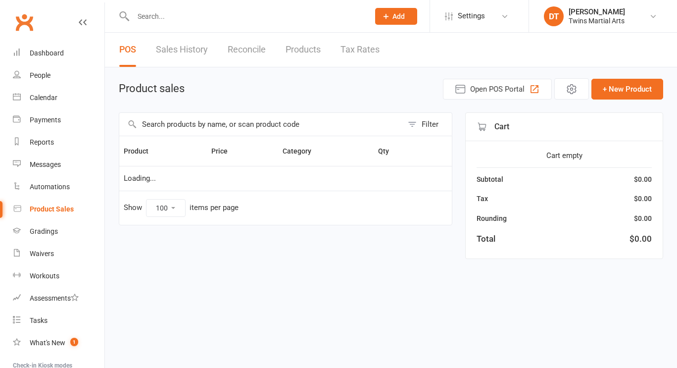
select select "100"
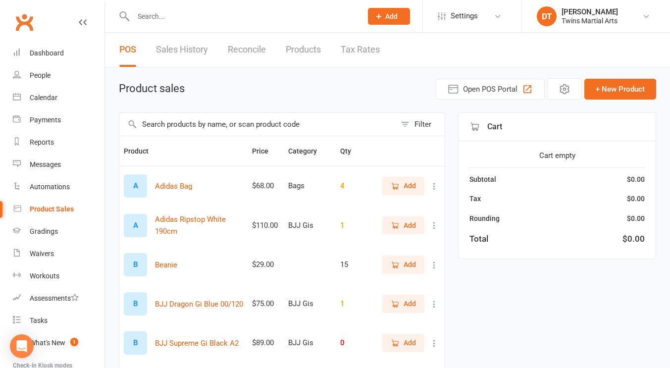
click at [213, 19] on input "text" at bounding box center [242, 16] width 225 height 14
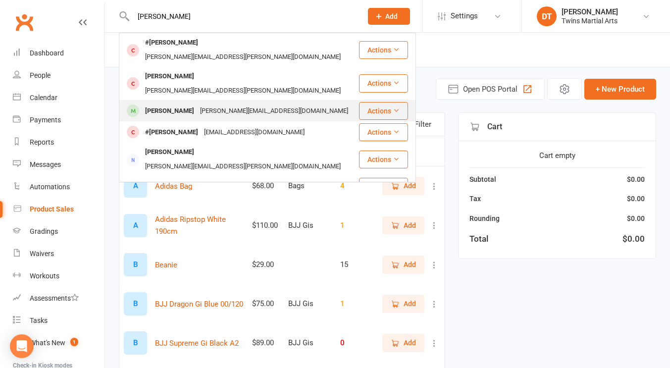
type input "[PERSON_NAME]"
click at [375, 102] on button "Actions" at bounding box center [383, 111] width 49 height 18
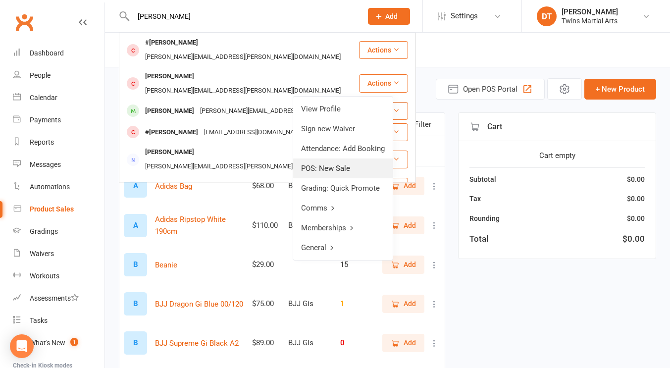
click at [352, 170] on link "POS: New Sale" at bounding box center [342, 168] width 99 height 20
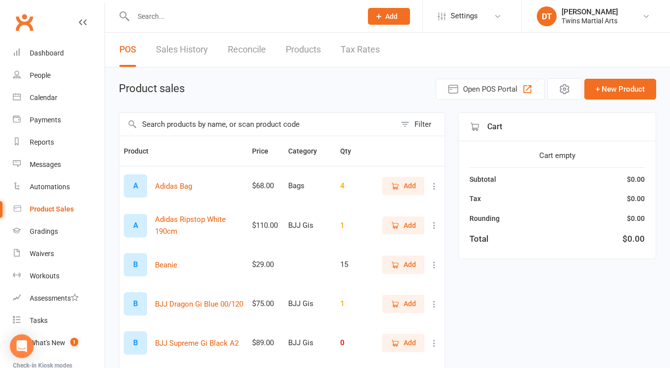
click at [271, 122] on input "text" at bounding box center [257, 124] width 276 height 23
click at [196, 16] on input "text" at bounding box center [242, 16] width 225 height 14
click at [353, 120] on input "text" at bounding box center [257, 124] width 276 height 23
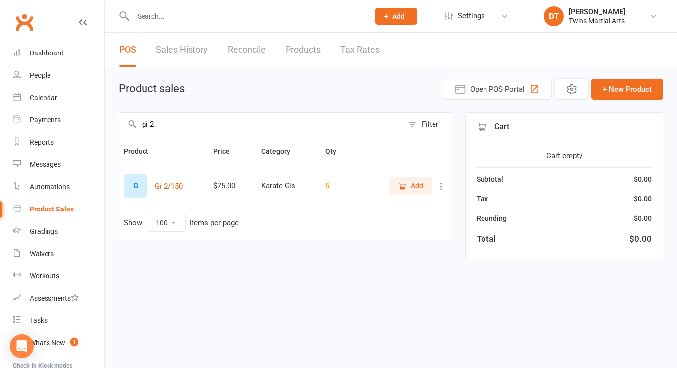
type input "gi 2"
click at [417, 191] on span "Add" at bounding box center [417, 185] width 12 height 11
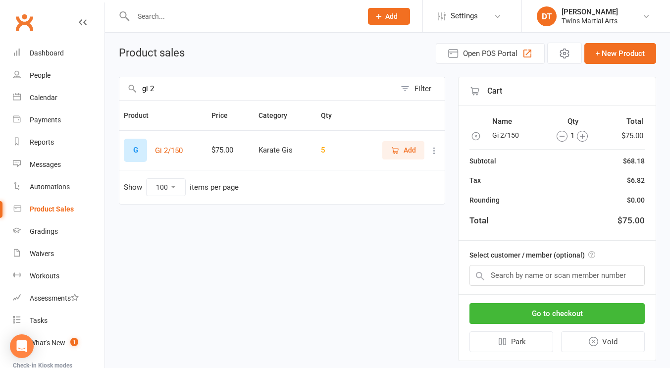
scroll to position [38, 0]
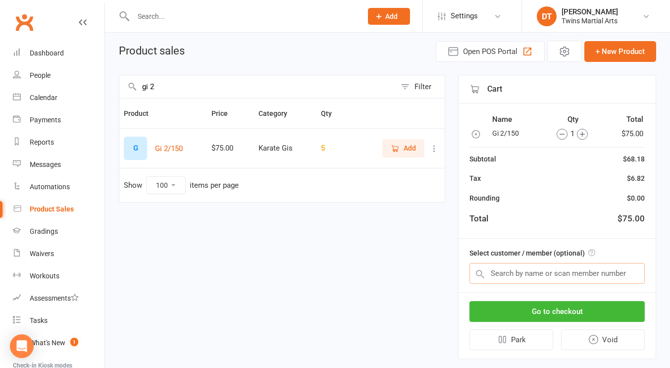
click at [552, 275] on input "text" at bounding box center [556, 273] width 175 height 21
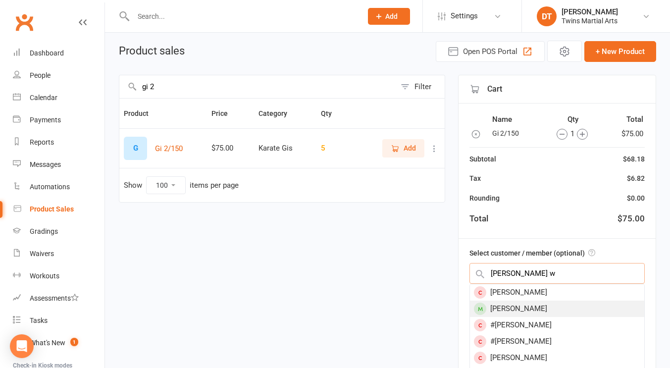
type input "zander w"
click at [549, 306] on div "Zander Wierzbicki" at bounding box center [557, 308] width 174 height 16
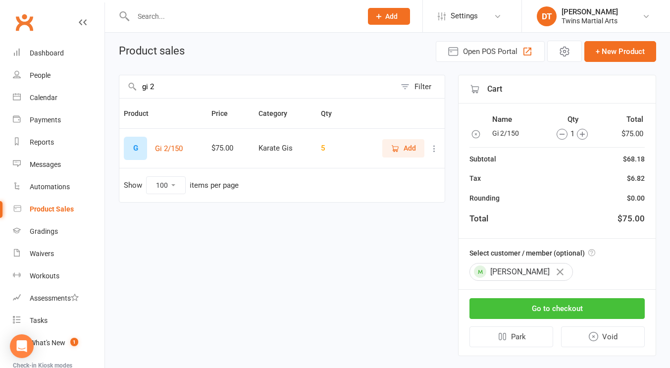
click at [586, 303] on button "Go to checkout" at bounding box center [556, 308] width 175 height 21
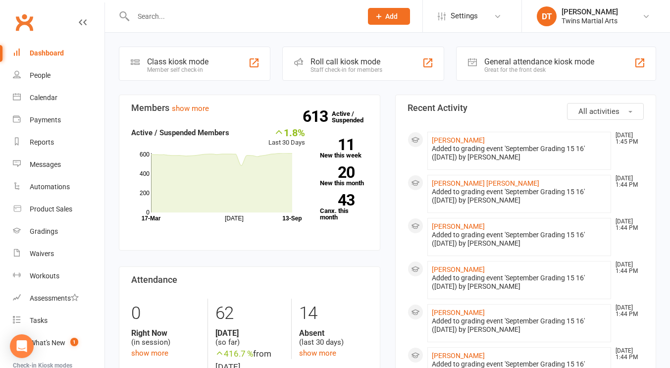
click at [201, 13] on input "text" at bounding box center [242, 16] width 225 height 14
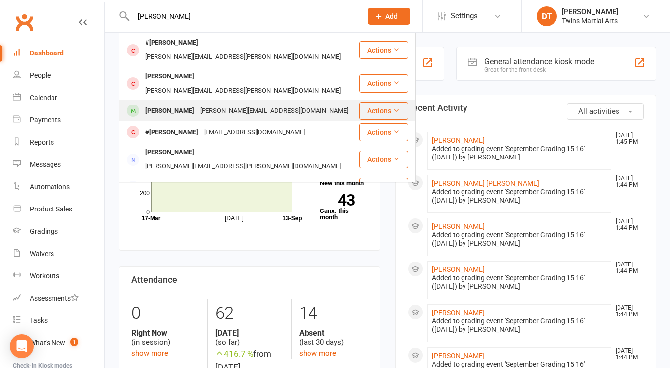
type input "[PERSON_NAME]"
click at [263, 104] on div "[PERSON_NAME][EMAIL_ADDRESS][DOMAIN_NAME]" at bounding box center [274, 111] width 154 height 14
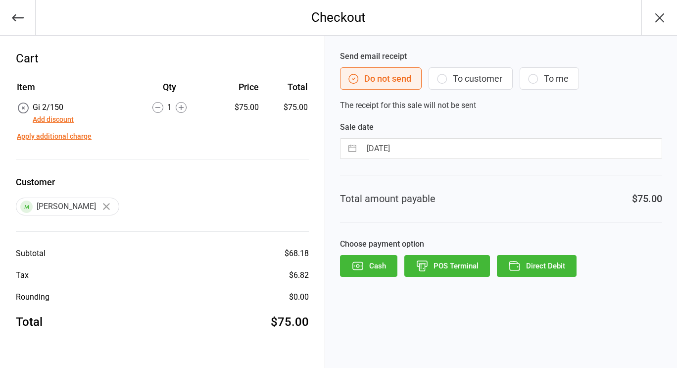
click at [448, 267] on button "POS Terminal" at bounding box center [447, 266] width 86 height 22
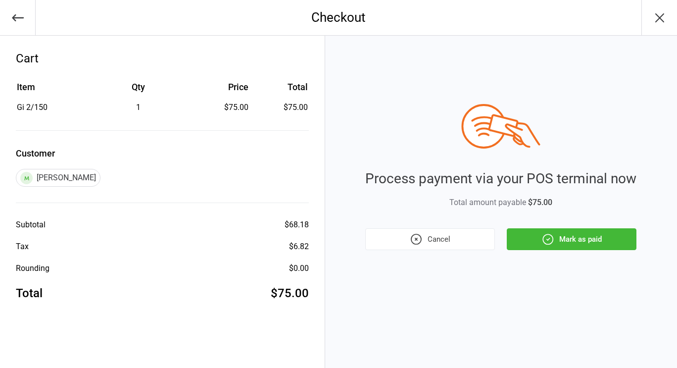
click at [561, 234] on button "Mark as paid" at bounding box center [572, 239] width 130 height 22
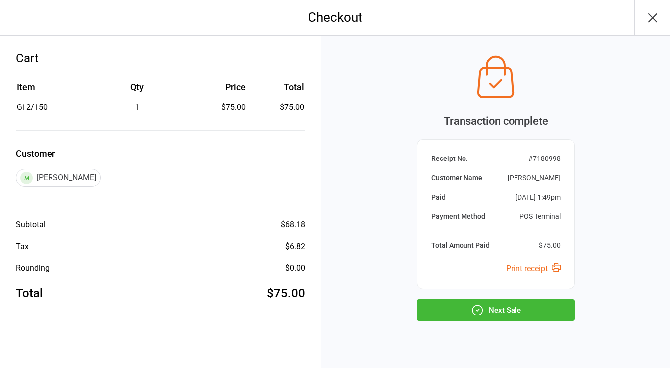
click at [481, 302] on button "Next Sale" at bounding box center [496, 310] width 158 height 22
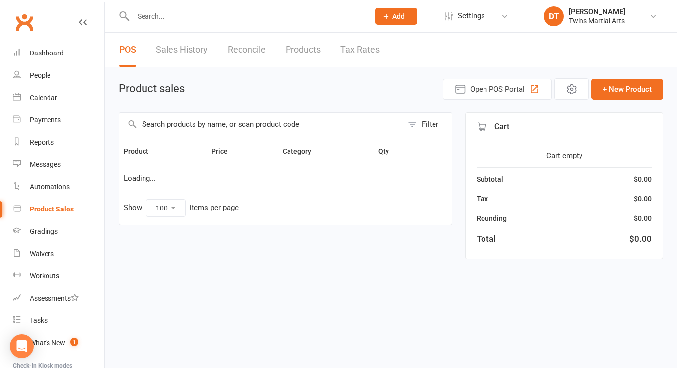
select select "100"
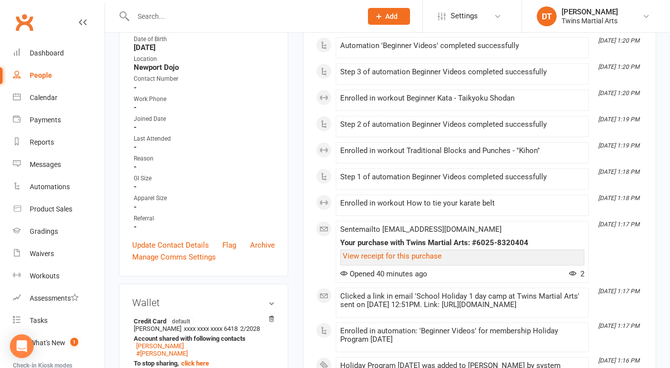
scroll to position [240, 0]
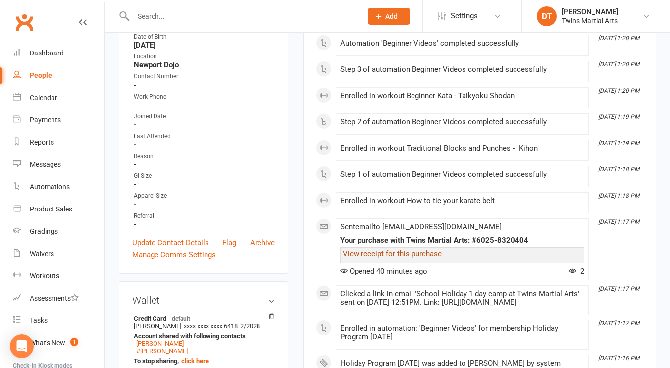
click at [380, 255] on link "View receipt for this purchase" at bounding box center [391, 253] width 99 height 9
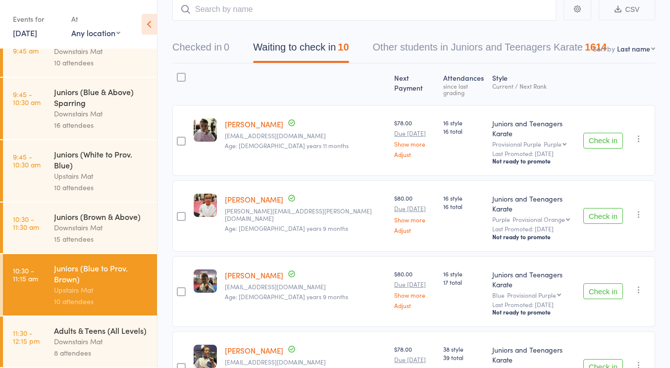
scroll to position [66, 0]
click at [83, 170] on div "Upstairs Mat" at bounding box center [101, 175] width 95 height 11
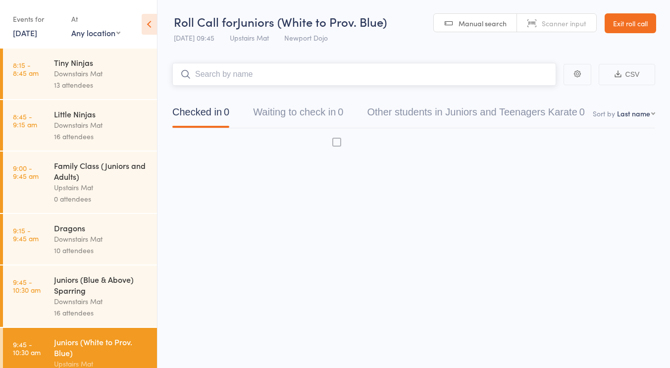
scroll to position [0, 0]
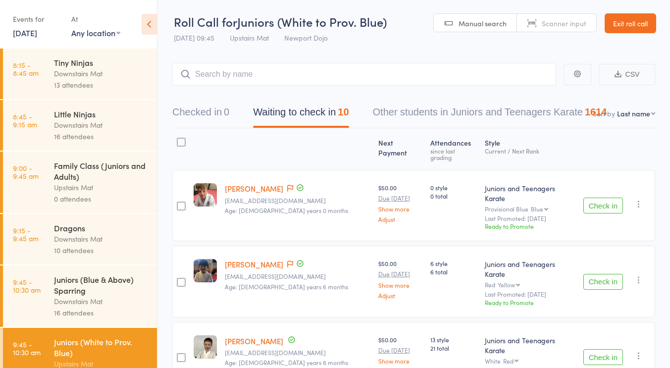
click at [182, 144] on div at bounding box center [181, 142] width 9 height 9
click at [179, 139] on input "checkbox" at bounding box center [179, 139] width 0 height 0
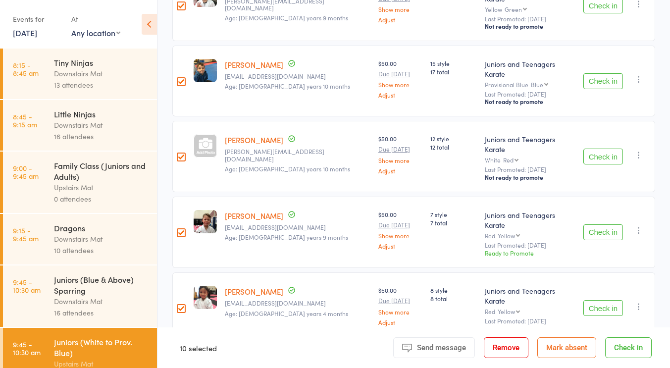
scroll to position [511, 0]
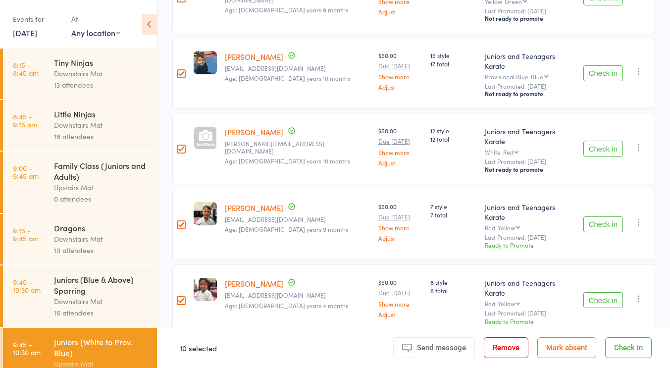
click at [616, 342] on button "Check in" at bounding box center [628, 347] width 47 height 21
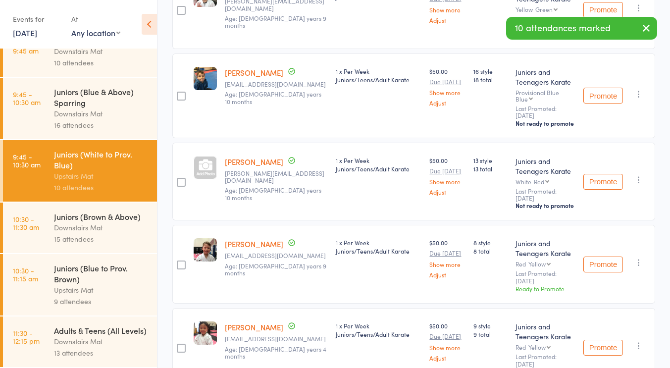
scroll to position [548, 0]
click at [94, 222] on div "Downstairs Mat" at bounding box center [101, 227] width 95 height 11
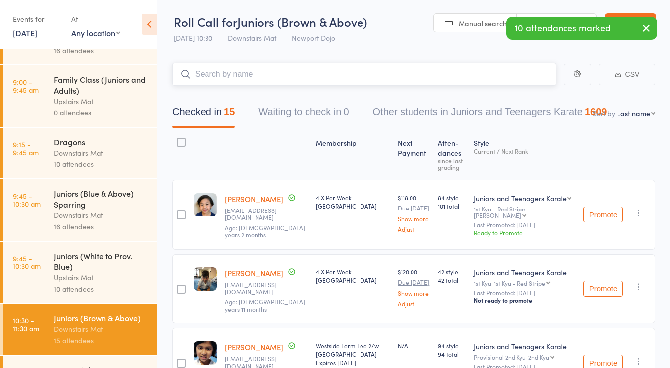
scroll to position [202, 0]
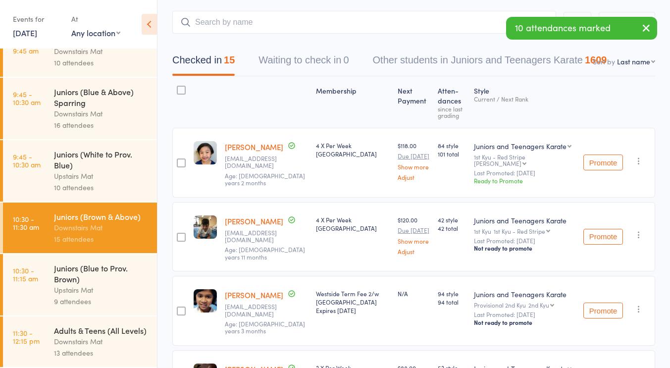
click at [85, 262] on div "Juniors (Blue to Prov. Brown)" at bounding box center [101, 273] width 95 height 22
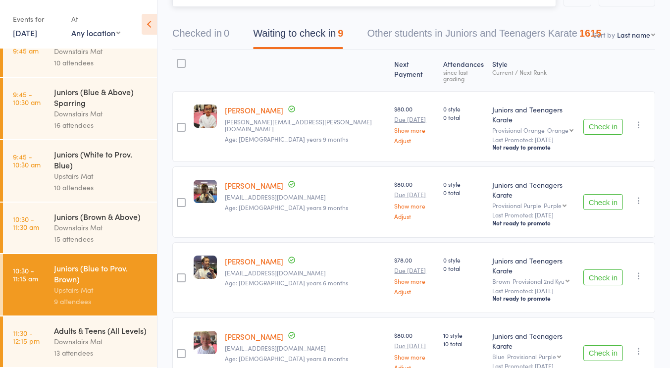
scroll to position [78, 0]
click at [178, 63] on div at bounding box center [181, 64] width 9 height 9
click at [179, 61] on input "checkbox" at bounding box center [179, 61] width 0 height 0
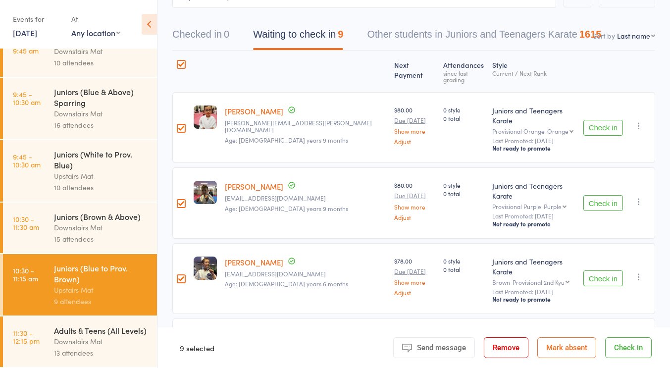
scroll to position [443, 0]
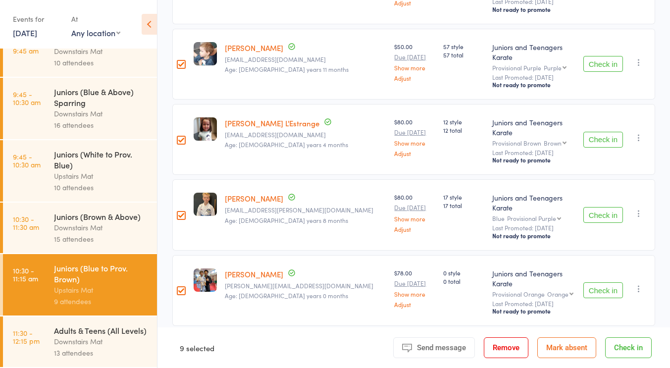
click at [614, 341] on button "Check in" at bounding box center [628, 347] width 47 height 21
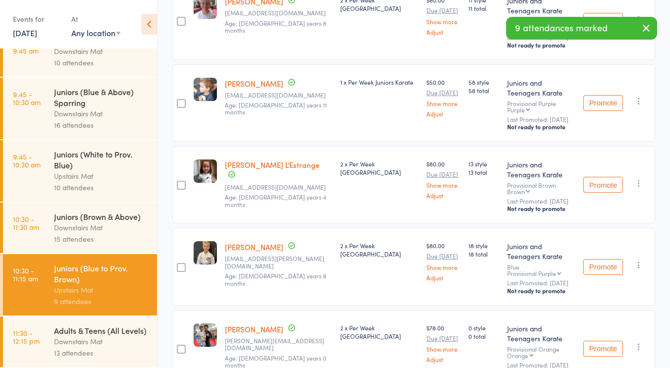
scroll to position [493, 0]
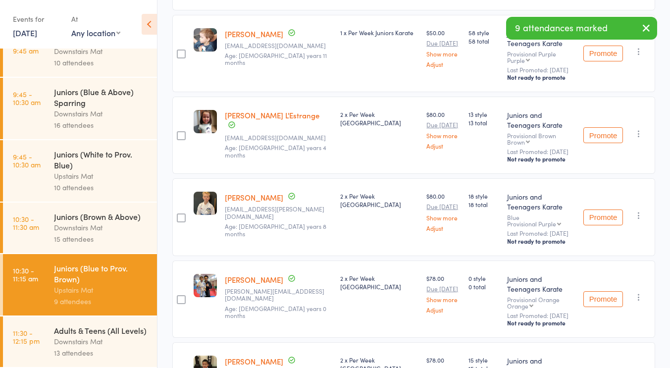
click at [104, 325] on div "Adults & Teens (All Levels)" at bounding box center [101, 330] width 95 height 11
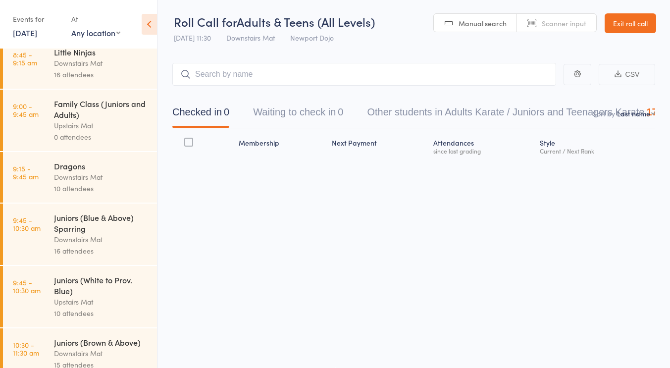
scroll to position [202, 0]
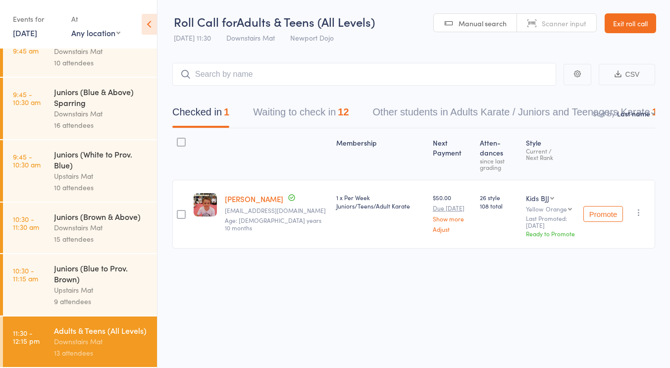
click at [295, 112] on button "Waiting to check in 12" at bounding box center [301, 114] width 96 height 26
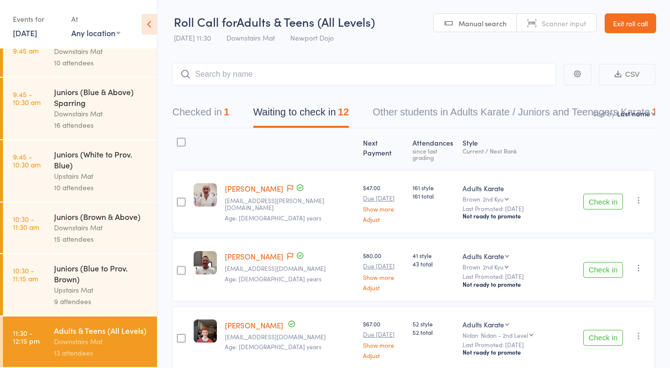
click at [181, 146] on div at bounding box center [181, 142] width 9 height 9
click at [179, 139] on input "checkbox" at bounding box center [179, 139] width 0 height 0
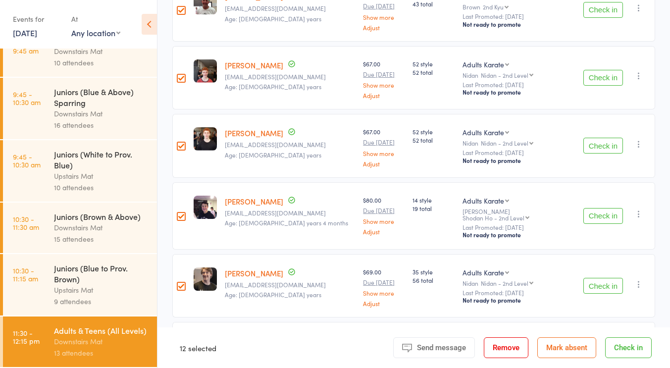
scroll to position [259, 0]
click at [184, 75] on div at bounding box center [181, 79] width 9 height 9
click at [179, 76] on input "checkbox" at bounding box center [179, 76] width 0 height 0
click at [186, 143] on div at bounding box center [181, 147] width 9 height 9
click at [179, 144] on input "checkbox" at bounding box center [179, 144] width 0 height 0
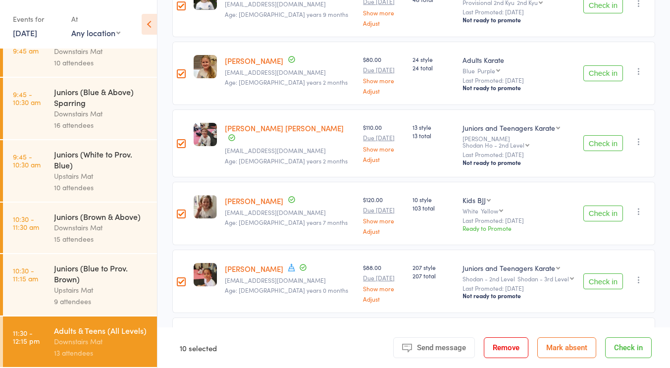
scroll to position [646, 0]
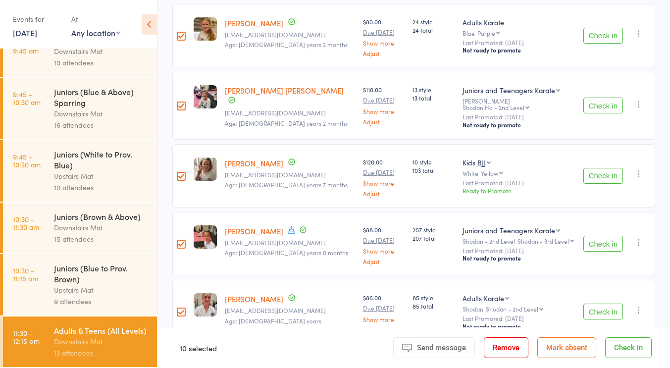
click at [623, 347] on button "Check in" at bounding box center [628, 347] width 47 height 21
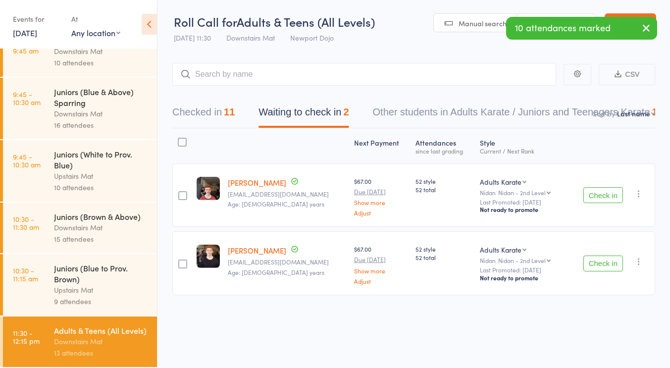
scroll to position [0, 0]
click at [180, 141] on div at bounding box center [182, 142] width 9 height 9
click at [180, 139] on input "checkbox" at bounding box center [180, 139] width 0 height 0
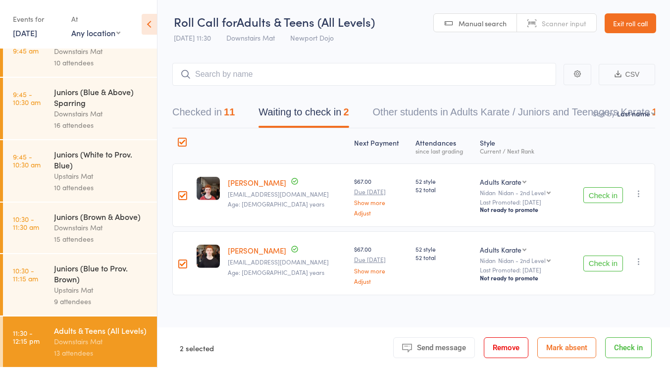
click at [500, 352] on button "Remove" at bounding box center [505, 347] width 45 height 21
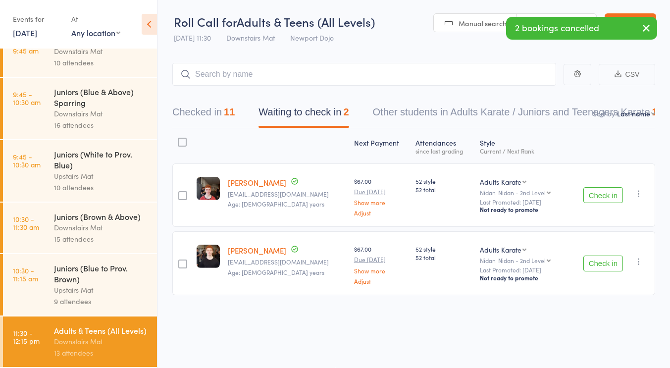
click at [120, 284] on div "Upstairs Mat" at bounding box center [101, 289] width 95 height 11
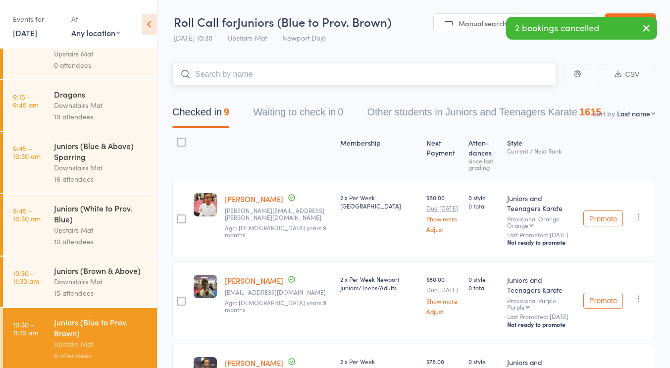
scroll to position [137, 0]
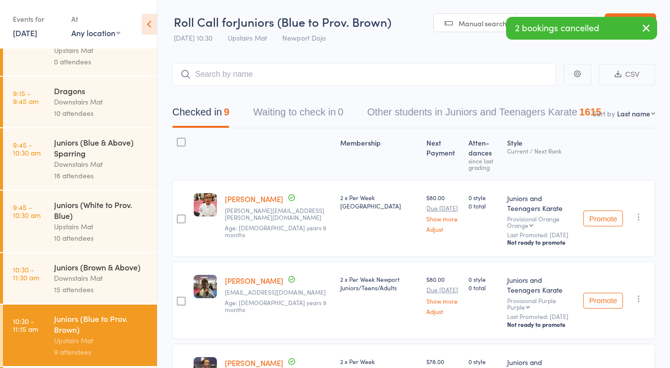
click at [106, 266] on div "Juniors (Brown & Above)" at bounding box center [101, 266] width 95 height 11
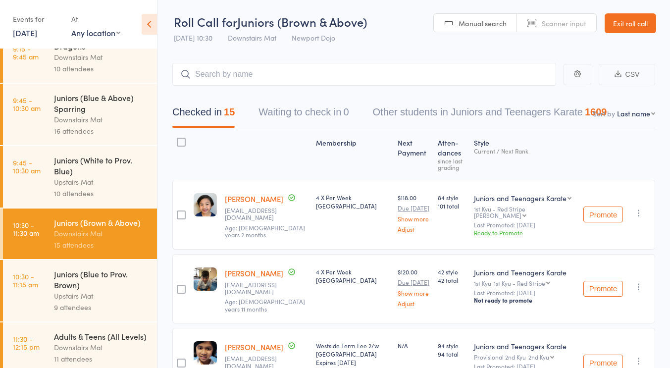
scroll to position [202, 0]
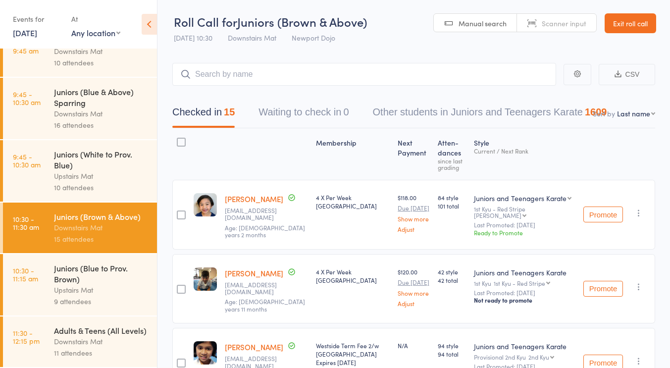
click at [107, 182] on div "10 attendees" at bounding box center [101, 187] width 95 height 11
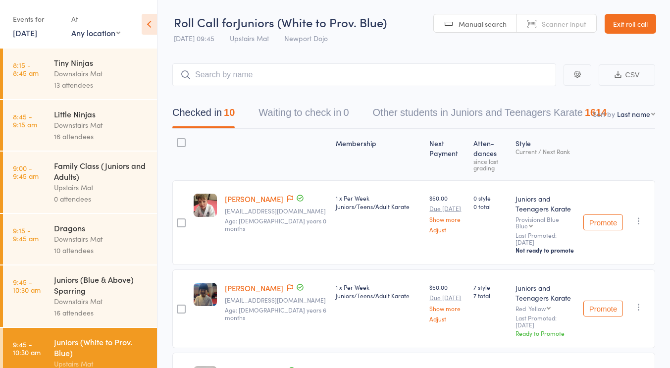
click at [96, 280] on div "Juniors (Blue & Above) Sparring" at bounding box center [101, 285] width 95 height 22
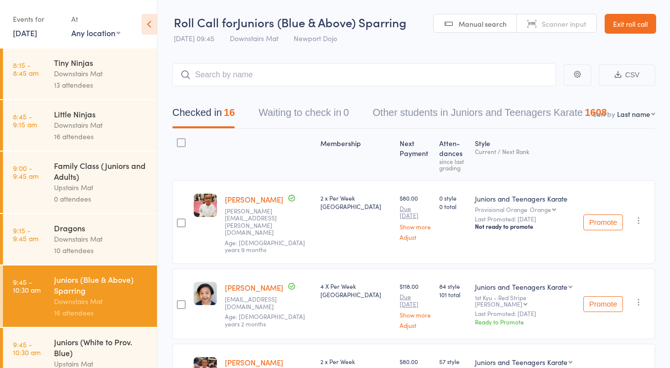
click at [99, 235] on div "Downstairs Mat" at bounding box center [101, 238] width 95 height 11
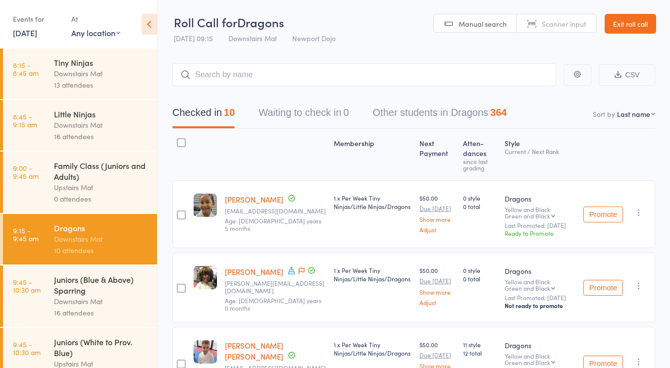
click at [118, 125] on div "Downstairs Mat" at bounding box center [101, 124] width 95 height 11
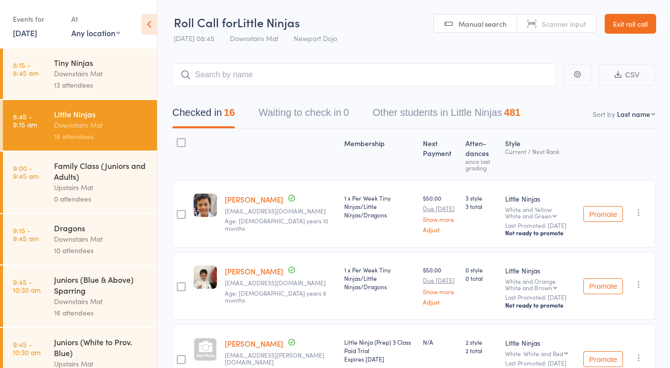
click at [123, 74] on div "Downstairs Mat" at bounding box center [101, 73] width 95 height 11
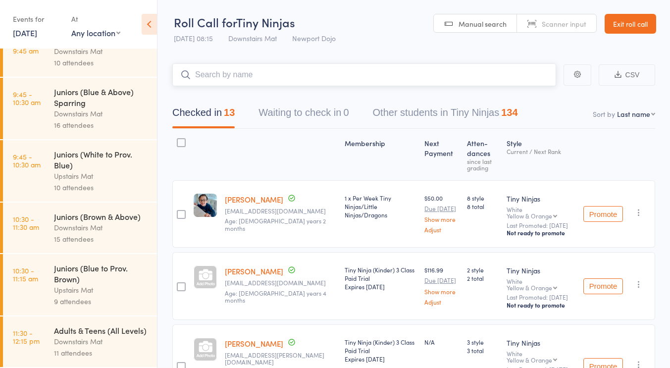
scroll to position [202, 0]
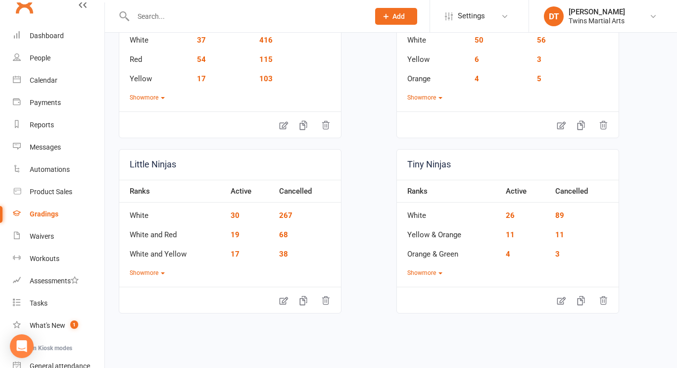
click at [203, 8] on div at bounding box center [240, 16] width 243 height 32
click at [198, 11] on input "text" at bounding box center [246, 16] width 232 height 14
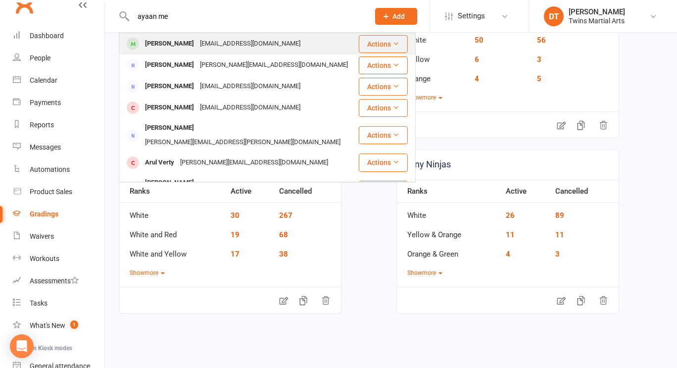
type input "ayaan me"
click at [364, 44] on button "Actions" at bounding box center [383, 44] width 49 height 18
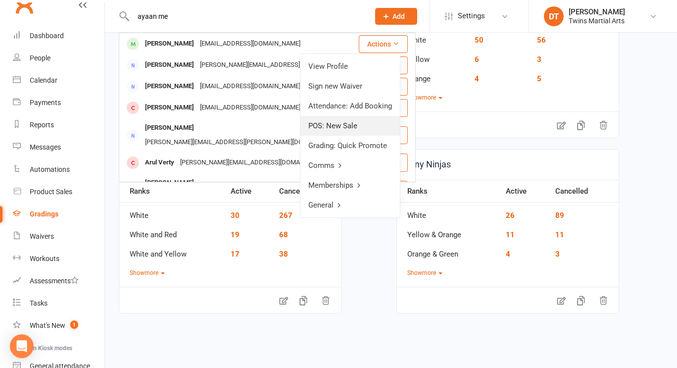
click at [364, 127] on link "POS: New Sale" at bounding box center [349, 126] width 99 height 20
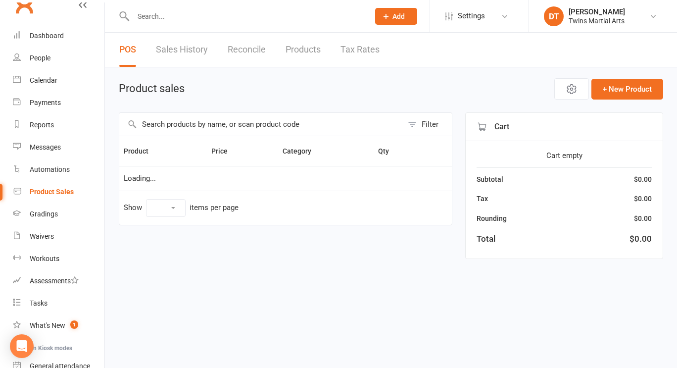
select select "100"
click at [284, 127] on input "text" at bounding box center [261, 124] width 284 height 23
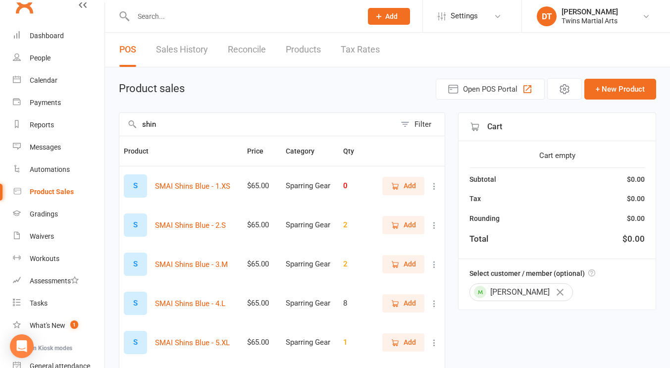
scroll to position [50, 0]
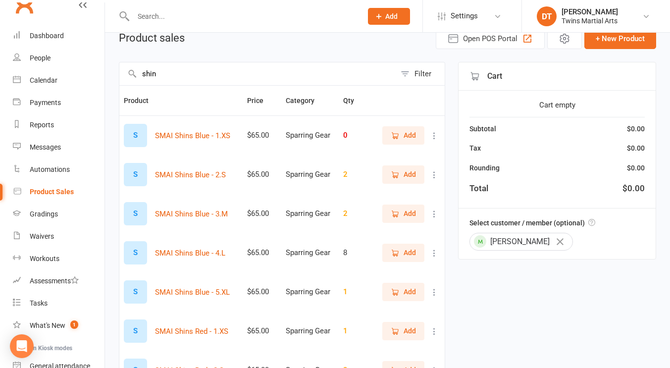
type input "shin"
click at [399, 251] on span "Add" at bounding box center [402, 252] width 25 height 11
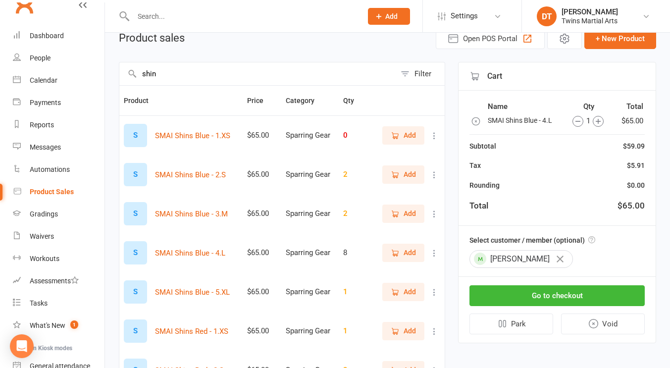
click at [255, 70] on input "shin" at bounding box center [257, 73] width 276 height 23
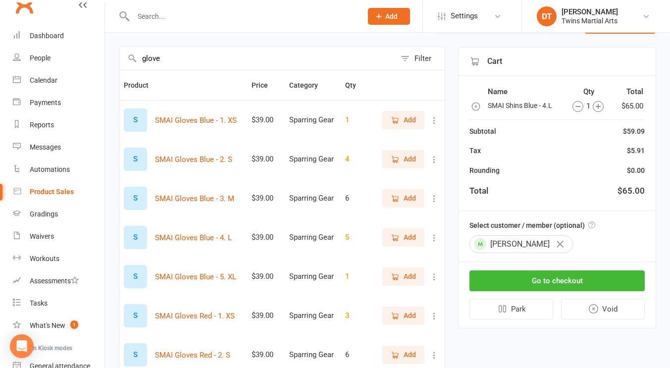
type input "glove"
click at [394, 280] on icon "button" at bounding box center [394, 276] width 9 height 9
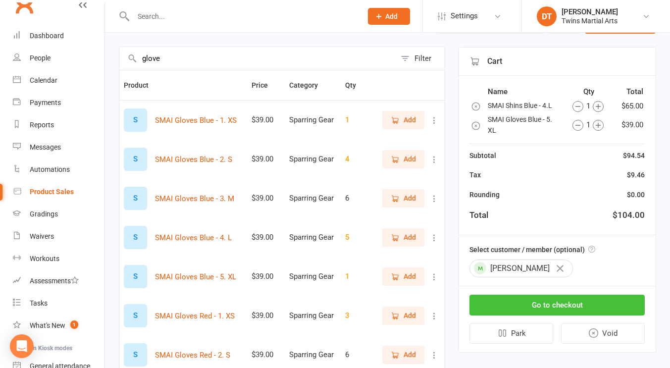
click at [565, 307] on button "Go to checkout" at bounding box center [556, 304] width 175 height 21
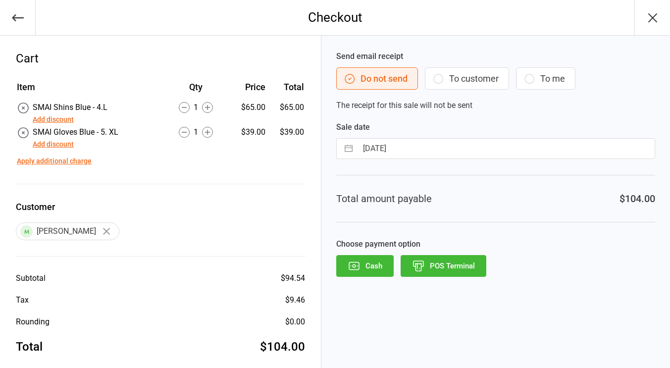
click at [457, 272] on button "POS Terminal" at bounding box center [443, 266] width 86 height 22
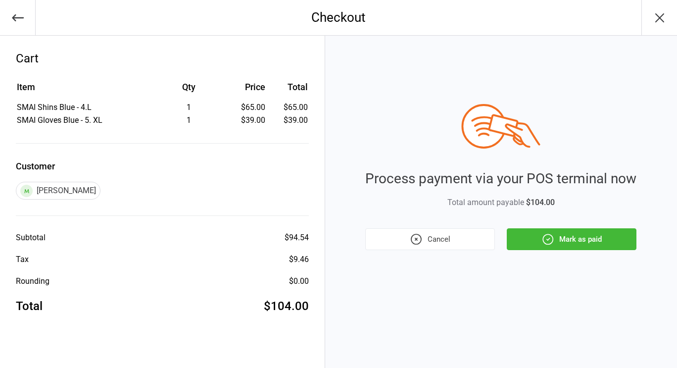
click at [567, 241] on button "Mark as paid" at bounding box center [572, 239] width 130 height 22
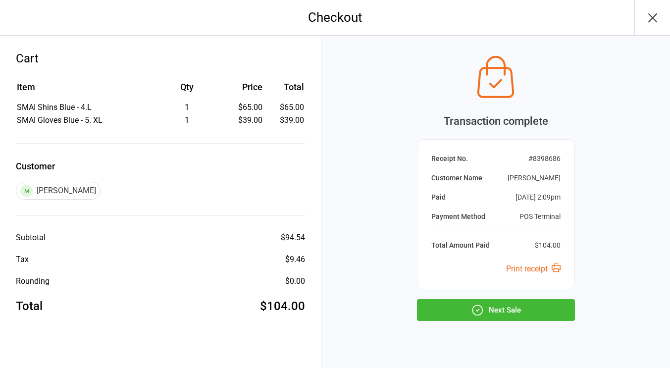
click at [512, 313] on button "Next Sale" at bounding box center [496, 310] width 158 height 22
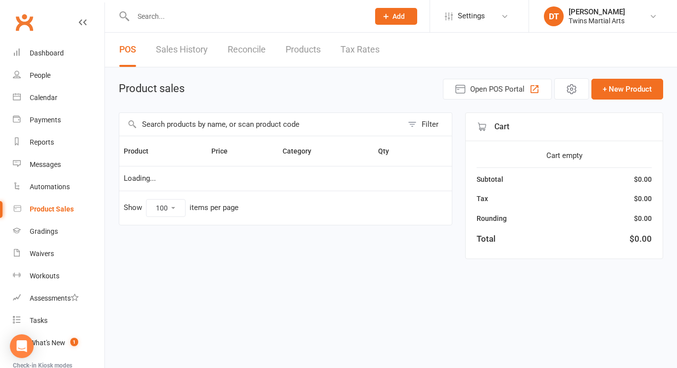
select select "100"
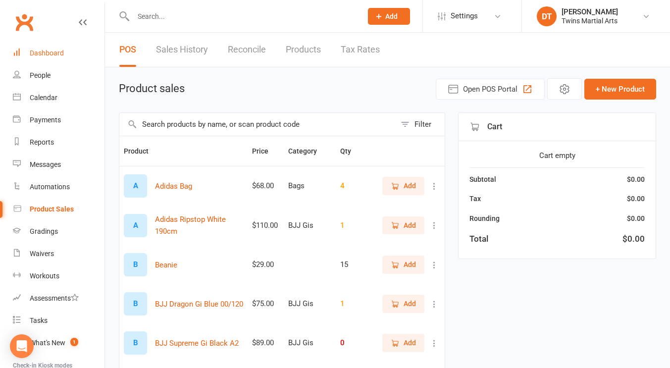
click at [44, 57] on link "Dashboard" at bounding box center [59, 53] width 92 height 22
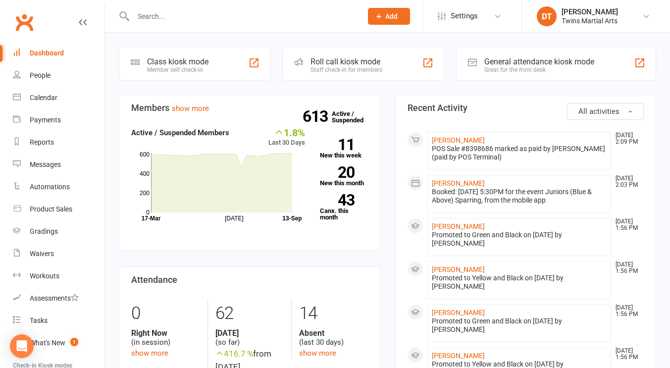
click at [193, 19] on input "text" at bounding box center [242, 16] width 225 height 14
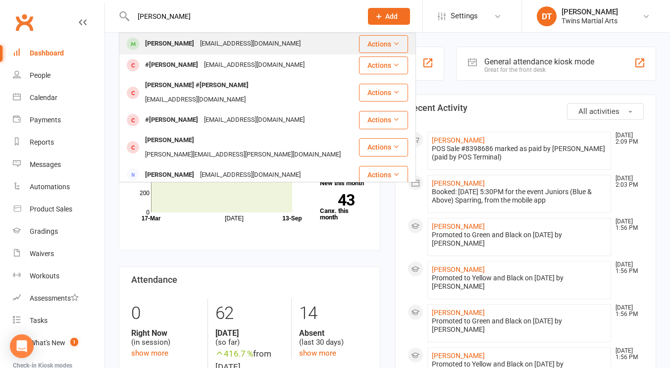
type input "patrick lodd"
click at [363, 46] on button "Actions" at bounding box center [383, 44] width 49 height 18
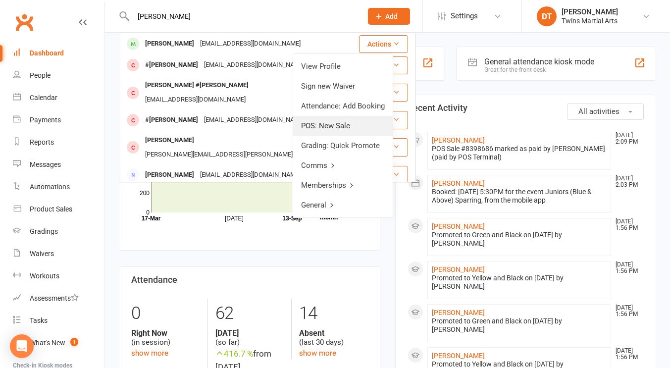
click at [361, 126] on link "POS: New Sale" at bounding box center [342, 126] width 99 height 20
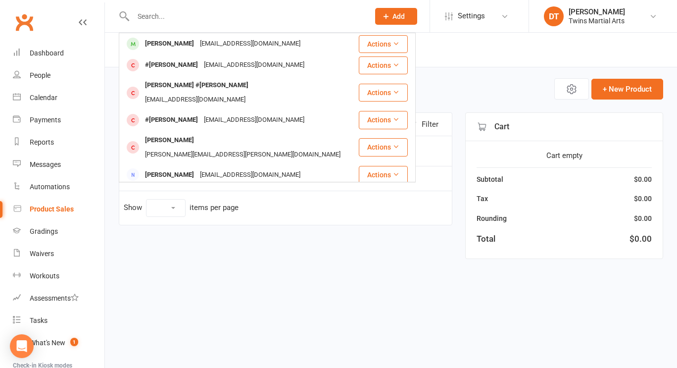
select select "100"
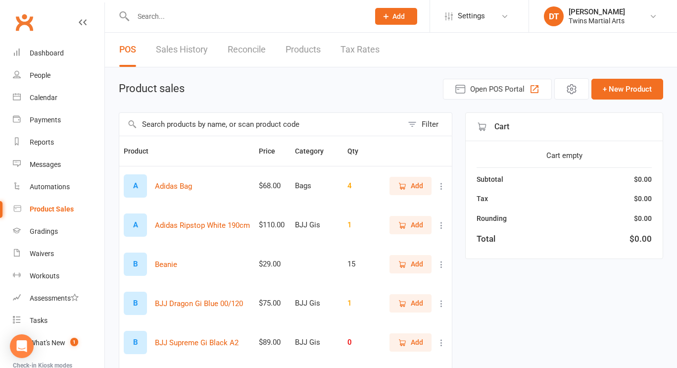
click at [299, 123] on input "text" at bounding box center [261, 124] width 284 height 23
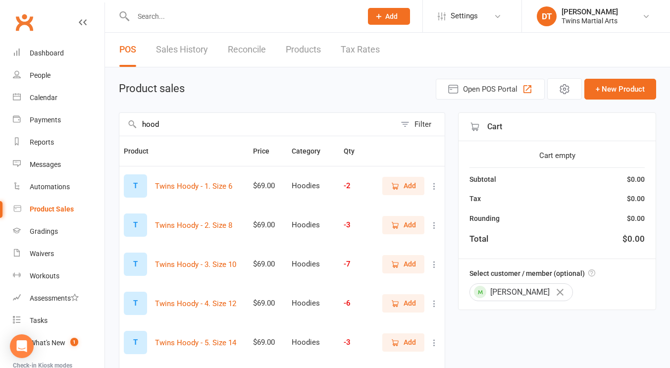
type input "hood"
click at [393, 304] on icon "button" at bounding box center [395, 303] width 5 height 5
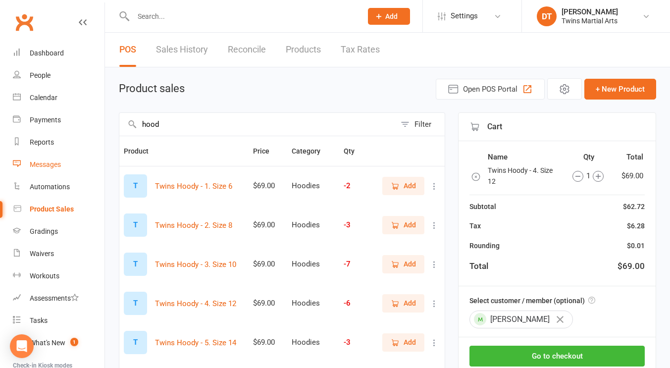
click at [55, 172] on link "Messages" at bounding box center [59, 164] width 92 height 22
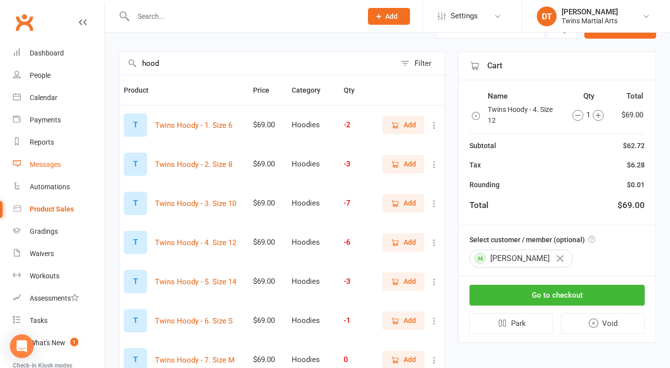
scroll to position [62, 0]
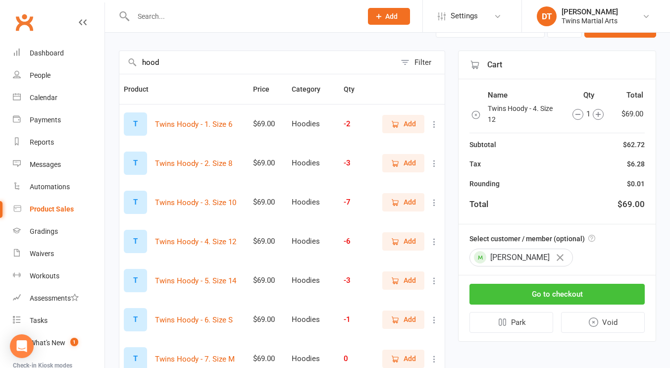
click at [549, 294] on button "Go to checkout" at bounding box center [556, 294] width 175 height 21
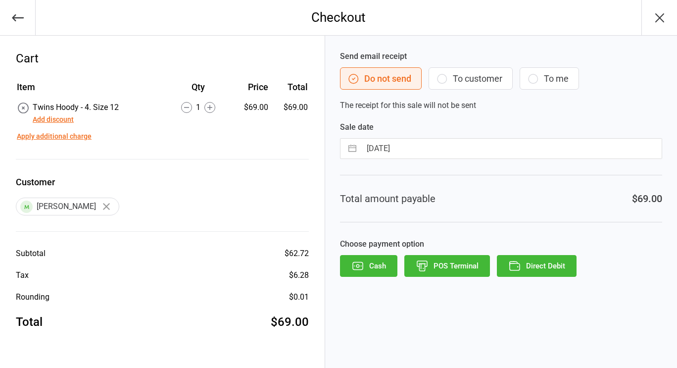
click at [460, 273] on button "POS Terminal" at bounding box center [447, 266] width 86 height 22
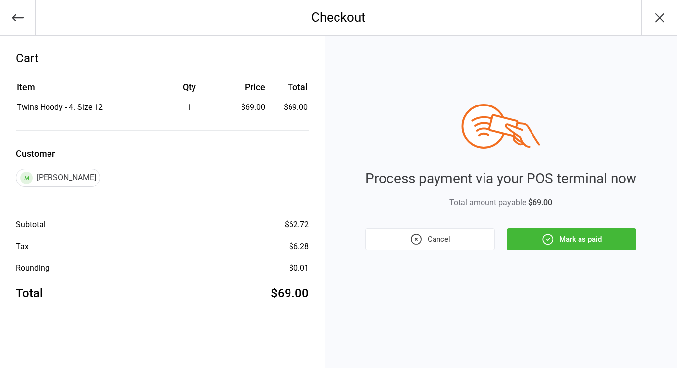
click at [546, 238] on icon "button" at bounding box center [547, 239] width 13 height 13
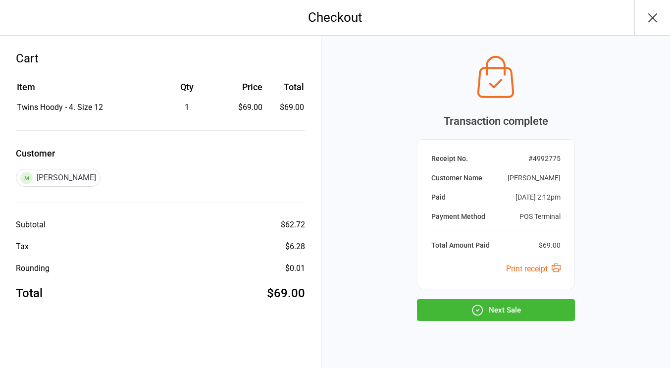
click at [655, 15] on icon "button" at bounding box center [652, 18] width 16 height 16
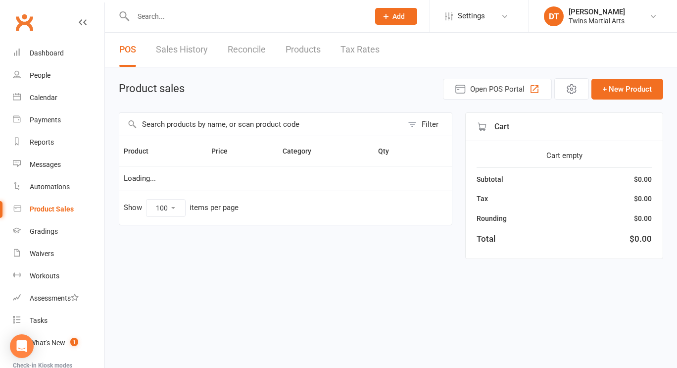
select select "100"
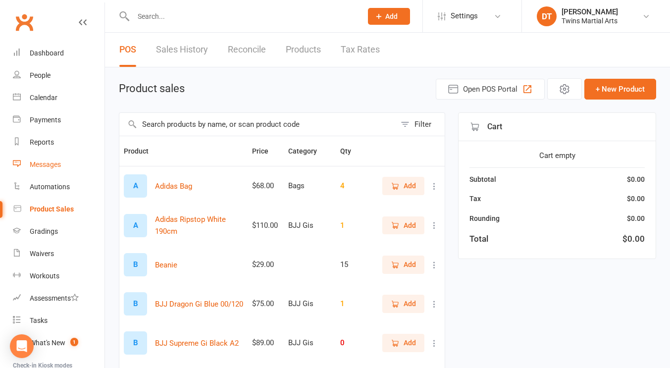
click at [54, 164] on div "Messages" at bounding box center [45, 164] width 31 height 8
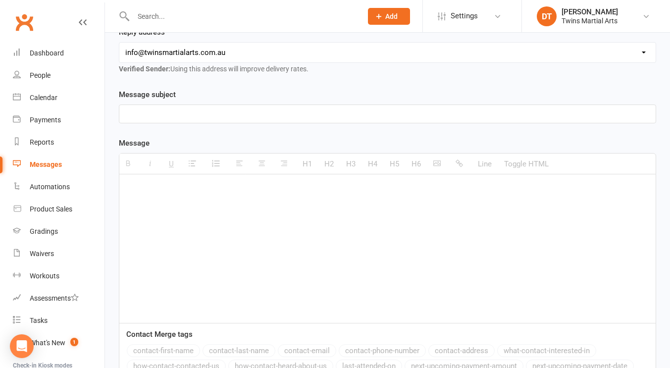
scroll to position [157, 0]
click at [280, 232] on div at bounding box center [387, 248] width 536 height 148
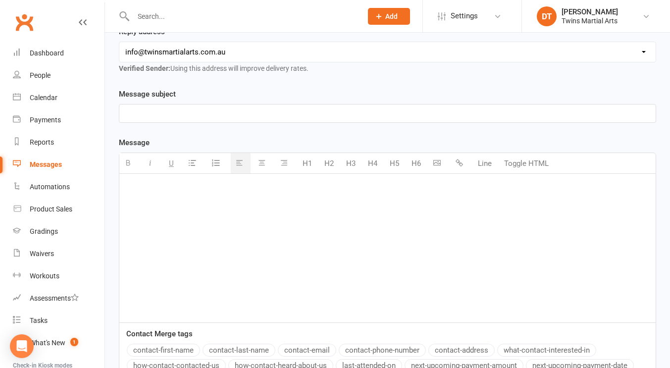
click at [529, 164] on button "Toggle HTML" at bounding box center [526, 163] width 54 height 20
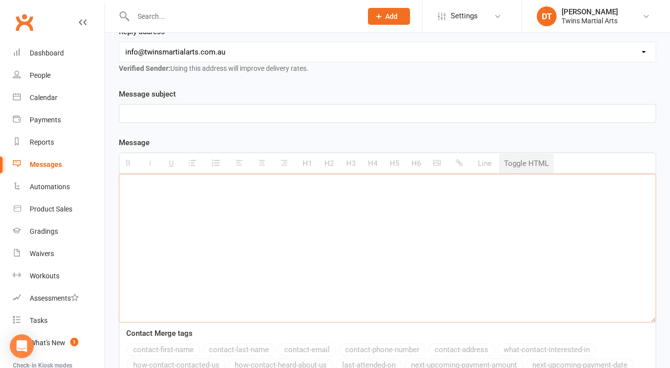
click at [510, 209] on textarea at bounding box center [387, 248] width 537 height 148
paste textarea "<!DOCTYPE html> <html> <head> <style> body { font-family: Arial, sans-serif; li…"
type textarea "<!DOCTYPE html> <html> <head> <style> body { font-family: Arial, sans-serif; li…"
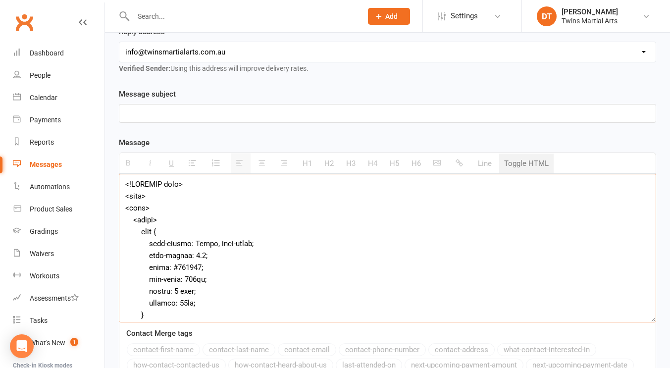
scroll to position [1197, 0]
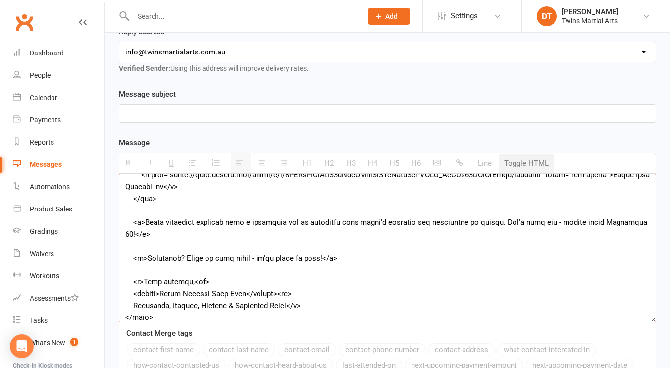
click at [534, 168] on button "Toggle HTML" at bounding box center [526, 163] width 54 height 20
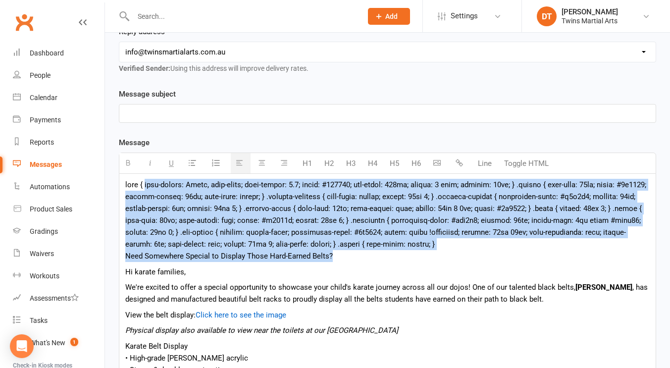
drag, startPoint x: 384, startPoint y: 256, endPoint x: 134, endPoint y: 154, distance: 269.9
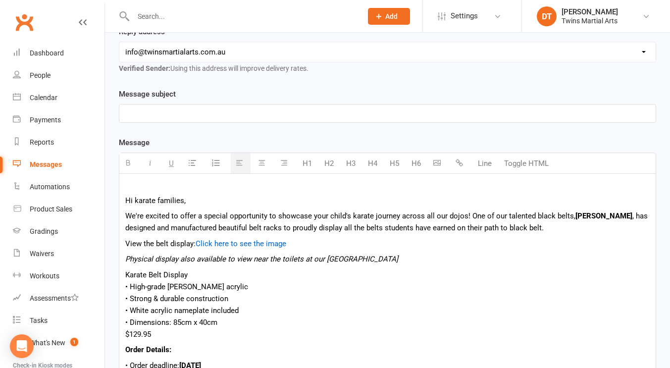
click at [139, 200] on p "Hi karate families," at bounding box center [387, 200] width 524 height 12
drag, startPoint x: 196, startPoint y: 201, endPoint x: 116, endPoint y: 204, distance: 80.7
click at [116, 204] on div "Template Name Send by Email SMS Push Notification Message subject Message H1 H2…" at bounding box center [387, 344] width 552 height 512
click at [494, 283] on div "• High-grade [PERSON_NAME] acrylic" at bounding box center [387, 287] width 524 height 12
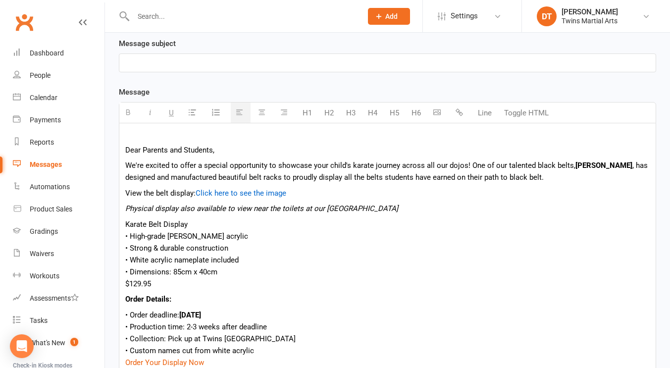
scroll to position [265, 0]
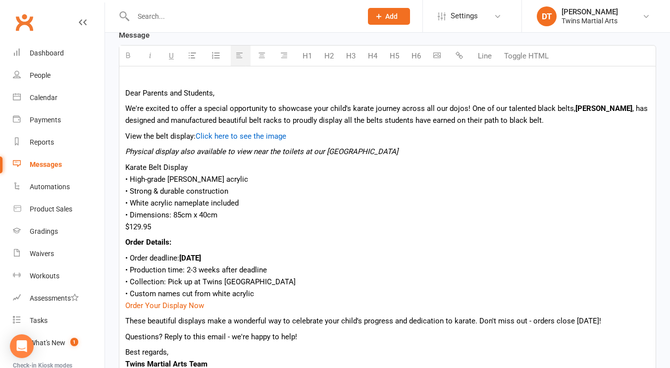
click at [405, 245] on p "Order Details:" at bounding box center [387, 242] width 524 height 12
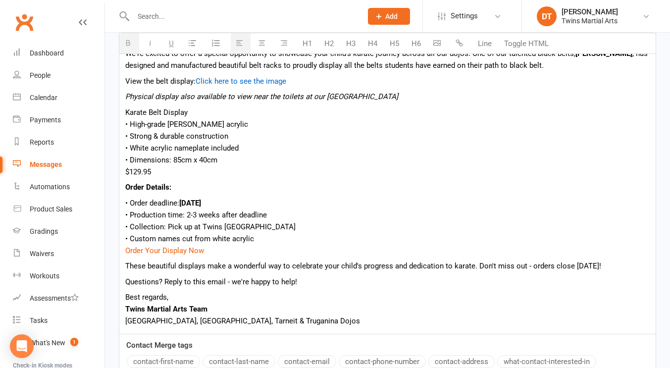
scroll to position [347, 0]
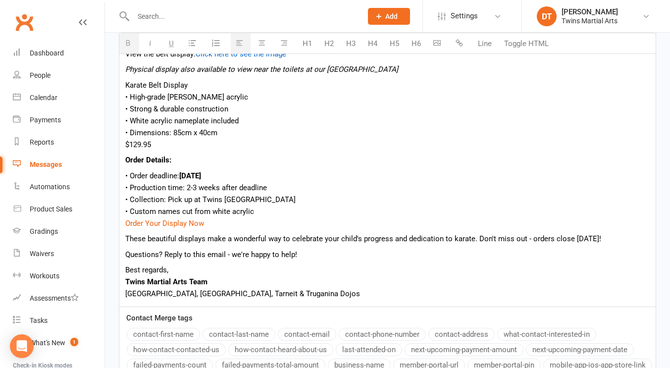
click at [321, 226] on div "Order Your Display Now" at bounding box center [387, 223] width 524 height 12
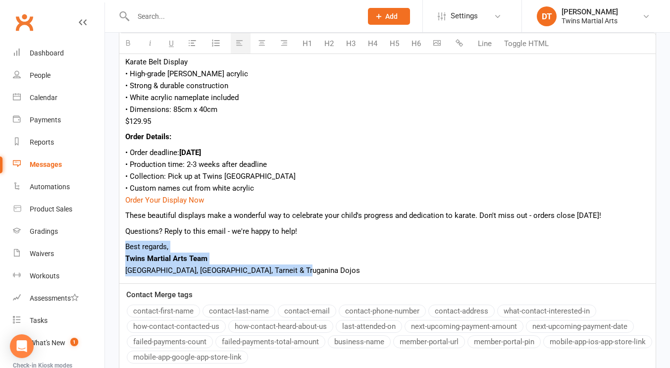
drag, startPoint x: 290, startPoint y: 270, endPoint x: 119, endPoint y: 246, distance: 172.4
click at [119, 246] on div "Dear Parents and Students, We're excited to offer a special opportunity to show…" at bounding box center [387, 122] width 536 height 322
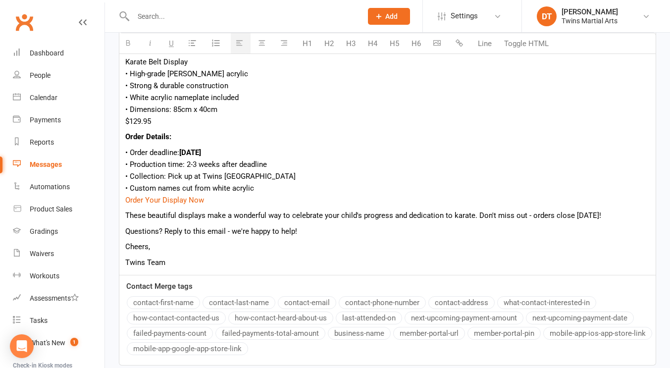
click at [228, 243] on p "Cheers," at bounding box center [387, 246] width 524 height 12
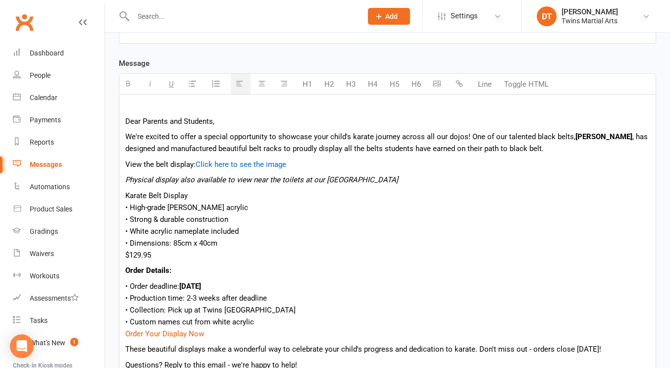
scroll to position [201, 0]
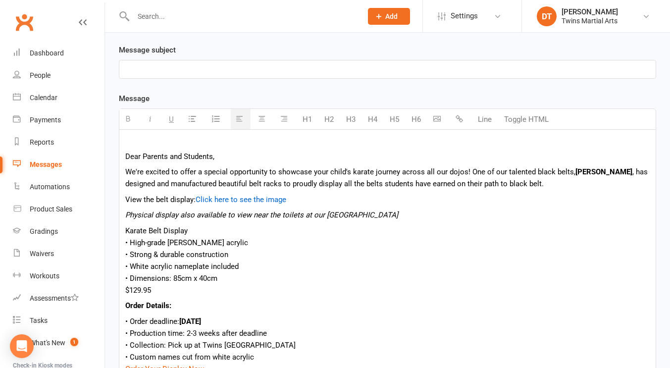
click at [354, 196] on p "View the belt display: Click here to see the image" at bounding box center [387, 199] width 524 height 12
click at [263, 67] on p at bounding box center [387, 69] width 524 height 12
click at [331, 237] on div "• High-grade [PERSON_NAME] acrylic" at bounding box center [387, 243] width 524 height 12
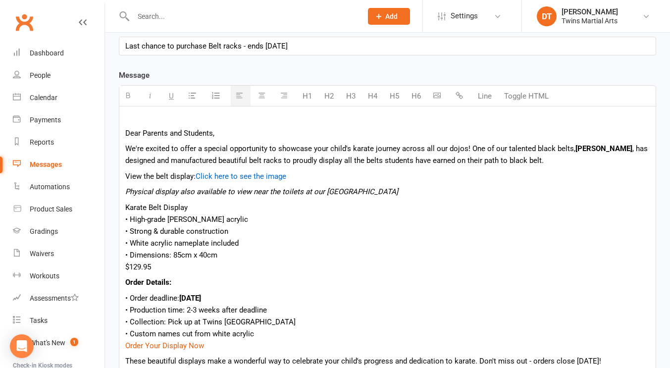
click at [368, 211] on div "Karate Belt Display" at bounding box center [387, 207] width 524 height 12
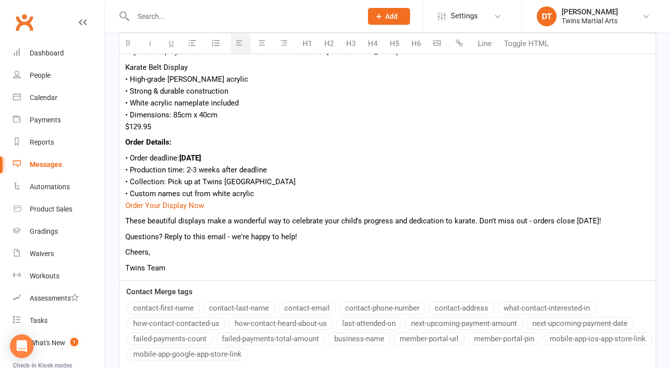
scroll to position [379, 0]
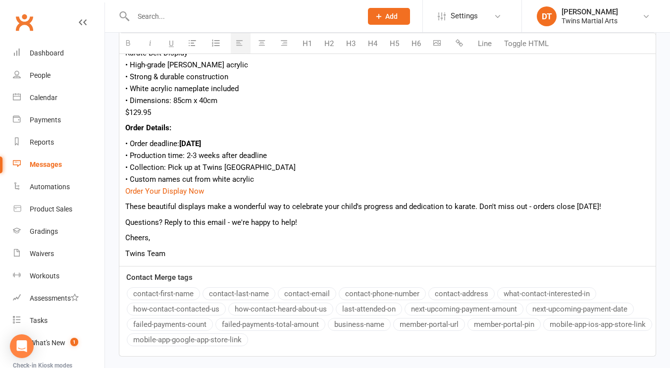
click at [367, 197] on div "Dear Parents and Students, We're excited to offer a special opportunity to show…" at bounding box center [387, 109] width 536 height 314
click at [344, 185] on div "Order Your Display Now" at bounding box center [387, 191] width 524 height 12
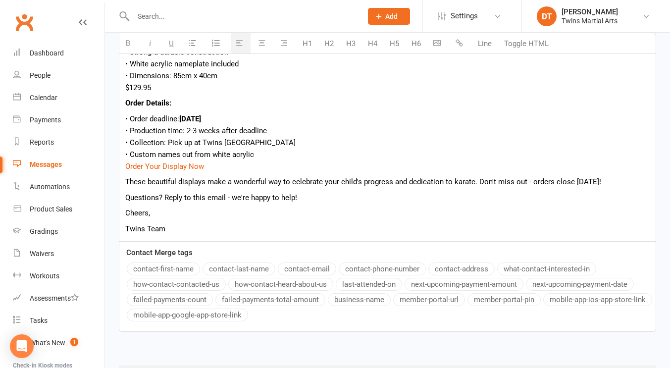
scroll to position [410, 0]
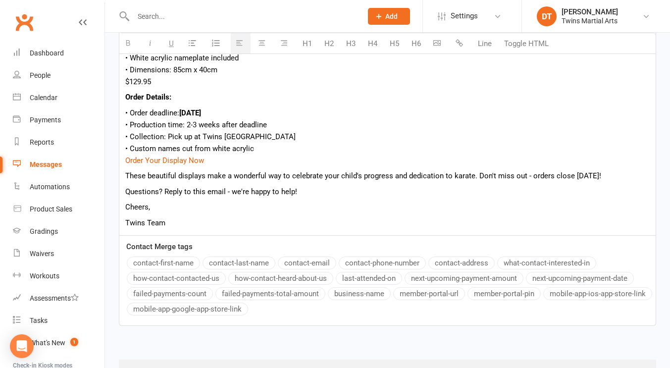
click at [334, 205] on p "Cheers," at bounding box center [387, 207] width 524 height 12
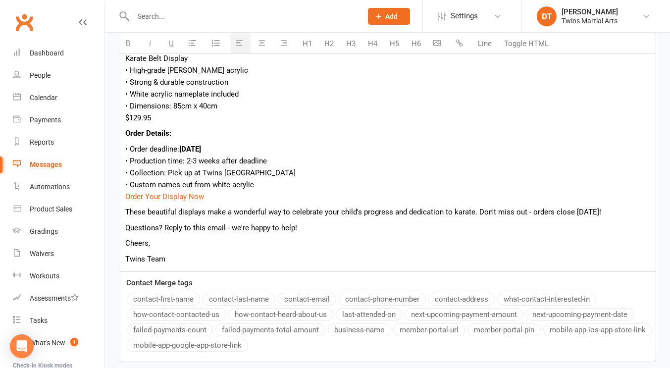
scroll to position [354, 0]
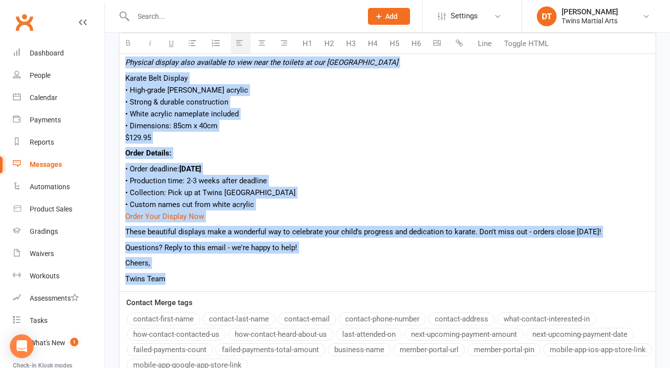
copy div "Lore Ipsumdo sit Ametcons, Ad'el seddoei te incid u laboree doloremagna al enim…"
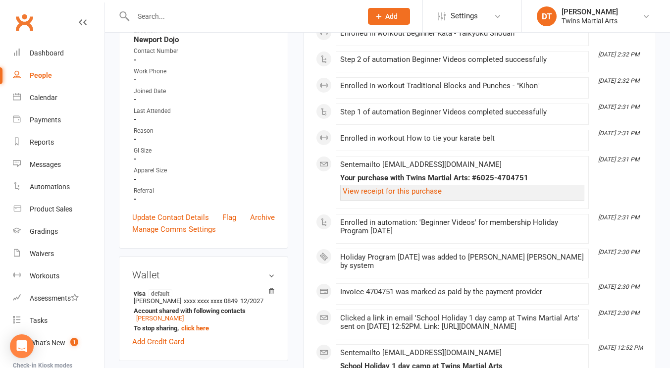
scroll to position [281, 0]
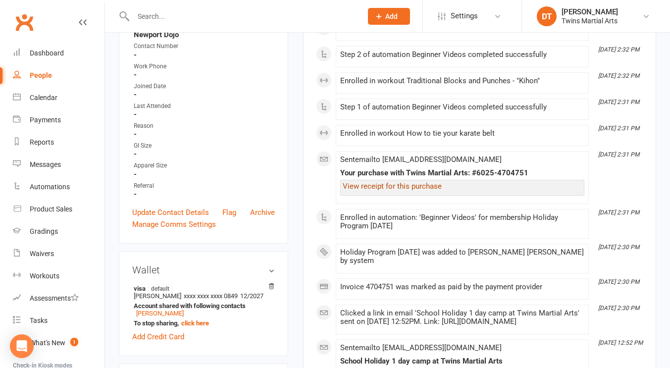
click at [414, 189] on link "View receipt for this purchase" at bounding box center [391, 186] width 99 height 9
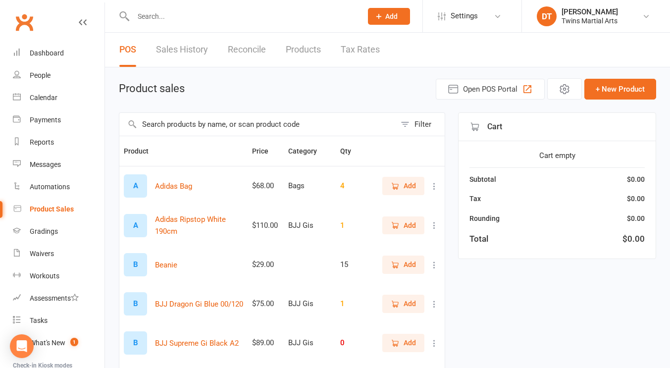
select select "100"
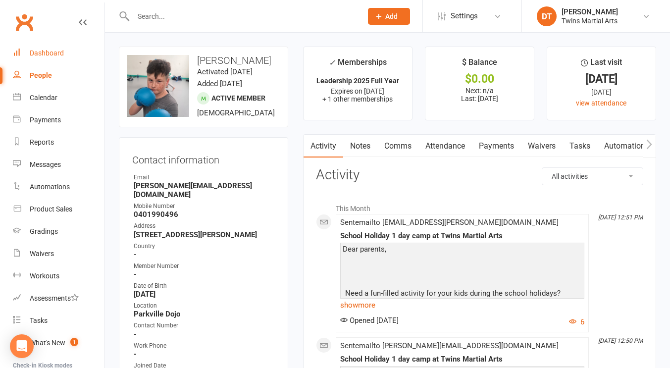
click at [58, 50] on div "Dashboard" at bounding box center [47, 53] width 34 height 8
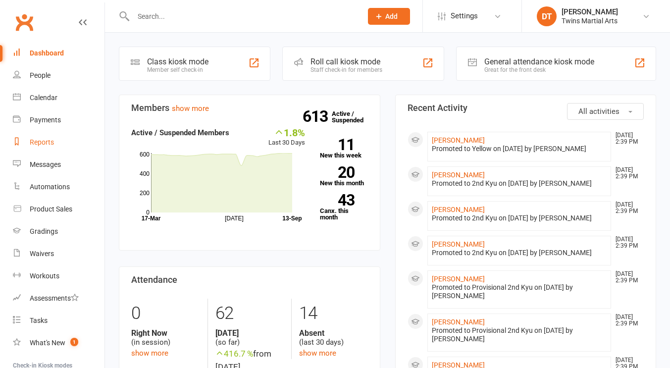
click at [51, 146] on div "Reports" at bounding box center [42, 142] width 24 height 8
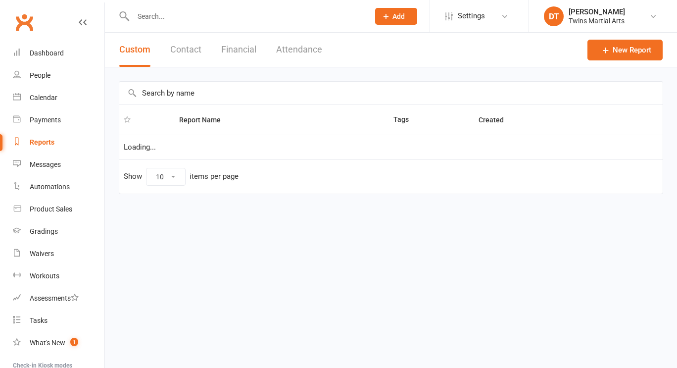
select select "100"
click at [238, 88] on input "text" at bounding box center [390, 93] width 543 height 23
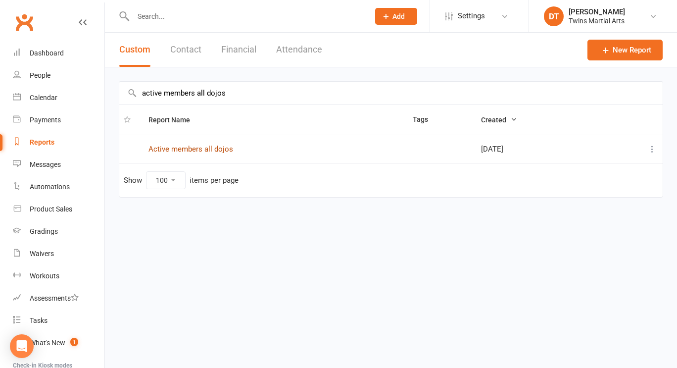
type input "active members all dojos"
click at [231, 148] on link "Active members all dojos" at bounding box center [190, 148] width 85 height 9
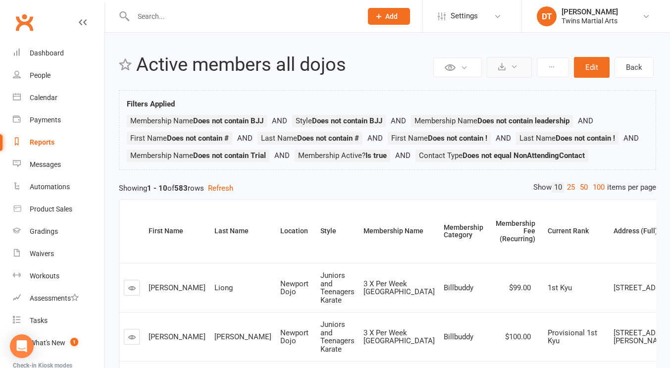
click at [519, 65] on button at bounding box center [508, 67] width 45 height 21
click at [511, 88] on link "Export to CSV" at bounding box center [479, 91] width 104 height 20
click at [520, 66] on button at bounding box center [508, 67] width 45 height 21
click at [500, 96] on link "Export to CSV" at bounding box center [479, 91] width 104 height 20
click at [57, 168] on div "Messages" at bounding box center [45, 164] width 31 height 8
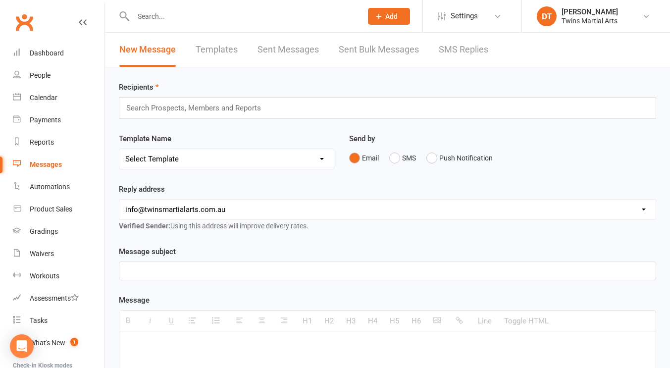
click at [220, 264] on div at bounding box center [387, 271] width 536 height 18
paste div
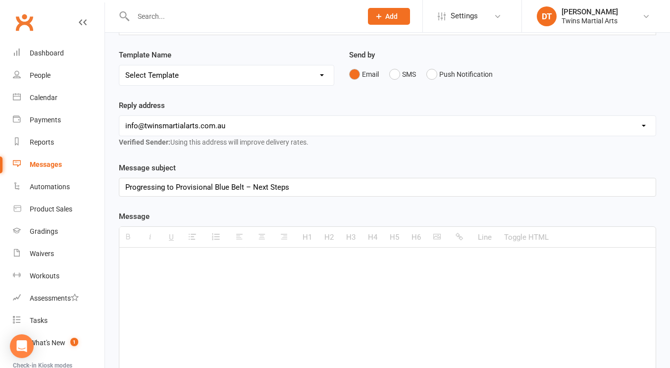
click at [203, 281] on div at bounding box center [387, 321] width 536 height 148
paste div
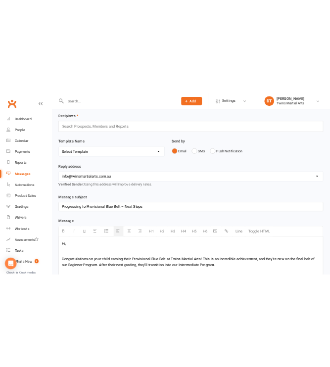
scroll to position [0, 0]
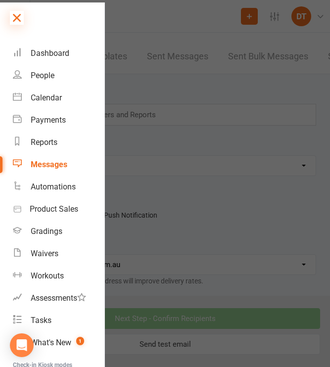
click at [15, 17] on icon at bounding box center [17, 18] width 14 height 14
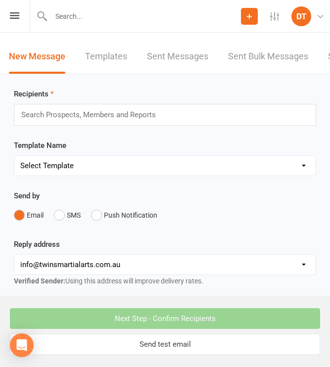
click at [123, 112] on input "text" at bounding box center [93, 114] width 146 height 13
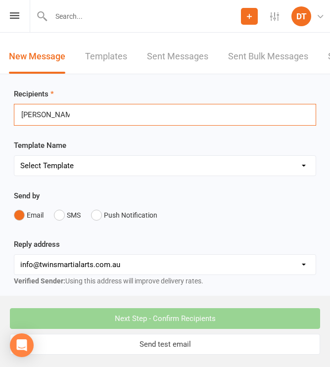
type input "charlie northey"
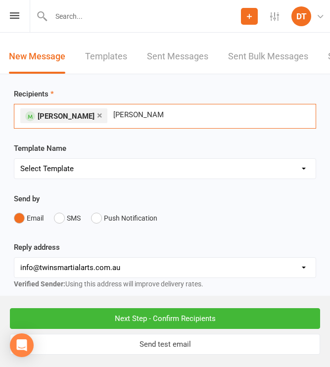
type input "harvey chessari"
type input "jason thurley"
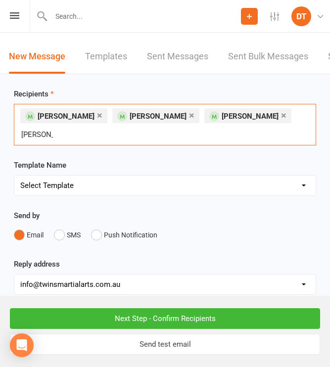
type input "sam rowe"
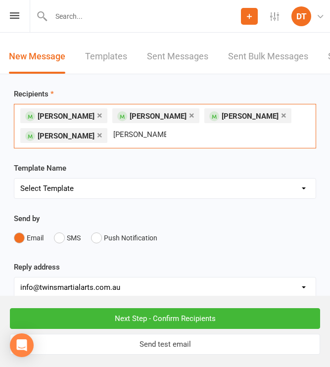
type input "samantha thurley"
type input "teddy hall"
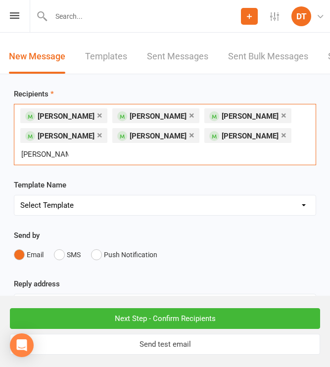
type input "harvey spriggs"
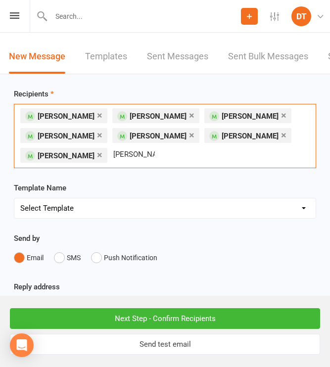
type input "isabella baka"
type input "luca braun"
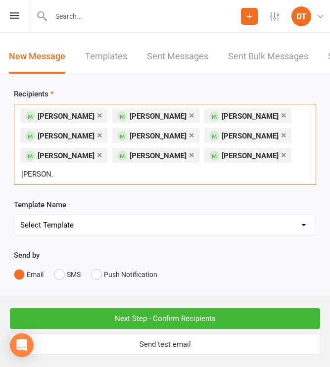
type input "luca carson"
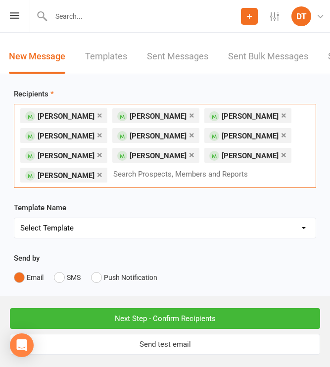
click at [121, 177] on input "text" at bounding box center [185, 174] width 146 height 13
type input "max pullan"
type input "jethro fletcher"
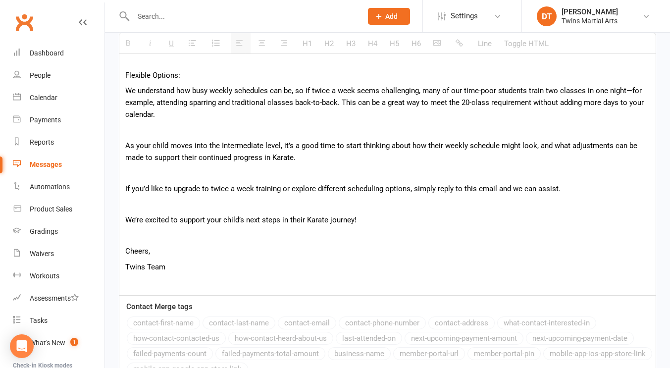
scroll to position [651, 0]
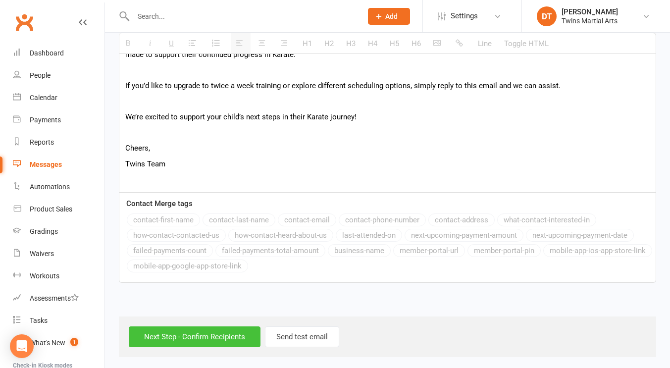
click at [234, 341] on input "Next Step - Confirm Recipients" at bounding box center [195, 336] width 132 height 21
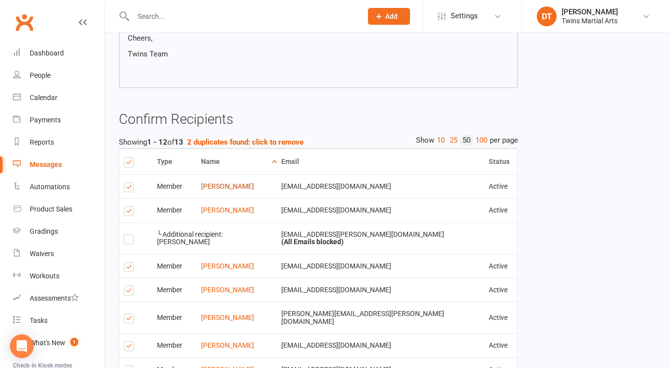
scroll to position [603, 0]
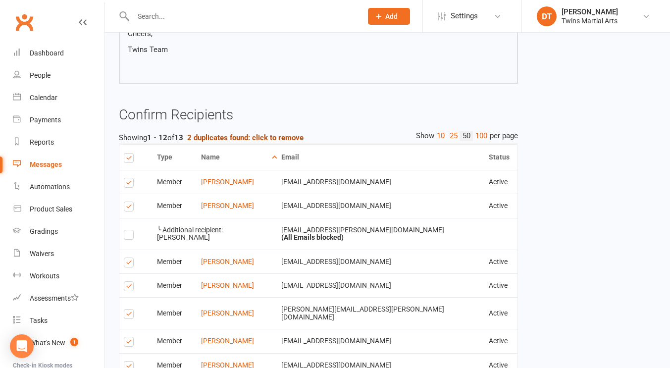
click at [246, 136] on strong "2 duplicates found: click to remove" at bounding box center [245, 137] width 116 height 9
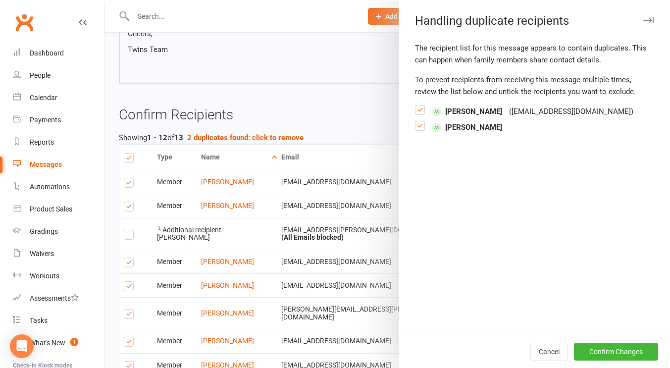
click at [417, 130] on label at bounding box center [420, 130] width 10 height 0
click at [417, 121] on input "checkbox" at bounding box center [420, 121] width 10 height 0
click at [611, 351] on button "Confirm Changes" at bounding box center [616, 351] width 84 height 18
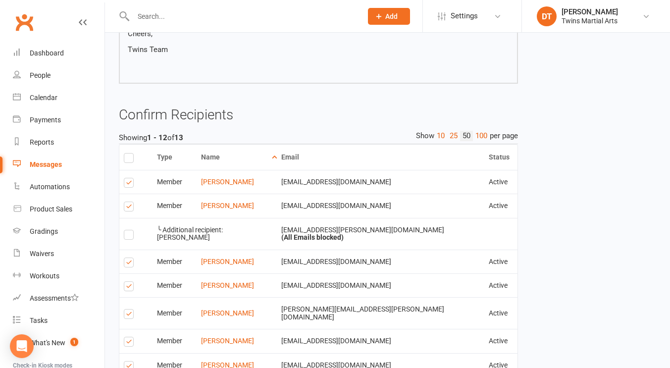
scroll to position [805, 0]
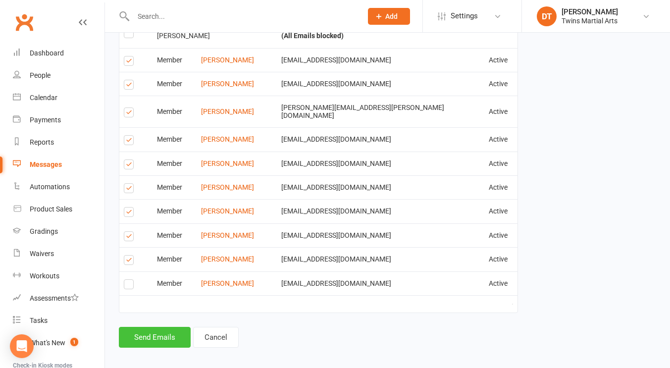
click at [161, 327] on button "Send Emails" at bounding box center [155, 337] width 72 height 21
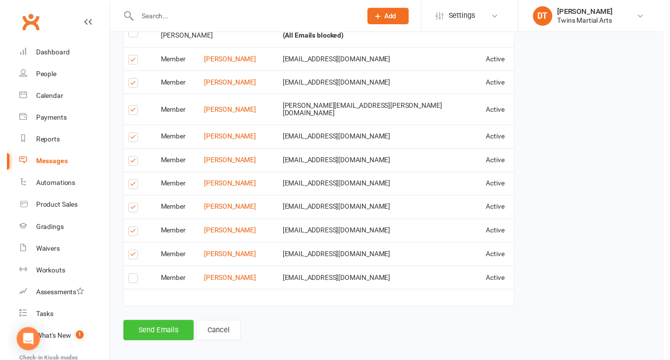
scroll to position [800, 0]
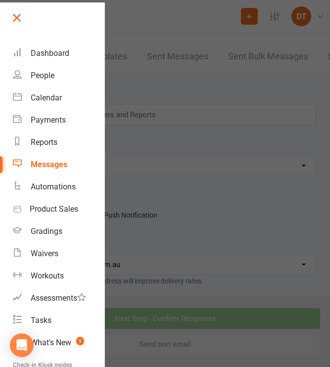
click at [24, 23] on link at bounding box center [57, 21] width 95 height 22
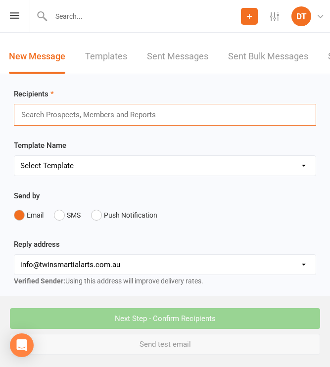
click at [84, 114] on input "text" at bounding box center [93, 114] width 146 height 13
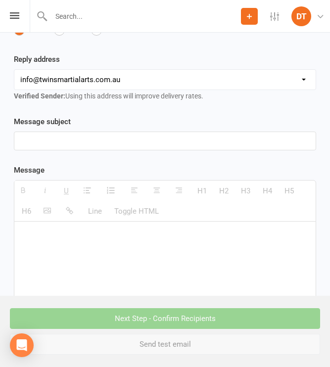
click at [92, 148] on div at bounding box center [164, 141] width 301 height 18
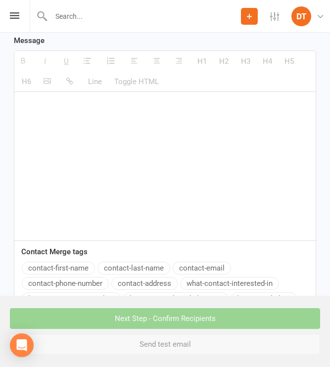
scroll to position [326, 0]
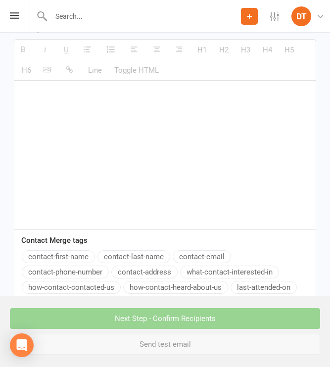
click at [65, 257] on button "contact-first-name" at bounding box center [58, 256] width 73 height 13
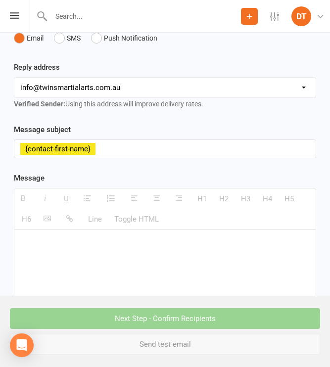
click at [122, 148] on p "{contact-first-name}" at bounding box center [164, 149] width 289 height 12
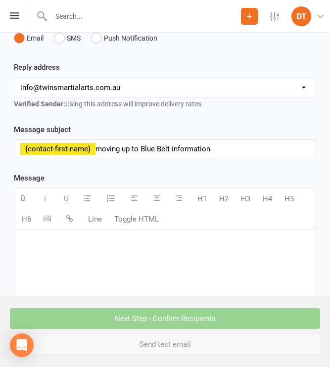
click at [46, 268] on div at bounding box center [164, 304] width 301 height 148
paste div
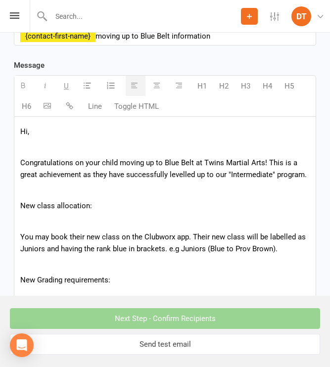
scroll to position [339, 0]
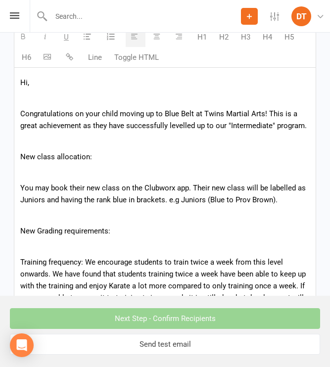
click at [136, 204] on p "You may book their new class on the Clubworx app. Their new class will be label…" at bounding box center [164, 194] width 289 height 24
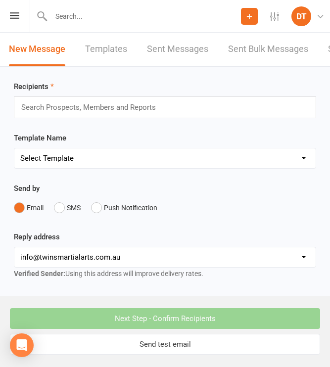
scroll to position [0, 0]
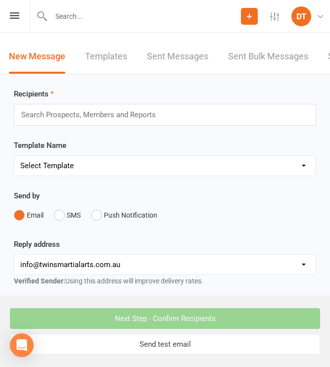
click at [151, 110] on input "text" at bounding box center [93, 114] width 146 height 13
click at [89, 117] on input "text" at bounding box center [93, 114] width 146 height 13
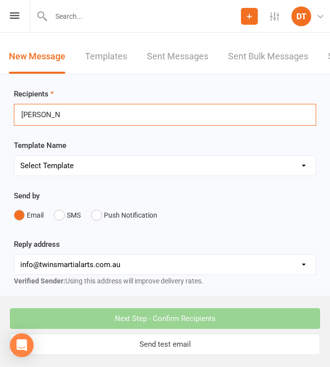
type input "cristian play"
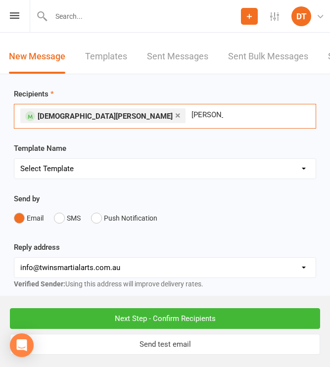
type input "tom woods"
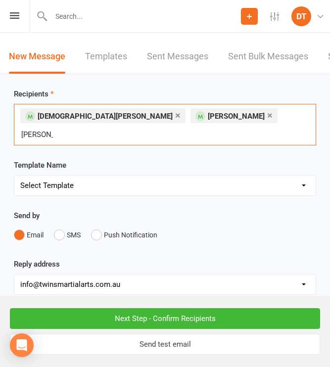
type input "evan johns"
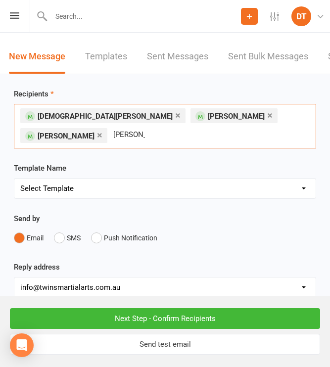
type input "henry leitch"
type input "jaden gardner"
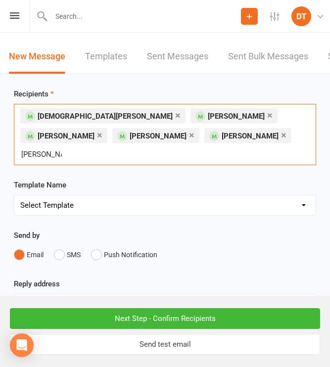
type input "sebastian big"
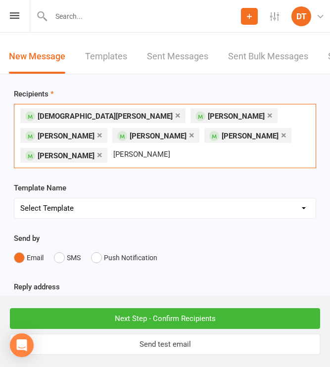
type input "cameron sanders"
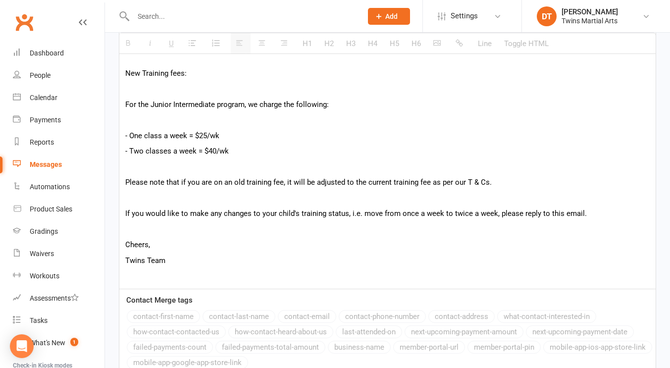
scroll to position [871, 0]
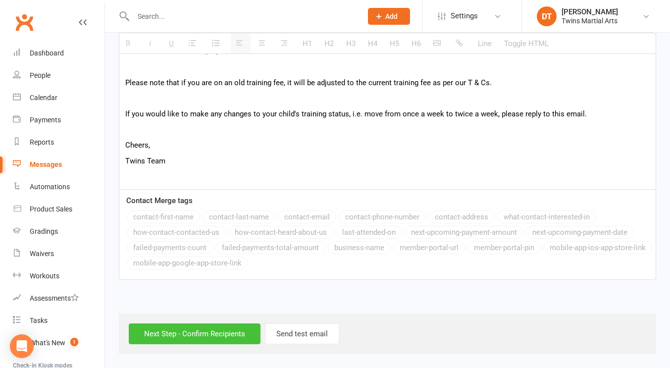
click at [167, 331] on input "Next Step - Confirm Recipients" at bounding box center [195, 333] width 132 height 21
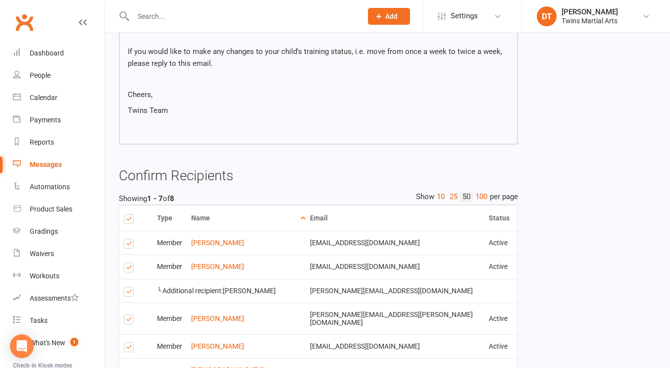
scroll to position [927, 0]
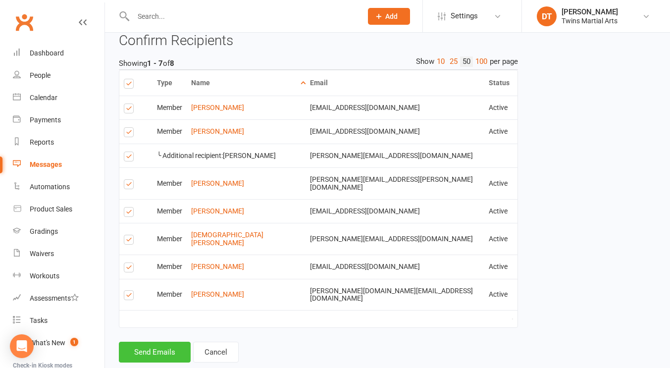
click at [164, 341] on button "Send Emails" at bounding box center [155, 351] width 72 height 21
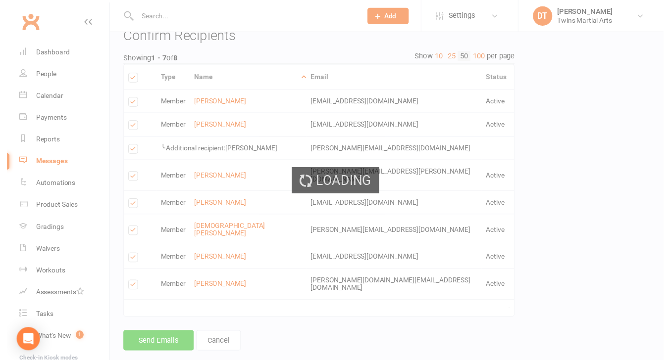
scroll to position [922, 0]
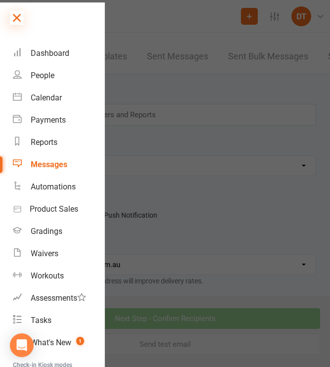
click at [21, 23] on icon at bounding box center [17, 18] width 14 height 14
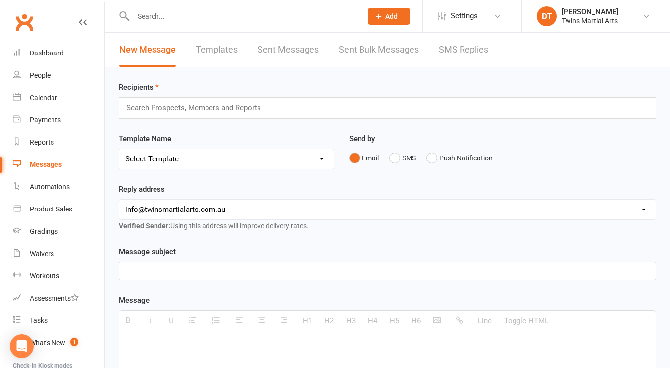
click at [277, 273] on p at bounding box center [387, 271] width 524 height 12
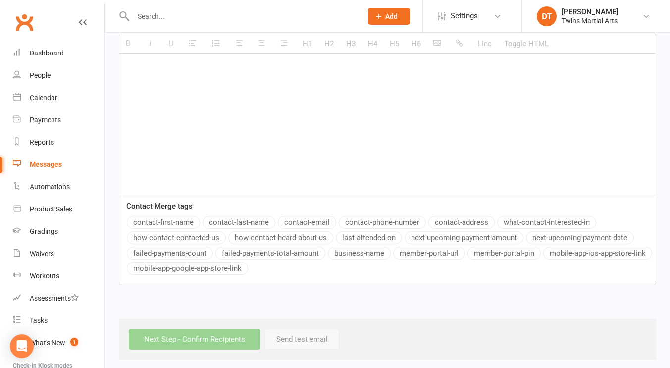
click at [185, 226] on button "contact-first-name" at bounding box center [163, 222] width 73 height 13
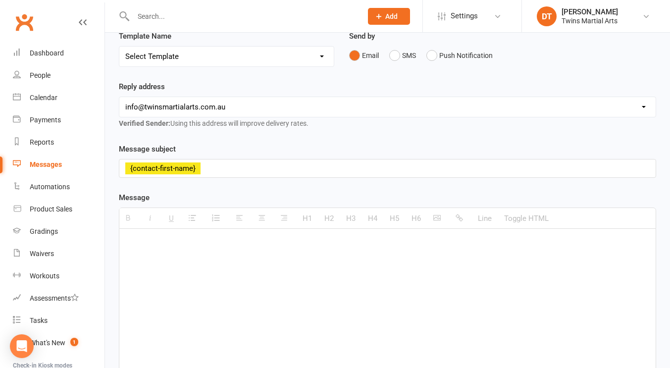
scroll to position [102, 0]
click at [259, 160] on div "{contact-first-name}" at bounding box center [387, 169] width 536 height 18
click at [249, 261] on div at bounding box center [387, 303] width 536 height 148
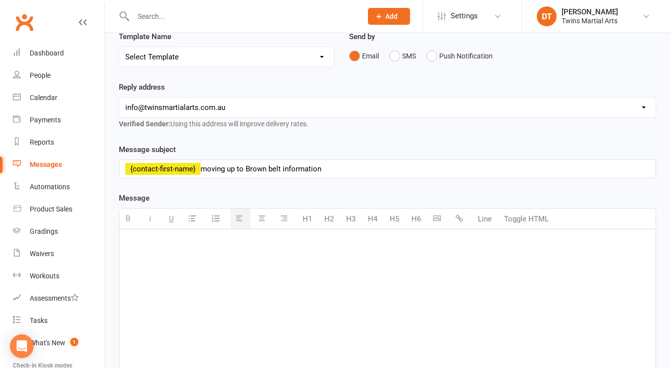
click at [313, 262] on div at bounding box center [387, 303] width 536 height 148
paste div
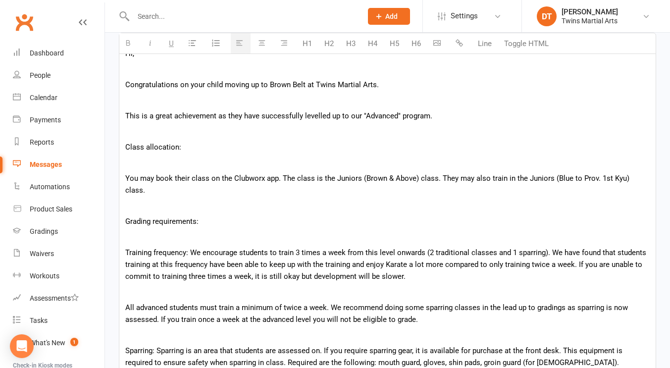
scroll to position [289, 0]
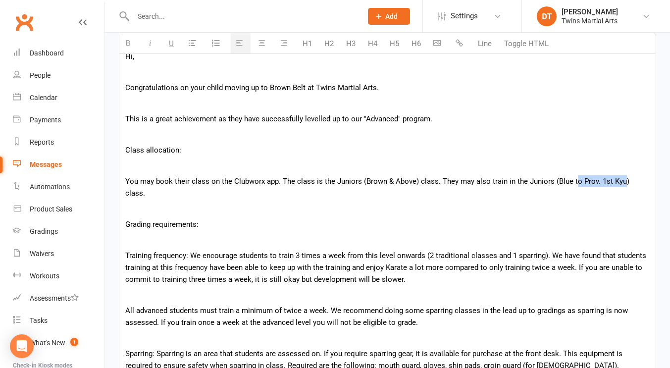
drag, startPoint x: 617, startPoint y: 181, endPoint x: 570, endPoint y: 179, distance: 47.5
click at [570, 179] on p "You may book their class on the Clubworx app. The class is the Juniors (Brown &…" at bounding box center [387, 187] width 524 height 24
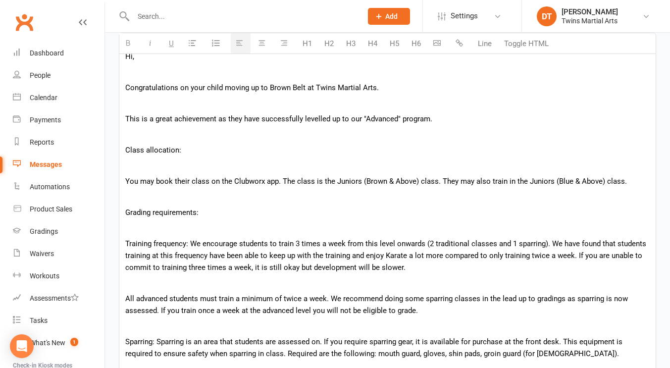
click at [555, 241] on p "Training frequency: We encourage students to train 3 times a week from this lev…" at bounding box center [387, 256] width 524 height 36
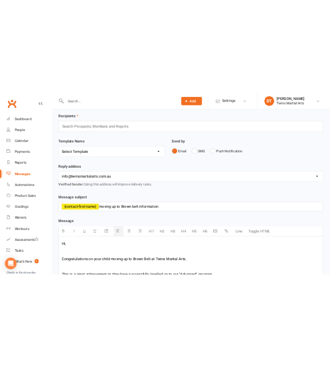
scroll to position [0, 0]
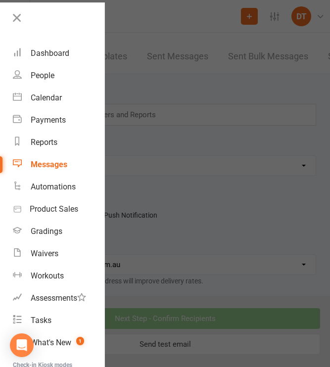
click at [19, 11] on icon at bounding box center [17, 18] width 14 height 14
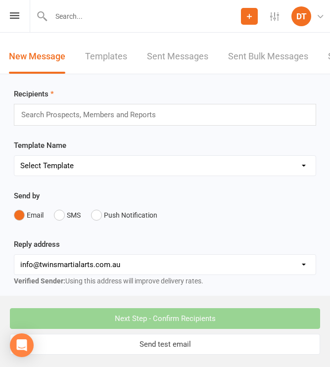
click at [57, 123] on div "Search Prospects, Members and Reports" at bounding box center [165, 115] width 302 height 22
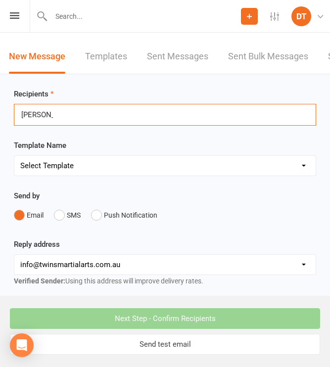
type input "abigail long"
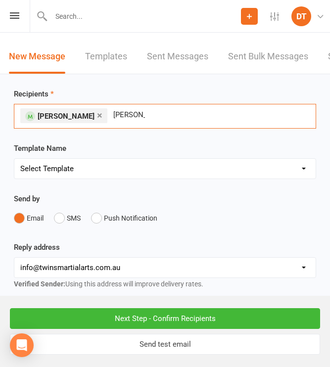
type input "dylan esq"
type input "henri frei"
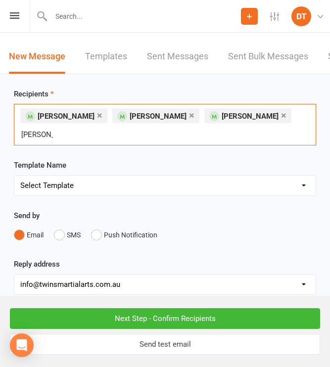
type input "logan da"
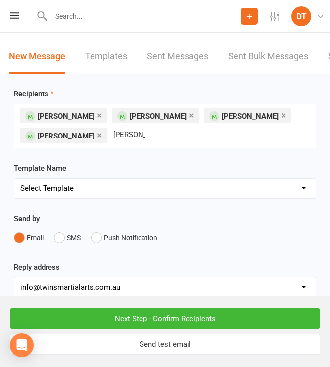
type input "zoe huynh"
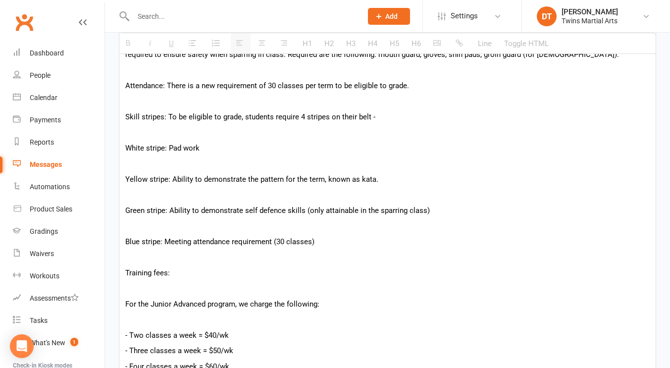
scroll to position [969, 0]
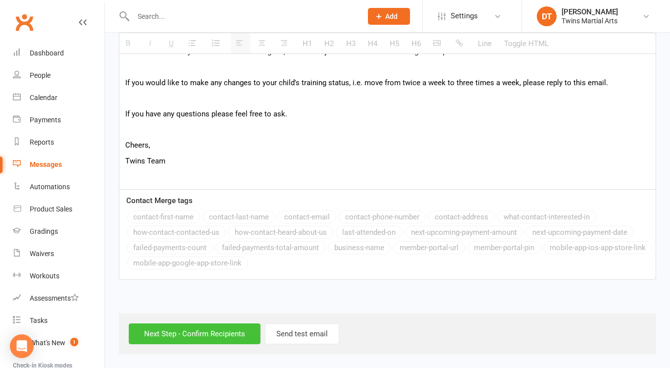
click at [191, 333] on input "Next Step - Confirm Recipients" at bounding box center [195, 333] width 132 height 21
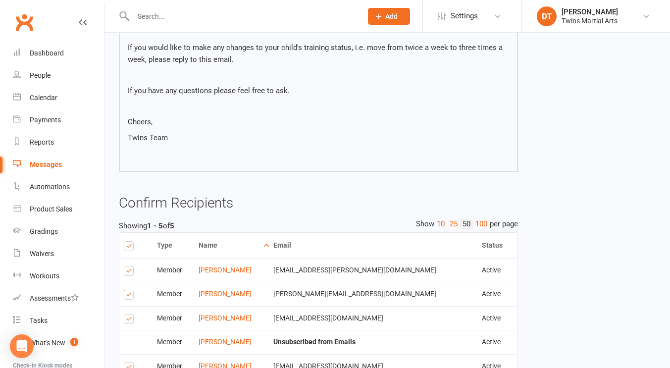
scroll to position [968, 0]
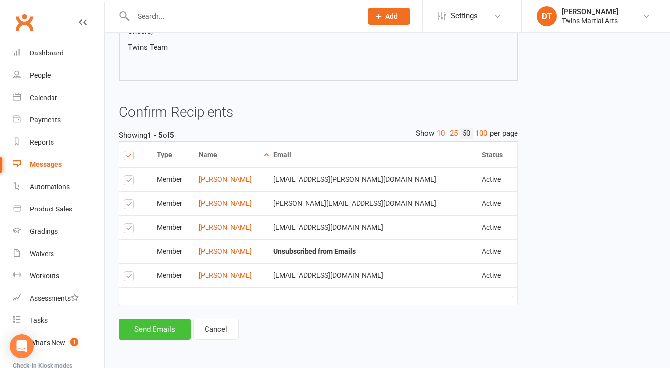
click at [155, 330] on button "Send Emails" at bounding box center [155, 329] width 72 height 21
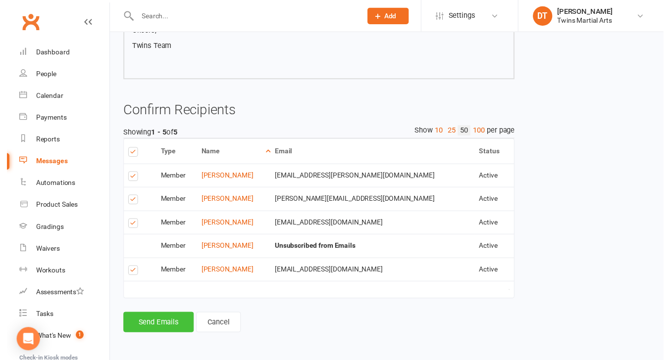
scroll to position [963, 0]
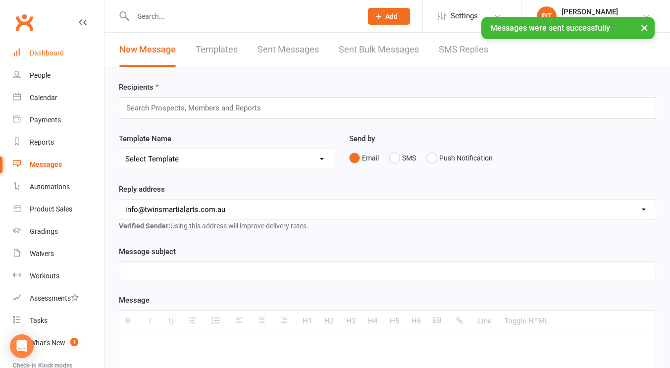
click at [69, 47] on link "Dashboard" at bounding box center [59, 53] width 92 height 22
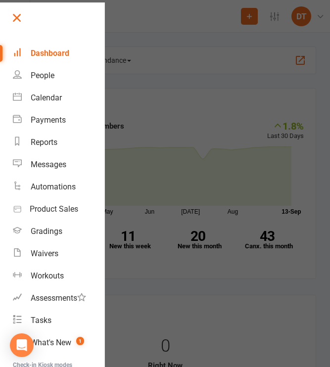
click at [26, 14] on link at bounding box center [57, 21] width 95 height 22
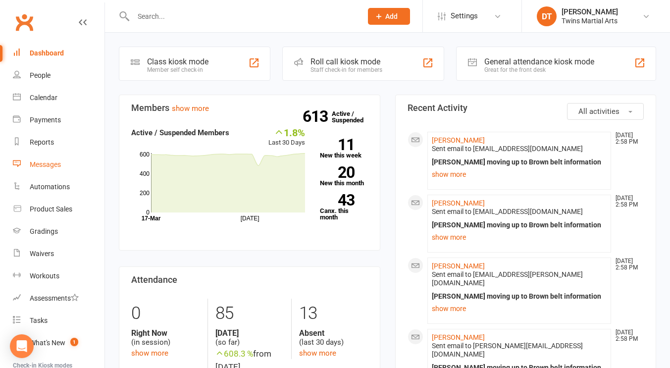
click at [55, 163] on div "Messages" at bounding box center [45, 164] width 31 height 8
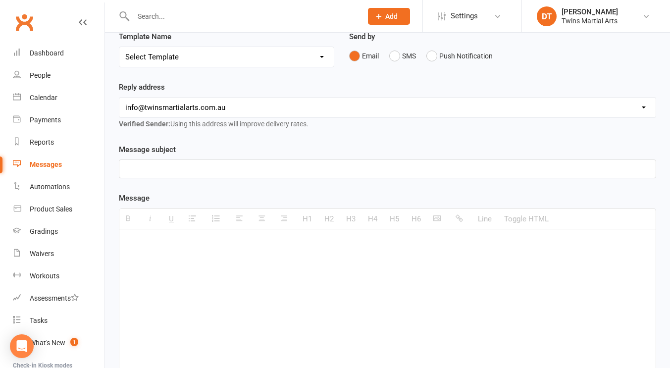
scroll to position [102, 0]
click at [286, 174] on div at bounding box center [387, 168] width 536 height 18
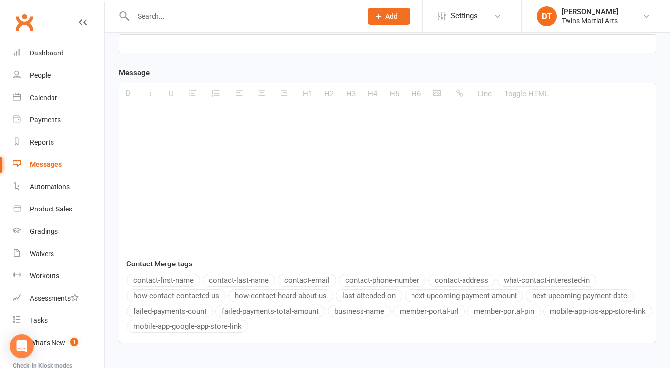
scroll to position [231, 0]
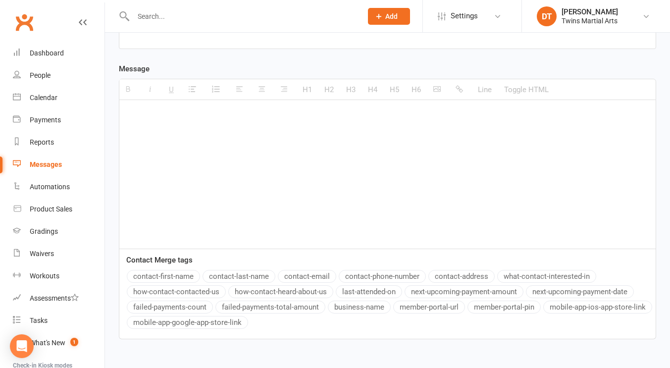
click at [177, 277] on button "contact-first-name" at bounding box center [163, 276] width 73 height 13
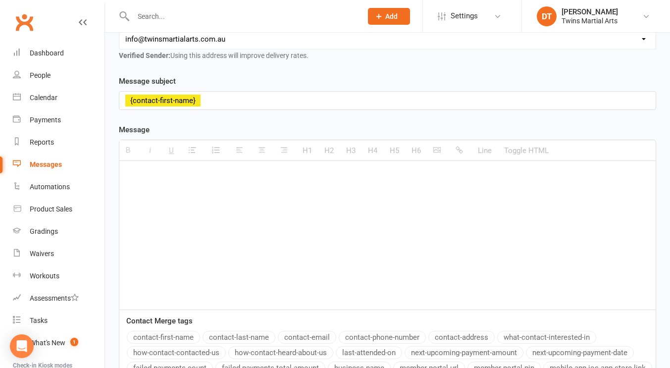
scroll to position [164, 0]
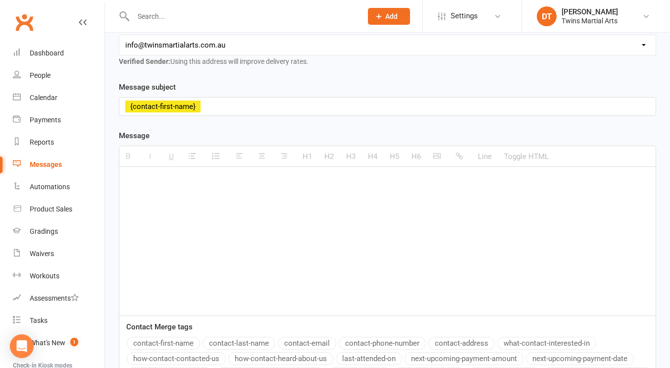
click at [274, 103] on p "{contact-first-name}" at bounding box center [387, 106] width 524 height 12
click at [280, 230] on div at bounding box center [387, 241] width 536 height 148
paste div
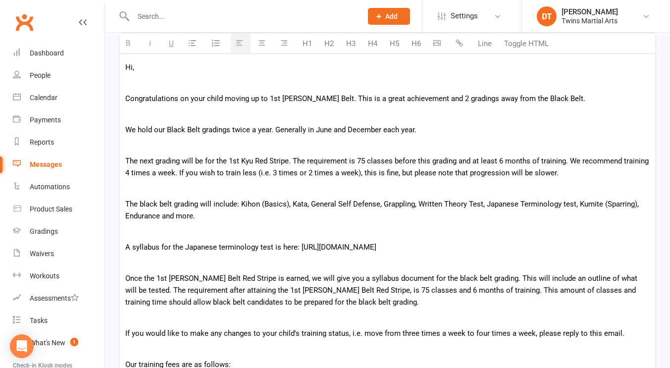
scroll to position [281, 0]
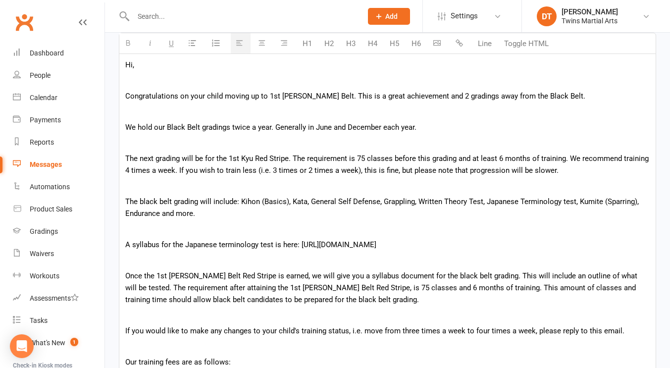
drag, startPoint x: 613, startPoint y: 242, endPoint x: 296, endPoint y: 246, distance: 316.2
click at [296, 246] on p "A syllabus for the Japanese terminology test is here: https://docs.google.com/d…" at bounding box center [387, 245] width 524 height 12
copy p "https://docs.google.com/document/d/17iL7-Cd5drb3s4o9JVXddhXQQVeR6C25LeSdxy6UsyQ"
click at [462, 45] on icon "button" at bounding box center [458, 42] width 7 height 7
click at [355, 200] on p "The black belt grading will include: Kihon (Basics), Kata, General Self Defense…" at bounding box center [387, 207] width 524 height 24
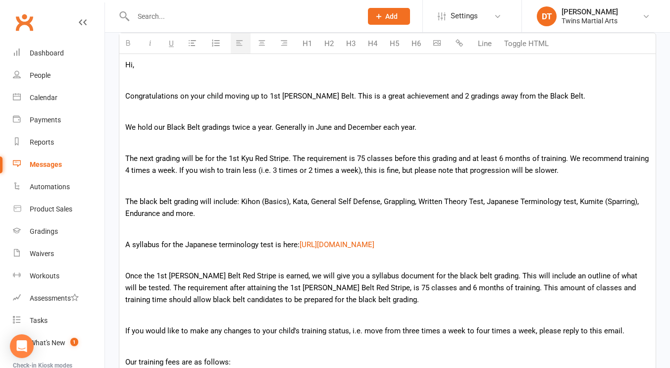
scroll to position [248, 0]
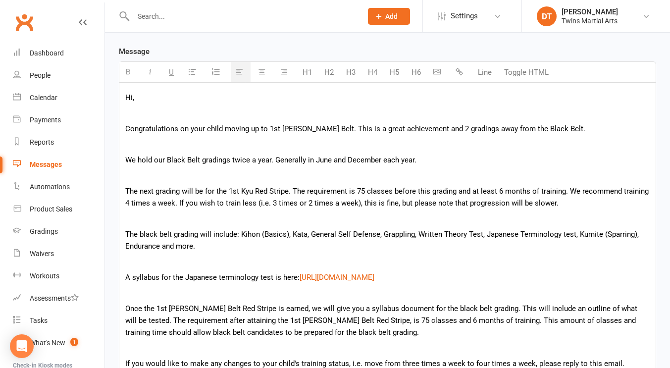
click at [353, 214] on p at bounding box center [387, 218] width 524 height 12
click at [347, 248] on p "The black belt grading will include: Kihon (Basics), Kata, General Self Defense…" at bounding box center [387, 240] width 524 height 24
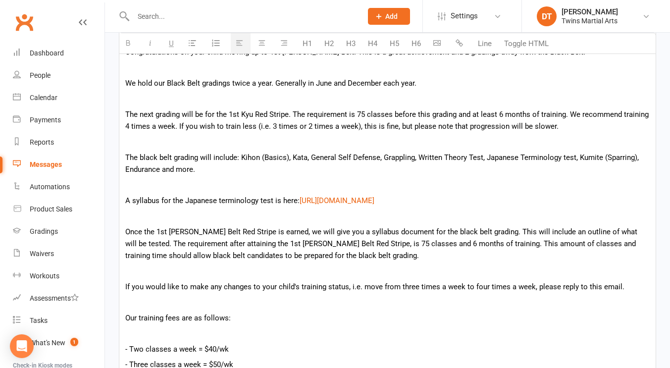
scroll to position [326, 0]
click at [340, 249] on p "Once the 1st Kyu Brown Belt Red Stripe is earned, we will give you a syllabus d…" at bounding box center [387, 243] width 524 height 36
click at [373, 260] on p "Once the 1st Kyu Brown Belt Red Stripe is earned, we will give you a syllabus d…" at bounding box center [387, 243] width 524 height 36
click at [398, 254] on p "Once the 1st Kyu Brown Belt Red Stripe is earned, we will give you a syllabus d…" at bounding box center [387, 243] width 524 height 36
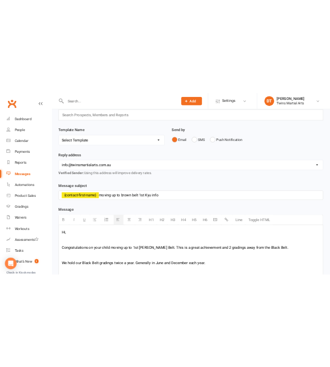
scroll to position [0, 0]
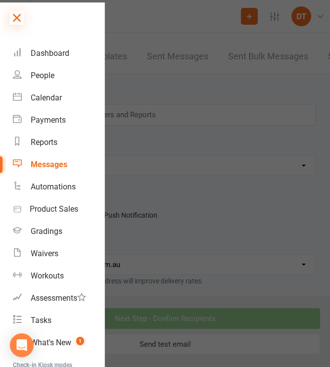
click at [21, 20] on icon at bounding box center [17, 18] width 14 height 14
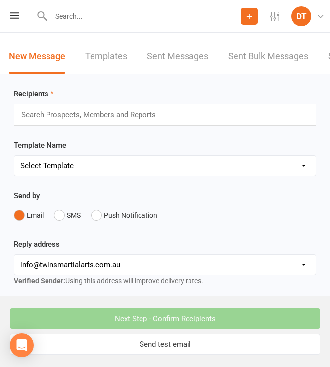
click at [61, 113] on input "text" at bounding box center [93, 114] width 146 height 13
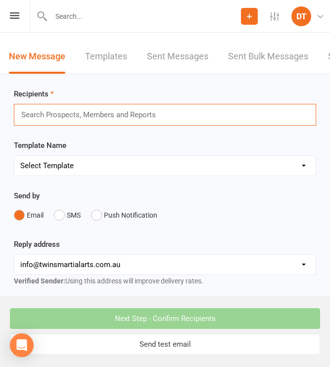
click at [83, 109] on input "text" at bounding box center [93, 114] width 146 height 13
type input "Callum earp"
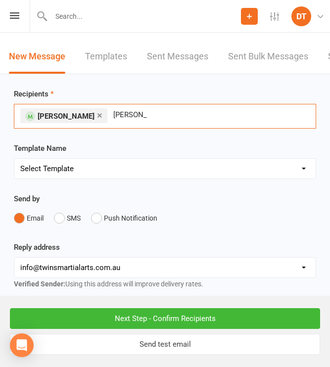
type input "jamie liong"
type input "noah tecchio"
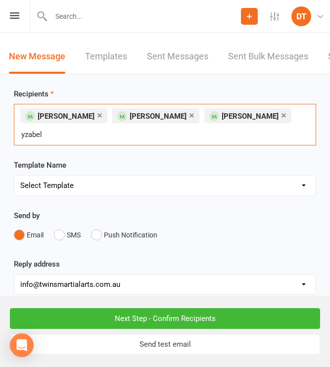
type input "yzabela"
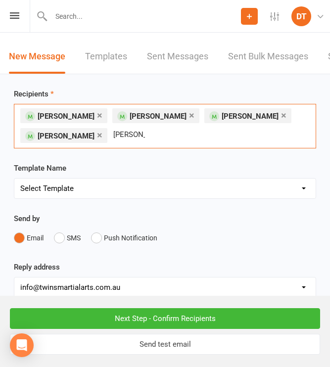
type input "ben slade"
type input "lam vu"
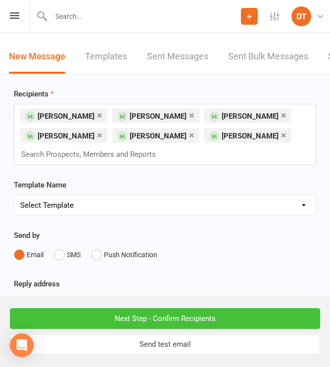
click at [163, 316] on input "Next Step - Confirm Recipients" at bounding box center [165, 318] width 310 height 21
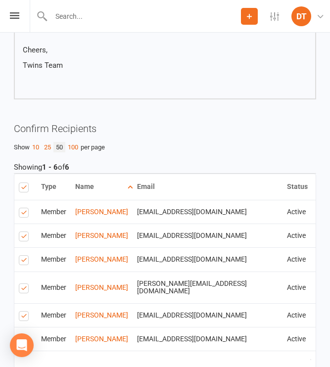
scroll to position [757, 0]
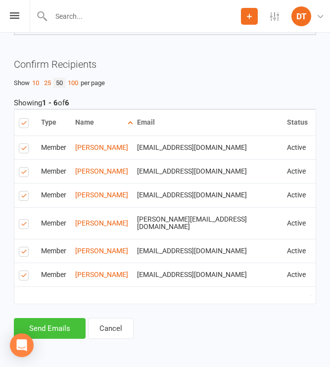
click at [62, 321] on button "Send Emails" at bounding box center [50, 328] width 72 height 21
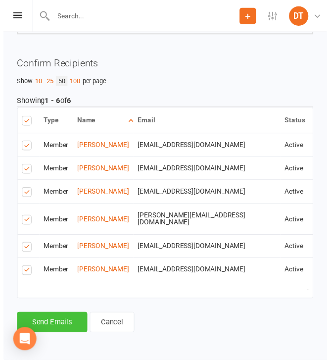
scroll to position [753, 0]
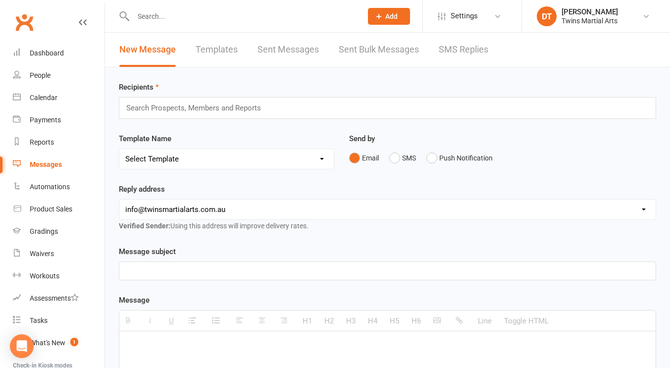
click at [331, 269] on p at bounding box center [387, 271] width 524 height 12
paste div
click at [129, 270] on p "moving up to 1st Kyu Red Stripe information" at bounding box center [387, 271] width 524 height 12
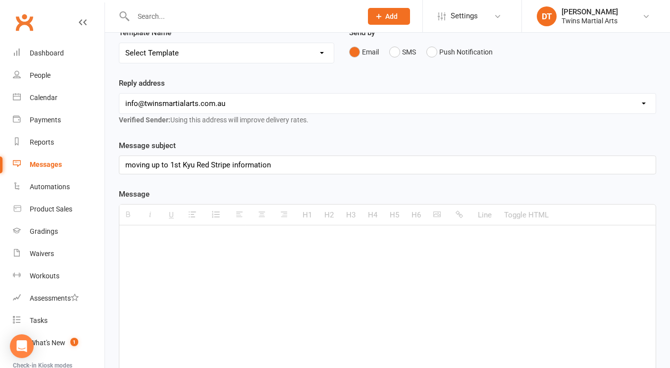
scroll to position [155, 0]
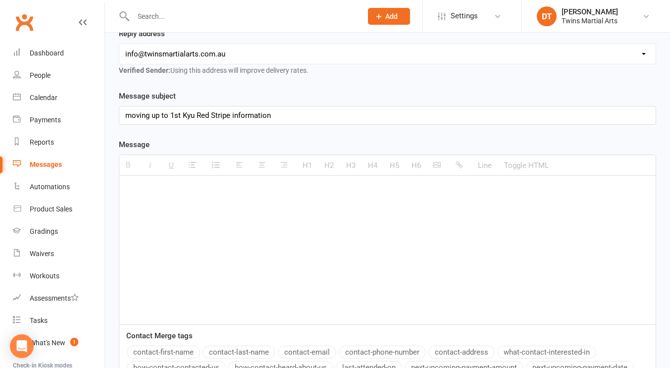
click at [180, 352] on button "contact-first-name" at bounding box center [163, 351] width 73 height 13
click at [269, 237] on div at bounding box center [387, 250] width 536 height 148
click at [294, 222] on div at bounding box center [387, 250] width 536 height 148
paste div
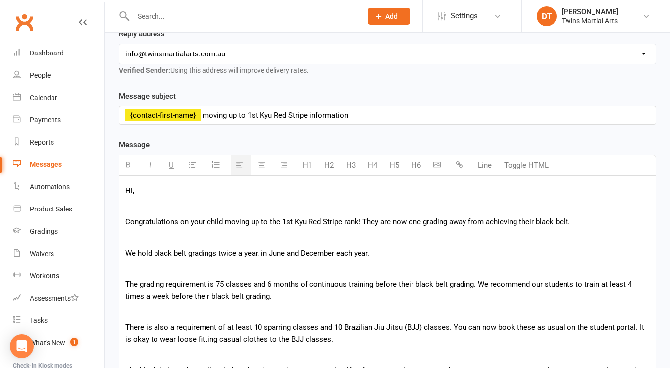
click at [289, 240] on p at bounding box center [387, 237] width 524 height 12
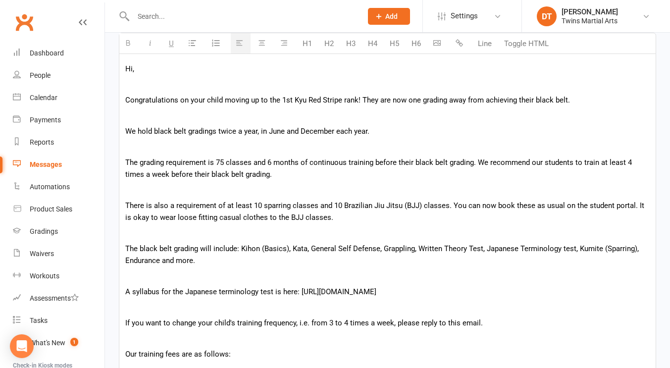
scroll to position [301, 0]
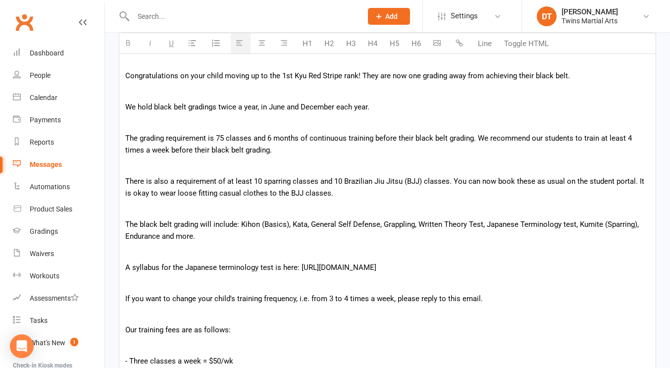
drag, startPoint x: 617, startPoint y: 265, endPoint x: 295, endPoint y: 267, distance: 321.2
click at [295, 267] on p "A syllabus for the Japanese terminology test is here: https://docs.google.com/d…" at bounding box center [387, 267] width 524 height 12
copy p "https://docs.google.com/document/d/17iL7-Cd5drb3s4o9JVXddhXQQVeR6C25LeSdxy6UsyQ"
click at [459, 39] on icon "button" at bounding box center [458, 42] width 7 height 7
click at [376, 159] on p at bounding box center [387, 165] width 524 height 12
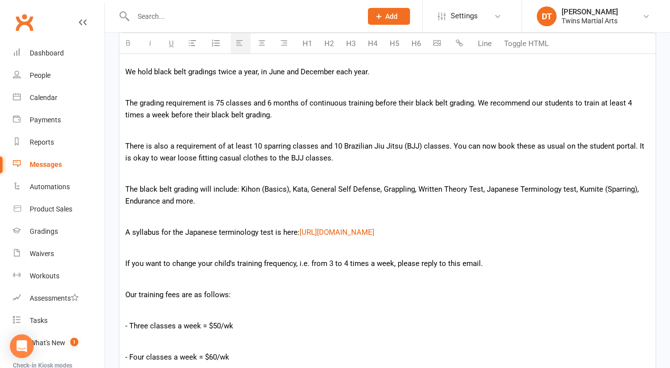
click at [334, 273] on p at bounding box center [387, 279] width 524 height 12
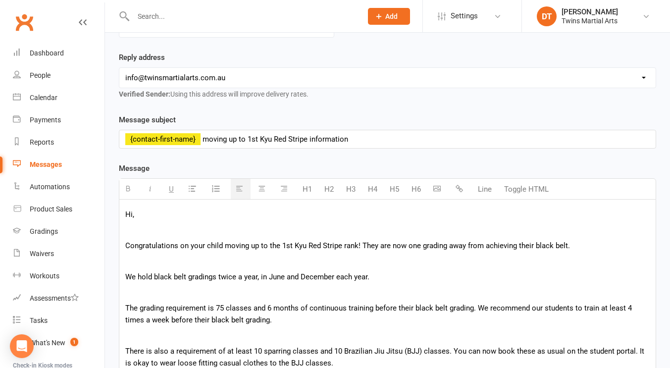
scroll to position [159, 0]
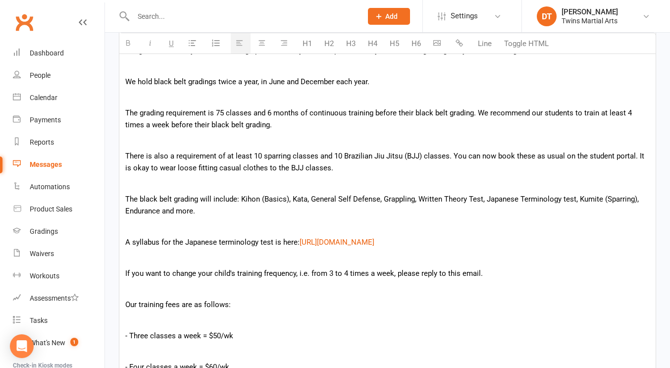
scroll to position [327, 0]
click at [257, 230] on p at bounding box center [387, 226] width 524 height 12
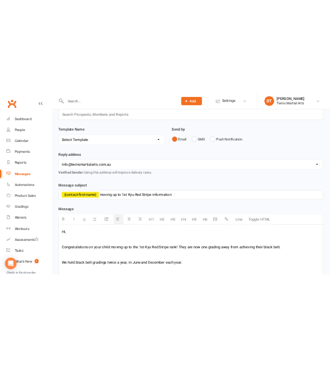
scroll to position [0, 0]
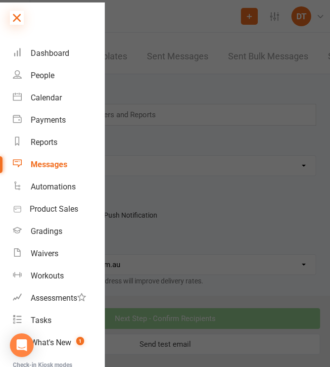
click at [19, 17] on icon at bounding box center [17, 18] width 14 height 14
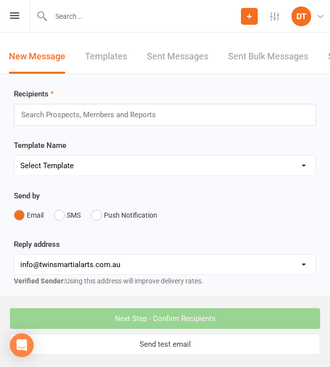
click at [73, 116] on input "text" at bounding box center [93, 114] width 146 height 13
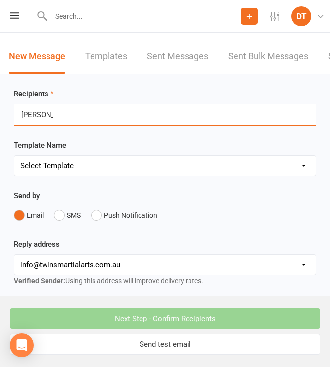
type input "gemma said"
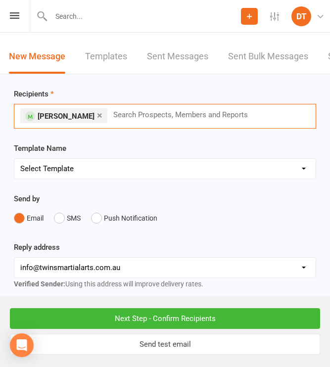
click at [161, 114] on input "text" at bounding box center [185, 114] width 146 height 13
type input "lam vu"
type input "andy samso"
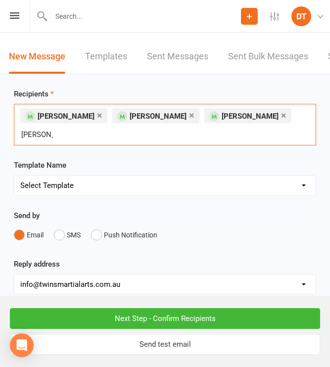
type input "liam devlin"
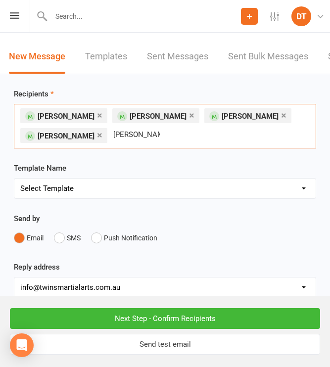
type input "lucinda collins"
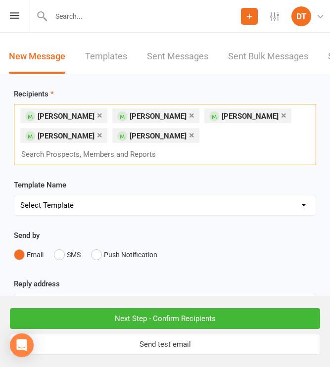
click at [189, 115] on link "×" at bounding box center [191, 115] width 5 height 16
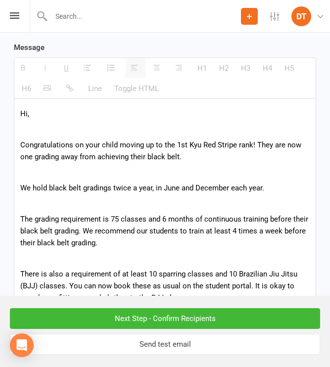
scroll to position [331, 0]
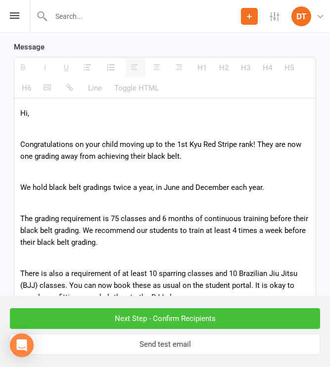
click at [140, 316] on input "Next Step - Confirm Recipients" at bounding box center [165, 318] width 310 height 21
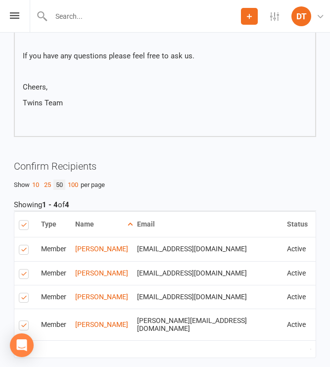
scroll to position [677, 0]
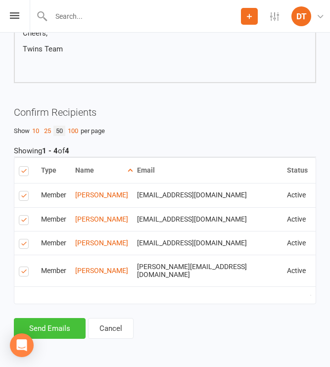
click at [61, 329] on button "Send Emails" at bounding box center [50, 328] width 72 height 21
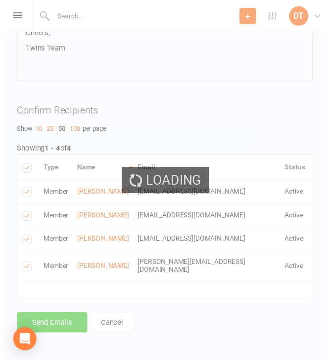
scroll to position [673, 0]
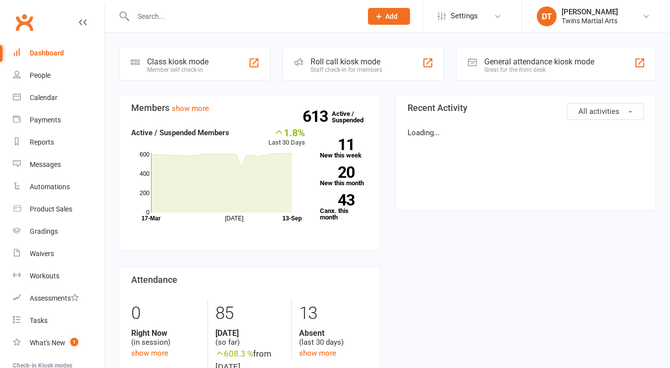
click at [256, 15] on input "text" at bounding box center [242, 16] width 225 height 14
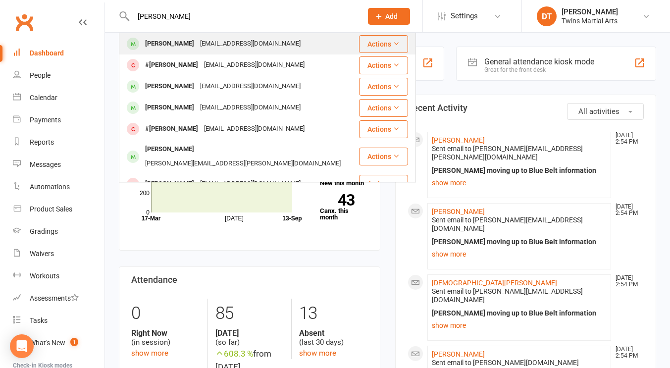
type input "[PERSON_NAME]"
click at [237, 47] on div "[EMAIL_ADDRESS][DOMAIN_NAME]" at bounding box center [250, 44] width 106 height 14
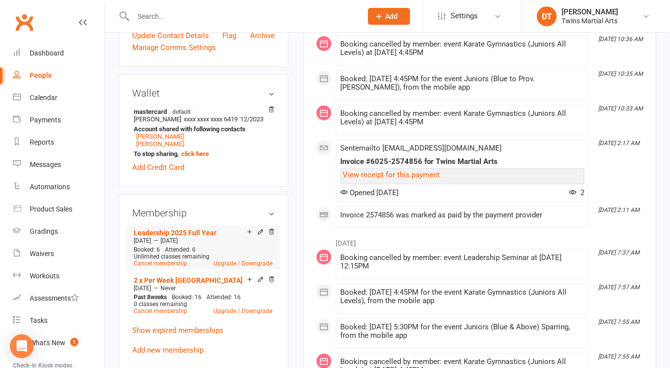
scroll to position [448, 0]
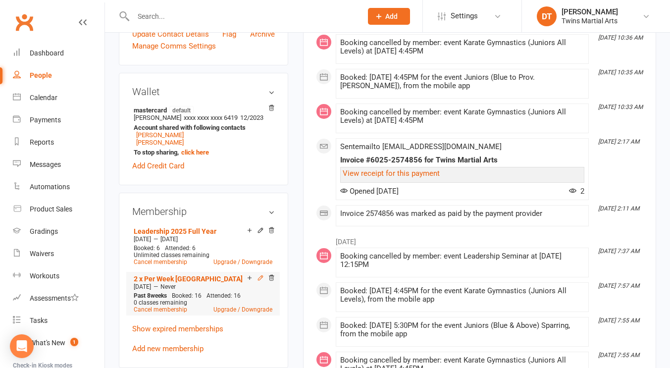
click at [258, 280] on icon at bounding box center [260, 277] width 4 height 4
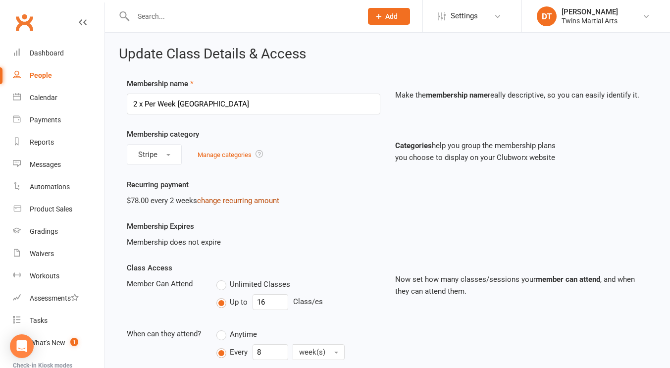
click at [253, 203] on link "change recurring amount" at bounding box center [238, 200] width 82 height 9
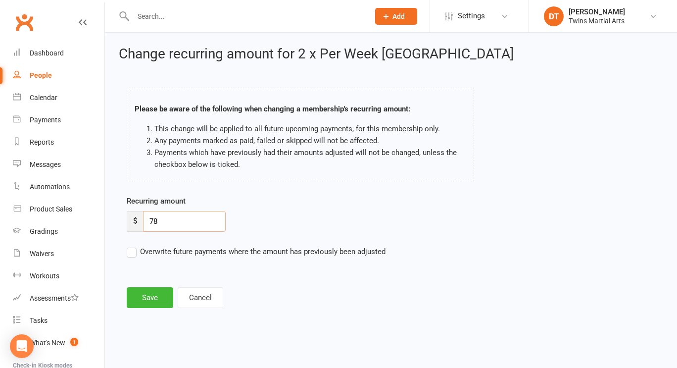
click at [196, 213] on input "78" at bounding box center [184, 221] width 83 height 21
type input "7"
type input "80"
click at [147, 293] on button "Save" at bounding box center [150, 297] width 47 height 21
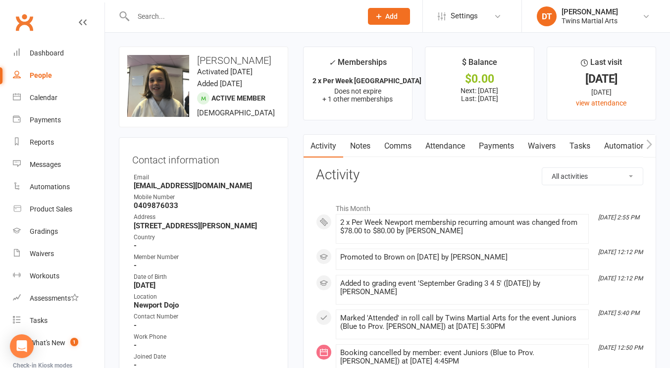
click at [226, 22] on input "text" at bounding box center [242, 16] width 225 height 14
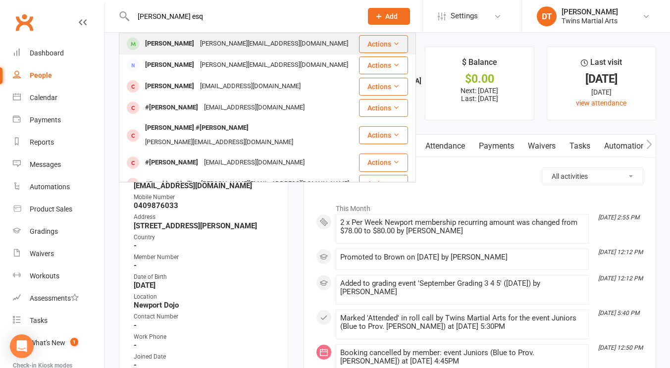
type input "[PERSON_NAME] esq"
click at [224, 52] on div "[PERSON_NAME] Esquieres [EMAIL_ADDRESS][DOMAIN_NAME]" at bounding box center [239, 44] width 238 height 20
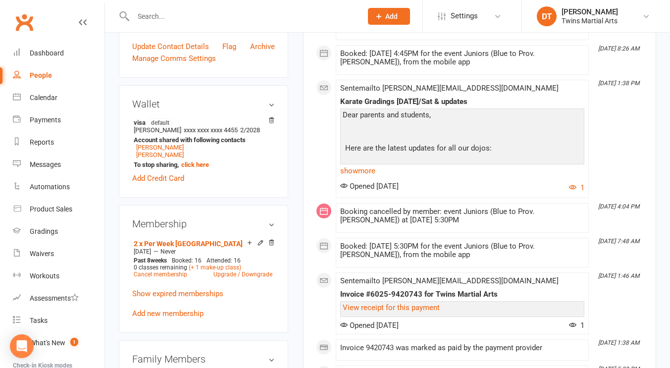
scroll to position [448, 0]
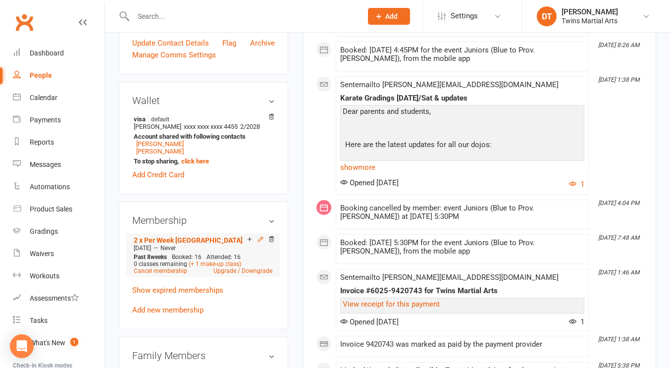
click at [259, 242] on icon at bounding box center [260, 239] width 7 height 7
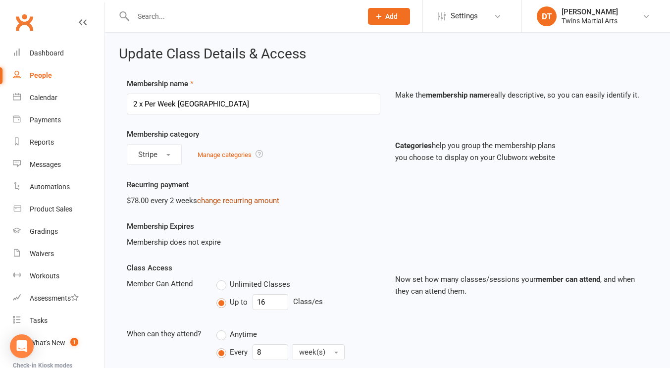
click at [242, 199] on link "change recurring amount" at bounding box center [238, 200] width 82 height 9
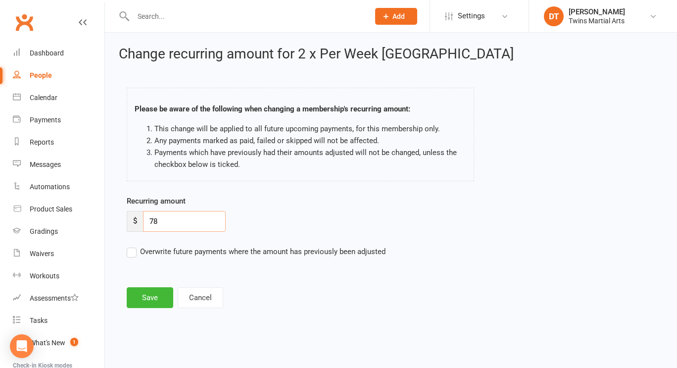
click at [183, 227] on input "78" at bounding box center [184, 221] width 83 height 21
type input "80"
click at [144, 298] on button "Save" at bounding box center [150, 297] width 47 height 21
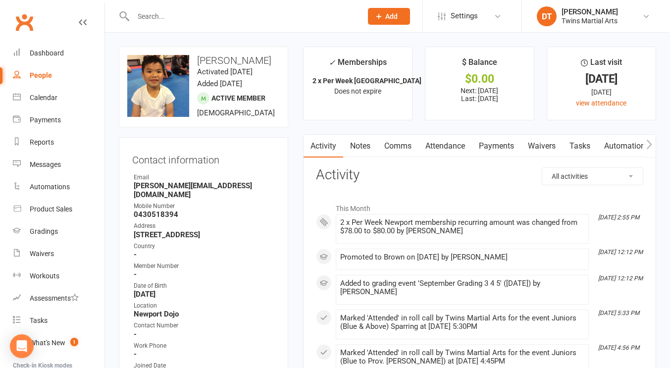
click at [247, 14] on input "text" at bounding box center [242, 16] width 225 height 14
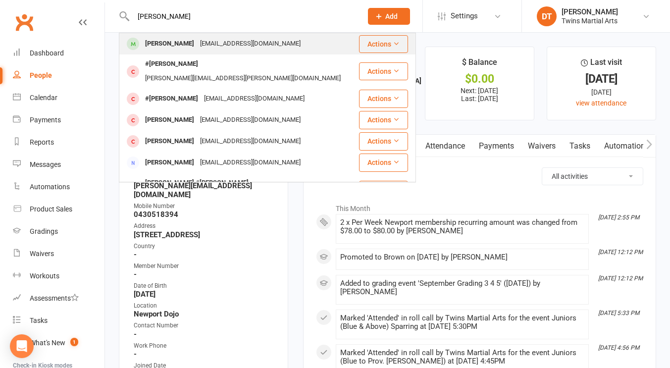
type input "henri fre"
click at [251, 46] on div "antonfreischmidt@yahoo.com.au" at bounding box center [250, 44] width 106 height 14
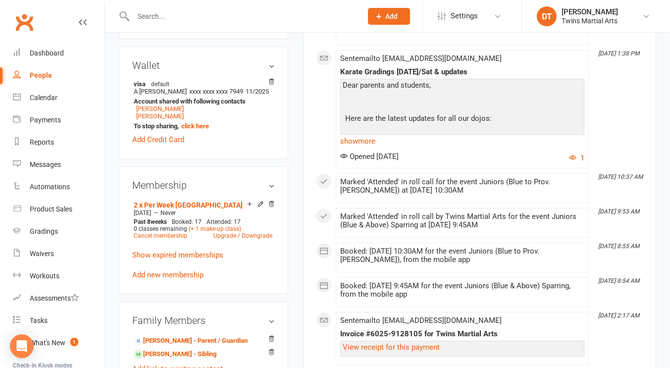
scroll to position [476, 0]
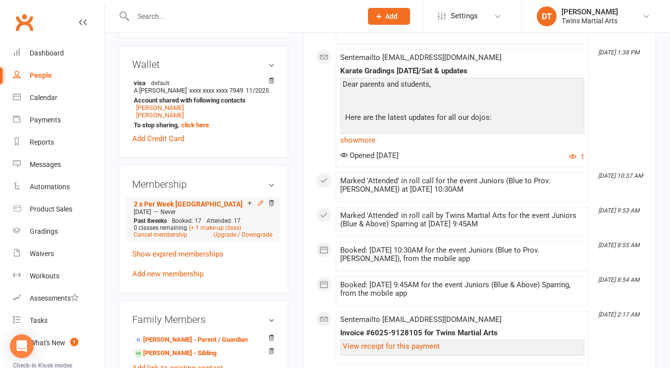
click at [257, 206] on icon at bounding box center [260, 202] width 7 height 7
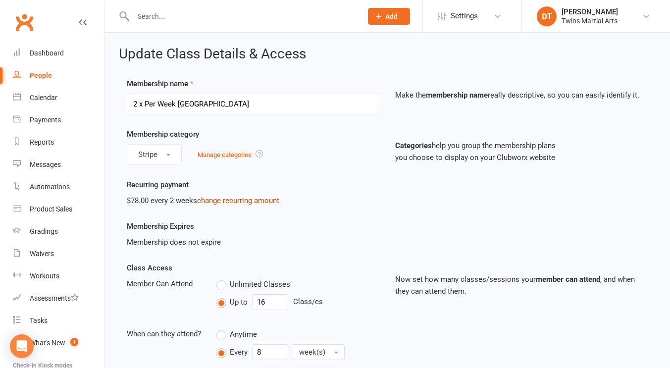
click at [254, 204] on link "change recurring amount" at bounding box center [238, 200] width 82 height 9
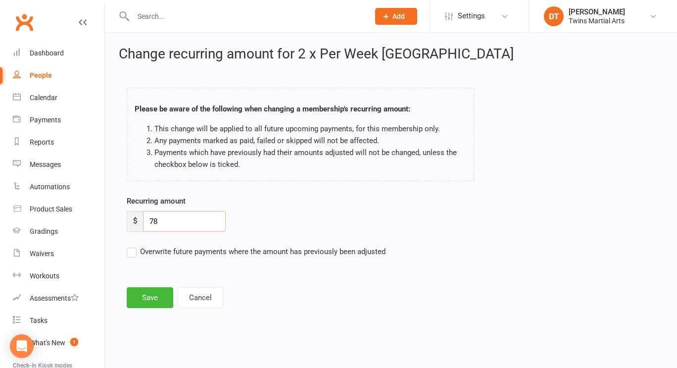
click at [209, 218] on input "78" at bounding box center [184, 221] width 83 height 21
type input "7"
type input "80"
click at [154, 293] on button "Save" at bounding box center [150, 297] width 47 height 21
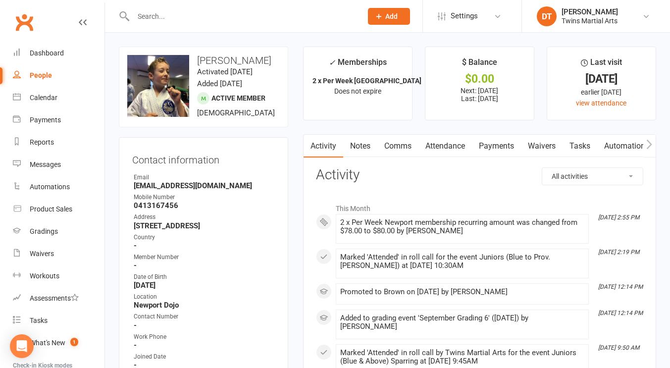
click at [236, 10] on input "text" at bounding box center [242, 16] width 225 height 14
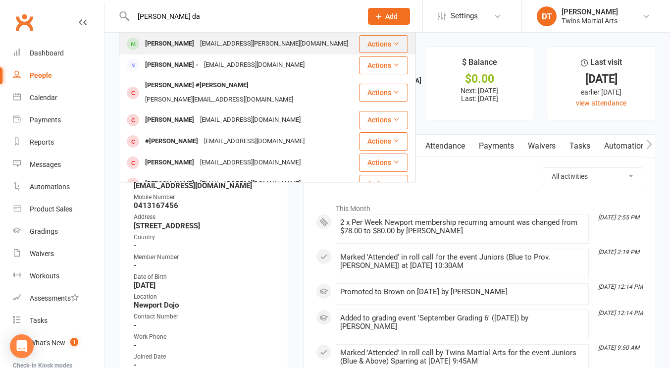
type input "logan da"
click at [257, 39] on div "gin.nguyen@hotmail.com" at bounding box center [274, 44] width 154 height 14
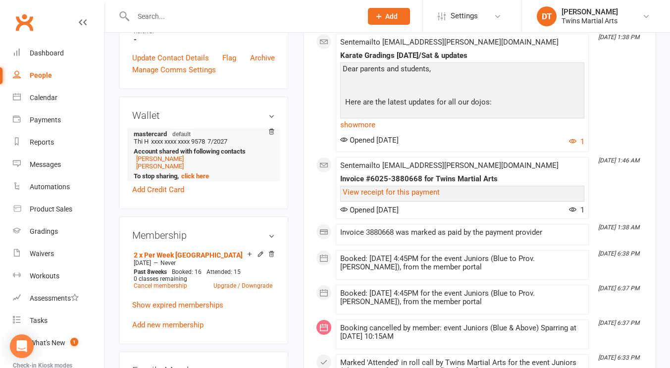
scroll to position [435, 0]
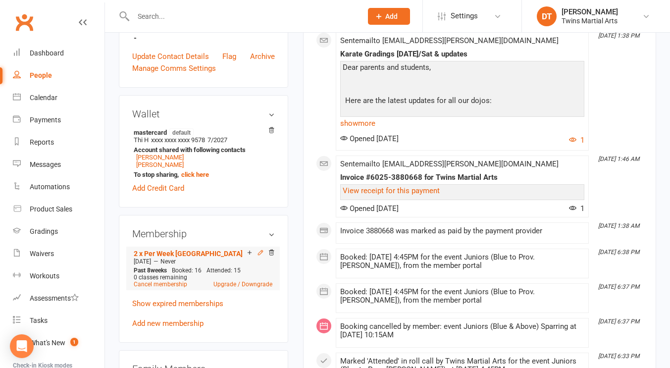
click at [259, 253] on icon at bounding box center [260, 252] width 4 height 4
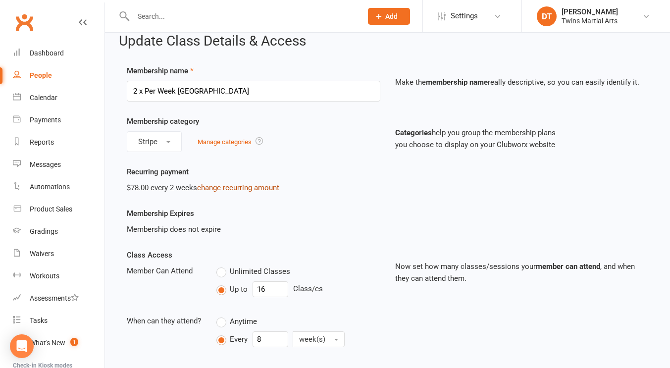
scroll to position [13, 0]
click at [240, 186] on link "change recurring amount" at bounding box center [238, 187] width 82 height 9
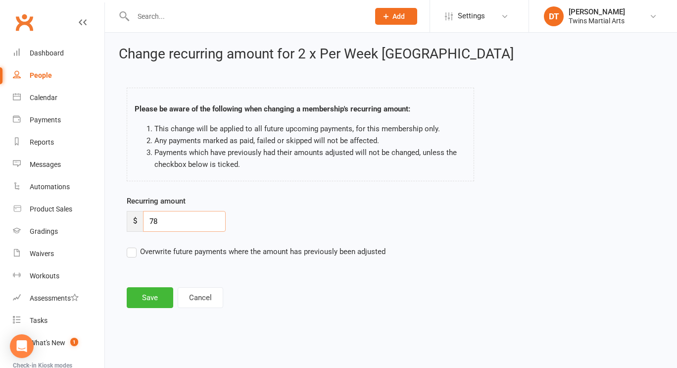
click at [209, 222] on input "78" at bounding box center [184, 221] width 83 height 21
type input "7"
type input "80"
click at [149, 293] on button "Save" at bounding box center [150, 297] width 47 height 21
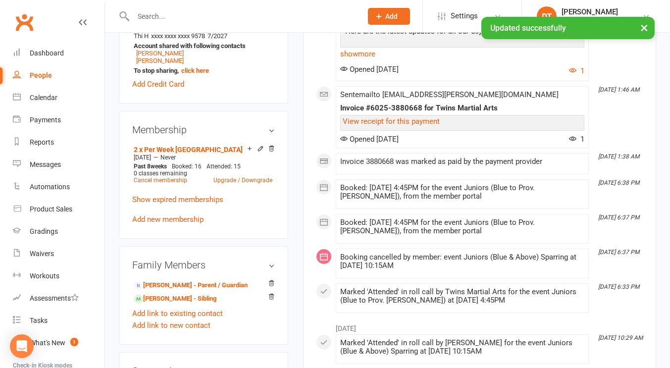
scroll to position [559, 0]
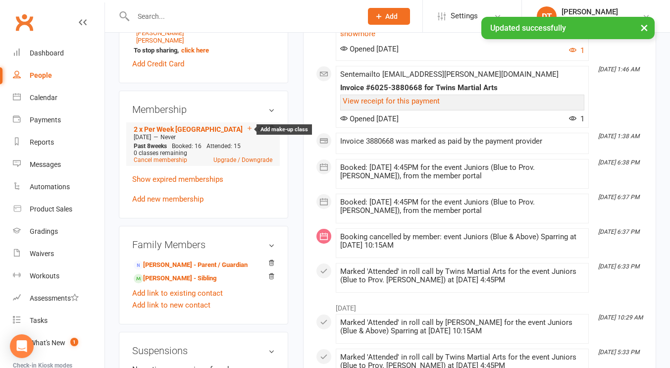
click at [251, 128] on icon at bounding box center [249, 128] width 7 height 7
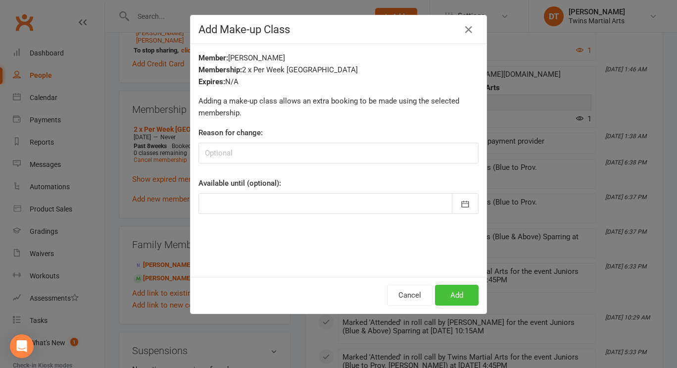
click at [442, 288] on button "Add" at bounding box center [457, 295] width 44 height 21
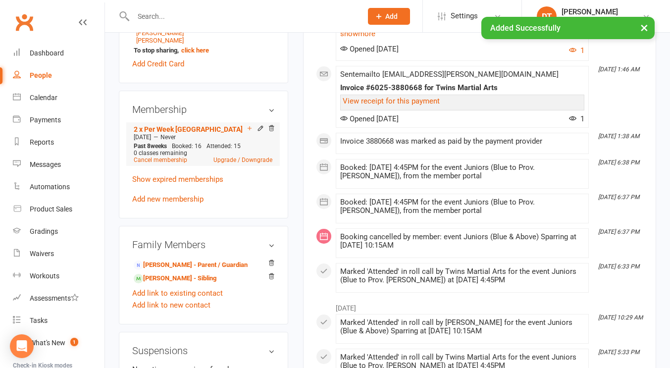
click at [250, 128] on icon at bounding box center [249, 128] width 7 height 7
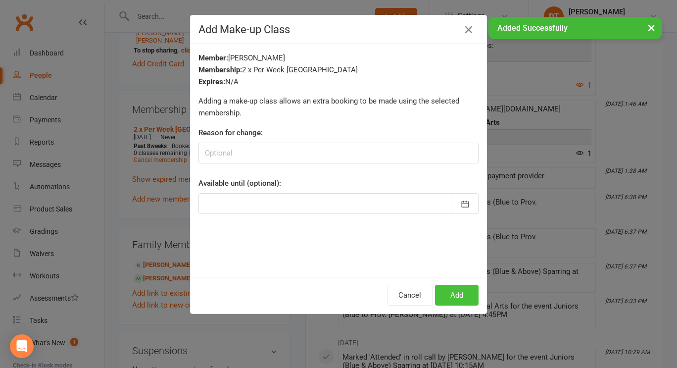
click at [444, 289] on button "Add" at bounding box center [457, 295] width 44 height 21
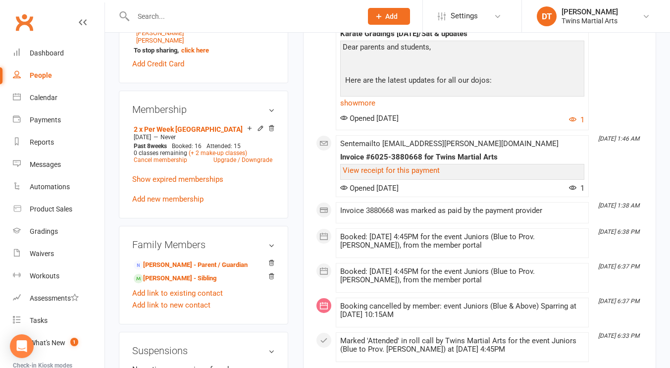
click at [275, 24] on div at bounding box center [237, 16] width 236 height 32
click at [261, 20] on input "text" at bounding box center [242, 16] width 225 height 14
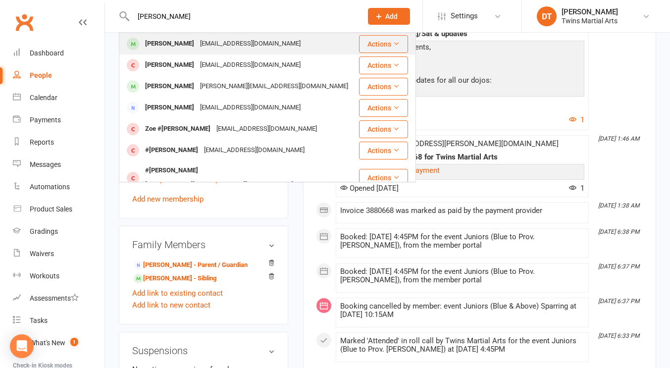
type input "zoe huyhh"
click at [256, 48] on div "Zoe Huynh vhuynh.mail@gmail.com" at bounding box center [239, 44] width 238 height 20
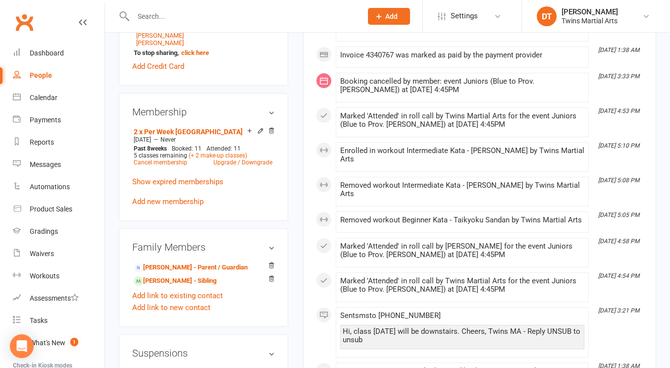
scroll to position [548, 0]
click at [260, 134] on icon at bounding box center [260, 130] width 7 height 7
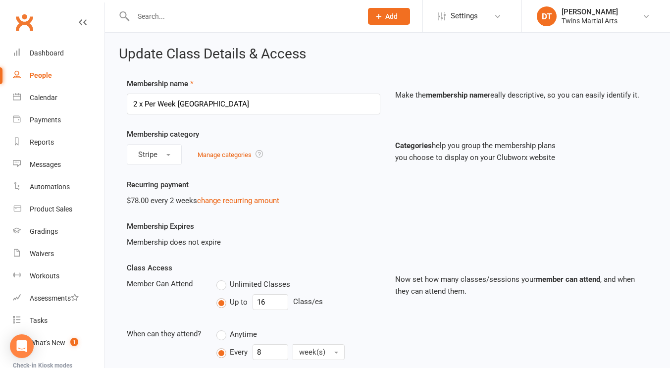
scroll to position [53, 0]
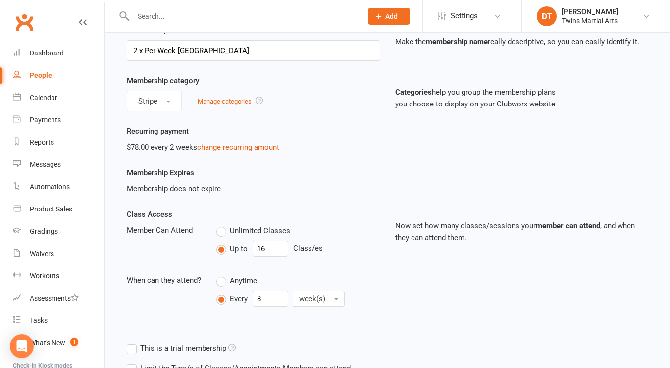
click at [248, 152] on div "$78.00 every 2 weeks change recurring amount" at bounding box center [253, 147] width 253 height 12
click at [241, 145] on link "change recurring amount" at bounding box center [238, 147] width 82 height 9
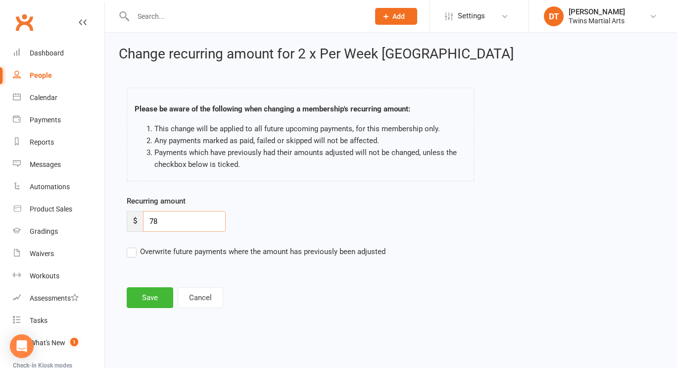
click at [172, 219] on input "78" at bounding box center [184, 221] width 83 height 21
type input "7"
type input "80"
click at [150, 299] on button "Save" at bounding box center [150, 297] width 47 height 21
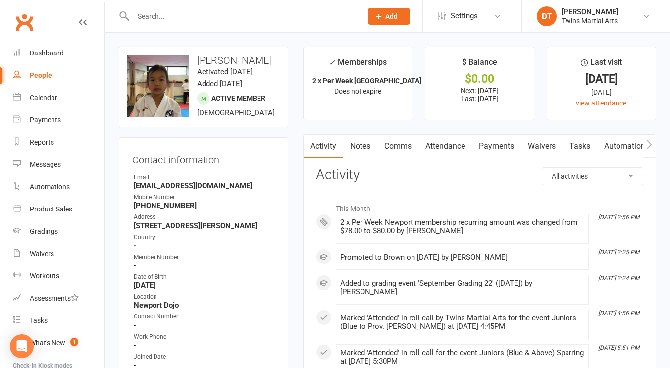
click at [336, 17] on input "text" at bounding box center [242, 16] width 225 height 14
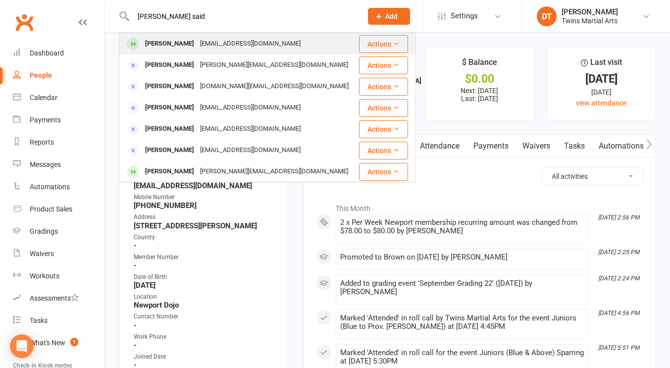
type input "gemma said"
click at [278, 46] on div "Gemma Said tsaid@liberty.com.au" at bounding box center [239, 44] width 238 height 20
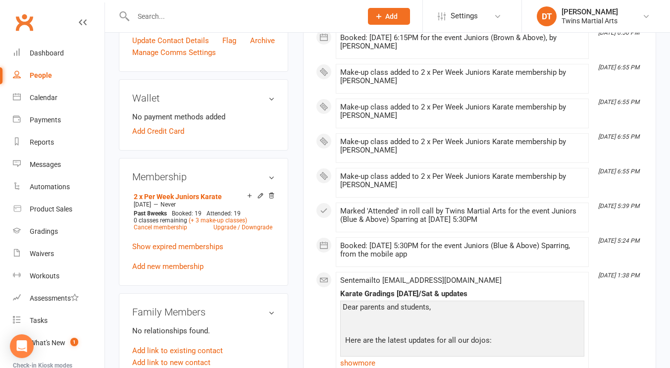
scroll to position [472, 0]
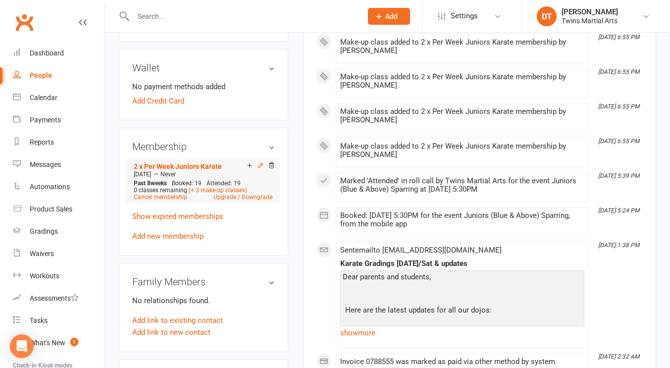
click at [259, 167] on icon at bounding box center [260, 165] width 4 height 4
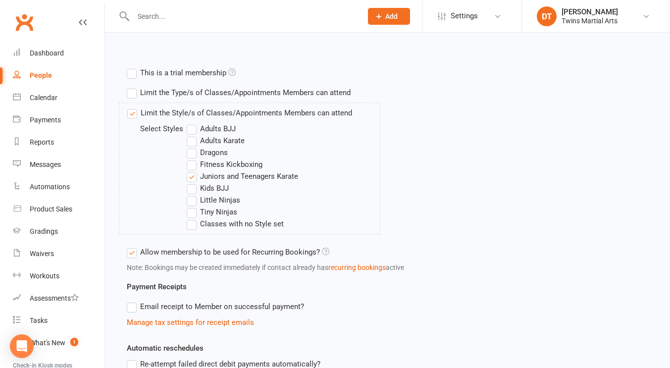
scroll to position [330, 0]
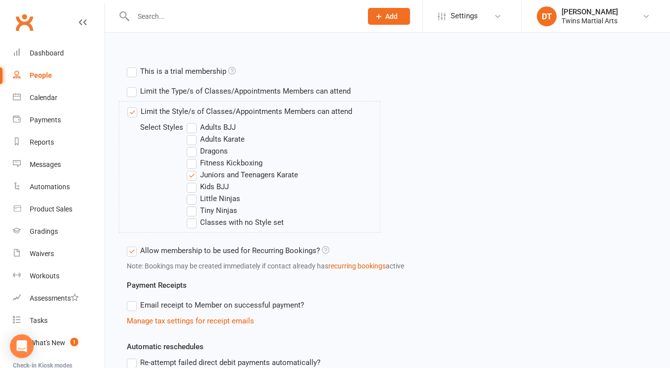
click at [215, 189] on label "Kids BJJ" at bounding box center [208, 187] width 42 height 12
click at [193, 181] on input "Kids BJJ" at bounding box center [190, 181] width 6 height 0
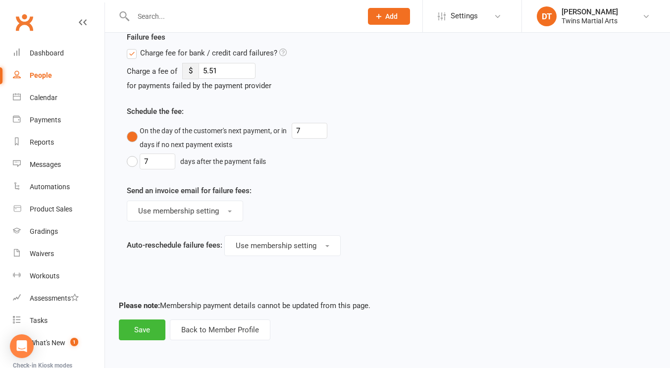
scroll to position [682, 0]
click at [133, 328] on button "Save" at bounding box center [142, 329] width 47 height 21
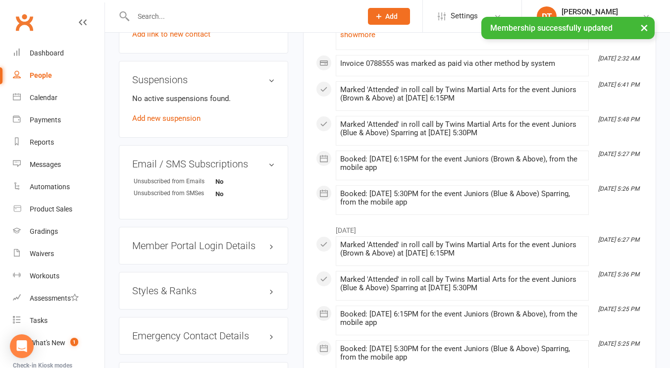
scroll to position [771, 0]
click at [169, 295] on h3 "Styles & Ranks" at bounding box center [203, 289] width 143 height 11
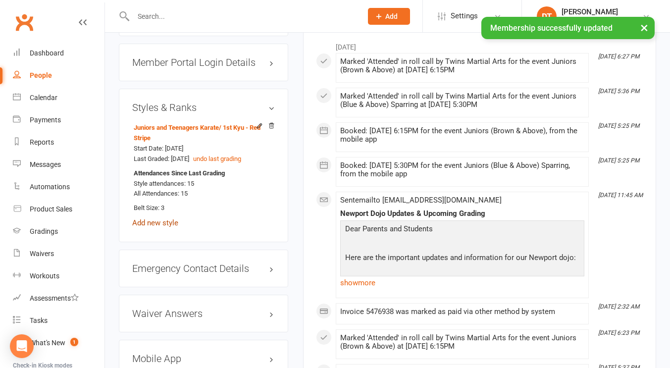
click at [163, 227] on link "Add new style" at bounding box center [155, 222] width 46 height 9
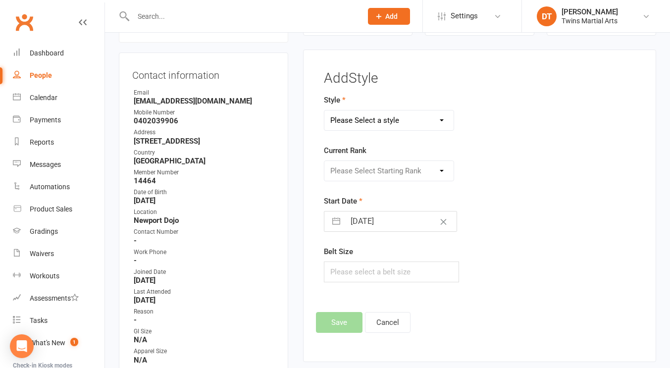
click at [416, 117] on select "Please Select a style Adults BJJ Adults Karate Dragons Fitness Kickboxing Junio…" at bounding box center [388, 120] width 129 height 20
click at [324, 110] on select "Please Select a style Adults BJJ Adults Karate Dragons Fitness Kickboxing Junio…" at bounding box center [388, 120] width 129 height 20
click at [398, 122] on select "Adults BJJ Adults Karate Dragons Fitness Kickboxing Juniors and Teenagers Karat…" at bounding box center [388, 120] width 129 height 20
select select "1740"
click at [324, 110] on select "Adults BJJ Adults Karate Dragons Fitness Kickboxing Juniors and Teenagers Karat…" at bounding box center [388, 120] width 129 height 20
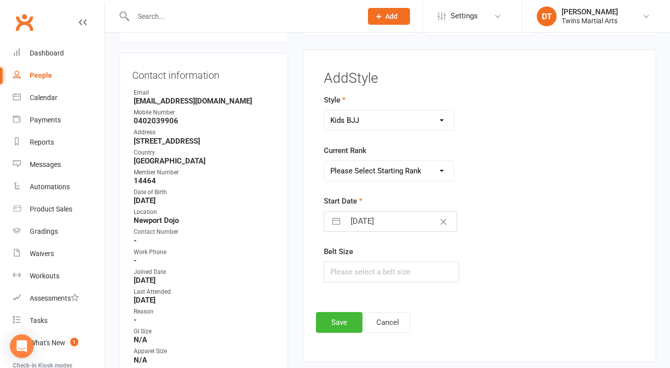
drag, startPoint x: 387, startPoint y: 173, endPoint x: 384, endPoint y: 180, distance: 8.2
click at [387, 173] on select "Please Select Starting Rank White Yellow Orange Green Green and Black Green and…" at bounding box center [388, 171] width 129 height 20
select select "17161"
click at [324, 161] on select "Please Select Starting Rank White Yellow Orange Green Green and Black Green and…" at bounding box center [388, 171] width 129 height 20
click at [350, 318] on button "Save" at bounding box center [339, 322] width 47 height 21
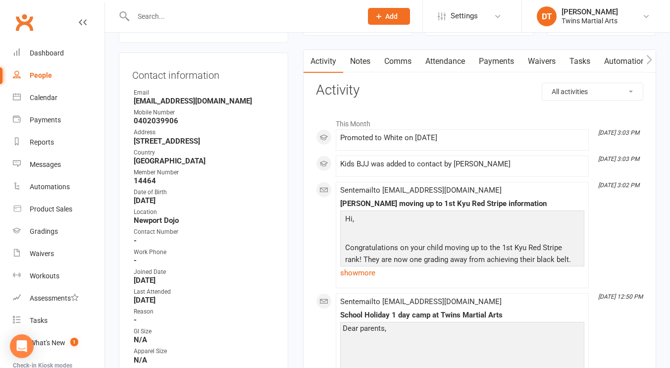
click at [278, 15] on input "text" at bounding box center [242, 16] width 225 height 14
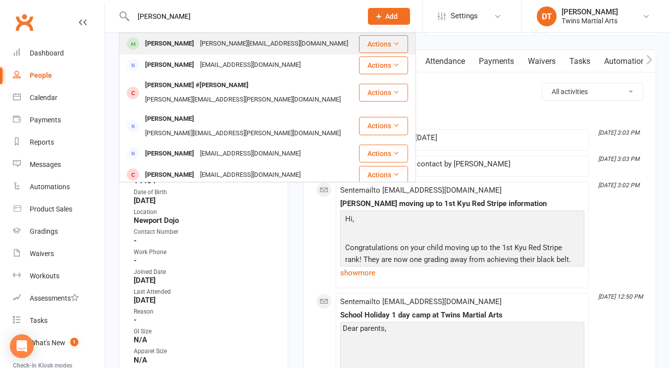
type input "andy samasons"
click at [271, 42] on div "katrina.thorburn73@gmail.com" at bounding box center [274, 44] width 154 height 14
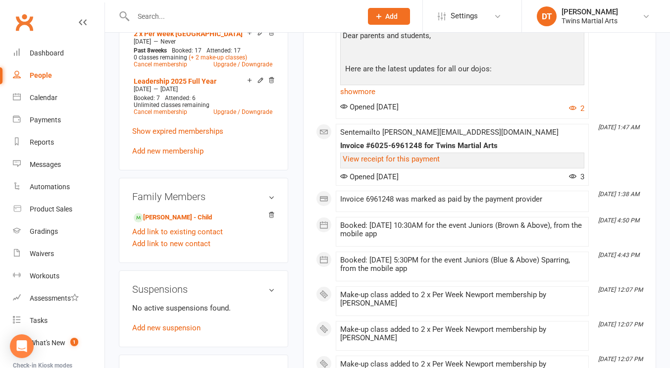
scroll to position [646, 0]
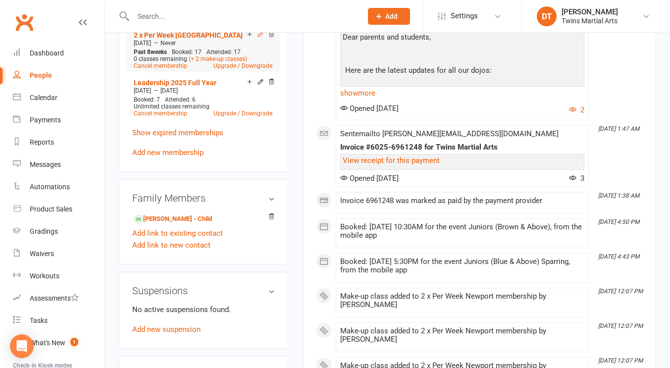
click at [258, 38] on icon at bounding box center [260, 34] width 7 height 7
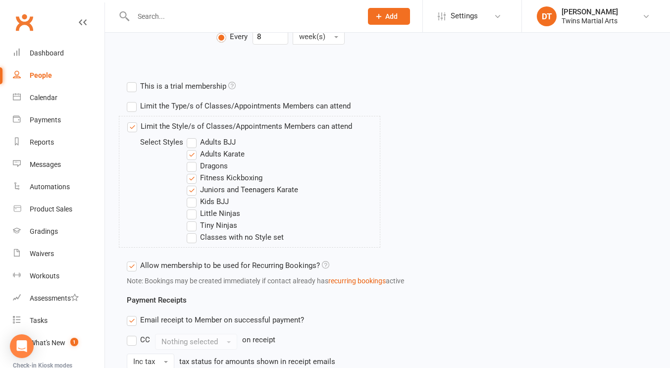
scroll to position [316, 0]
click at [219, 202] on label "Kids BJJ" at bounding box center [208, 201] width 42 height 12
click at [193, 195] on input "Kids BJJ" at bounding box center [190, 195] width 6 height 0
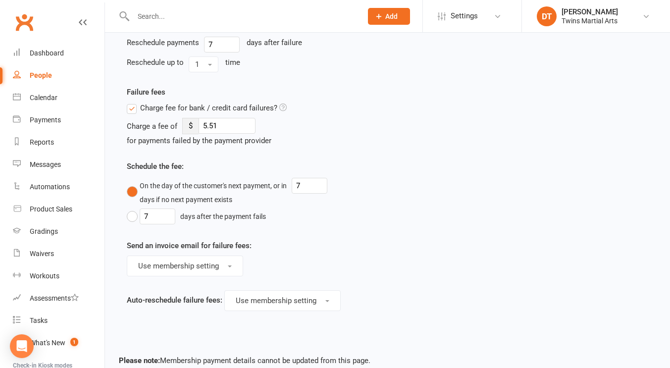
scroll to position [771, 0]
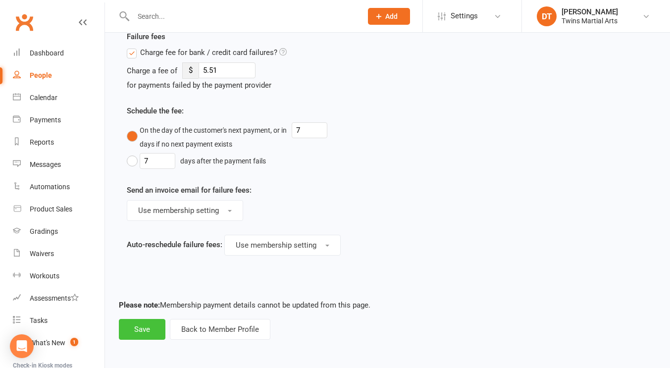
click at [142, 330] on button "Save" at bounding box center [142, 329] width 47 height 21
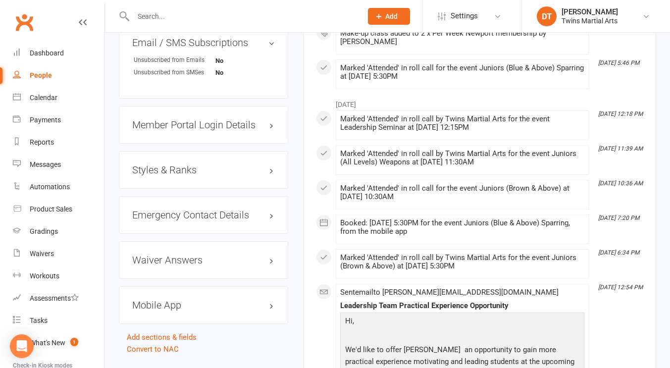
scroll to position [978, 0]
click at [213, 175] on h3 "Styles & Ranks" at bounding box center [203, 169] width 143 height 11
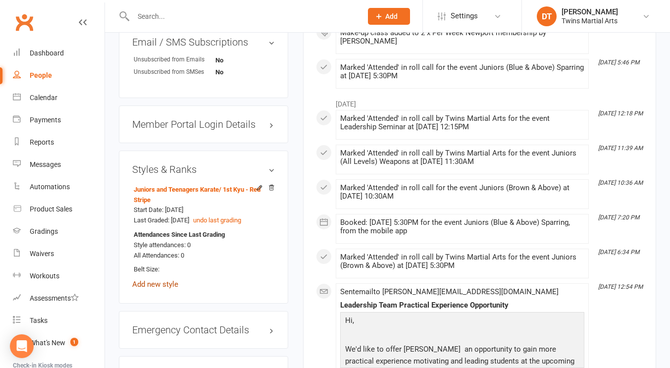
click at [166, 288] on link "Add new style" at bounding box center [155, 284] width 46 height 9
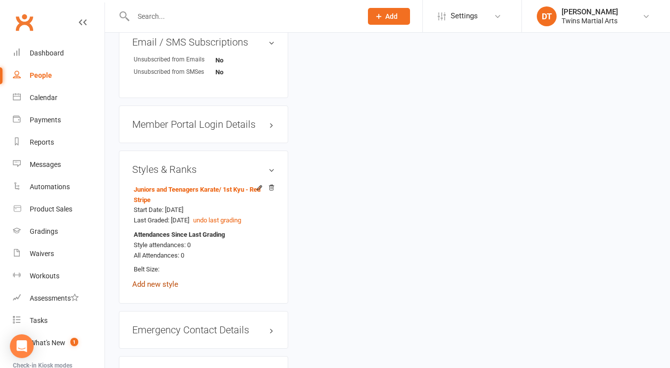
scroll to position [85, 0]
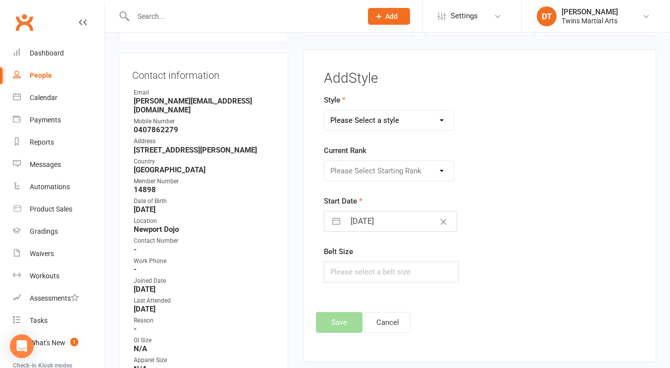
click at [431, 120] on select "Please Select a style Adults BJJ Adults Karate Dragons Fitness Kickboxing Junio…" at bounding box center [388, 120] width 129 height 20
select select "1740"
click at [324, 110] on select "Please Select a style Adults BJJ Adults Karate Dragons Fitness Kickboxing Junio…" at bounding box center [388, 120] width 129 height 20
click at [388, 174] on select "Please Select Starting Rank White Yellow Orange Green Green and Black Green and…" at bounding box center [388, 171] width 129 height 20
select select "17161"
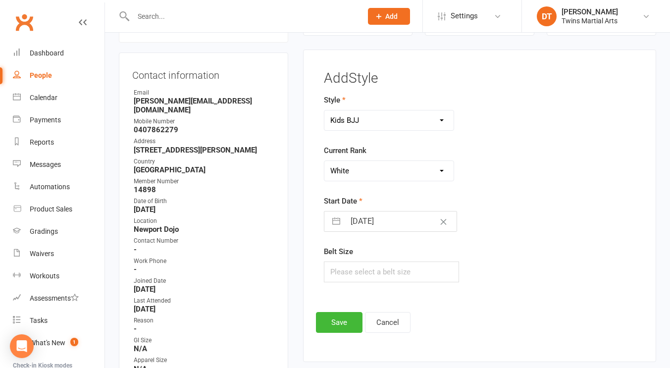
click at [324, 161] on select "Please Select Starting Rank White Yellow Orange Green Green and Black Green and…" at bounding box center [388, 171] width 129 height 20
click at [345, 318] on button "Save" at bounding box center [339, 322] width 47 height 21
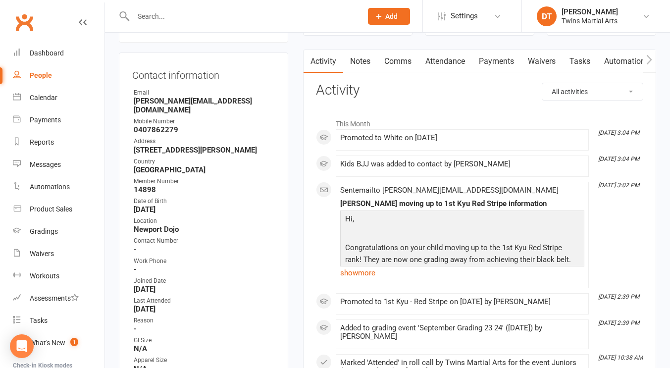
scroll to position [0, 0]
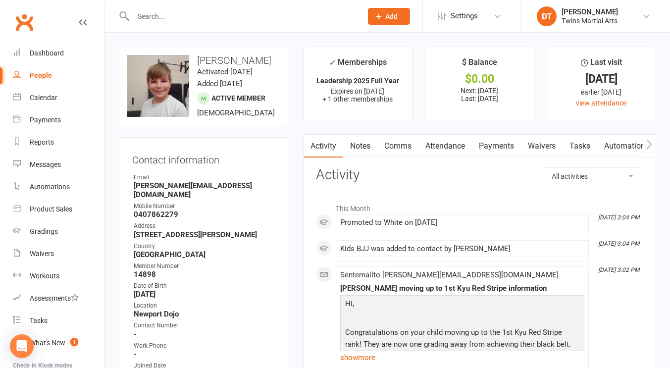
click at [273, 17] on input "text" at bounding box center [242, 16] width 225 height 14
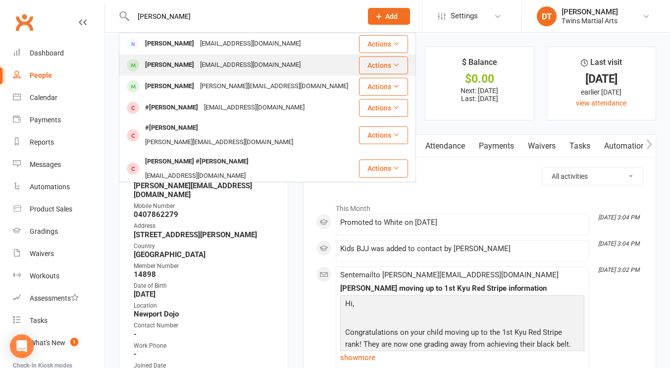
type input "liam devlin"
click at [256, 68] on div "Liam Devlin angliaaid@gmail.com" at bounding box center [239, 65] width 238 height 20
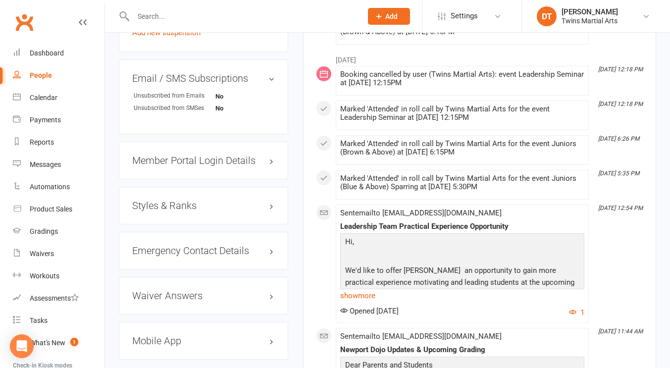
scroll to position [926, 0]
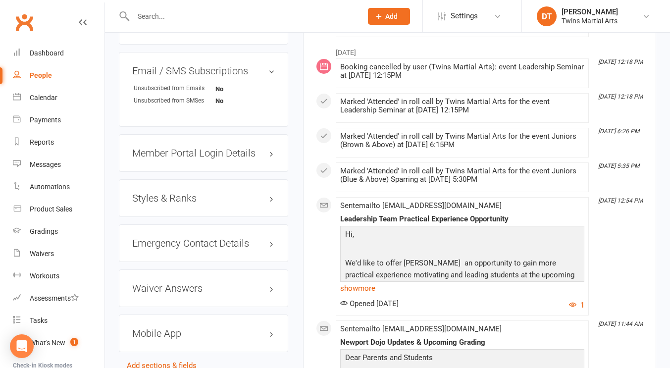
click at [207, 203] on h3 "Styles & Ranks" at bounding box center [203, 197] width 143 height 11
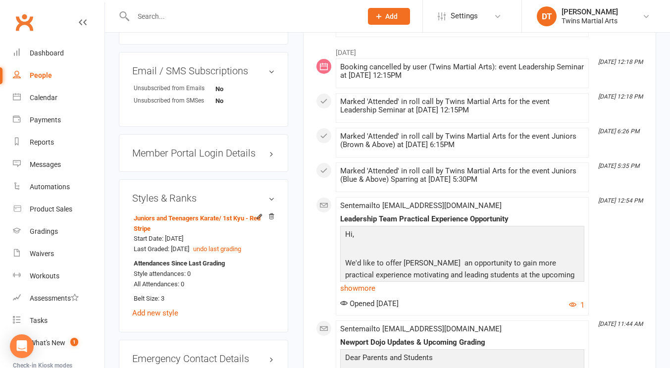
click at [167, 319] on div "Juniors and Teenagers Karate / 1st Kyu - Red Stripe Start Date: 8 Feb 2021 Last…" at bounding box center [203, 265] width 143 height 108
click at [164, 317] on link "Add new style" at bounding box center [155, 312] width 46 height 9
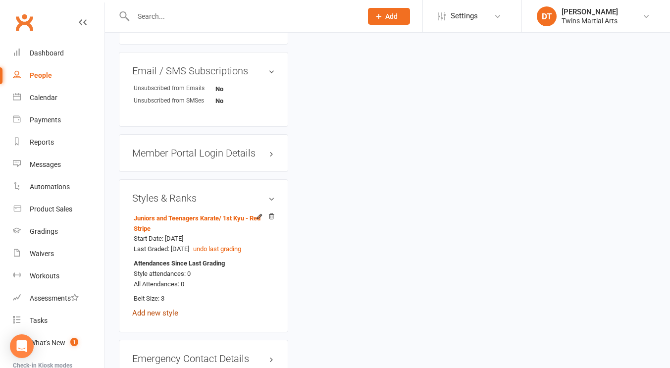
scroll to position [85, 0]
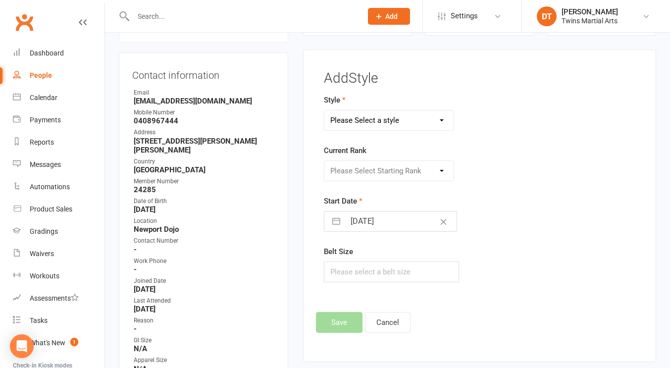
click at [438, 117] on select "Please Select a style Adults BJJ Adults Karate Dragons Fitness Kickboxing Junio…" at bounding box center [388, 120] width 129 height 20
select select "1740"
click at [324, 110] on select "Please Select a style Adults BJJ Adults Karate Dragons Fitness Kickboxing Junio…" at bounding box center [388, 120] width 129 height 20
click at [399, 159] on div "Current Rank Please Select Starting Rank White Yellow Orange Green Green and Bl…" at bounding box center [425, 162] width 203 height 37
click at [389, 172] on select "Please Select Starting Rank White Yellow Orange Green Green and Black Green and…" at bounding box center [388, 171] width 129 height 20
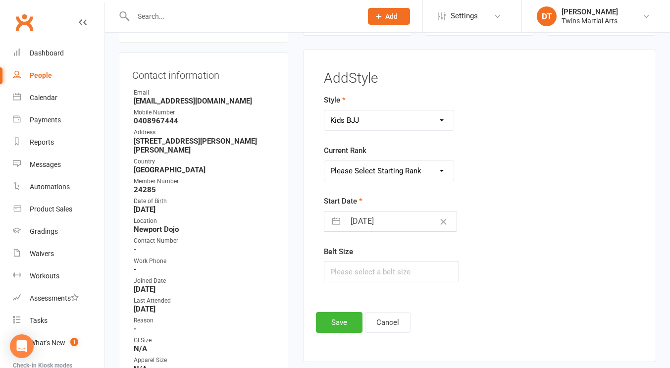
select select "17161"
click at [324, 161] on select "Please Select Starting Rank White Yellow Orange Green Green and Black Green and…" at bounding box center [388, 171] width 129 height 20
click at [343, 329] on button "Save" at bounding box center [339, 322] width 47 height 21
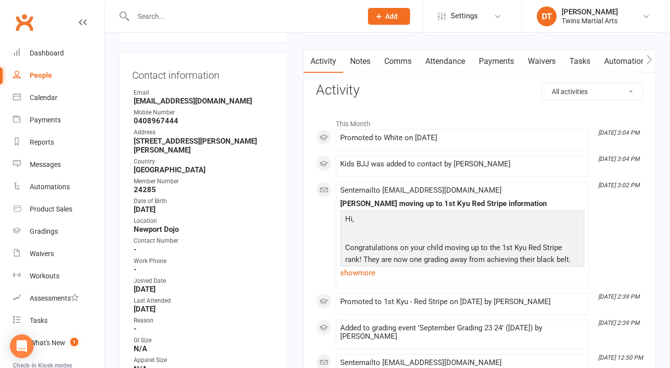
click at [336, 15] on input "text" at bounding box center [242, 16] width 225 height 14
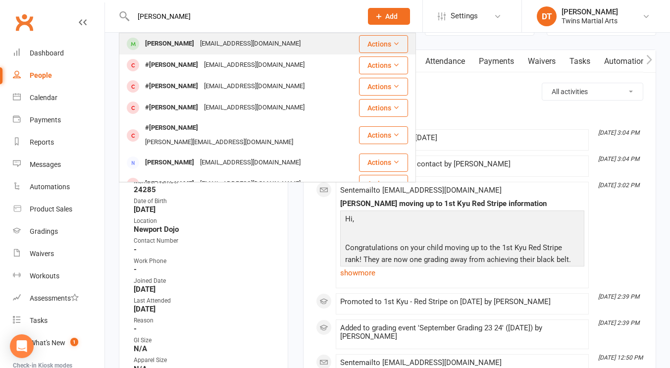
type input "lucinda collins"
click at [290, 45] on div "Lucinda Collins annpsyc@hotmail.com" at bounding box center [239, 44] width 238 height 20
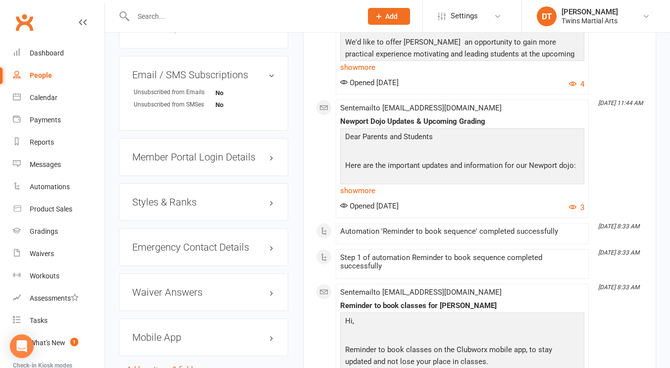
scroll to position [909, 0]
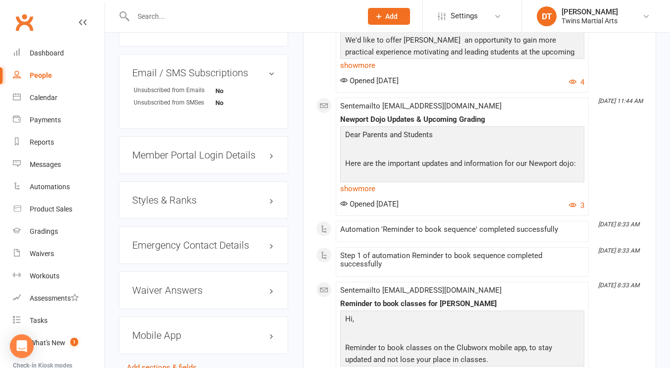
click at [206, 205] on h3 "Styles & Ranks" at bounding box center [203, 199] width 143 height 11
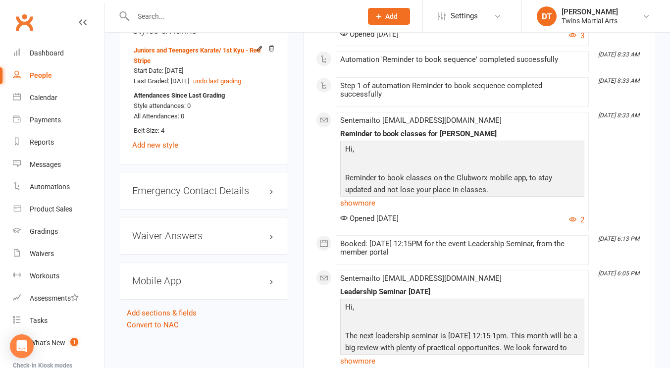
scroll to position [1083, 0]
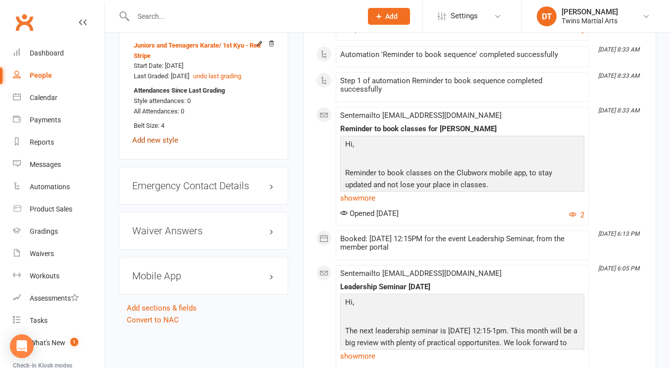
click at [169, 144] on link "Add new style" at bounding box center [155, 140] width 46 height 9
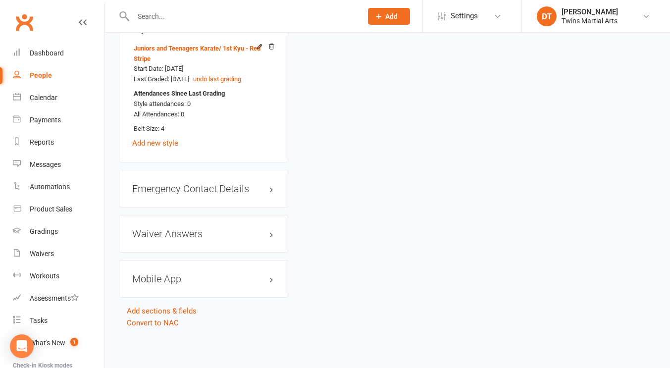
scroll to position [85, 0]
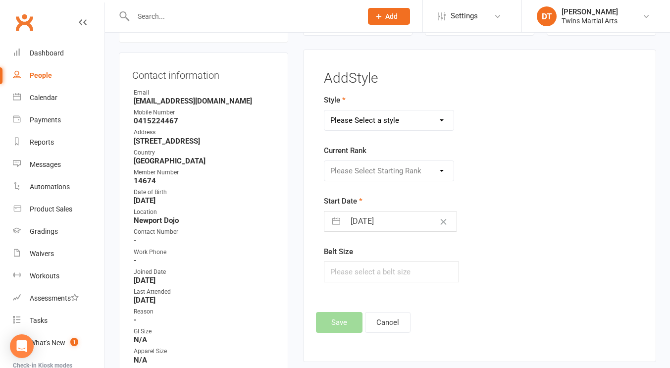
click at [428, 119] on select "Please Select a style Adults BJJ Adults Karate Dragons Fitness Kickboxing Junio…" at bounding box center [388, 120] width 129 height 20
select select "1740"
click at [324, 110] on select "Please Select a style Adults BJJ Adults Karate Dragons Fitness Kickboxing Junio…" at bounding box center [388, 120] width 129 height 20
click at [400, 171] on select "Please Select Starting Rank White Yellow Orange Green Green and Black Green and…" at bounding box center [388, 171] width 129 height 20
select select "17161"
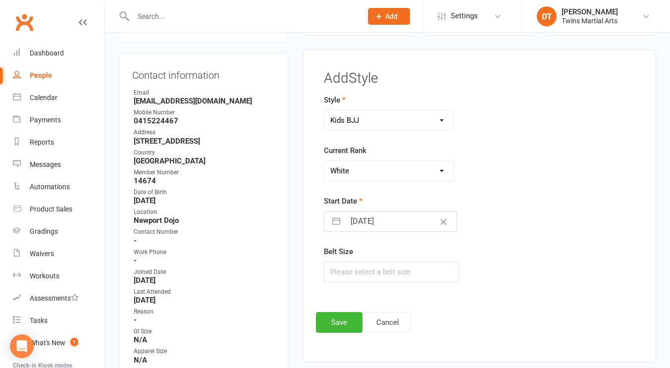
click at [324, 161] on select "Please Select Starting Rank White Yellow Orange Green Green and Black Green and…" at bounding box center [388, 171] width 129 height 20
click at [332, 321] on button "Save" at bounding box center [339, 322] width 47 height 21
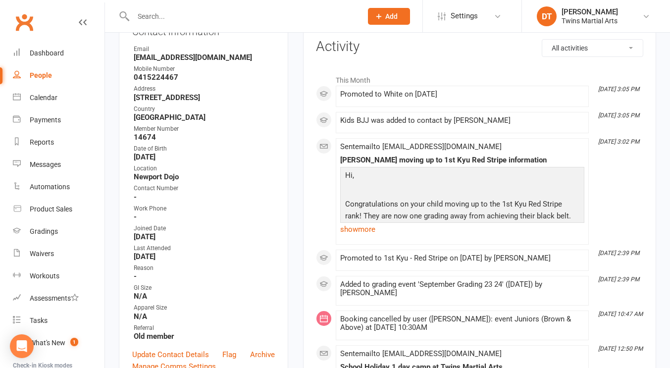
scroll to position [0, 0]
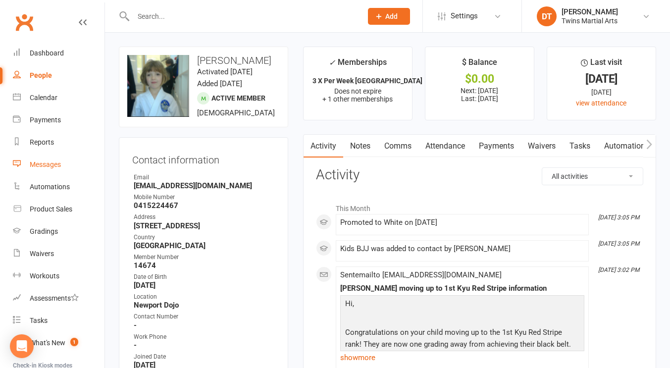
click at [43, 164] on div "Messages" at bounding box center [45, 164] width 31 height 8
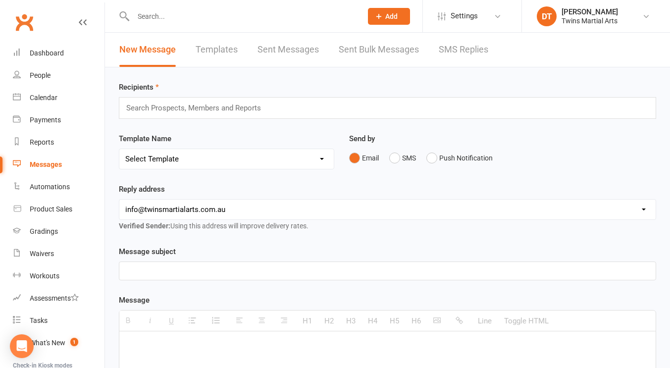
click at [354, 103] on div "Search Prospects, Members and Reports" at bounding box center [387, 108] width 537 height 22
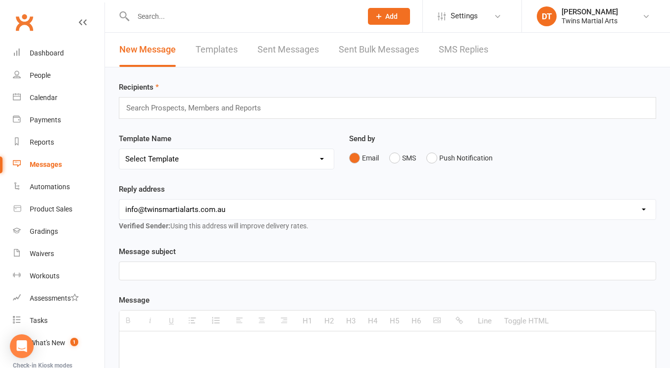
click at [276, 269] on p at bounding box center [387, 271] width 524 height 12
paste div
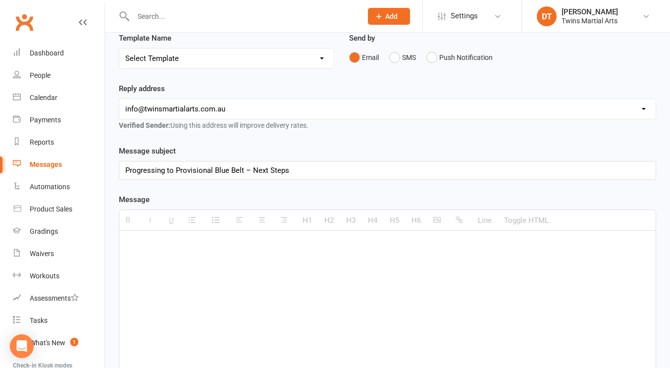
scroll to position [101, 0]
click at [243, 251] on div at bounding box center [387, 304] width 536 height 148
paste div
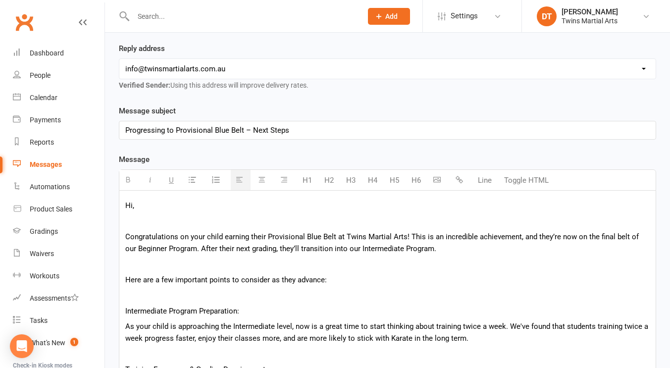
scroll to position [0, 0]
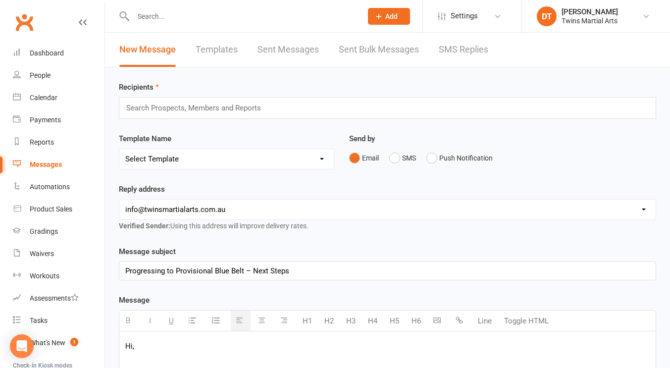
click at [273, 115] on div "Search Prospects, Members and Reports" at bounding box center [387, 108] width 537 height 22
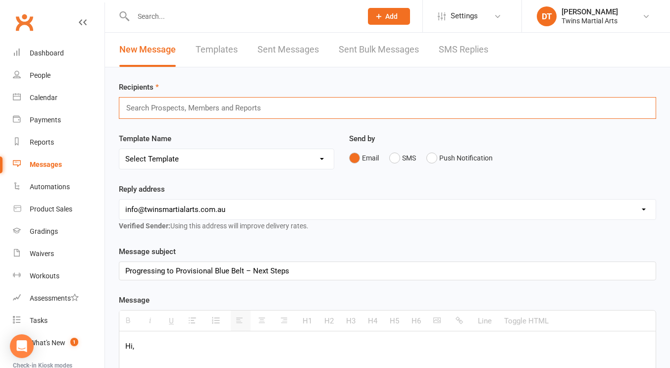
click at [230, 103] on input "text" at bounding box center [198, 107] width 146 height 13
type input "manvi"
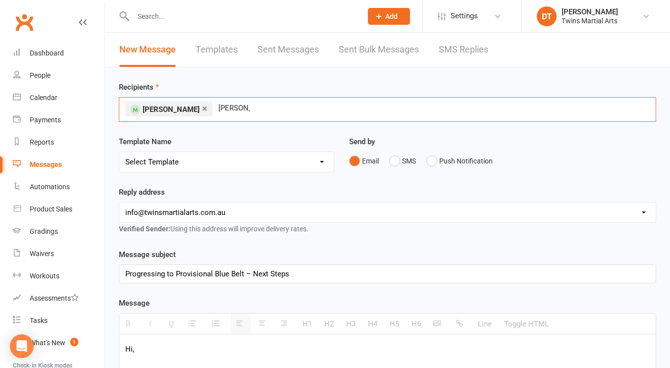
type input "hayden r"
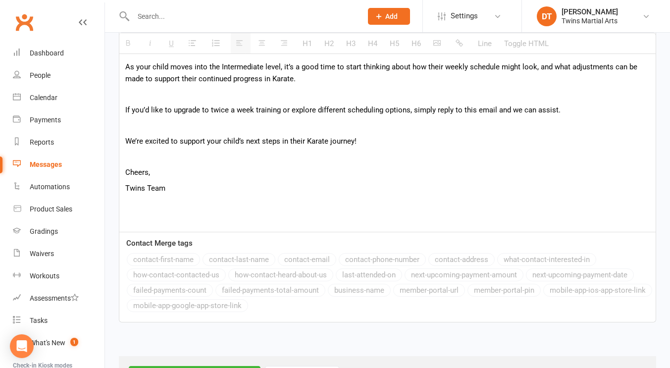
scroll to position [630, 0]
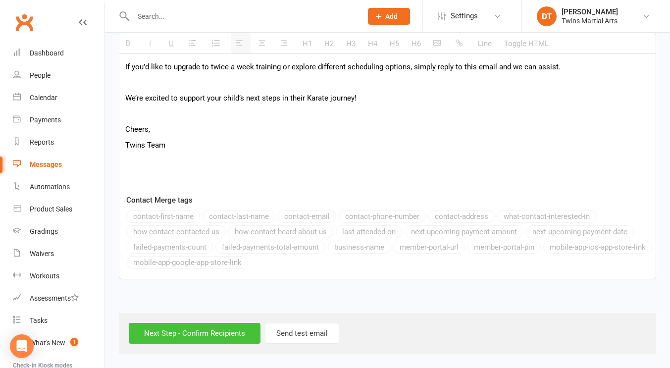
click at [173, 329] on input "Next Step - Confirm Recipients" at bounding box center [195, 333] width 132 height 21
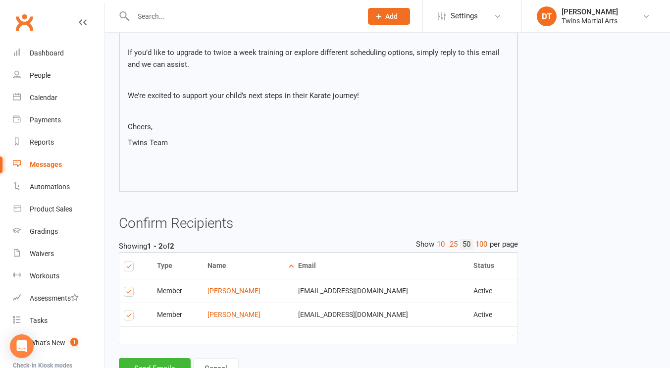
scroll to position [549, 0]
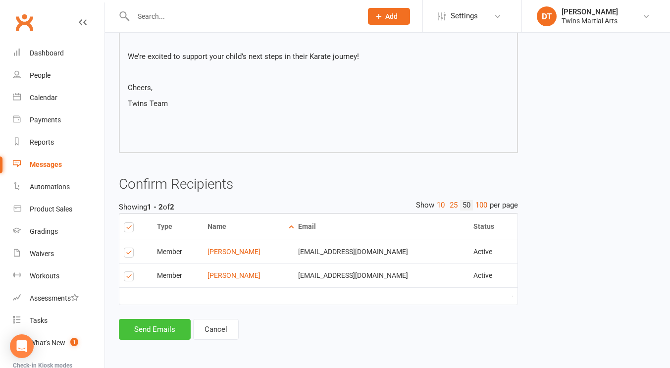
click at [147, 331] on button "Send Emails" at bounding box center [155, 329] width 72 height 21
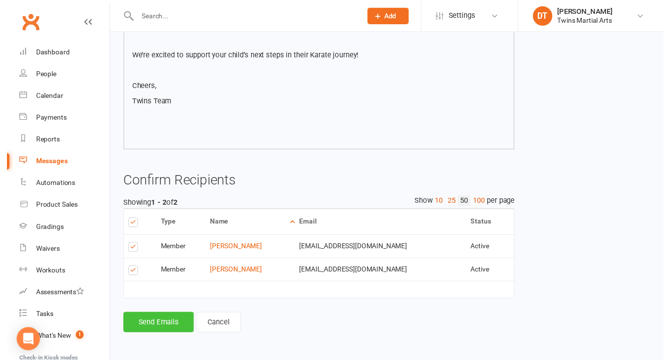
scroll to position [545, 0]
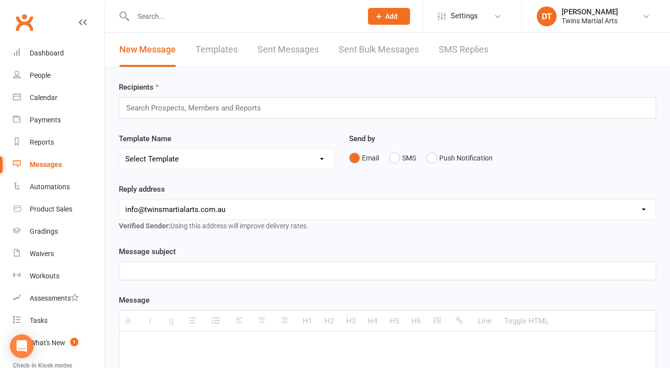
click at [246, 273] on p at bounding box center [387, 271] width 524 height 12
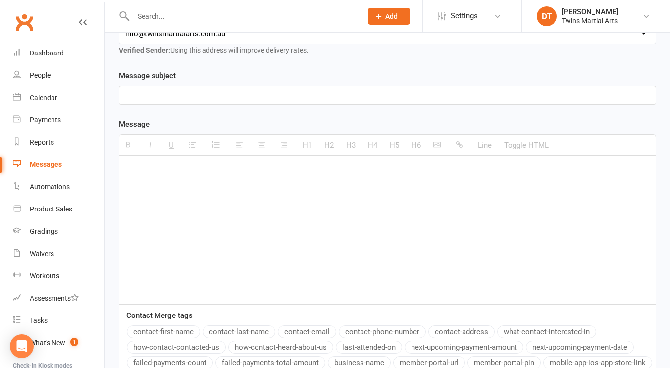
scroll to position [190, 0]
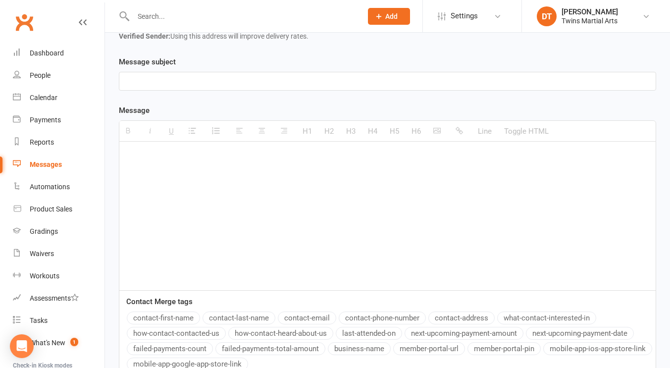
click at [176, 313] on button "contact-first-name" at bounding box center [163, 317] width 73 height 13
click at [271, 76] on p "{contact-first-name}" at bounding box center [387, 81] width 524 height 12
click at [303, 201] on div at bounding box center [387, 216] width 536 height 148
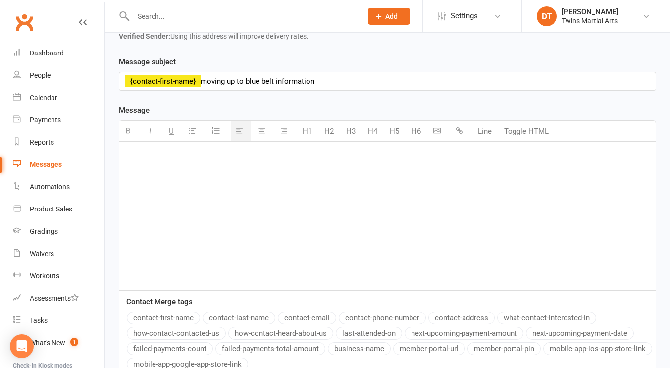
paste div
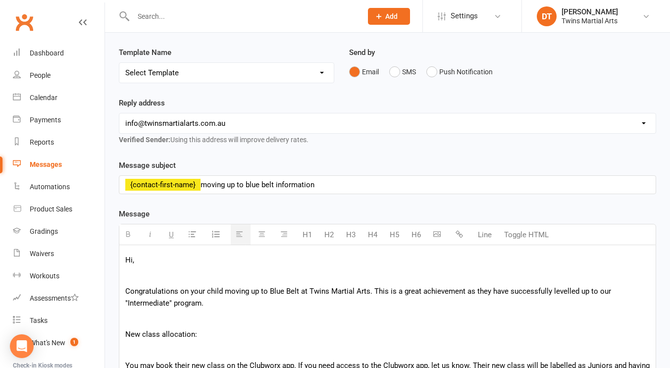
scroll to position [14, 0]
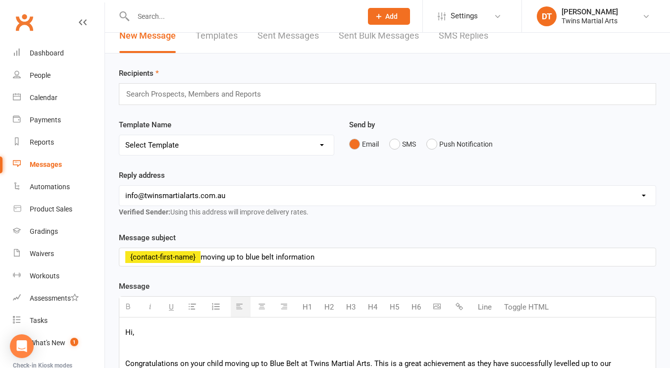
click at [255, 102] on div "Search Prospects, Members and Reports" at bounding box center [387, 94] width 537 height 22
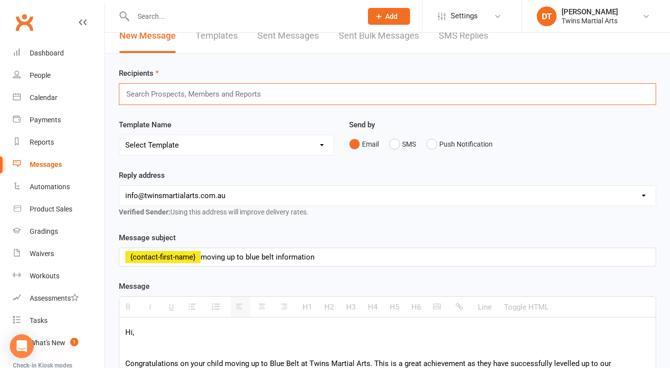
click at [253, 98] on input "text" at bounding box center [198, 94] width 146 height 13
click at [355, 85] on div "Search Prospects, Members and Reports" at bounding box center [387, 94] width 537 height 22
click at [351, 87] on div "Search Prospects, Members and Reports" at bounding box center [387, 94] width 537 height 22
type input "ameer"
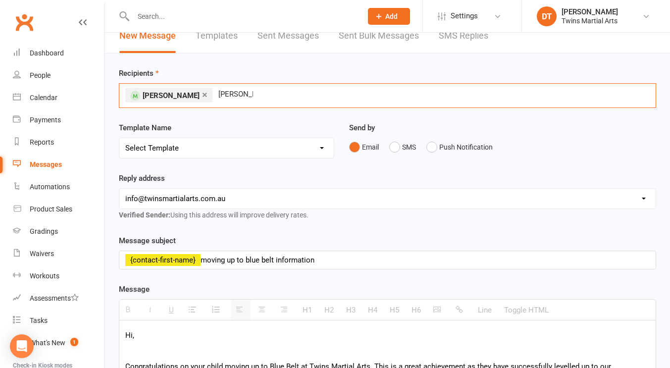
type input "damien too"
click at [307, 93] on input "text" at bounding box center [364, 94] width 146 height 13
type input "nabiha"
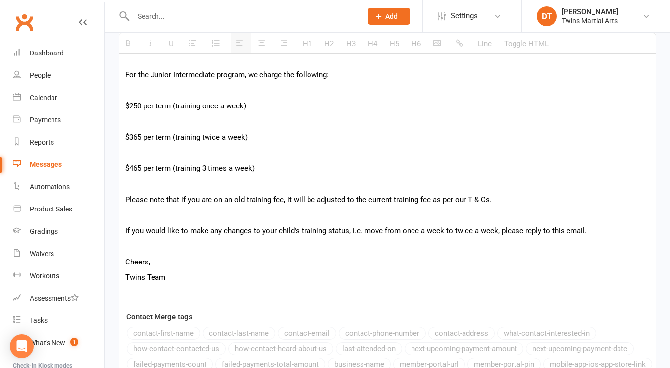
scroll to position [856, 0]
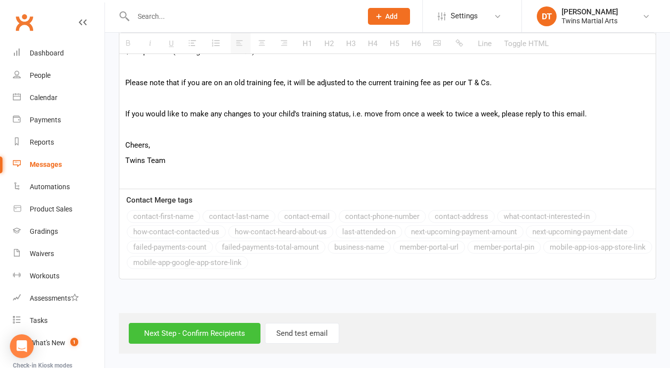
click at [207, 333] on input "Next Step - Confirm Recipients" at bounding box center [195, 333] width 132 height 21
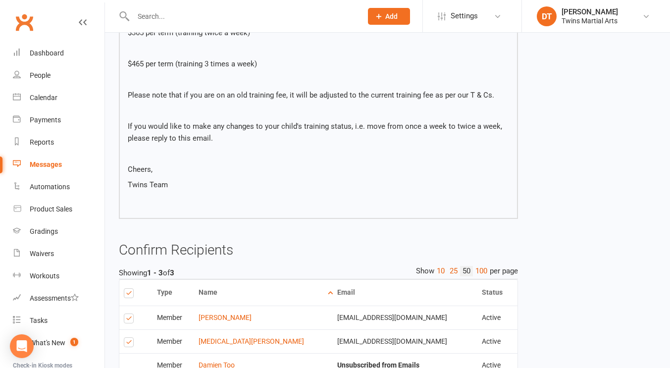
scroll to position [811, 0]
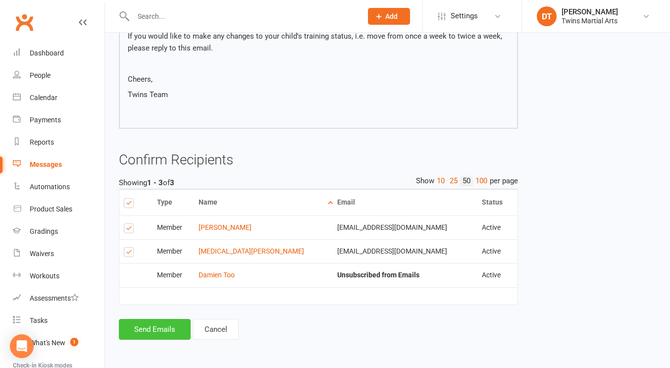
click at [140, 330] on button "Send Emails" at bounding box center [155, 329] width 72 height 21
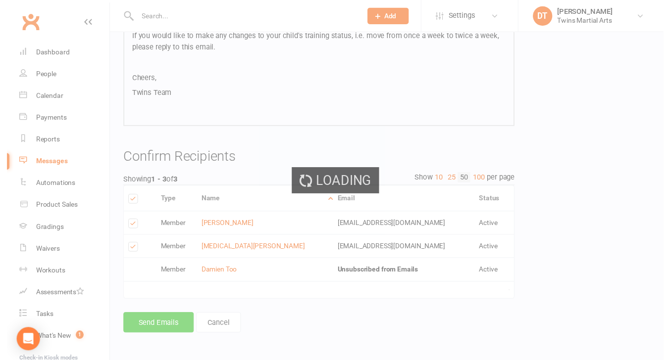
scroll to position [807, 0]
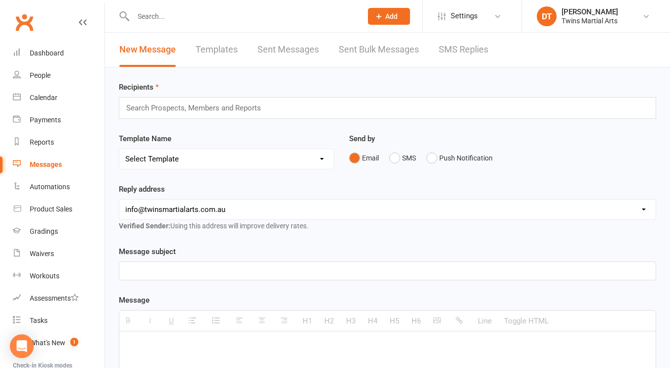
click at [250, 110] on input "text" at bounding box center [198, 107] width 146 height 13
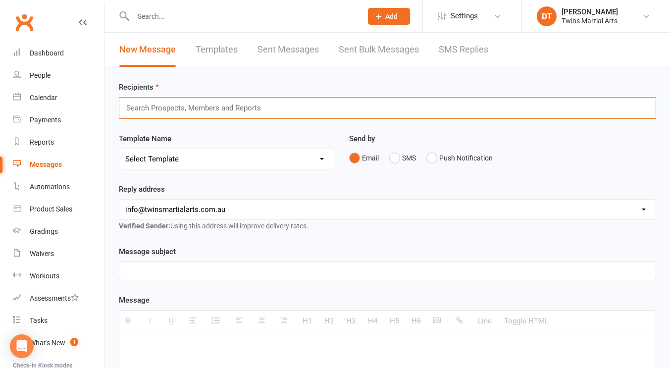
click at [214, 271] on p at bounding box center [387, 271] width 524 height 12
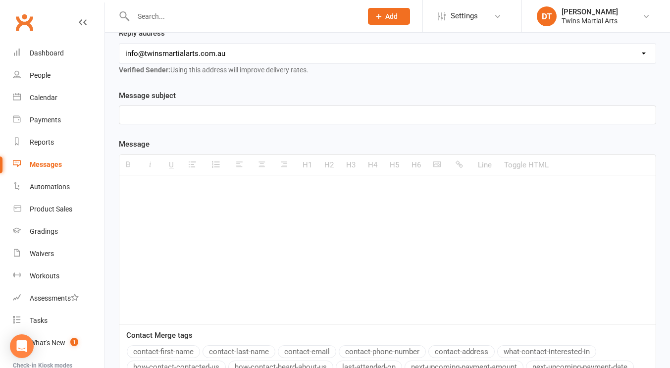
scroll to position [156, 0]
click at [166, 350] on button "contact-first-name" at bounding box center [163, 350] width 73 height 13
click at [270, 112] on p "{contact-first-name}" at bounding box center [387, 114] width 524 height 12
click at [259, 252] on div at bounding box center [387, 249] width 536 height 148
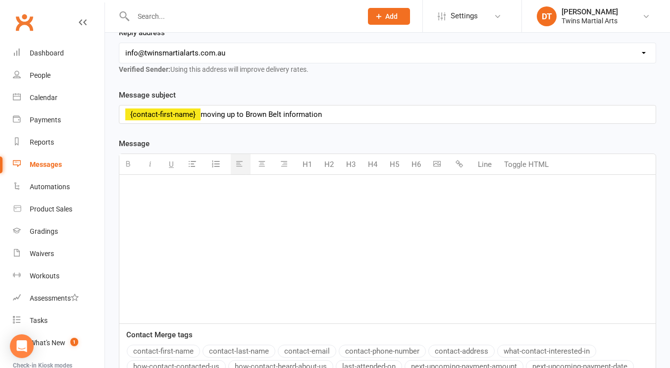
paste div
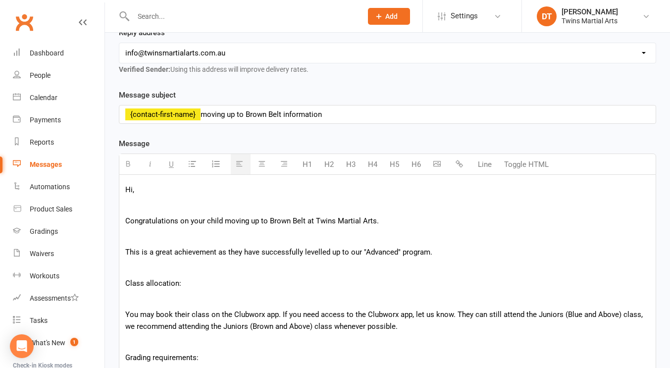
click at [262, 239] on p at bounding box center [387, 236] width 524 height 12
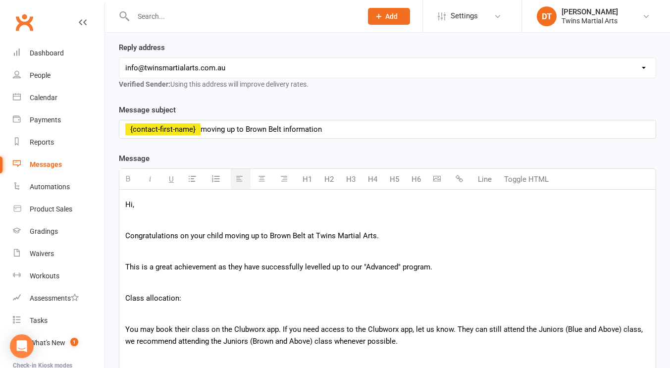
scroll to position [0, 0]
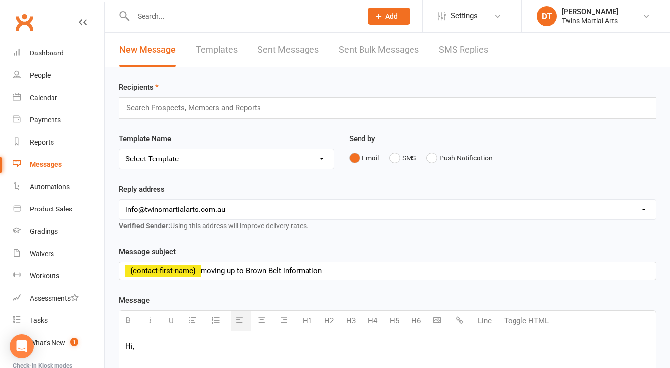
click at [289, 101] on div "Search Prospects, Members and Reports" at bounding box center [387, 108] width 537 height 22
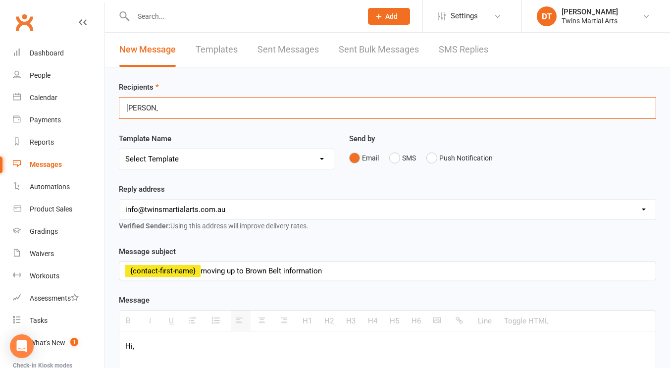
type input "ayaan me"
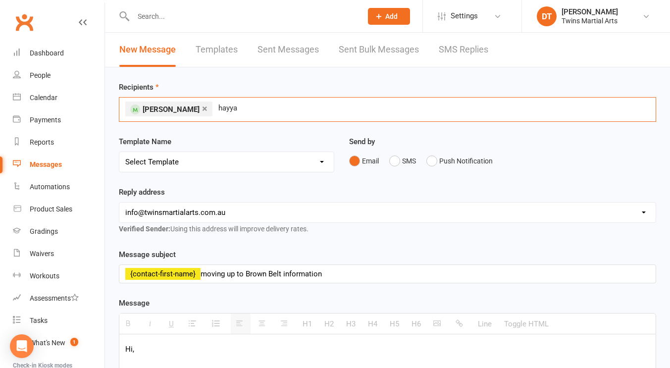
type input "hayyan"
type input "renzo"
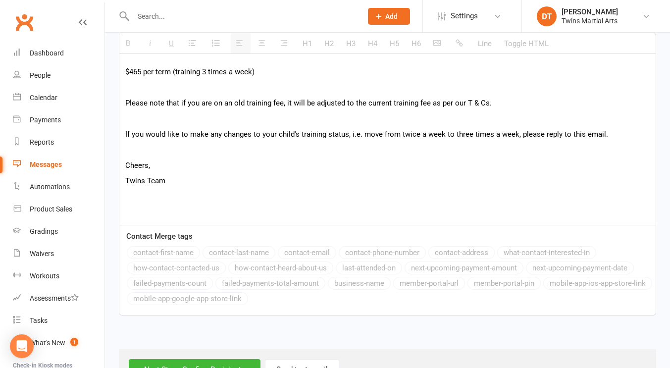
scroll to position [964, 0]
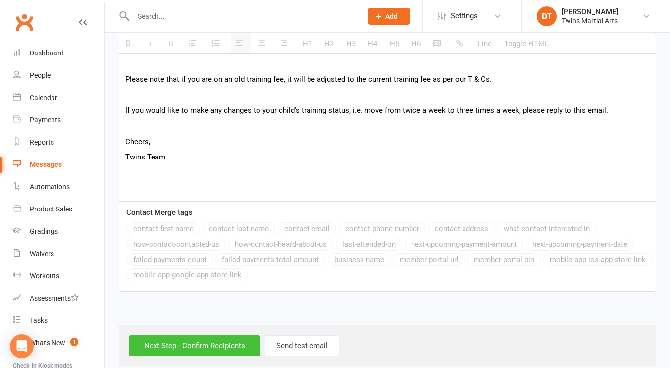
click at [225, 335] on input "Next Step - Confirm Recipients" at bounding box center [195, 345] width 132 height 21
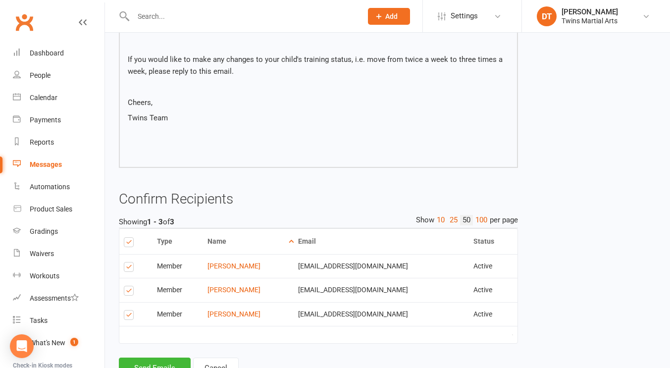
scroll to position [932, 0]
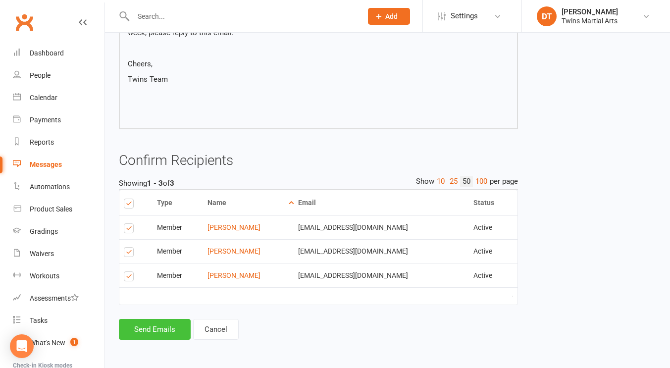
click at [164, 328] on button "Send Emails" at bounding box center [155, 329] width 72 height 21
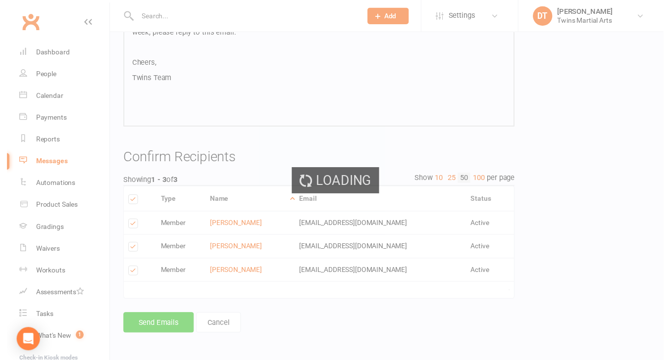
scroll to position [927, 0]
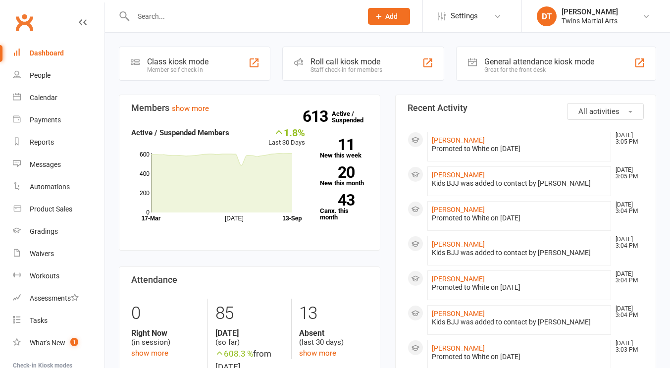
click at [243, 4] on div at bounding box center [237, 16] width 236 height 32
click at [238, 11] on input "text" at bounding box center [242, 16] width 225 height 14
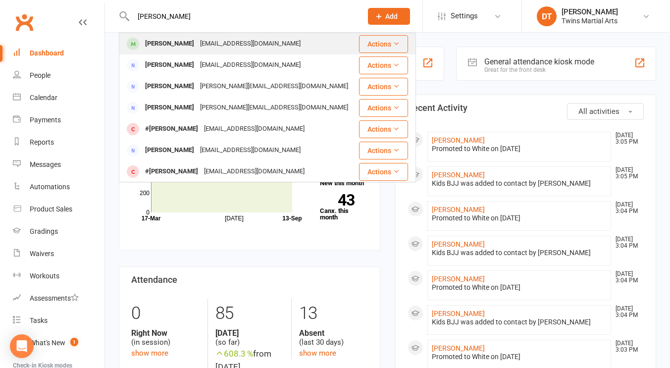
type input "[PERSON_NAME]"
click at [369, 39] on button "Actions" at bounding box center [383, 44] width 49 height 18
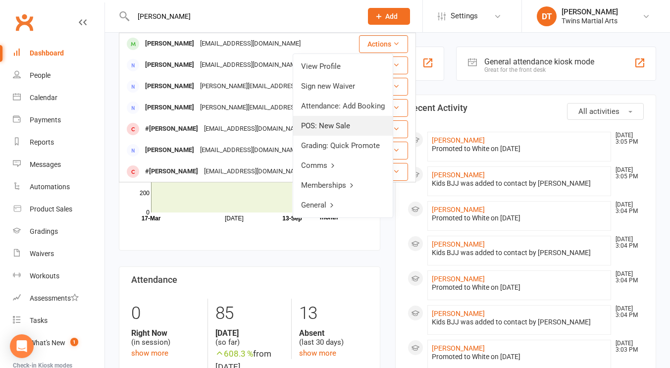
click at [366, 130] on link "POS: New Sale" at bounding box center [342, 126] width 99 height 20
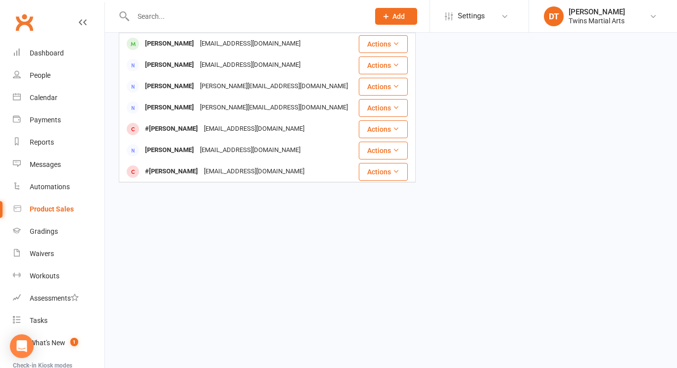
select select "100"
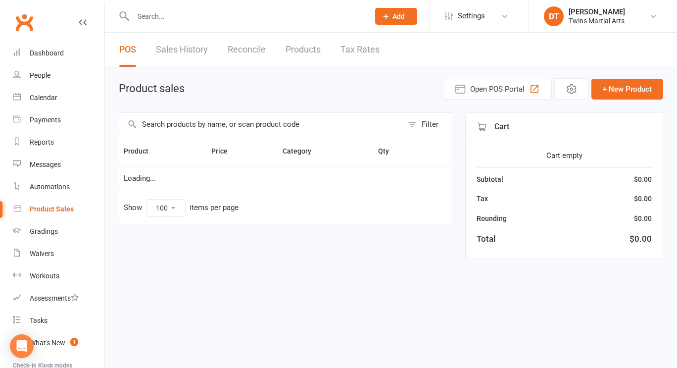
click at [333, 128] on input "text" at bounding box center [261, 124] width 284 height 23
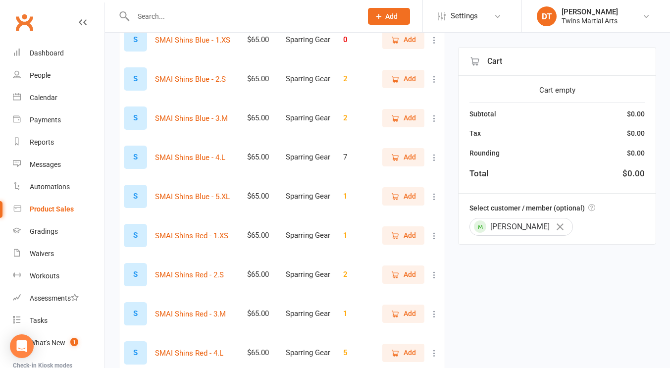
scroll to position [194, 0]
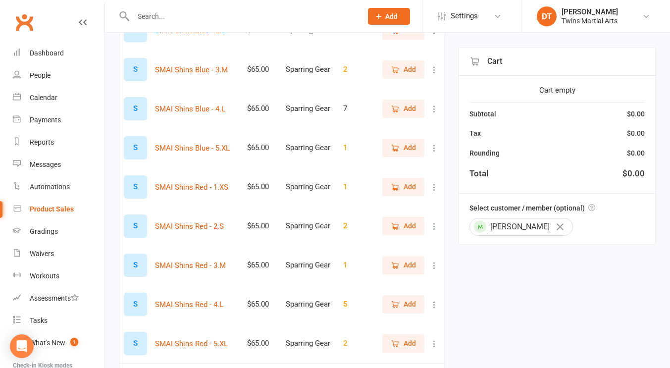
click at [393, 220] on span "Add" at bounding box center [402, 225] width 25 height 11
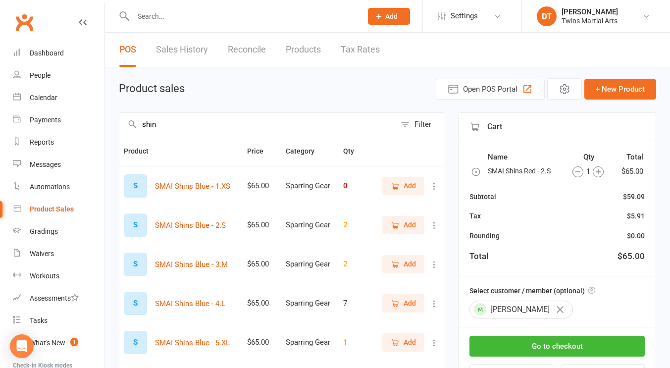
click at [336, 127] on input "shin" at bounding box center [257, 124] width 276 height 23
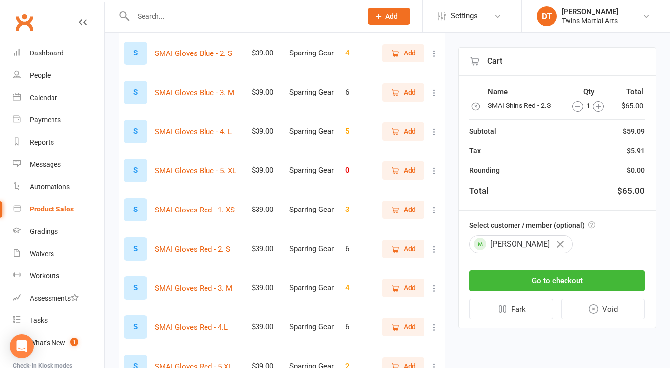
scroll to position [228, 0]
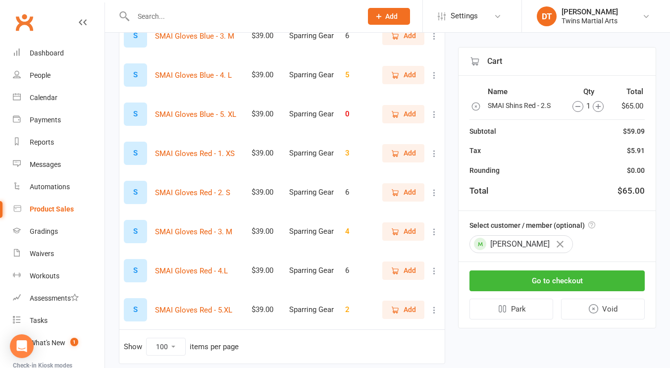
click at [403, 187] on span "Add" at bounding box center [409, 192] width 12 height 11
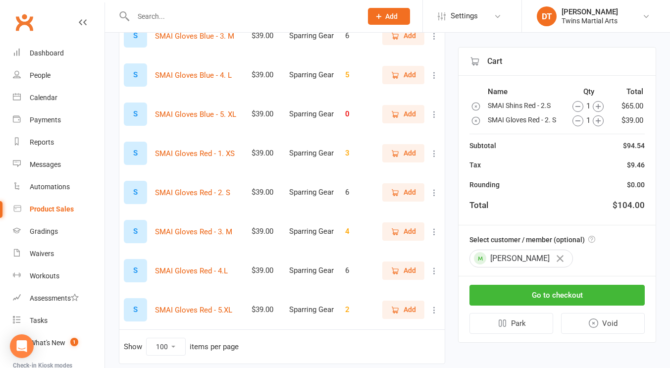
scroll to position [0, 0]
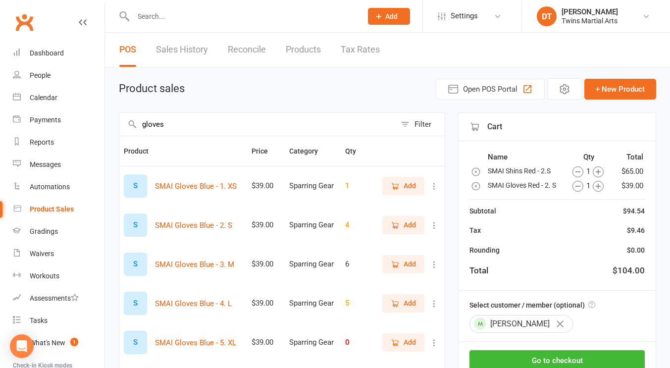
click at [304, 116] on input "gloves" at bounding box center [257, 124] width 276 height 23
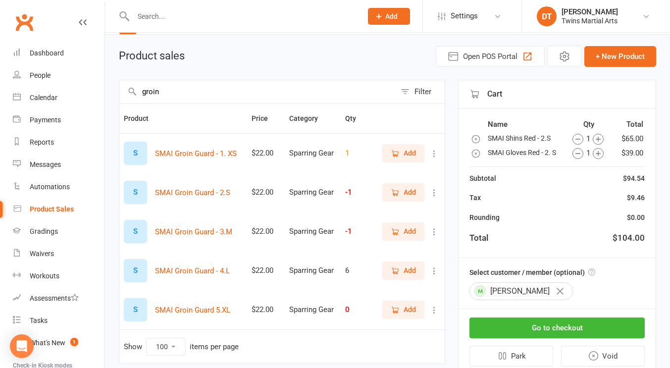
click at [401, 190] on span "Add" at bounding box center [402, 192] width 25 height 11
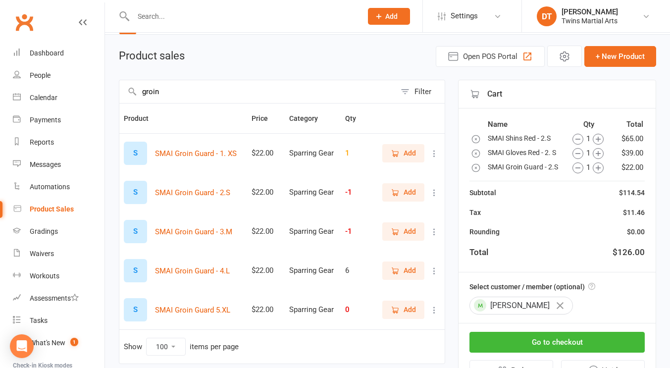
click at [279, 94] on input "groin" at bounding box center [257, 91] width 276 height 23
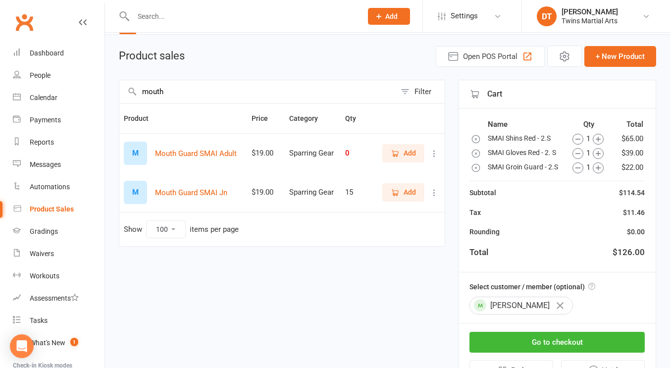
click at [406, 193] on span "Add" at bounding box center [409, 192] width 12 height 11
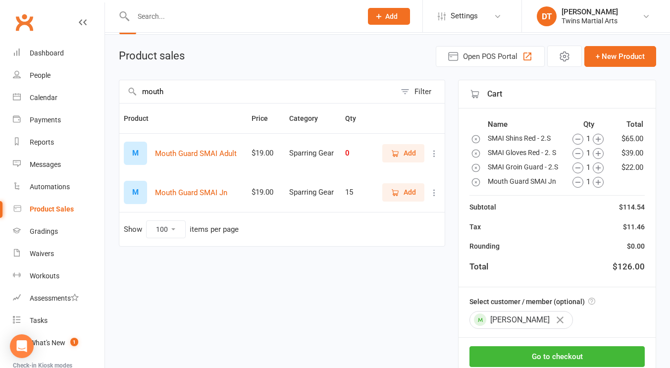
scroll to position [66, 0]
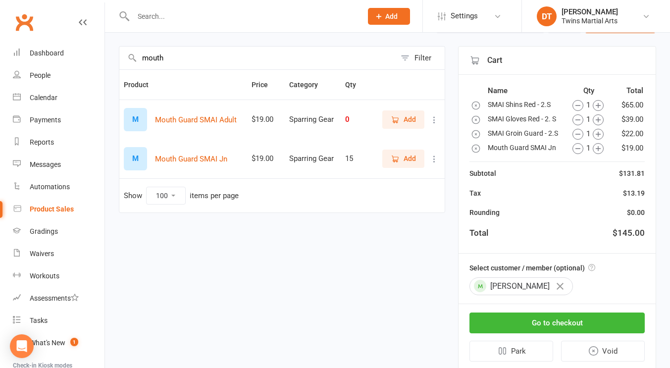
click at [258, 63] on input "mouth" at bounding box center [257, 58] width 276 height 23
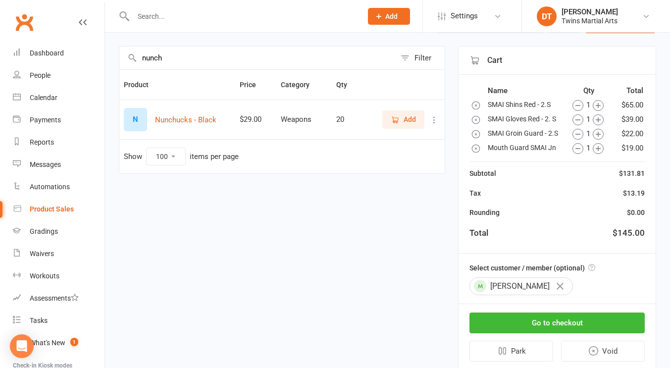
type input "nunch"
click at [405, 122] on span "Add" at bounding box center [409, 119] width 12 height 11
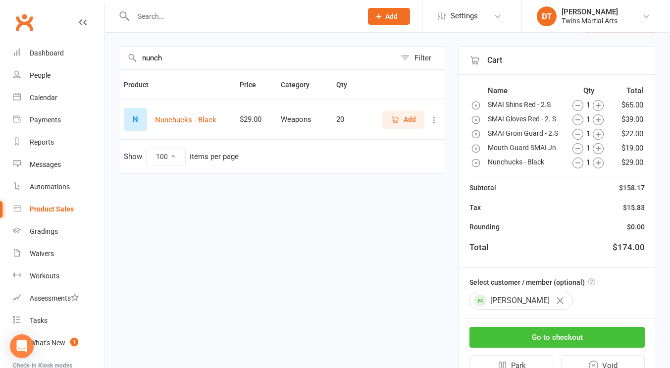
click at [574, 337] on button "Go to checkout" at bounding box center [556, 337] width 175 height 21
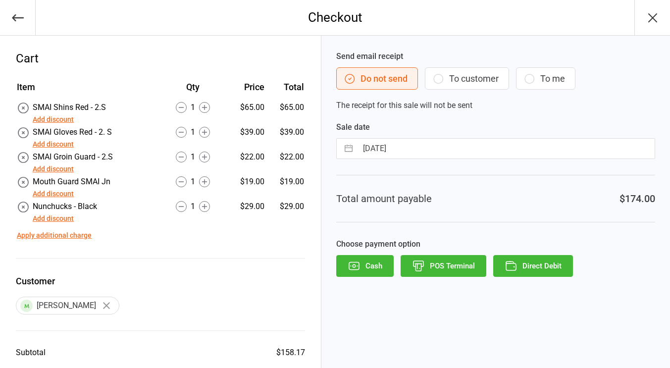
click at [445, 262] on button "POS Terminal" at bounding box center [443, 266] width 86 height 22
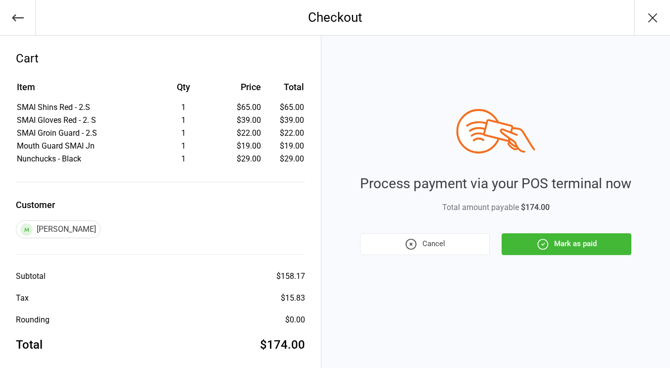
click at [555, 240] on button "Mark as paid" at bounding box center [566, 244] width 130 height 22
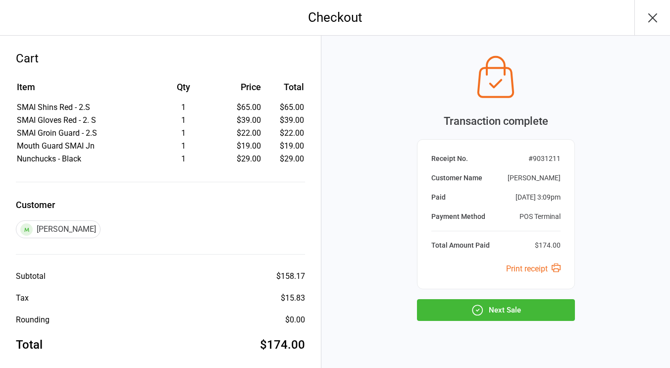
click at [540, 312] on button "Next Sale" at bounding box center [496, 310] width 158 height 22
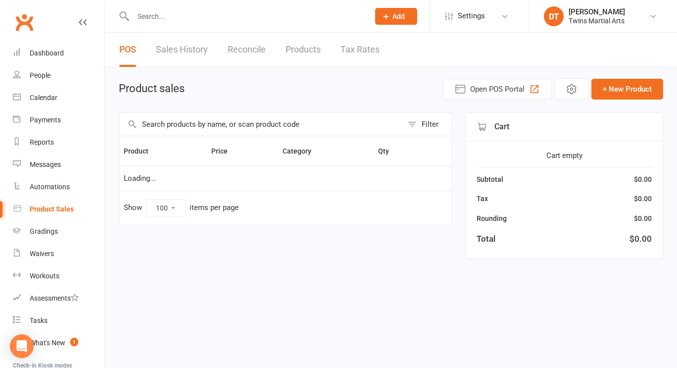
select select "100"
click at [477, 287] on html "Prospect Member Non-attending contact Class / event Appointment Grading event T…" at bounding box center [338, 143] width 677 height 287
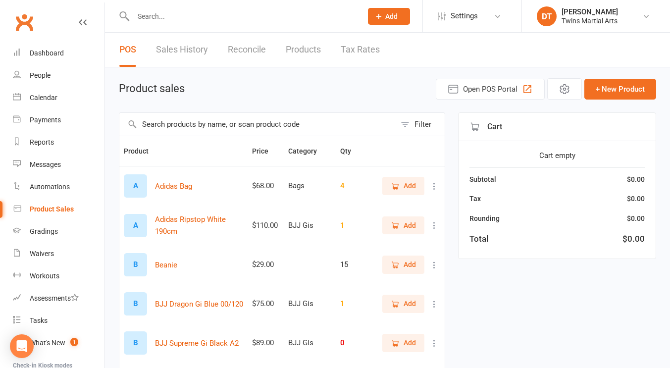
click at [500, 189] on div "Cart empty Subtotal $0.00 Tax $0.00 Rounding $0.00 Total $0.00" at bounding box center [556, 199] width 197 height 117
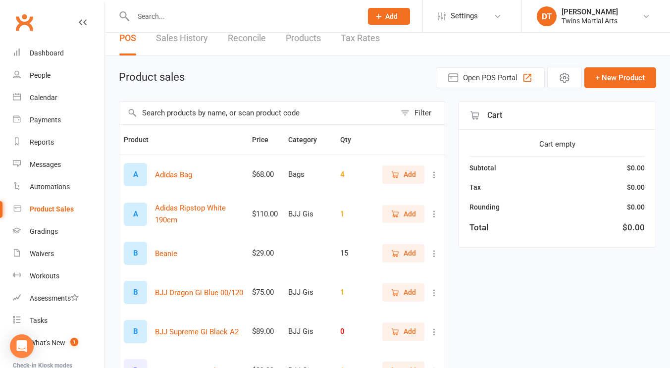
scroll to position [12, 0]
click at [61, 56] on div "Dashboard" at bounding box center [47, 53] width 34 height 8
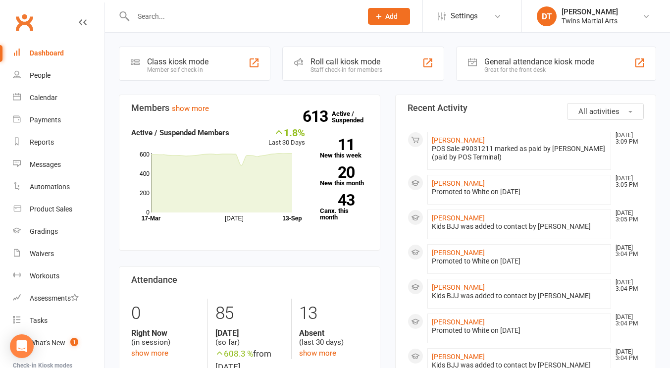
click at [238, 16] on input "text" at bounding box center [242, 16] width 225 height 14
click at [318, 18] on input "text" at bounding box center [242, 16] width 225 height 14
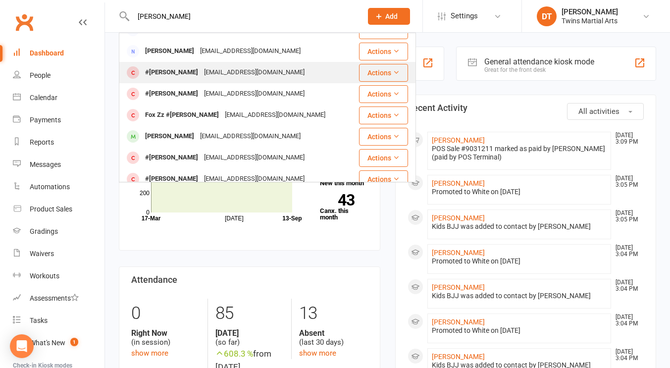
scroll to position [36, 0]
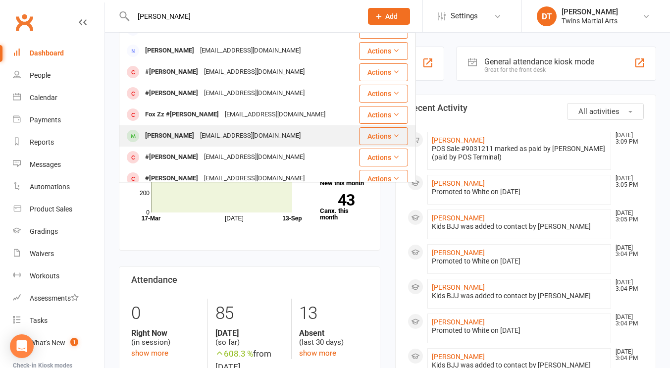
type input "[PERSON_NAME]"
click at [266, 133] on div "[EMAIL_ADDRESS][DOMAIN_NAME]" at bounding box center [250, 136] width 106 height 14
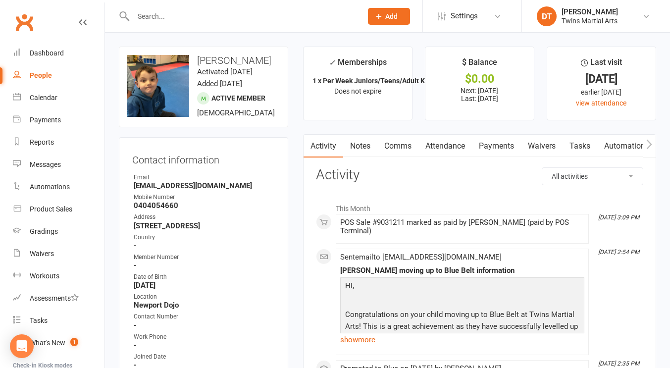
click at [494, 139] on link "Payments" at bounding box center [496, 146] width 49 height 23
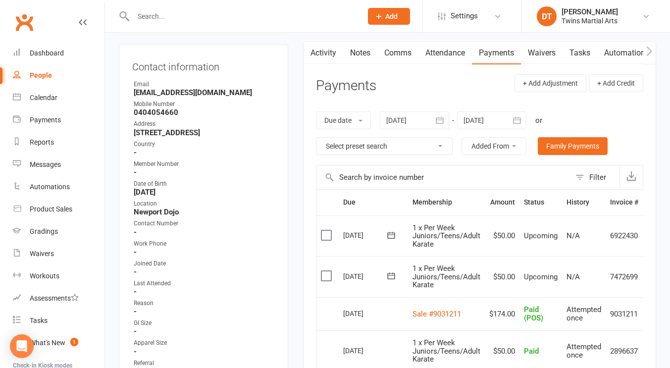
scroll to position [198, 0]
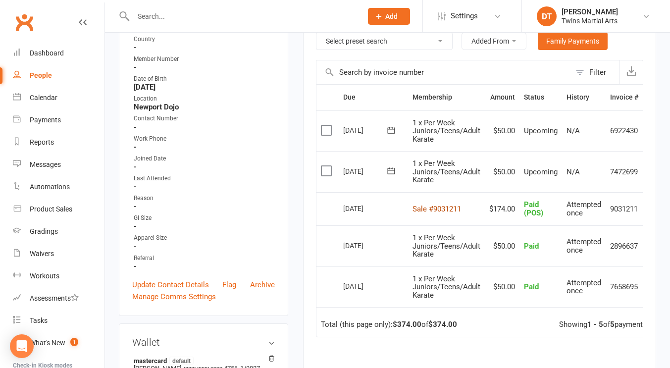
click at [452, 209] on link "Sale #9031211" at bounding box center [436, 208] width 48 height 9
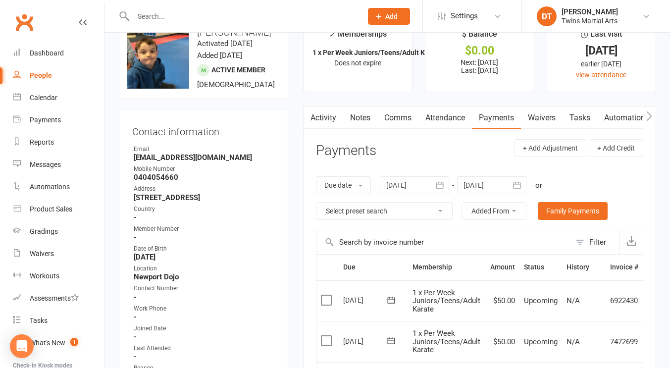
scroll to position [0, 0]
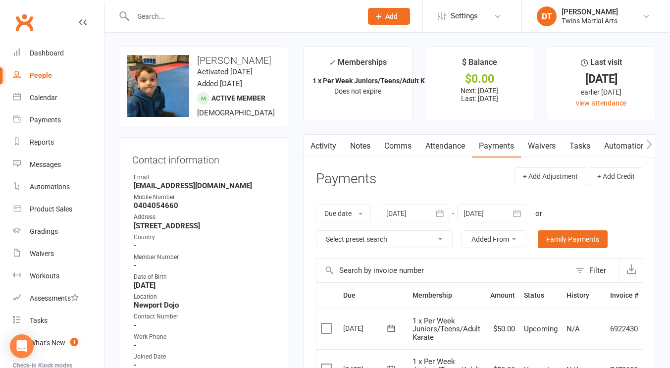
click at [283, 17] on input "text" at bounding box center [242, 16] width 225 height 14
click at [42, 56] on div "Dashboard" at bounding box center [47, 53] width 34 height 8
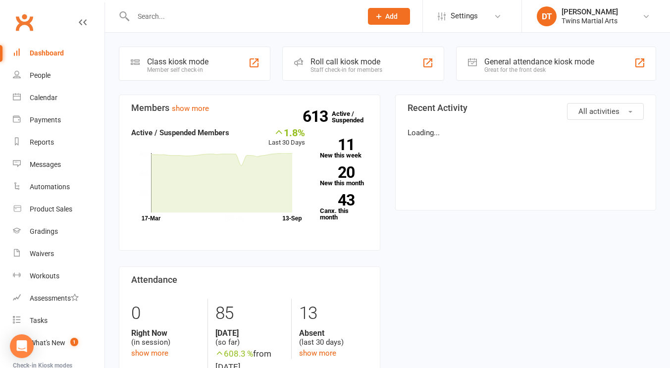
click at [206, 19] on input "text" at bounding box center [242, 16] width 225 height 14
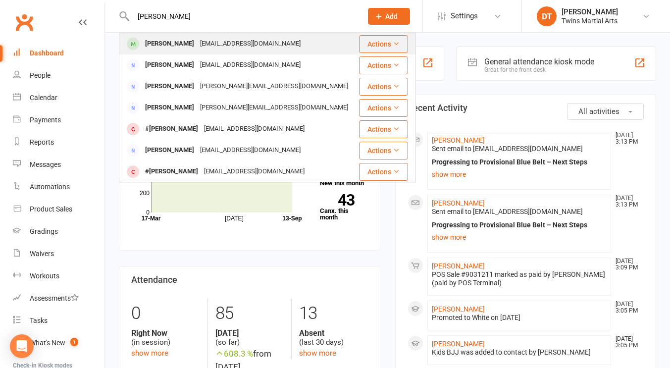
type input "[PERSON_NAME]"
click at [374, 42] on button "Actions" at bounding box center [383, 44] width 49 height 18
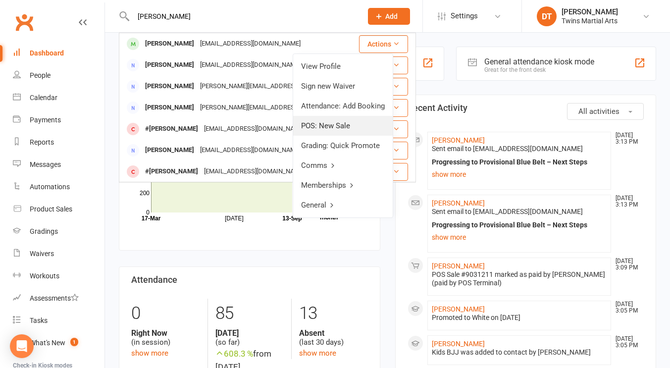
click at [334, 123] on link "POS: New Sale" at bounding box center [342, 126] width 99 height 20
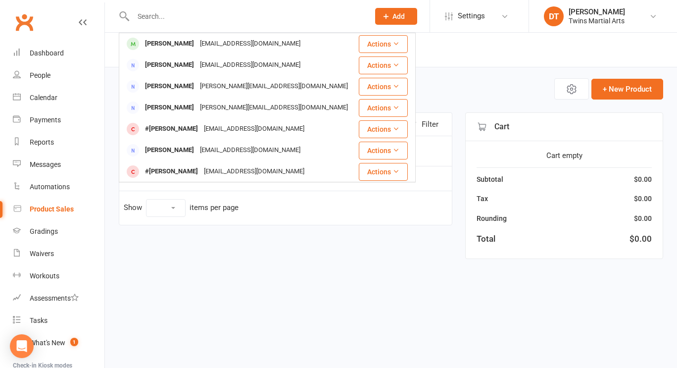
select select "100"
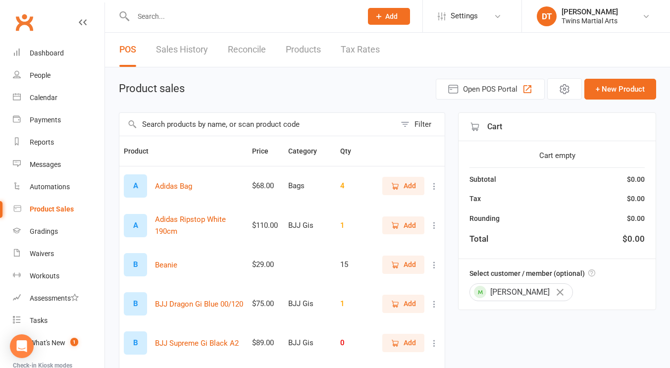
click at [296, 120] on input "text" at bounding box center [257, 124] width 276 height 23
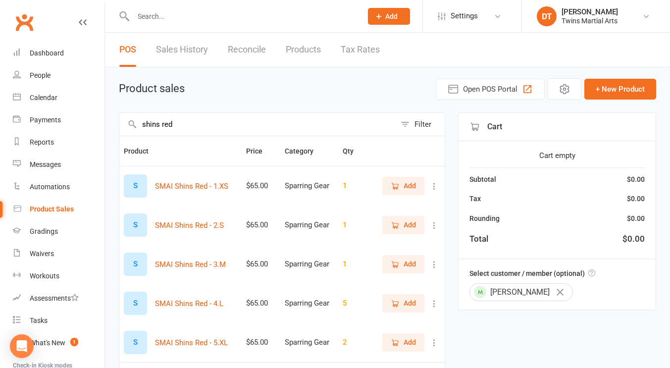
scroll to position [26, 0]
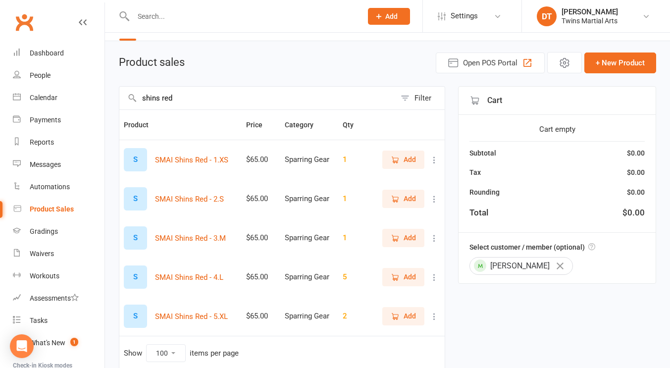
click at [402, 199] on span "Add" at bounding box center [402, 198] width 25 height 11
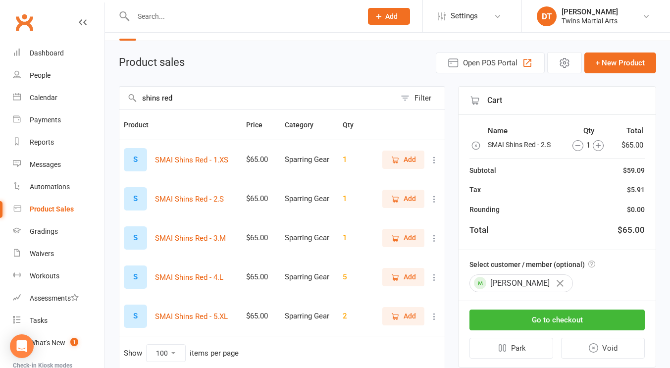
click at [286, 100] on input "shins red" at bounding box center [257, 98] width 276 height 23
click at [395, 197] on icon "button" at bounding box center [394, 198] width 9 height 9
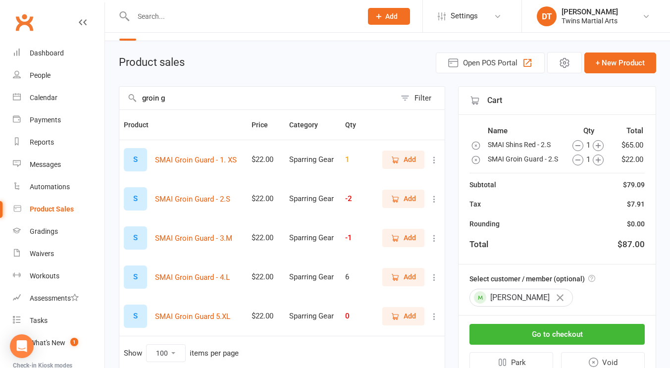
click at [294, 99] on input "groin g" at bounding box center [257, 98] width 276 height 23
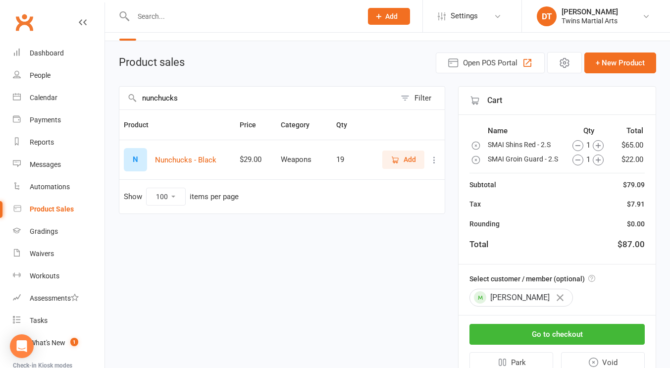
click at [393, 160] on icon "button" at bounding box center [394, 159] width 9 height 9
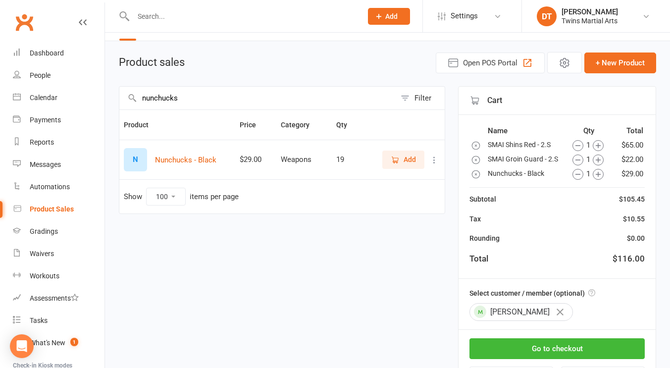
click at [314, 98] on input "nunchucks" at bounding box center [257, 98] width 276 height 23
click at [308, 94] on input "nunchucks" at bounding box center [257, 98] width 276 height 23
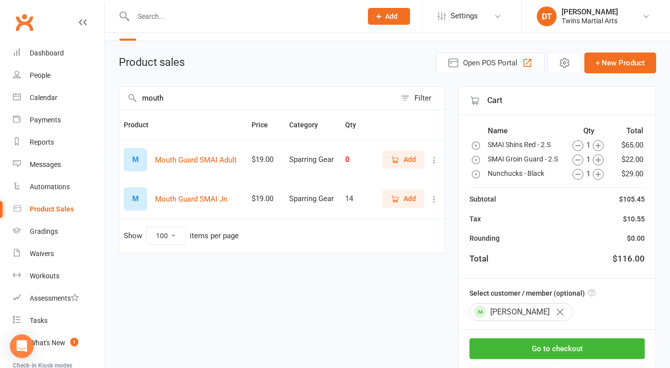
click at [396, 195] on icon "button" at bounding box center [394, 198] width 9 height 9
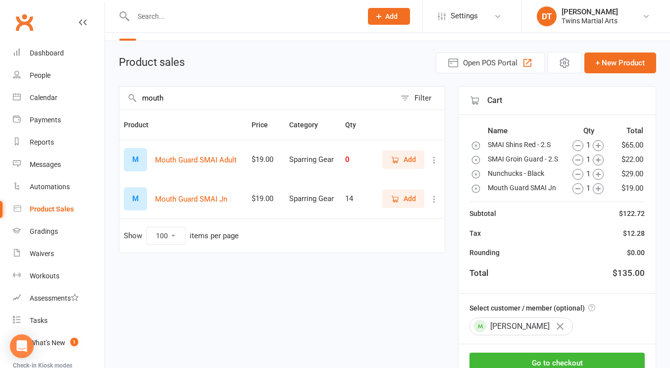
click at [311, 97] on input "mouth" at bounding box center [257, 98] width 276 height 23
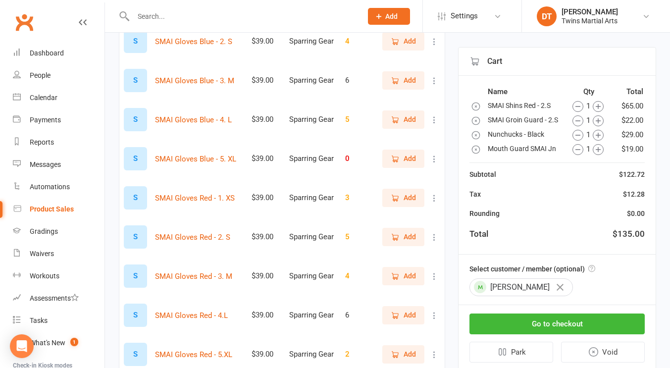
scroll to position [186, 0]
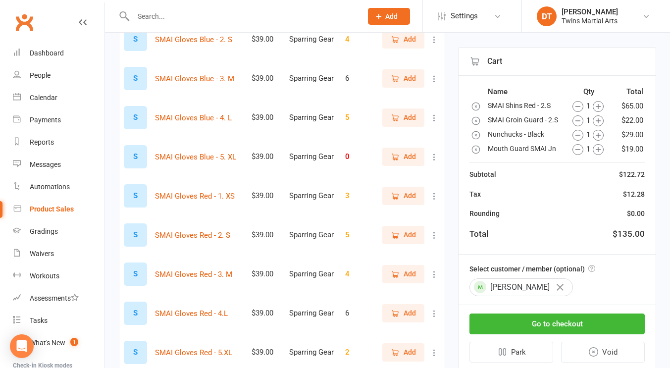
type input "gloves"
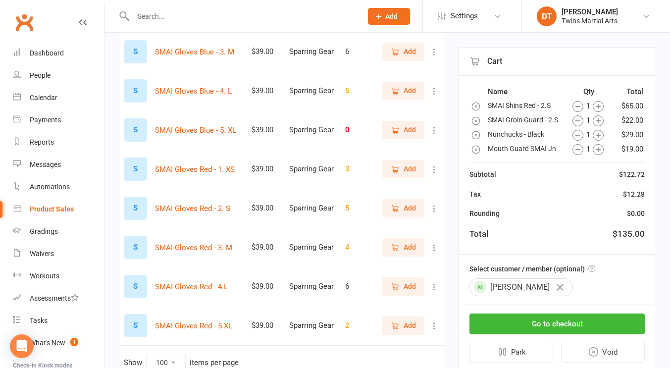
click at [392, 206] on icon "button" at bounding box center [394, 208] width 9 height 9
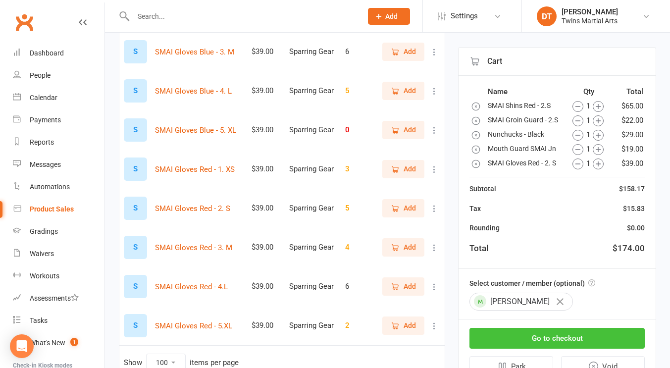
click at [530, 338] on button "Go to checkout" at bounding box center [556, 338] width 175 height 21
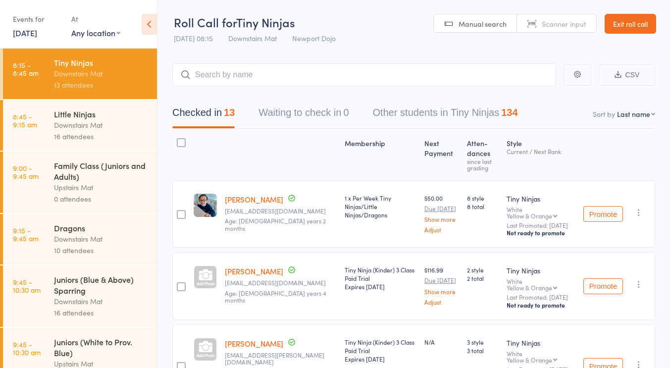
scroll to position [202, 0]
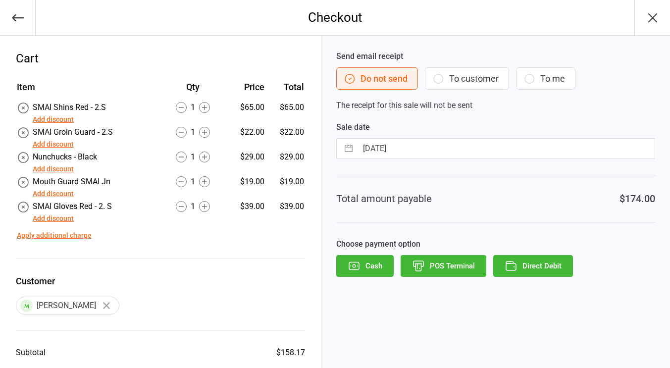
click at [515, 263] on icon "button" at bounding box center [511, 266] width 10 height 7
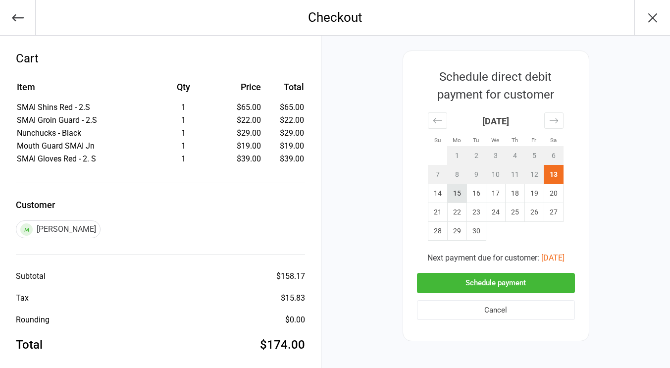
click at [452, 193] on td "15" at bounding box center [456, 193] width 19 height 19
click at [482, 286] on button "Schedule payment" at bounding box center [496, 283] width 158 height 20
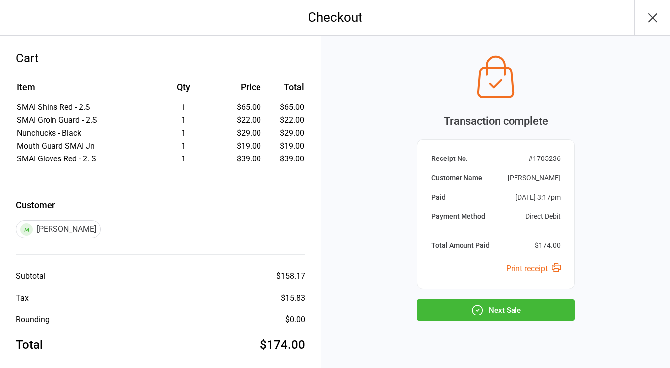
click at [515, 311] on button "Next Sale" at bounding box center [496, 310] width 158 height 22
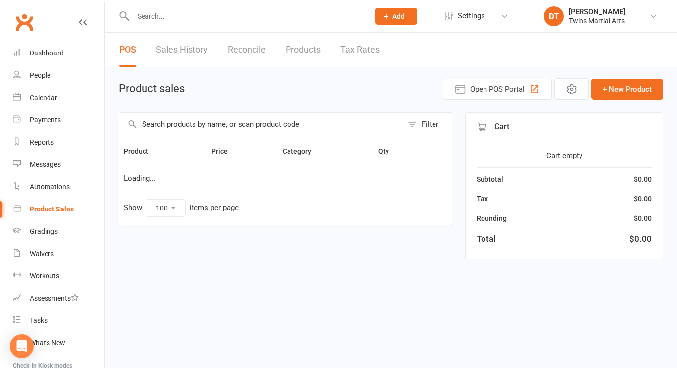
select select "100"
click at [266, 18] on input "text" at bounding box center [246, 16] width 232 height 14
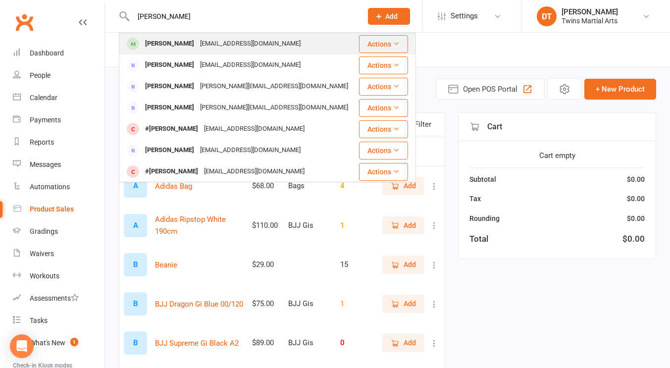
type input "[PERSON_NAME]"
click at [250, 41] on div "[EMAIL_ADDRESS][DOMAIN_NAME]" at bounding box center [250, 44] width 106 height 14
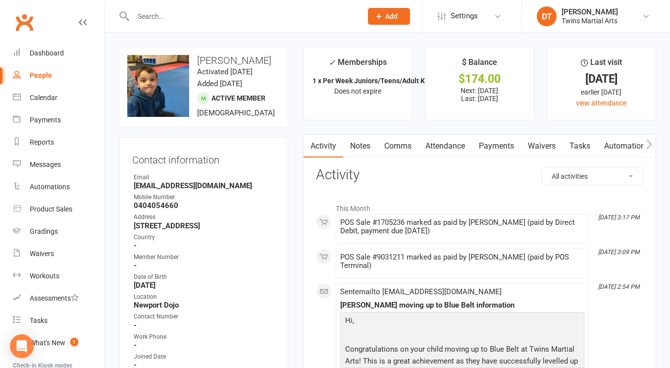
click at [496, 154] on link "Payments" at bounding box center [496, 146] width 49 height 23
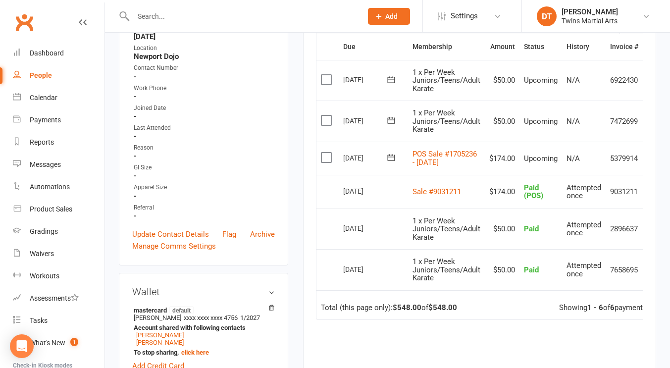
scroll to position [0, 24]
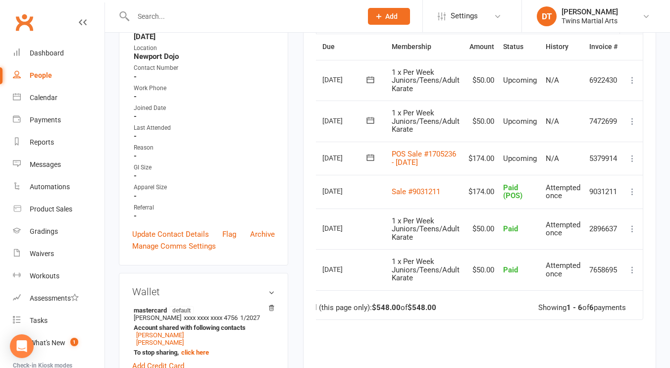
click at [636, 196] on icon at bounding box center [632, 192] width 10 height 10
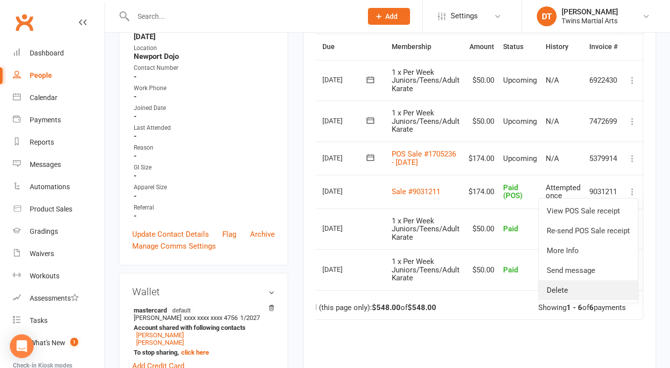
click at [575, 298] on link "Delete" at bounding box center [587, 290] width 99 height 20
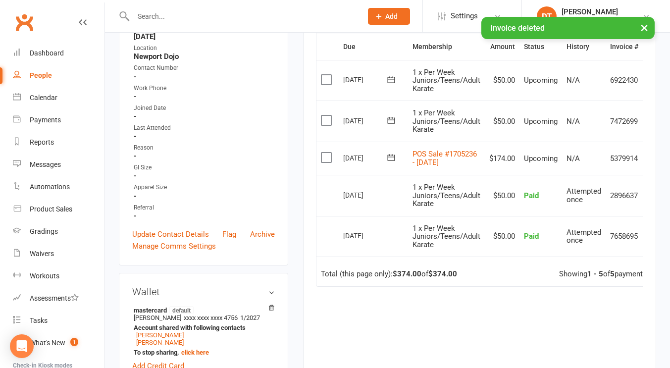
scroll to position [0, 3]
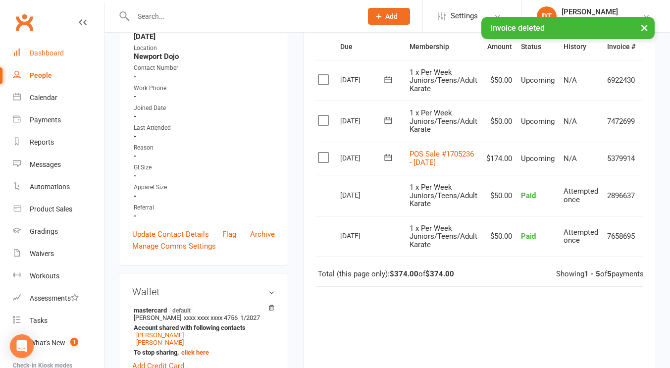
click at [75, 58] on link "Dashboard" at bounding box center [59, 53] width 92 height 22
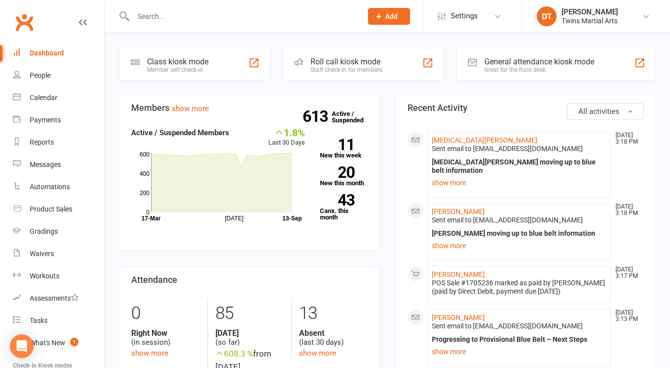
click at [319, 15] on input "text" at bounding box center [242, 16] width 225 height 14
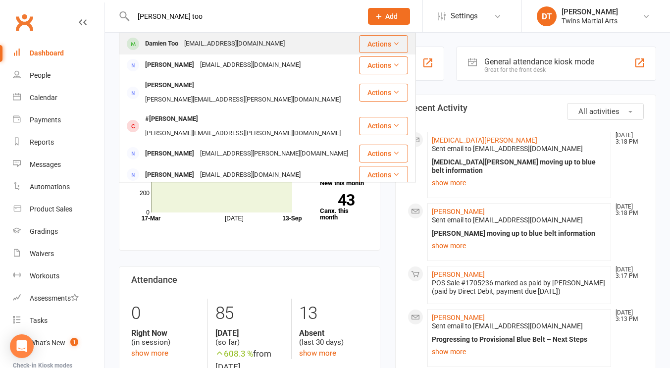
type input "[PERSON_NAME] too"
click at [258, 47] on div "[EMAIL_ADDRESS][DOMAIN_NAME]" at bounding box center [234, 44] width 106 height 14
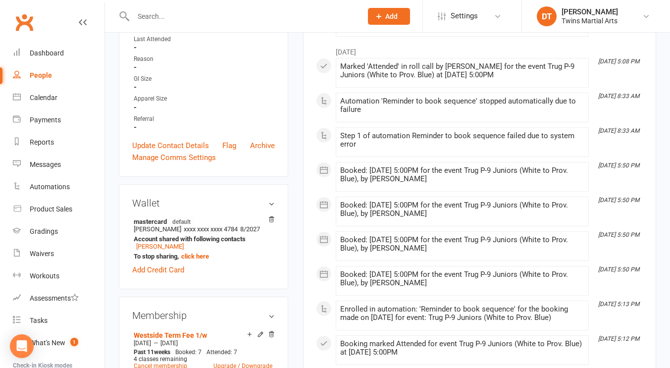
scroll to position [338, 0]
click at [195, 162] on link "Manage Comms Settings" at bounding box center [174, 156] width 84 height 12
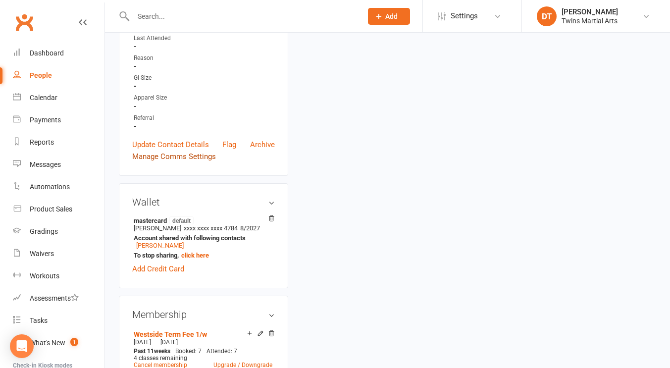
scroll to position [85, 0]
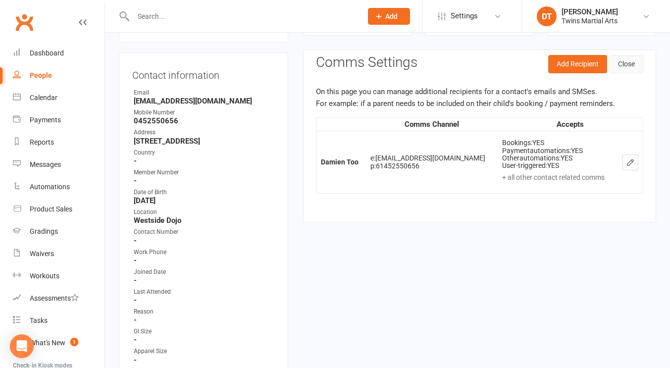
click at [625, 66] on button "Close" at bounding box center [626, 64] width 34 height 18
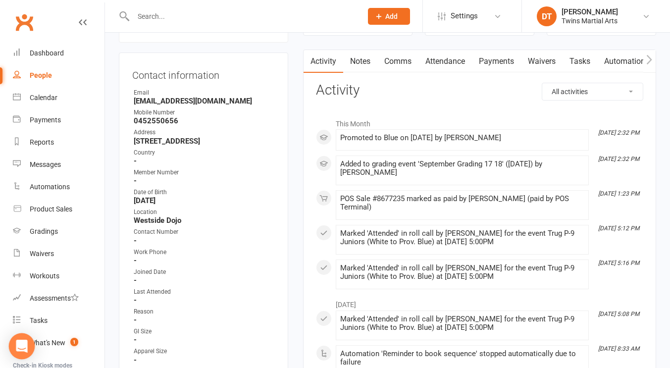
click at [21, 342] on icon "Open Intercom Messenger" at bounding box center [21, 345] width 11 height 13
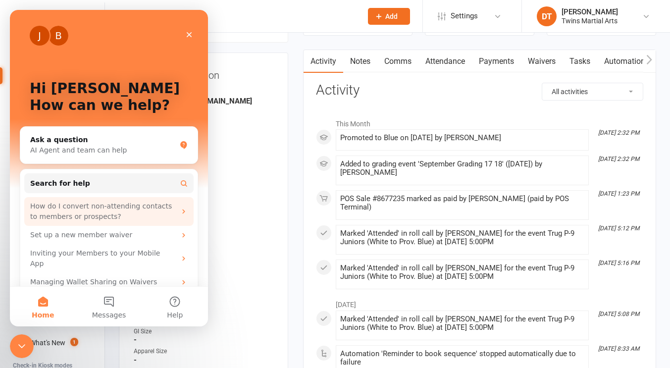
scroll to position [4, 0]
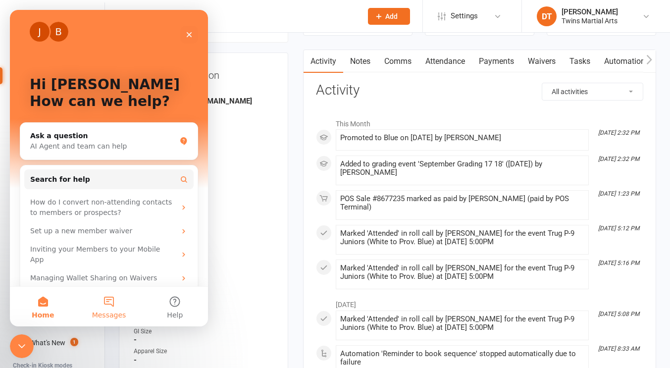
click at [113, 297] on button "Messages" at bounding box center [109, 307] width 66 height 40
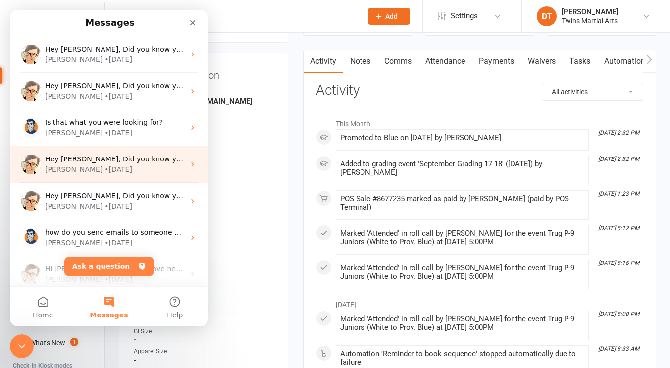
scroll to position [49, 0]
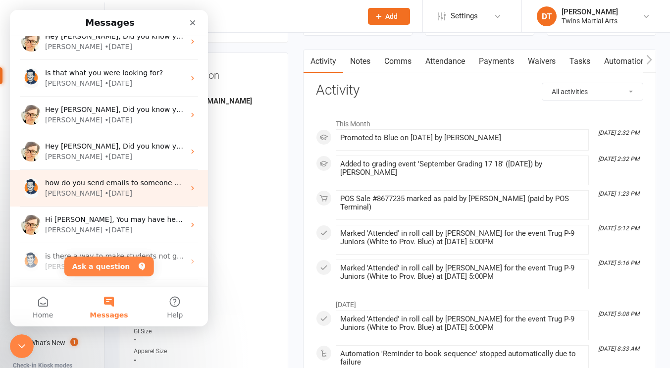
click at [136, 189] on div "[PERSON_NAME] • [DATE]" at bounding box center [115, 193] width 140 height 10
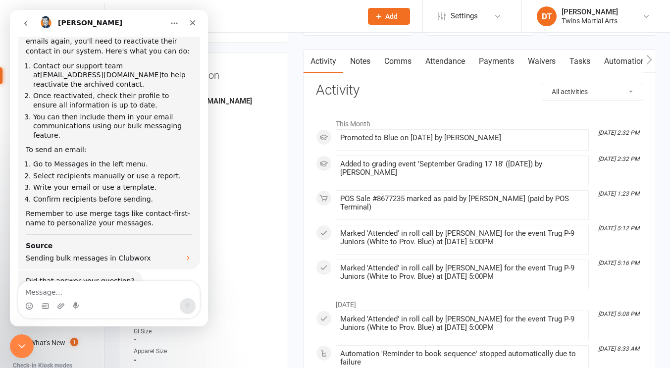
scroll to position [366, 0]
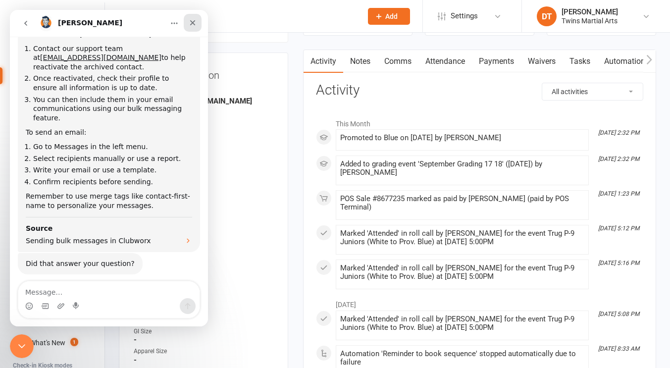
click at [194, 23] on icon "Close" at bounding box center [193, 23] width 8 height 8
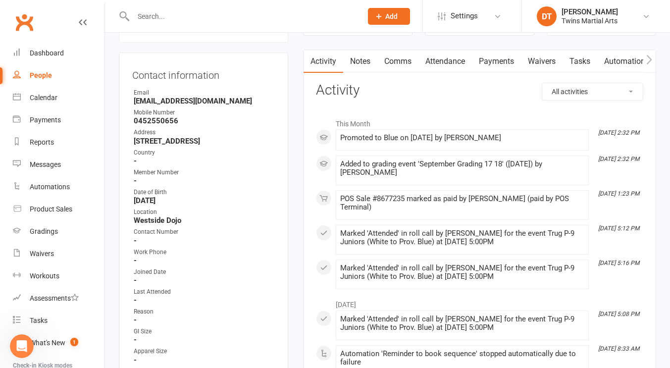
scroll to position [366, 0]
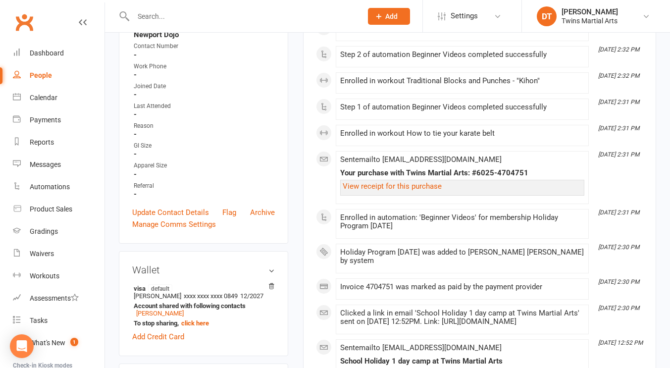
click at [213, 11] on input "text" at bounding box center [242, 16] width 225 height 14
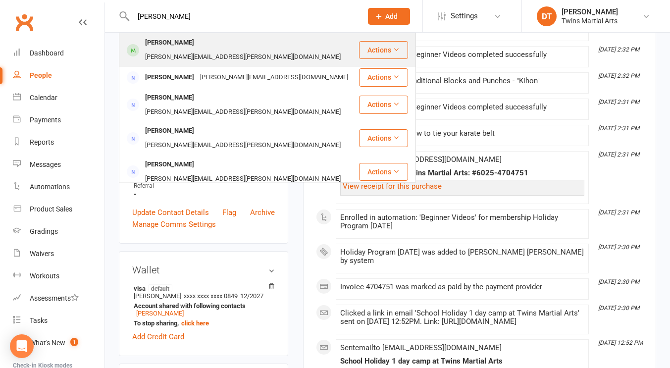
type input "kosta limoliu"
click at [262, 35] on div "Kosta Limoli David.limoli@mjcpartners.com.au" at bounding box center [239, 50] width 238 height 33
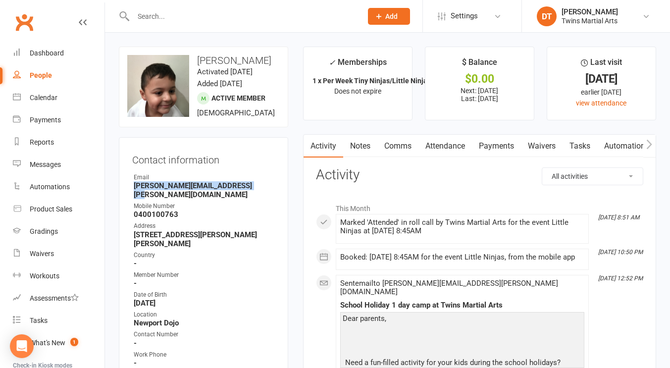
drag, startPoint x: 254, startPoint y: 197, endPoint x: 128, endPoint y: 194, distance: 126.2
click at [128, 194] on div "Contact information Owner Email David.limoli@mjcpartners.com.au Mobile Number 0…" at bounding box center [203, 334] width 169 height 394
copy strong "David.limoli@mjcpartners.com.au"
click at [265, 211] on div "Mobile Number" at bounding box center [204, 205] width 141 height 9
click at [46, 50] on div "Dashboard" at bounding box center [47, 53] width 34 height 8
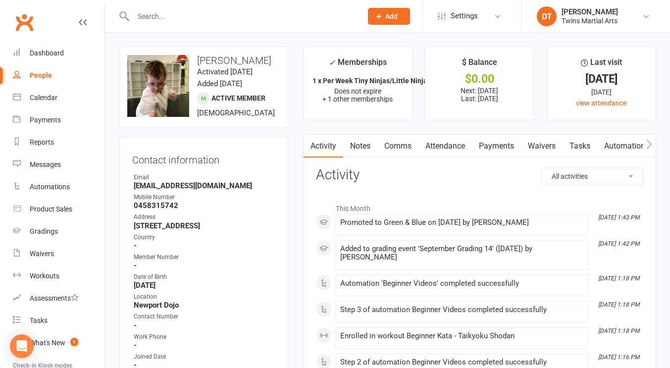
click at [478, 152] on link "Payments" at bounding box center [496, 146] width 49 height 23
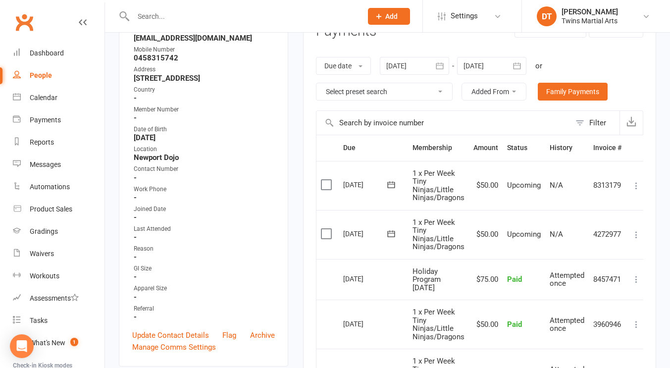
scroll to position [166, 0]
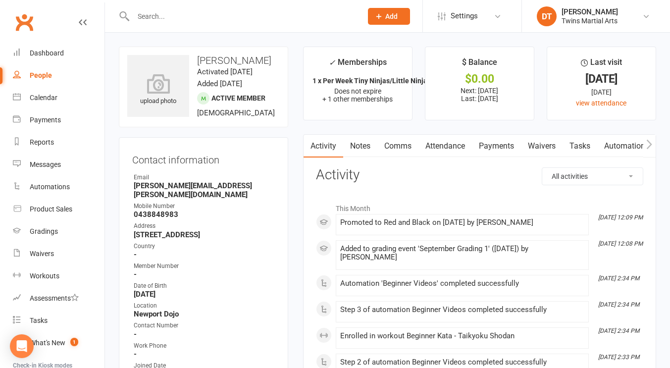
click at [490, 145] on link "Payments" at bounding box center [496, 146] width 49 height 23
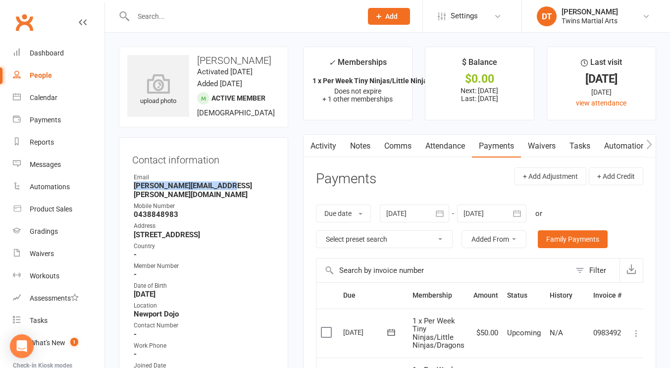
drag, startPoint x: 228, startPoint y: 184, endPoint x: 120, endPoint y: 189, distance: 108.0
click at [120, 189] on div "Contact information Owner Email michelle.talic@gmail.com Mobile Number 04388489…" at bounding box center [203, 329] width 169 height 385
copy strong "michelle.talic@gmail.com"
click at [55, 115] on link "Payments" at bounding box center [59, 120] width 92 height 22
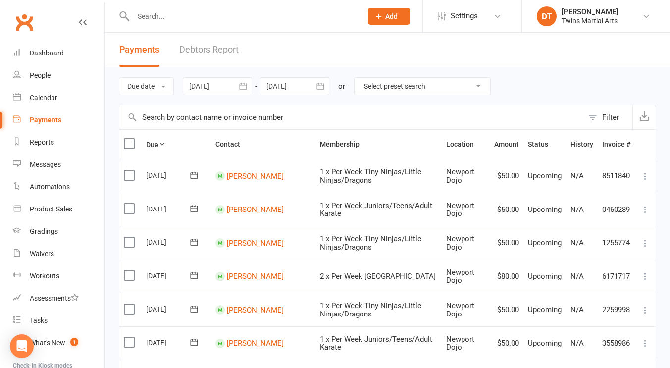
click at [511, 17] on li "Settings Membership Plans Event Templates Appointment Types Website Customize C…" at bounding box center [471, 16] width 99 height 32
click at [488, 17] on link "Settings" at bounding box center [471, 16] width 69 height 22
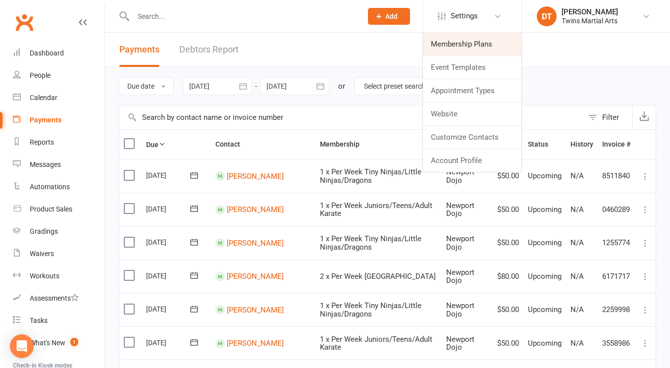
click at [486, 40] on link "Membership Plans" at bounding box center [472, 44] width 98 height 23
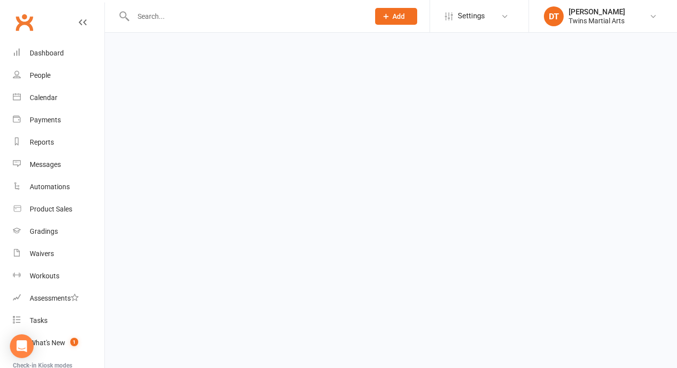
select select "100"
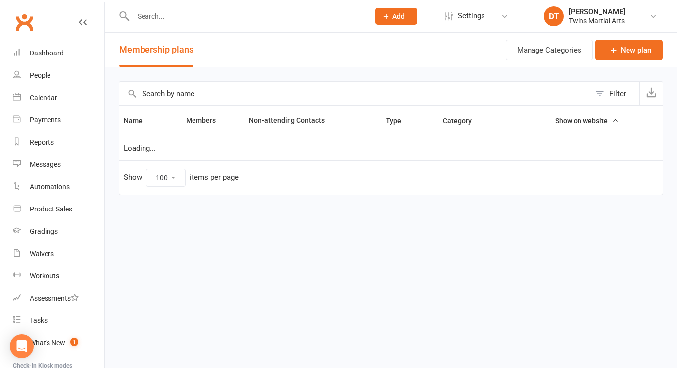
click at [299, 94] on input "text" at bounding box center [354, 94] width 471 height 24
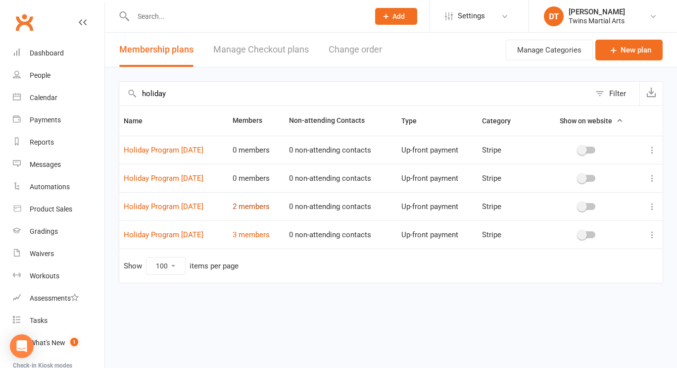
type input "holiday"
click at [267, 203] on link "2 members" at bounding box center [251, 206] width 37 height 9
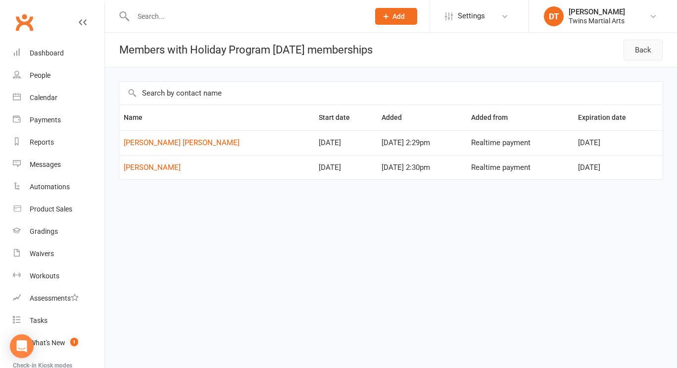
click at [639, 54] on link "Back" at bounding box center [642, 50] width 39 height 21
select select "100"
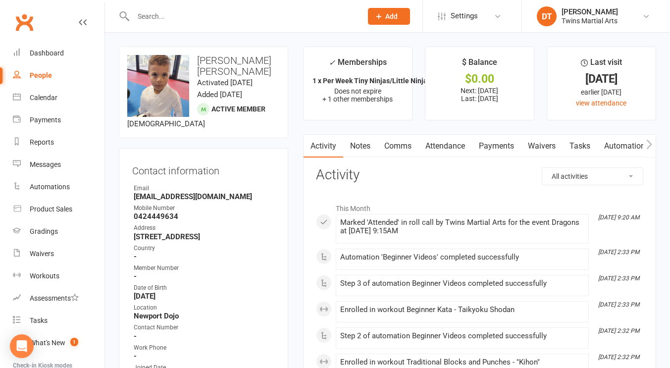
click at [496, 143] on link "Payments" at bounding box center [496, 146] width 49 height 23
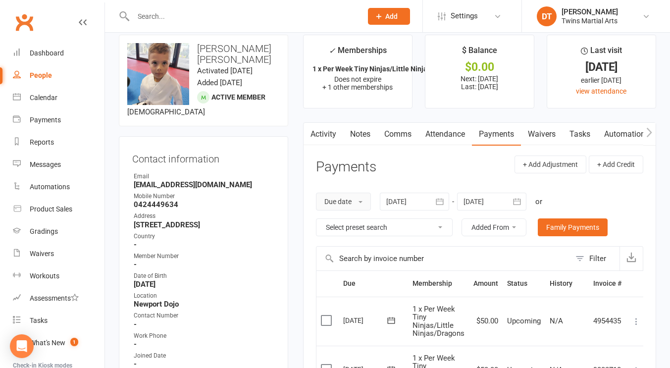
scroll to position [6, 0]
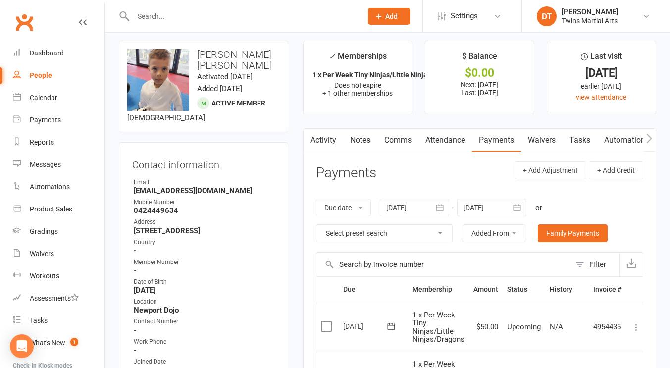
drag, startPoint x: 269, startPoint y: 194, endPoint x: 118, endPoint y: 191, distance: 151.0
copy strong "[EMAIL_ADDRESS][DOMAIN_NAME]"
click at [265, 186] on div "Email" at bounding box center [204, 182] width 141 height 9
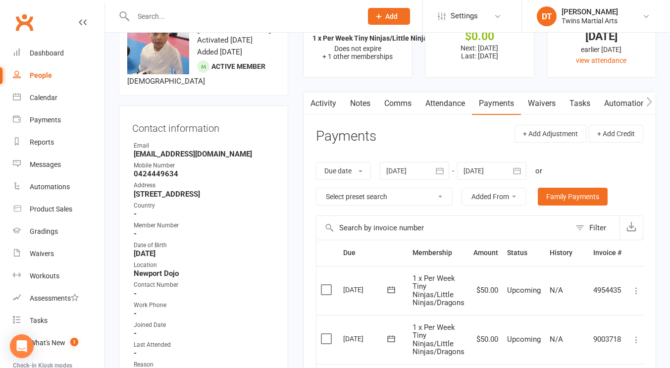
scroll to position [0, 0]
